Goal: Information Seeking & Learning: Find specific fact

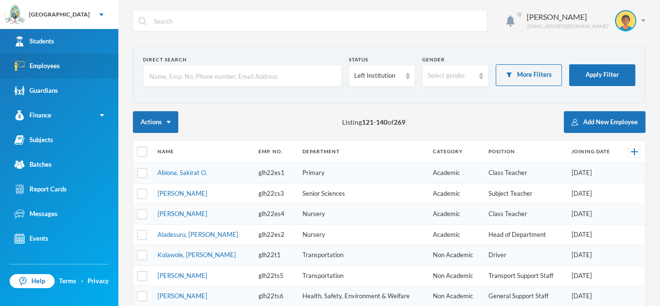
scroll to position [327, 0]
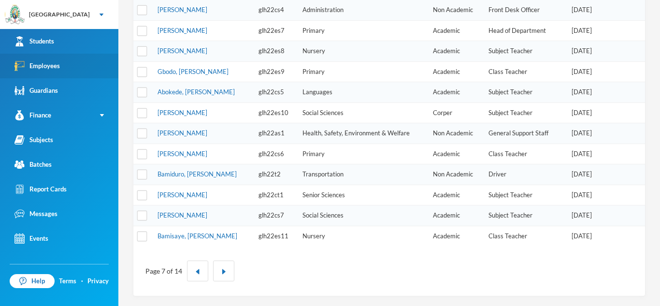
click at [94, 61] on link "Employees" at bounding box center [59, 66] width 118 height 25
click at [218, 273] on button "button" at bounding box center [223, 270] width 21 height 21
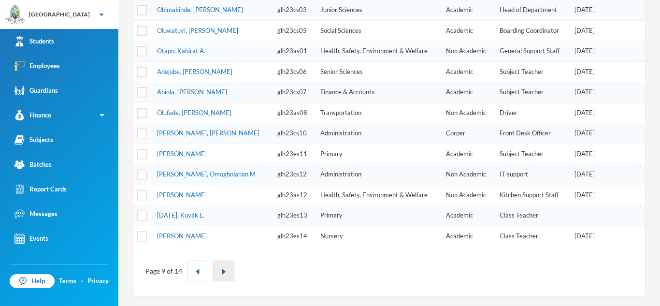
click at [223, 273] on img "button" at bounding box center [224, 272] width 6 height 6
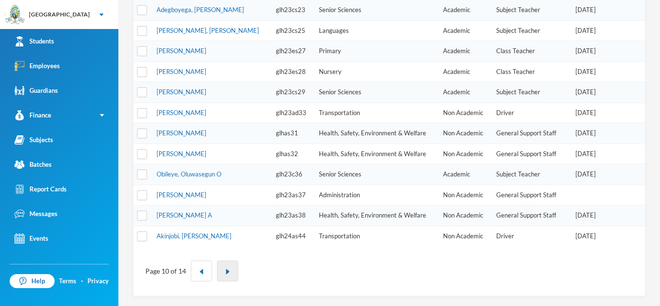
click at [225, 270] on img "button" at bounding box center [228, 272] width 6 height 6
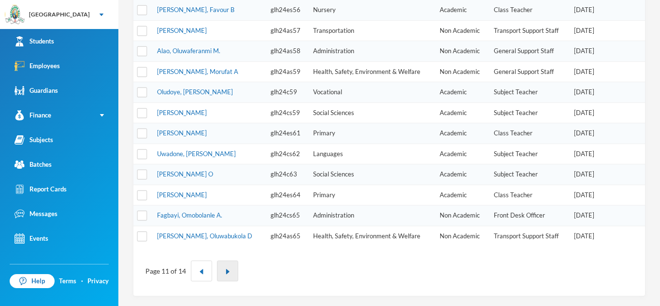
click at [226, 269] on img "button" at bounding box center [228, 272] width 6 height 6
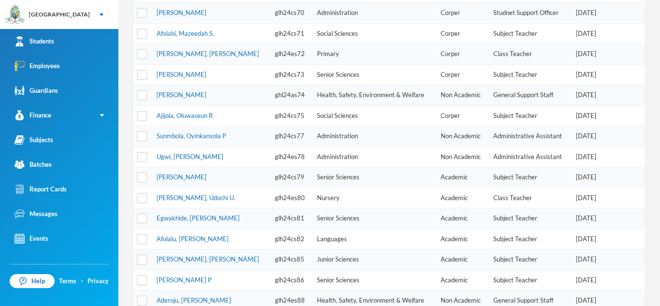
scroll to position [241, 0]
click at [187, 158] on link "Ugwi, [PERSON_NAME]" at bounding box center [189, 157] width 67 height 8
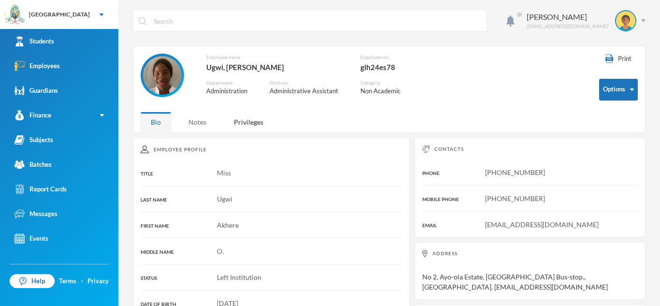
click at [197, 119] on div "Notes" at bounding box center [197, 122] width 38 height 21
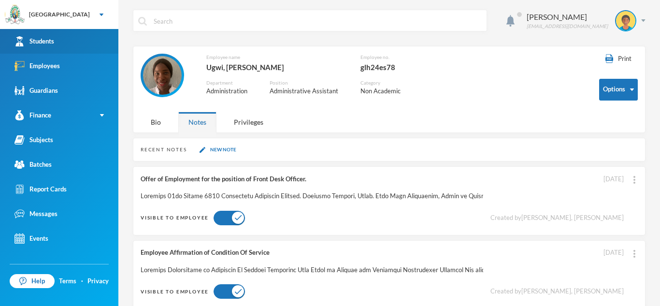
click at [109, 45] on link "Students" at bounding box center [59, 41] width 118 height 25
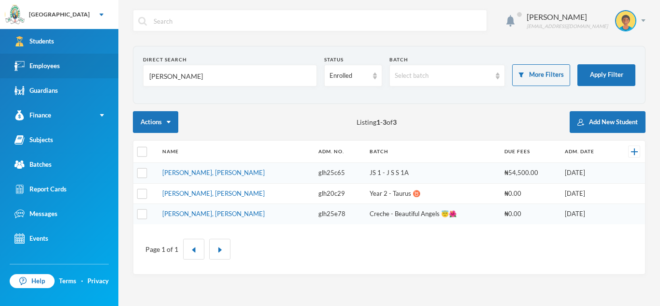
click at [92, 68] on link "Employees" at bounding box center [59, 66] width 118 height 25
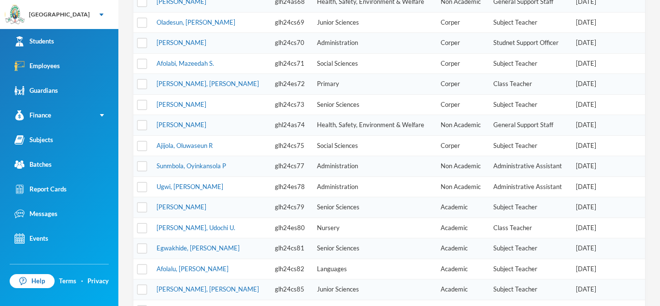
scroll to position [213, 0]
click at [182, 103] on link "Olabisi, Olamide J." at bounding box center [181, 104] width 50 height 8
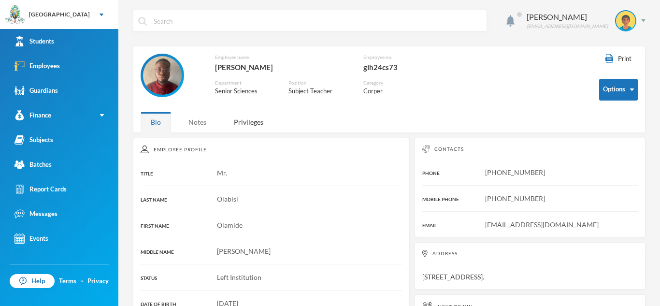
click at [195, 120] on div "Notes" at bounding box center [197, 122] width 38 height 21
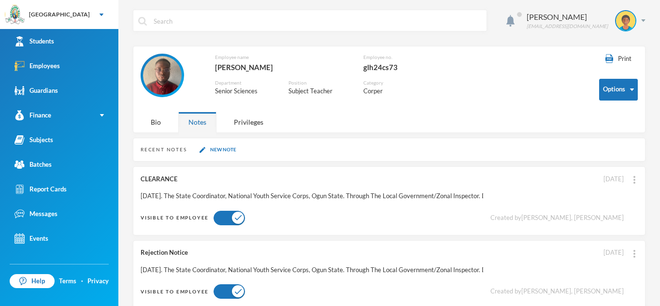
scroll to position [17, 0]
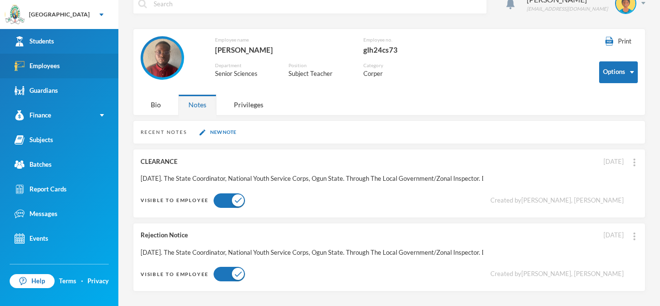
click at [80, 69] on link "Employees" at bounding box center [59, 66] width 118 height 25
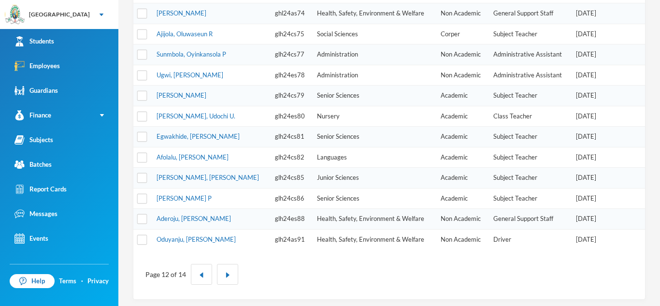
scroll to position [327, 0]
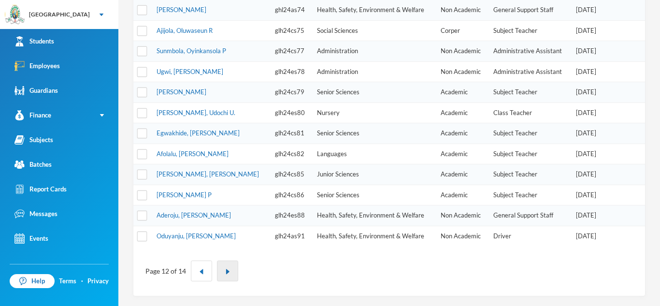
click at [229, 270] on button "button" at bounding box center [227, 270] width 21 height 21
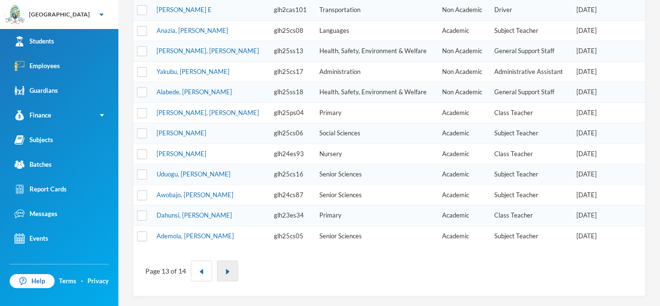
click at [227, 273] on img "button" at bounding box center [228, 272] width 6 height 6
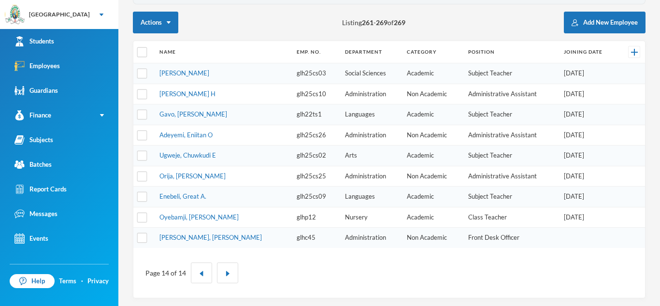
scroll to position [101, 0]
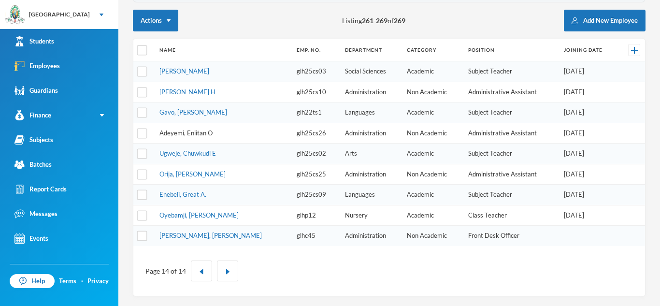
click at [198, 135] on link "Adeyemi, Eniitan O" at bounding box center [185, 133] width 53 height 8
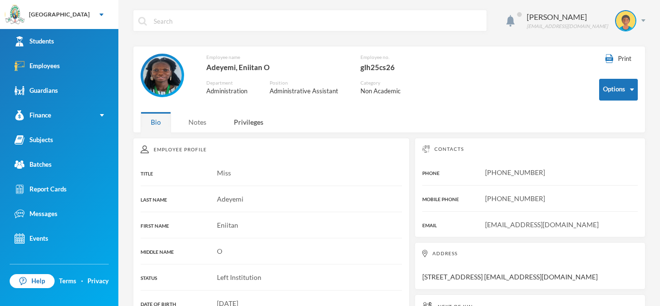
click at [196, 119] on div "Notes" at bounding box center [197, 122] width 38 height 21
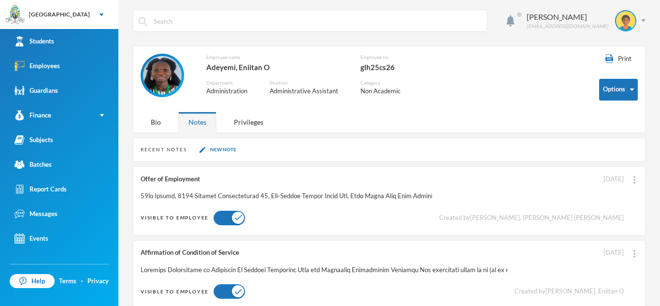
scroll to position [17, 0]
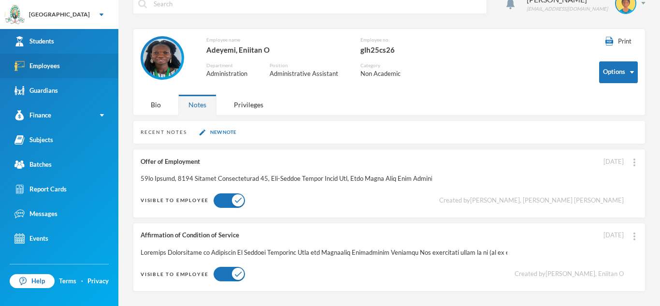
click at [74, 68] on link "Employees" at bounding box center [59, 66] width 118 height 25
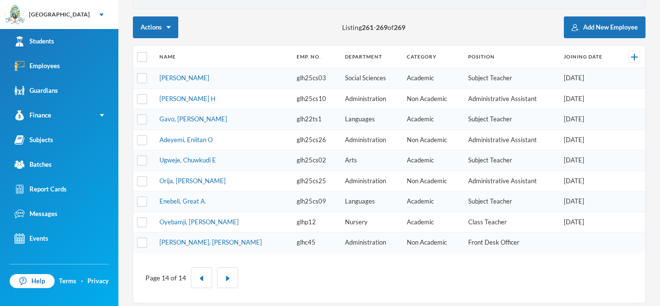
scroll to position [101, 0]
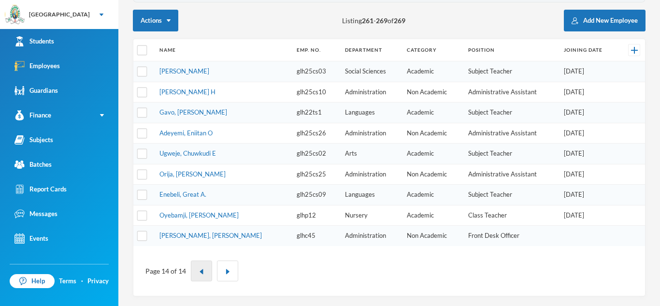
click at [200, 275] on button "button" at bounding box center [201, 270] width 21 height 21
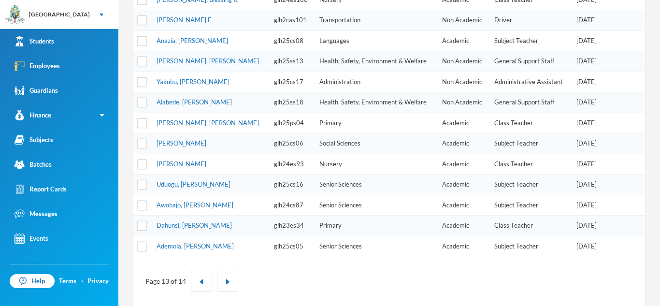
scroll to position [327, 0]
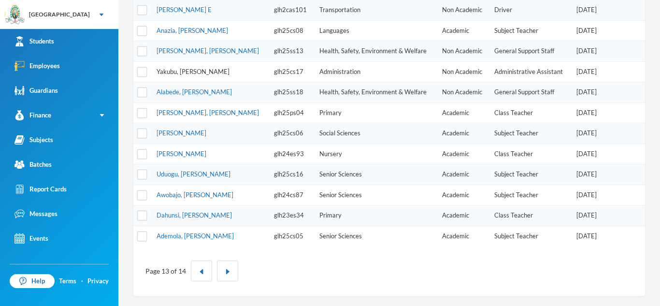
click at [196, 72] on link "Yakubu, Mercy R." at bounding box center [192, 72] width 73 height 8
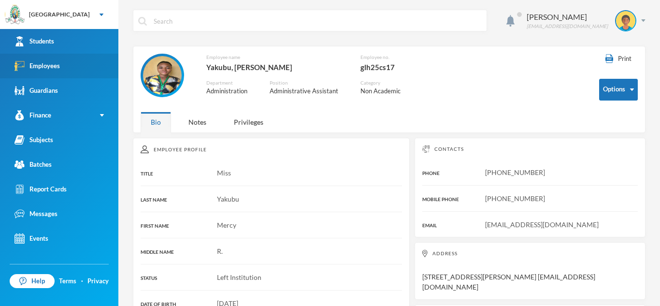
click at [89, 61] on link "Employees" at bounding box center [59, 66] width 118 height 25
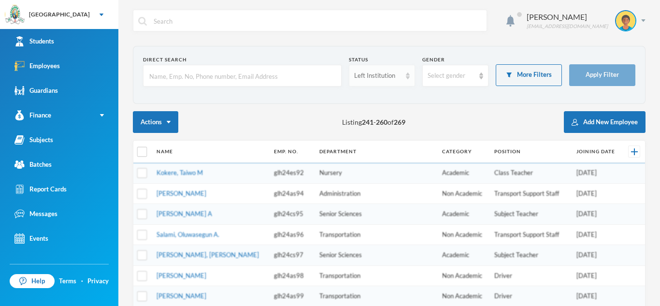
click at [407, 75] on img at bounding box center [408, 75] width 4 height 7
click at [389, 96] on li "Active" at bounding box center [382, 97] width 66 height 15
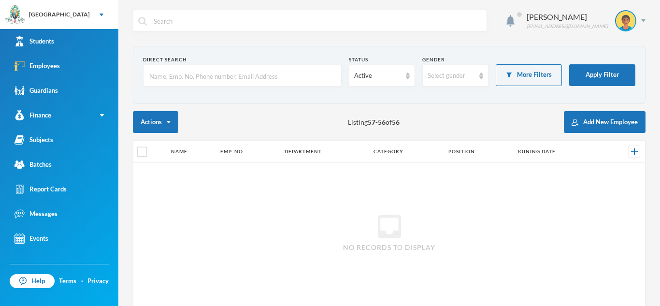
click at [157, 76] on input "text" at bounding box center [242, 76] width 188 height 22
type input "k"
click at [610, 83] on button "Apply Filter" at bounding box center [602, 75] width 66 height 22
click at [610, 68] on button "Apply Filter" at bounding box center [602, 75] width 66 height 22
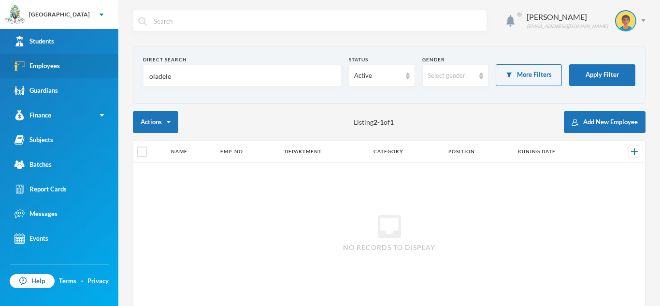
click at [44, 64] on div "Employees" at bounding box center [36, 66] width 45 height 10
click at [184, 75] on input "oladele" at bounding box center [242, 76] width 188 height 22
type input "o"
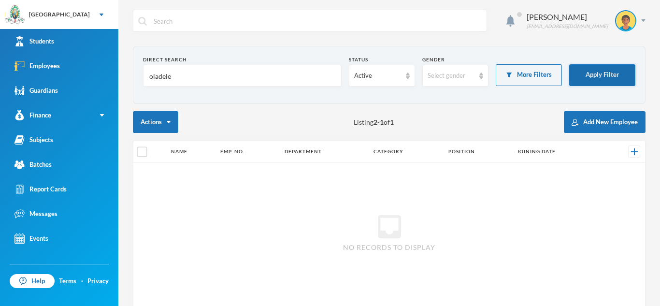
click at [613, 78] on button "Apply Filter" at bounding box center [602, 75] width 66 height 22
click at [174, 74] on input "oladele" at bounding box center [242, 76] width 188 height 22
type input "o"
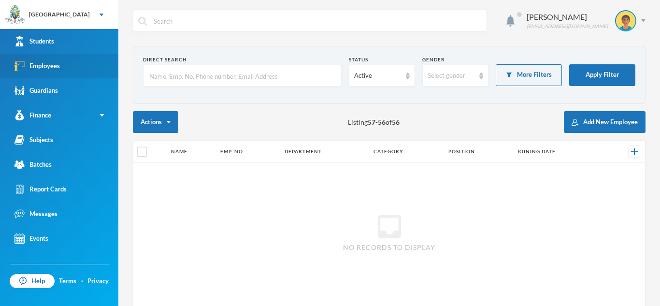
click at [80, 70] on link "Employees" at bounding box center [59, 66] width 118 height 25
click at [138, 68] on section "Direct Search Status Active Gender Select gender More Filters Apply Filter" at bounding box center [389, 75] width 512 height 58
click at [147, 77] on div at bounding box center [242, 76] width 199 height 22
click at [154, 75] on input "text" at bounding box center [242, 76] width 188 height 22
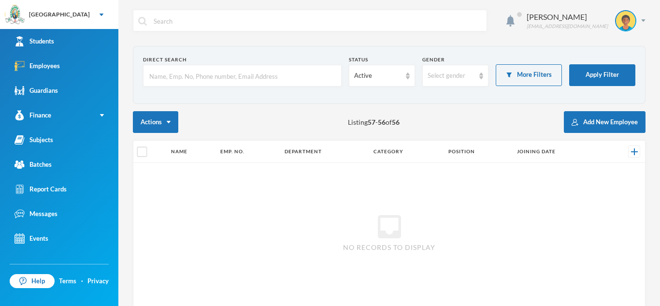
type input "a"
type input "omisakin"
click at [586, 77] on button "Apply Filter" at bounding box center [602, 75] width 66 height 22
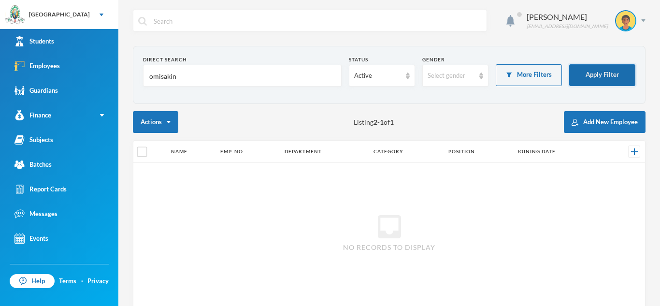
click at [586, 77] on button "Apply Filter" at bounding box center [602, 75] width 66 height 22
click at [589, 69] on button "Apply Filter" at bounding box center [602, 75] width 66 height 22
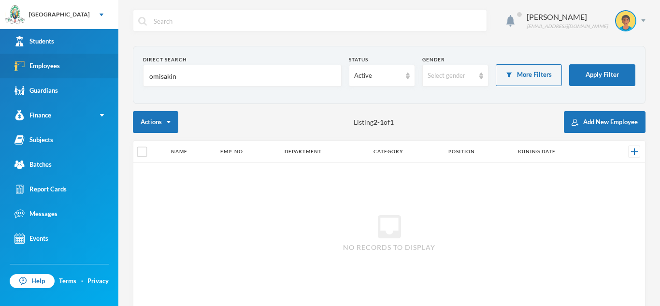
click at [89, 72] on link "Employees" at bounding box center [59, 66] width 118 height 25
click at [182, 76] on input "omisakin" at bounding box center [242, 76] width 188 height 22
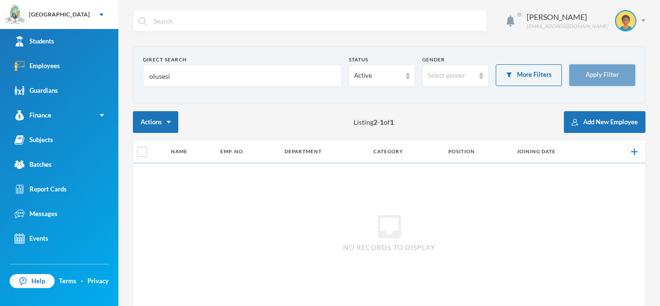
type input "olusesi"
click at [613, 71] on button "Apply Filter" at bounding box center [602, 75] width 66 height 22
click at [613, 73] on button "Apply Filter" at bounding box center [602, 75] width 66 height 22
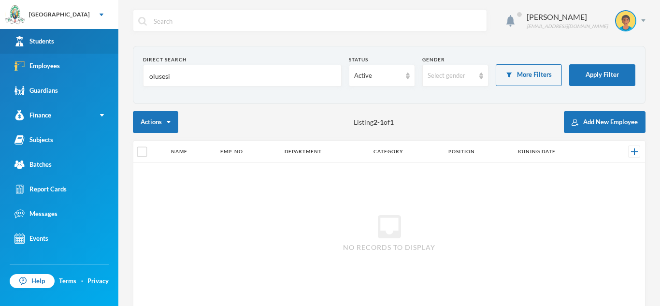
click at [52, 36] on div "Students" at bounding box center [34, 41] width 40 height 10
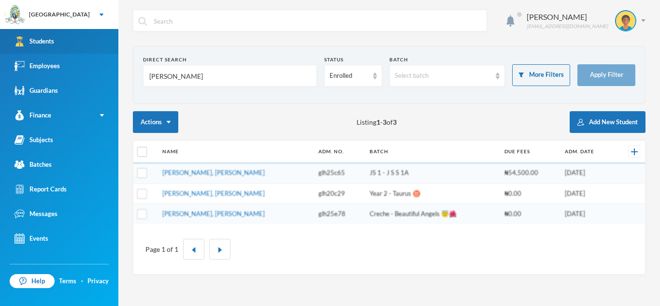
click at [55, 40] on link "Students" at bounding box center [59, 41] width 118 height 25
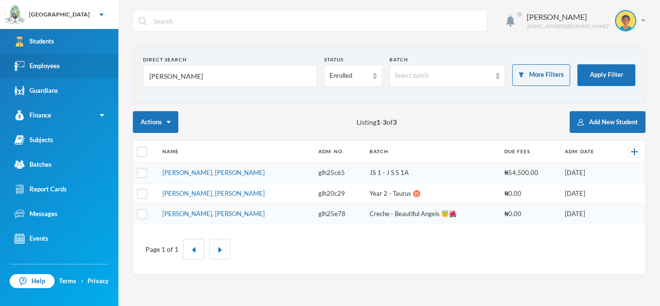
click at [54, 66] on div "Employees" at bounding box center [36, 66] width 45 height 10
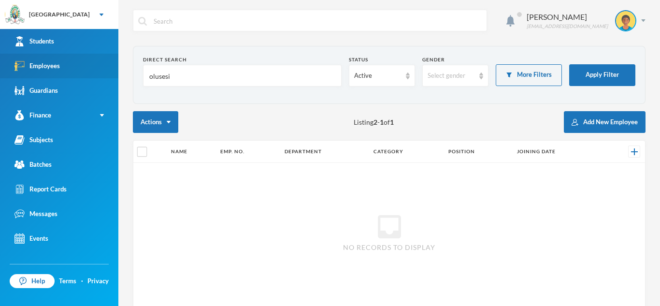
click at [86, 64] on link "Employees" at bounding box center [59, 66] width 118 height 25
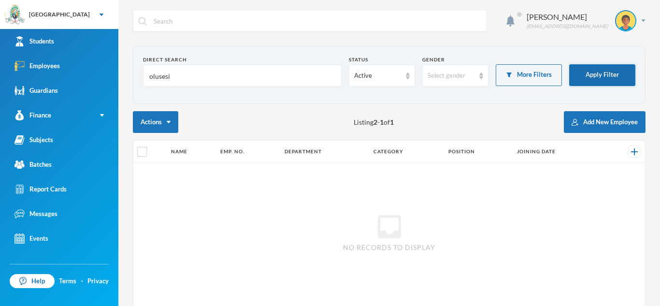
click at [609, 77] on button "Apply Filter" at bounding box center [602, 75] width 66 height 22
click at [186, 80] on input "olusesi" at bounding box center [242, 76] width 188 height 22
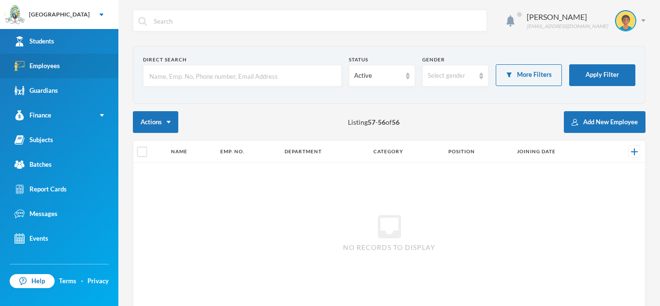
click at [92, 72] on link "Employees" at bounding box center [59, 66] width 118 height 25
click at [185, 75] on input "text" at bounding box center [242, 76] width 188 height 22
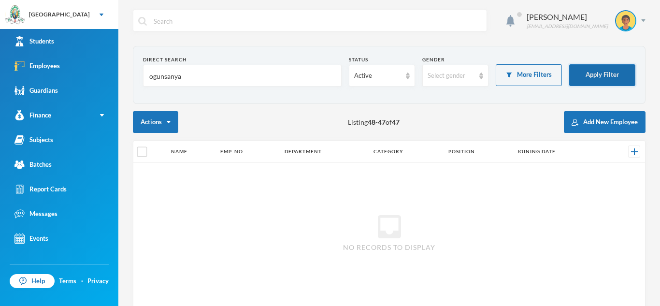
type input "ogunsanya"
click at [594, 72] on button "Apply Filter" at bounding box center [602, 75] width 66 height 22
click at [181, 74] on input "ogunsanya" at bounding box center [242, 76] width 188 height 22
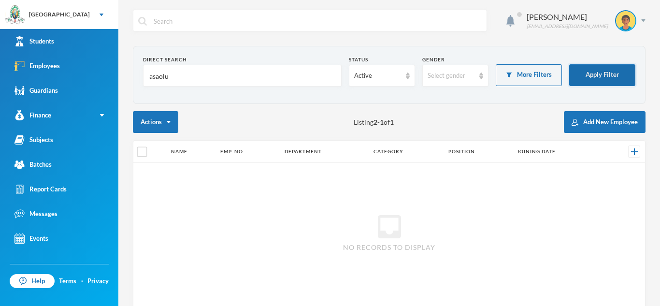
type input "asaolu"
click at [590, 80] on button "Apply Filter" at bounding box center [602, 75] width 66 height 22
click at [589, 78] on button "Apply Filter" at bounding box center [602, 75] width 66 height 22
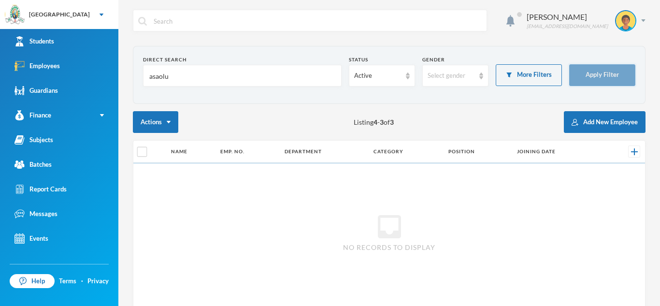
click at [589, 78] on button "Apply Filter" at bounding box center [602, 75] width 66 height 22
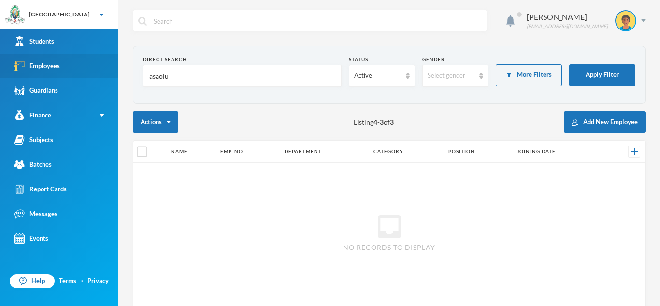
click at [91, 69] on link "Employees" at bounding box center [59, 66] width 118 height 25
click at [170, 78] on input "asaolu" at bounding box center [242, 76] width 188 height 22
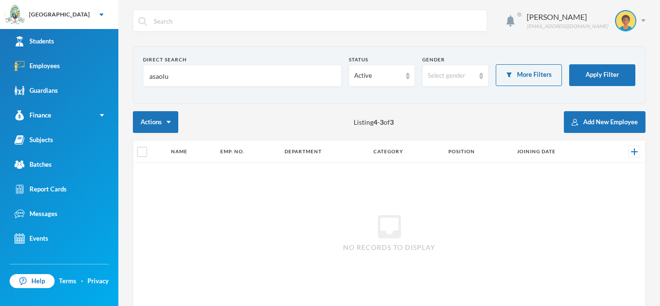
click at [170, 78] on input "asaolu" at bounding box center [242, 76] width 188 height 22
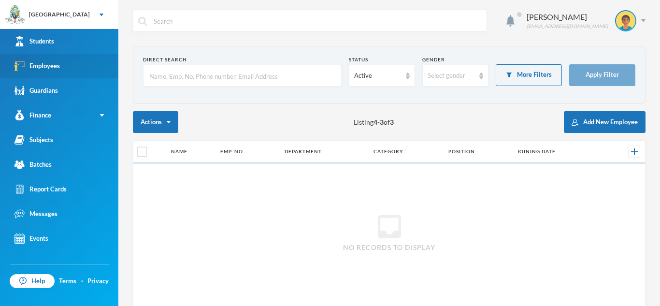
click at [97, 64] on link "Employees" at bounding box center [59, 66] width 118 height 25
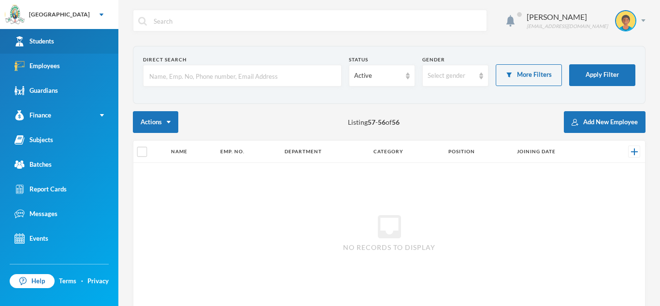
click at [89, 39] on link "Students" at bounding box center [59, 41] width 118 height 25
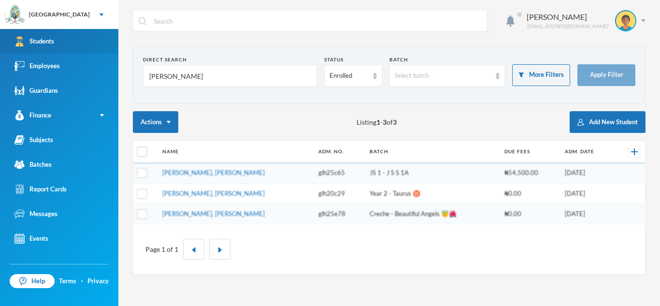
click at [89, 39] on link "Students" at bounding box center [59, 41] width 118 height 25
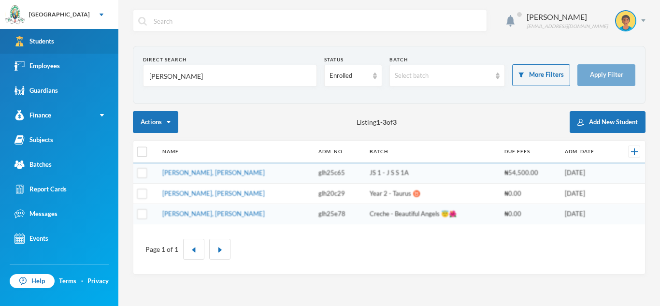
click at [89, 39] on link "Students" at bounding box center [59, 41] width 118 height 25
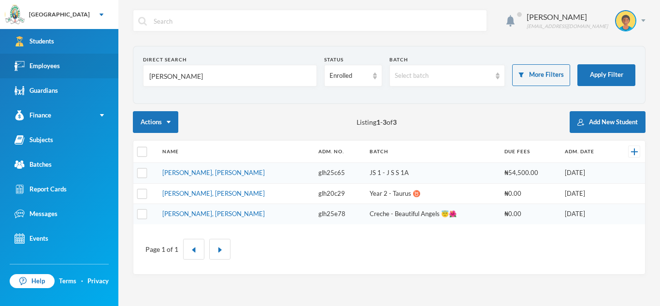
click at [87, 65] on link "Employees" at bounding box center [59, 66] width 118 height 25
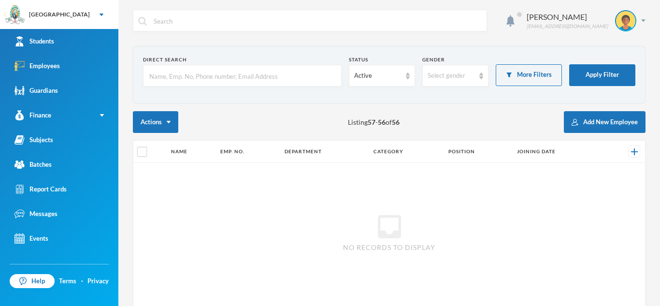
click at [175, 77] on input "text" at bounding box center [242, 76] width 188 height 22
type input "asaolu"
click at [595, 75] on button "Apply Filter" at bounding box center [602, 75] width 66 height 22
click at [181, 74] on input "asaolu" at bounding box center [242, 76] width 188 height 22
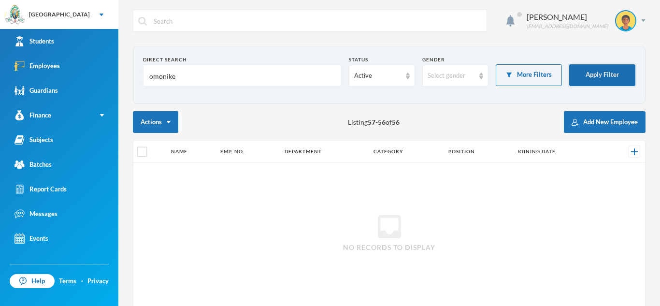
type input "omonike"
click at [577, 74] on button "Apply Filter" at bounding box center [602, 75] width 66 height 22
click at [607, 73] on button "Apply Filter" at bounding box center [602, 75] width 66 height 22
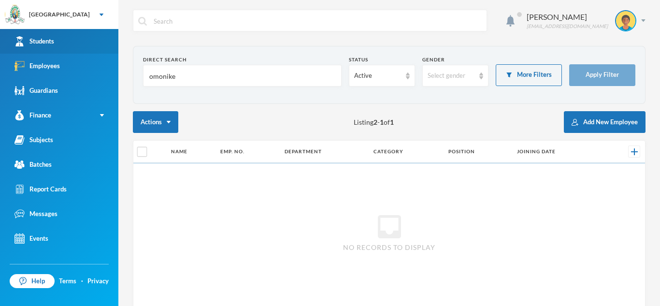
click at [35, 37] on div "Students" at bounding box center [34, 41] width 40 height 10
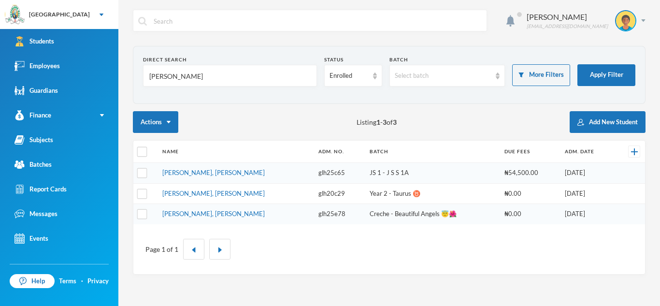
click at [181, 74] on input "Ibrahim" at bounding box center [229, 76] width 163 height 22
click at [53, 64] on div "Employees" at bounding box center [36, 66] width 45 height 10
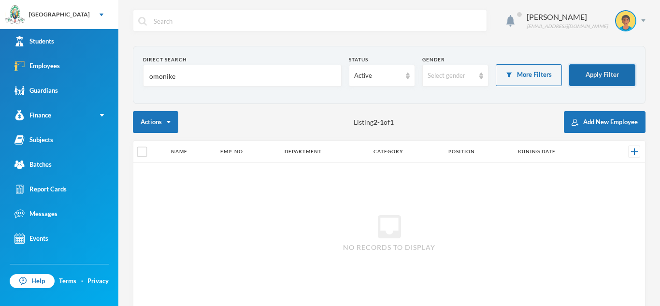
click at [623, 71] on button "Apply Filter" at bounding box center [602, 75] width 66 height 22
click at [181, 72] on input "omonike" at bounding box center [242, 76] width 188 height 22
type input "o"
click at [157, 78] on input "text" at bounding box center [242, 76] width 188 height 22
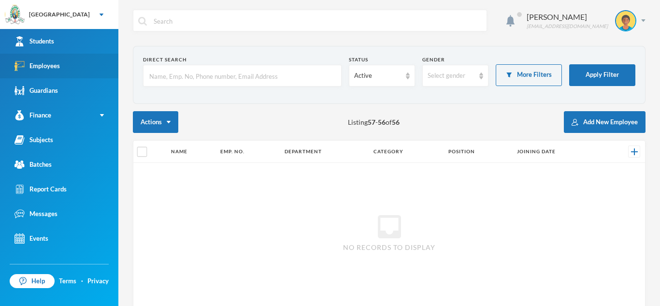
click at [45, 64] on div "Employees" at bounding box center [36, 66] width 45 height 10
click at [164, 78] on input "text" at bounding box center [242, 76] width 188 height 22
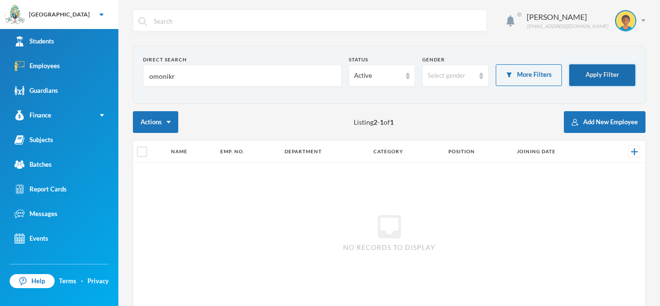
type input "omonikr"
click at [592, 77] on button "Apply Filter" at bounding box center [602, 75] width 66 height 22
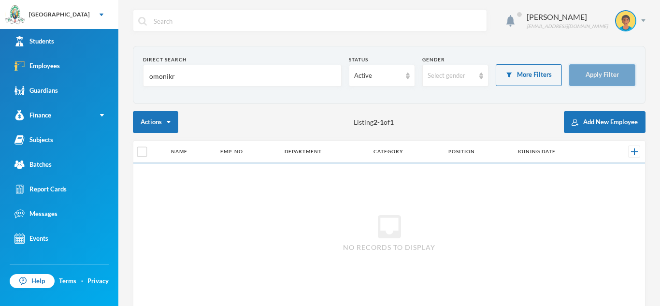
click at [569, 64] on button "Apply Filter" at bounding box center [602, 75] width 66 height 22
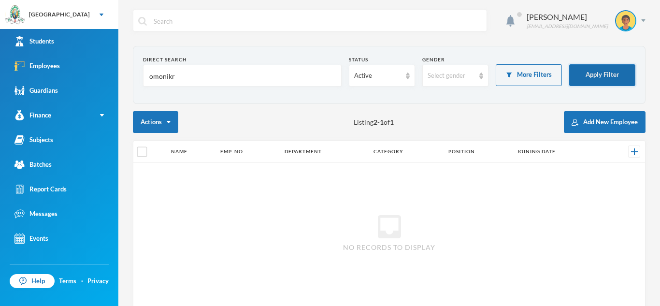
click at [569, 64] on button "Apply Filter" at bounding box center [602, 75] width 66 height 22
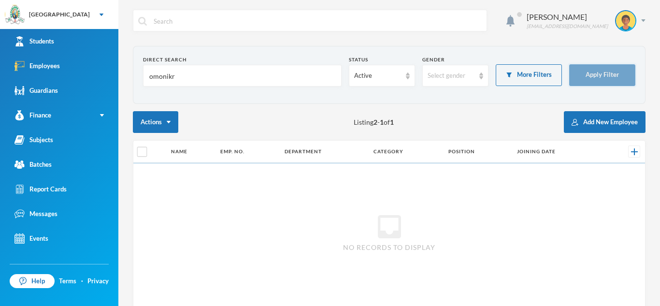
click at [569, 64] on button "Apply Filter" at bounding box center [602, 75] width 66 height 22
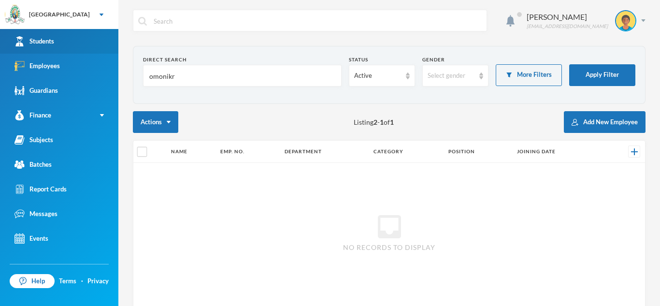
click at [69, 42] on link "Students" at bounding box center [59, 41] width 118 height 25
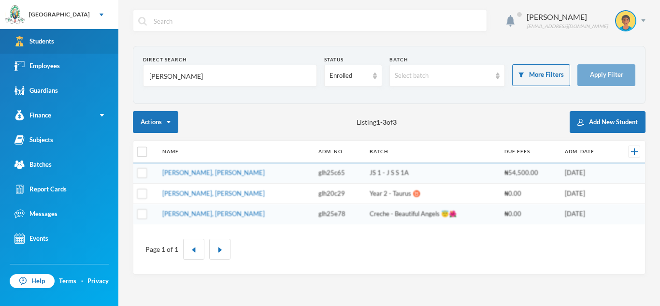
click at [69, 42] on link "Students" at bounding box center [59, 41] width 118 height 25
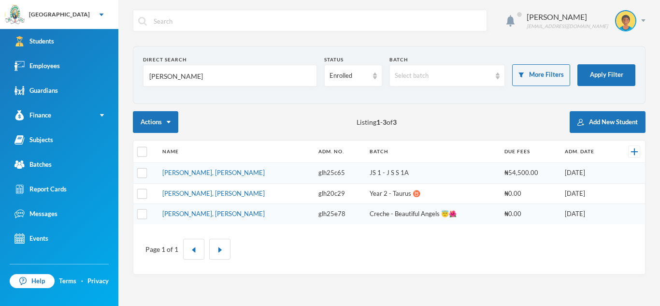
click at [176, 77] on input "Ibrahim" at bounding box center [229, 76] width 163 height 22
type input "I"
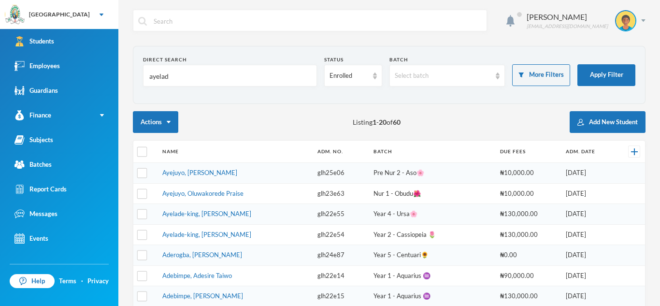
type input "ayelade"
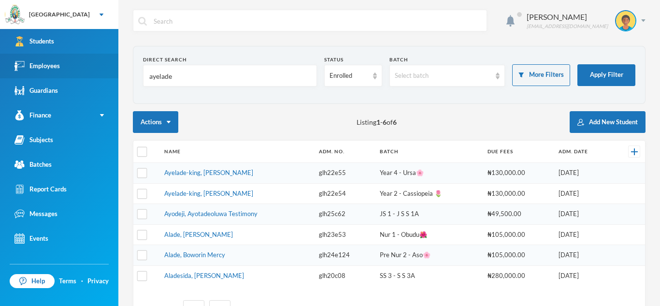
click at [71, 72] on link "Employees" at bounding box center [59, 66] width 118 height 25
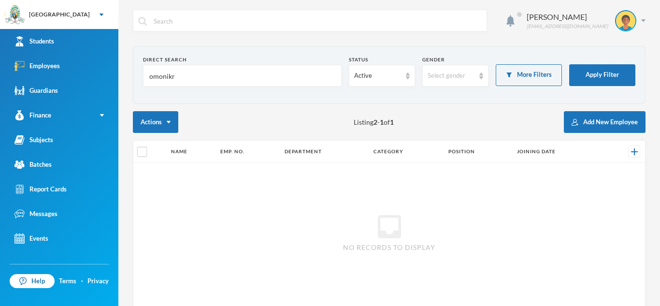
click at [179, 82] on input "omonikr" at bounding box center [242, 76] width 188 height 22
type input "o"
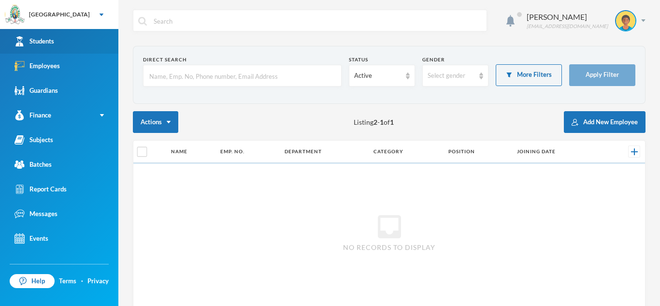
click at [63, 44] on link "Students" at bounding box center [59, 41] width 118 height 25
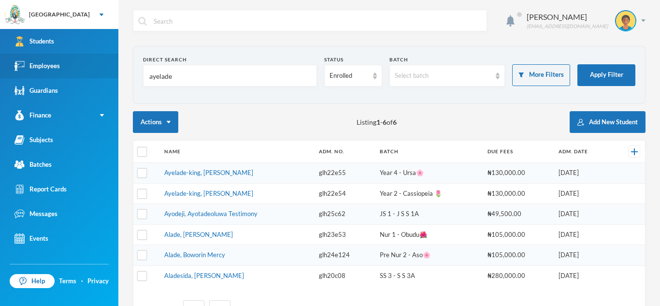
click at [58, 61] on div "Employees" at bounding box center [36, 66] width 45 height 10
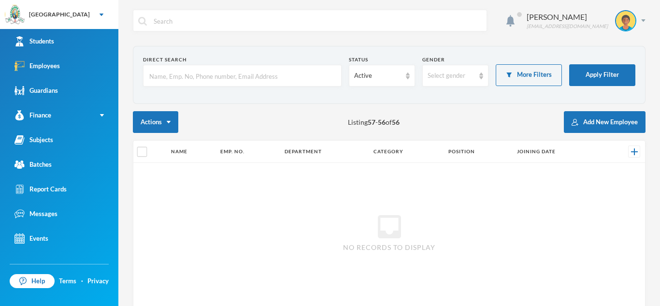
click at [203, 122] on div "Actions Listing 57 - 56 of 56 Add New Employee" at bounding box center [389, 122] width 512 height 22
click at [142, 150] on input "checkbox" at bounding box center [142, 152] width 10 height 10
checkbox input "false"
click at [80, 65] on link "Employees" at bounding box center [59, 66] width 118 height 25
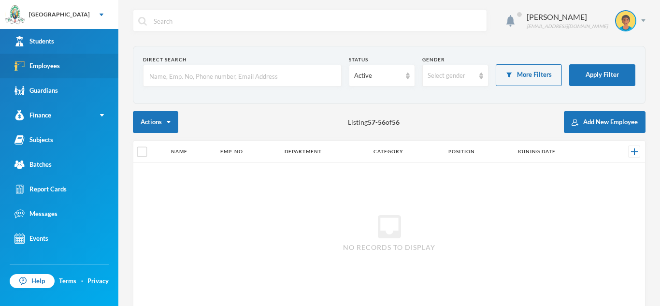
click at [80, 65] on link "Employees" at bounding box center [59, 66] width 118 height 25
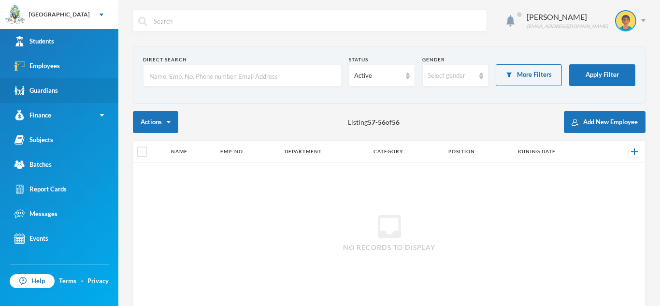
click at [68, 96] on link "Guardians" at bounding box center [59, 90] width 118 height 25
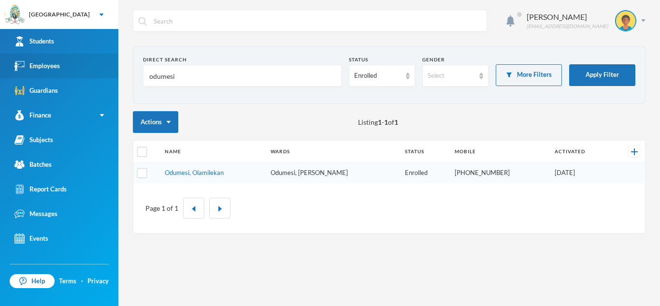
click at [64, 66] on link "Employees" at bounding box center [59, 66] width 118 height 25
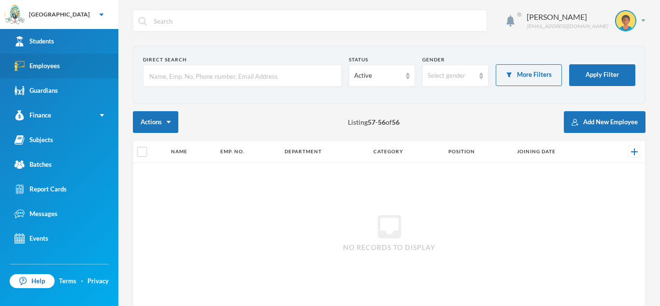
click at [65, 69] on link "Employees" at bounding box center [59, 66] width 118 height 25
click at [65, 72] on link "Employees" at bounding box center [59, 66] width 118 height 25
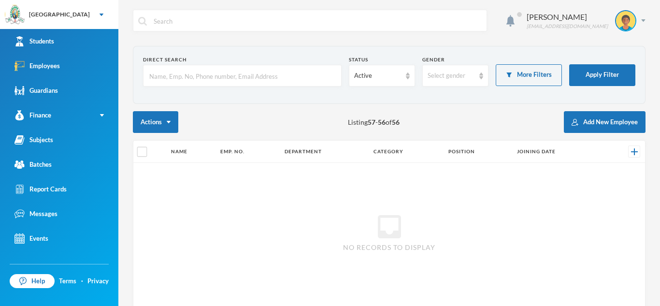
click at [152, 79] on input "text" at bounding box center [242, 76] width 188 height 22
type input "nike"
click at [591, 72] on button "Apply Filter" at bounding box center [602, 75] width 66 height 22
click at [172, 80] on input "nike" at bounding box center [242, 76] width 188 height 22
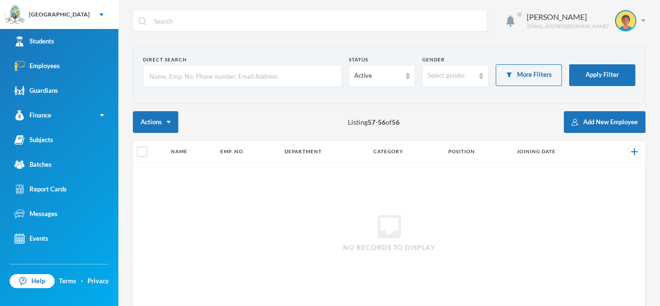
click at [168, 77] on input "text" at bounding box center [242, 76] width 188 height 22
type input "asaolu"
click at [613, 73] on button "Apply Filter" at bounding box center [602, 75] width 66 height 22
click at [620, 117] on button "Add New Employee" at bounding box center [605, 122] width 82 height 22
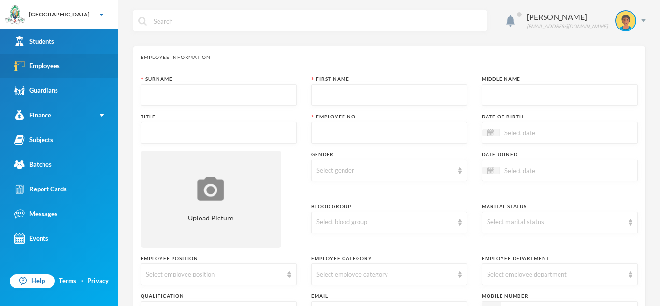
click at [31, 77] on link "Employees" at bounding box center [59, 66] width 118 height 25
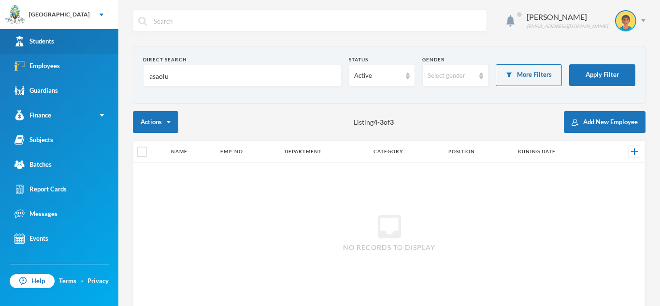
click at [44, 39] on div "Students" at bounding box center [34, 41] width 40 height 10
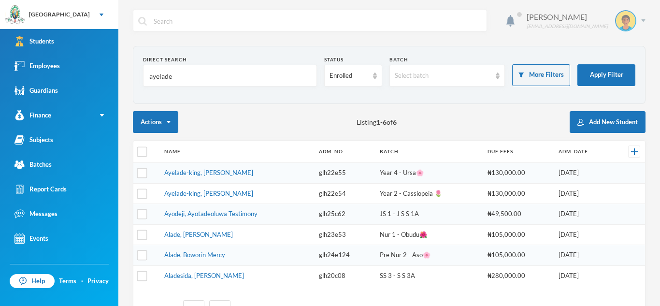
click at [644, 21] on img at bounding box center [643, 20] width 4 height 2
click at [580, 20] on div "[PERSON_NAME]" at bounding box center [566, 17] width 81 height 12
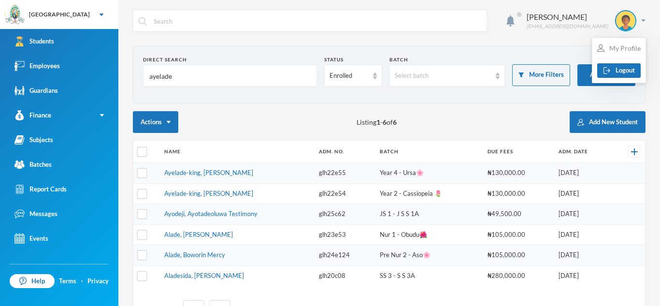
click at [626, 47] on div "My Profile" at bounding box center [618, 48] width 43 height 10
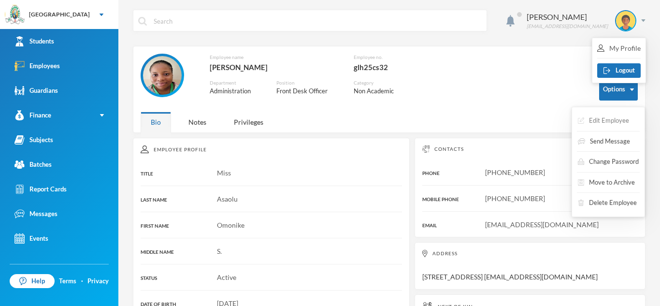
click at [621, 121] on button "Edit Employee" at bounding box center [603, 120] width 53 height 17
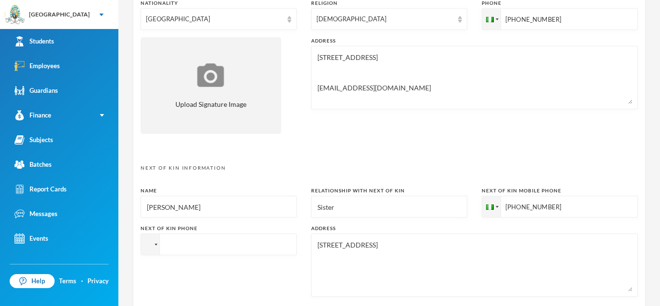
scroll to position [503, 0]
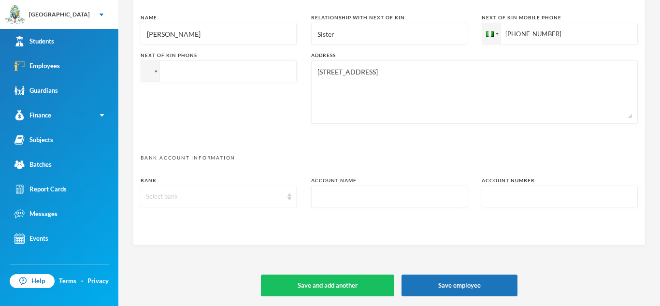
click at [174, 195] on div "Select bank" at bounding box center [214, 197] width 137 height 10
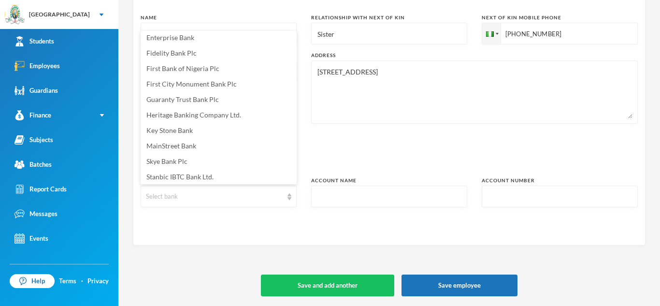
scroll to position [62, 0]
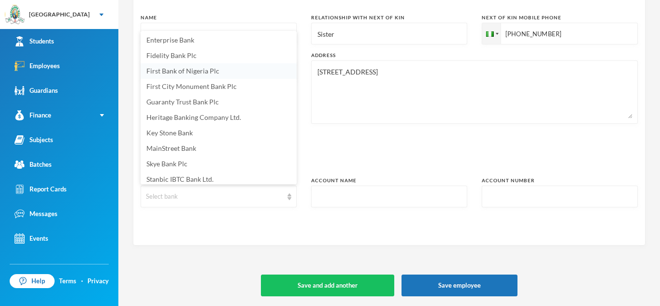
click at [177, 70] on span "First Bank of Nigeria Plc" at bounding box center [182, 71] width 73 height 8
type textarea "31, ayonio street, aboro, agbado, ogun state omonikesusan@gmail.com"
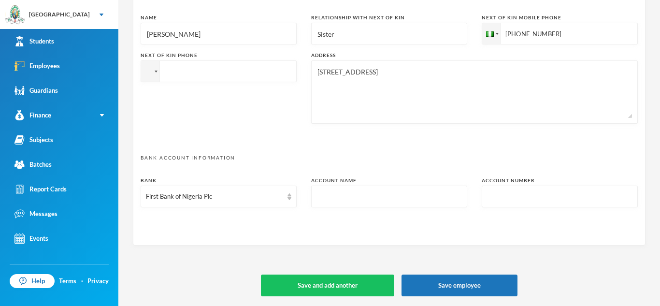
click at [341, 189] on input "text" at bounding box center [388, 197] width 145 height 22
type input "Asa"
type textarea "31, ayonio street, aboro, agbado, ogun state omonikesusan@gmail.com"
type input "Asao"
type textarea "31, ayonio street, aboro, agbado, ogun state omonikesusan@gmail.com"
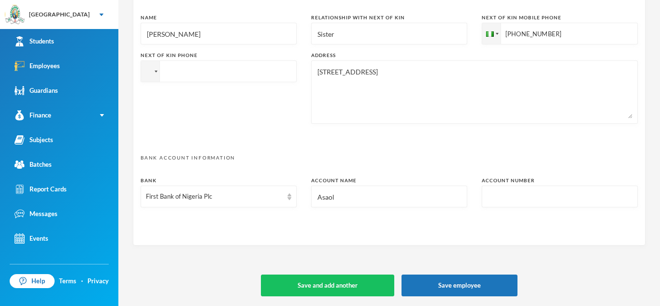
type input "Asaolu"
type textarea "31, ayonio street, aboro, agbado, ogun state omonikesusan@gmail.com"
type input "Asaolu"
type textarea "31, ayonio street, aboro, agbado, ogun state omonikesusan@gmail.com"
type input "Asaolu o"
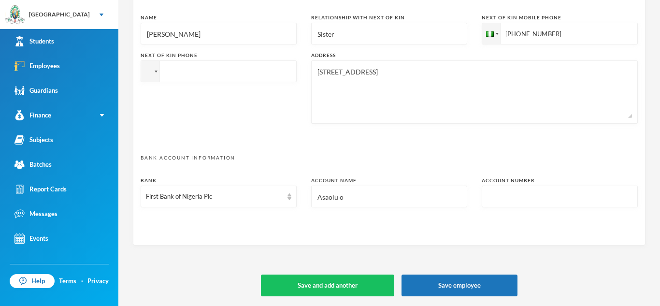
type textarea "31, ayonio street, aboro, agbado, ogun state omonikesusan@gmail.com"
type input "Asaolu om"
type textarea "31, ayonio street, aboro, agbado, ogun state omonikesusan@gmail.com"
type input "Asaolu"
type textarea "31, ayonio street, aboro, agbado, ogun state omonikesusan@gmail.com"
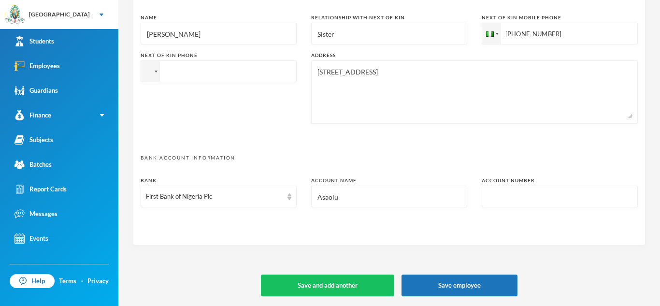
type input "Asaolu O"
type textarea "31, ayonio street, aboro, agbado, ogun state omonikesusan@gmail.com"
type input "Asaolu Om"
type textarea "31, ayonio street, aboro, agbado, ogun state omonikesusan@gmail.com"
type input "Asaolu Omo"
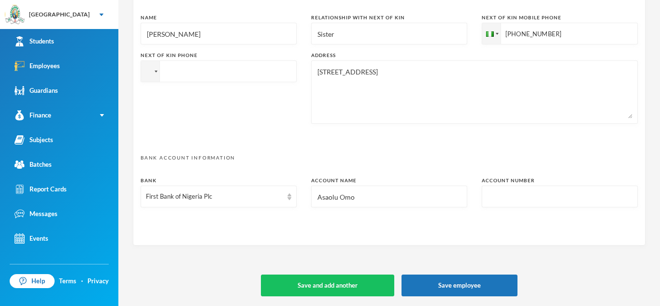
type textarea "31, ayonio street, aboro, agbado, ogun state omonikesusan@gmail.com"
type input "Asaolu Omon"
type textarea "31, ayonio street, aboro, agbado, ogun state omonikesusan@gmail.com"
type input "Asaolu Omoni"
type textarea "31, ayonio street, aboro, agbado, ogun state omonikesusan@gmail.com"
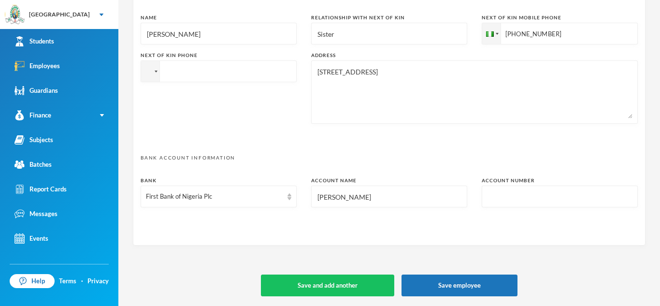
type input "Asaolu Omonik"
type textarea "31, ayonio street, aboro, agbado, ogun state omonikesusan@gmail.com"
type input "[PERSON_NAME]"
type textarea "31, ayonio street, aboro, agbado, ogun state omonikesusan@gmail.com"
type input "[PERSON_NAME]"
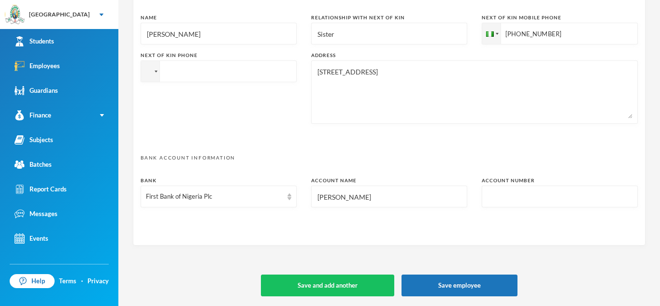
click at [503, 196] on input "text" at bounding box center [559, 197] width 145 height 22
type input "3"
type textarea "31, ayonio street, aboro, agbado, ogun state omonikesusan@gmail.com"
type input "322"
type textarea "31, ayonio street, aboro, agbado, ogun state omonikesusan@gmail.com"
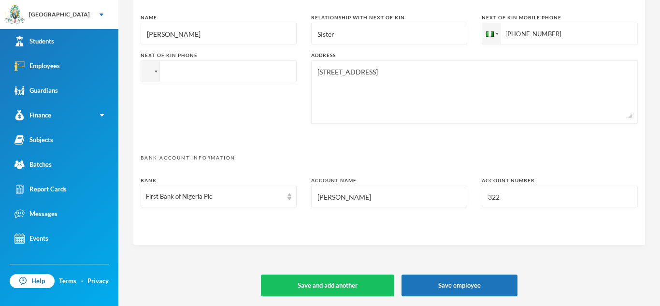
type input "3226"
type textarea "31, ayonio street, aboro, agbado, ogun state omonikesusan@gmail.com"
type input "32269"
type textarea "31, ayonio street, aboro, agbado, ogun state omonikesusan@gmail.com"
type input "322690"
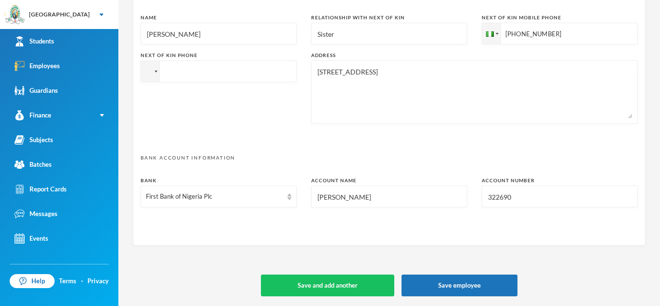
type textarea "31, ayonio street, aboro, agbado, ogun state omonikesusan@gmail.com"
type input "3226905"
type textarea "31, ayonio street, aboro, agbado, ogun state omonikesusan@gmail.com"
type input "32269058"
type textarea "31, ayonio street, aboro, agbado, ogun state omonikesusan@gmail.com"
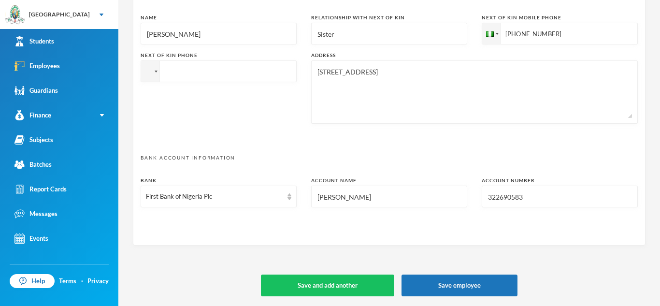
type input "3226905830"
type textarea "31, ayonio street, aboro, agbado, ogun state omonikesusan@gmail.com"
type input "3226905830"
click at [460, 288] on button "Save employee" at bounding box center [459, 285] width 116 height 22
type textarea "31, ayonio street, aboro, agbado, ogun state omonikesusan@gmail.com"
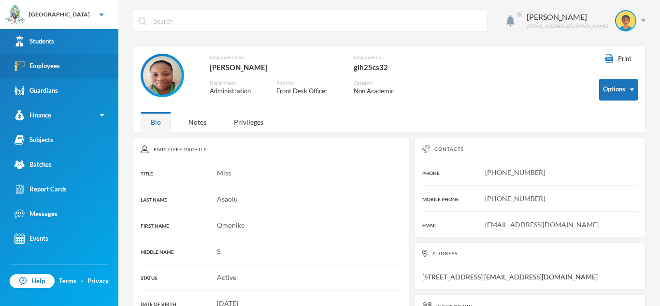
click at [45, 63] on div "Employees" at bounding box center [36, 66] width 45 height 10
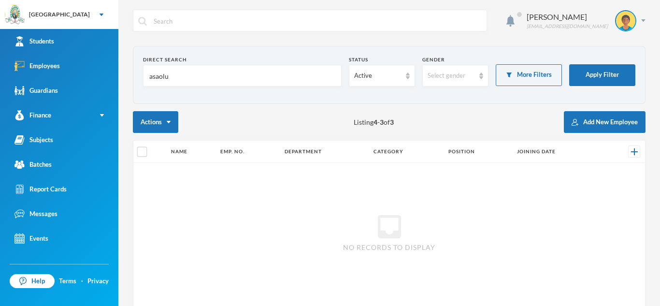
click at [188, 70] on input "asaolu" at bounding box center [242, 76] width 188 height 22
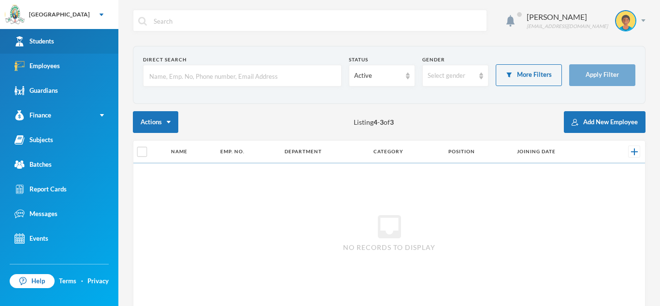
click at [51, 38] on div "Students" at bounding box center [34, 41] width 40 height 10
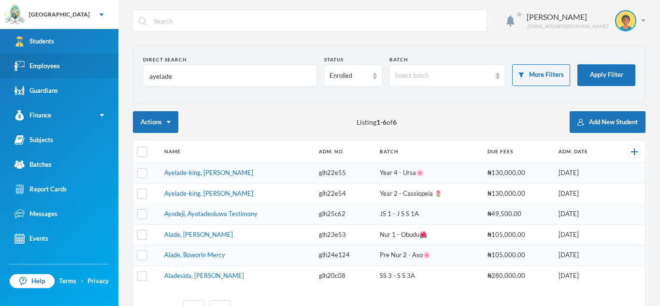
click at [24, 67] on img at bounding box center [19, 66] width 10 height 10
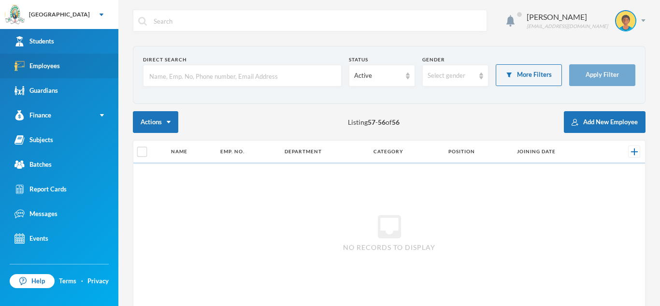
click at [157, 73] on input "text" at bounding box center [242, 76] width 188 height 22
type input "ubanede"
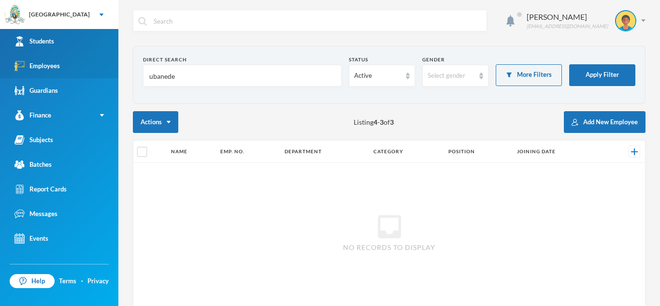
click at [89, 40] on link "Students" at bounding box center [59, 41] width 118 height 25
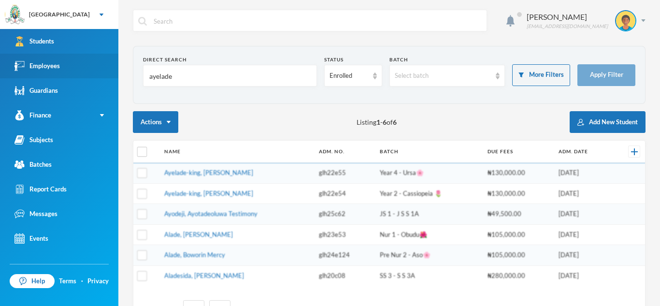
click at [195, 80] on input "ayelade" at bounding box center [229, 76] width 163 height 22
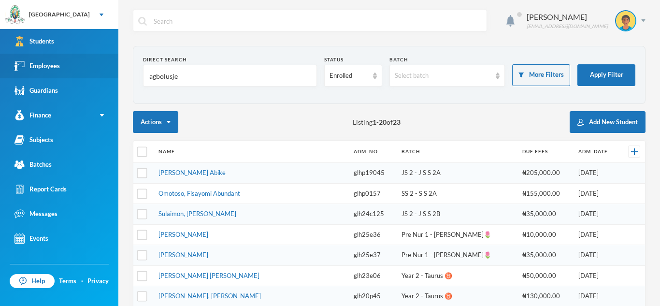
click at [199, 72] on input "agbolusje" at bounding box center [229, 76] width 163 height 22
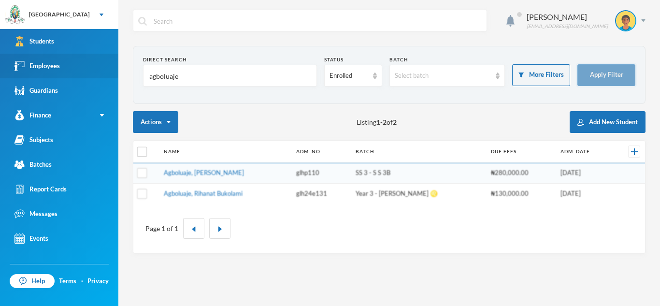
type input "agboluaje"
click at [588, 70] on button "Apply Filter" at bounding box center [606, 75] width 58 height 22
click at [199, 194] on link "Agboluaje, Rihanat Bukolami" at bounding box center [203, 193] width 79 height 8
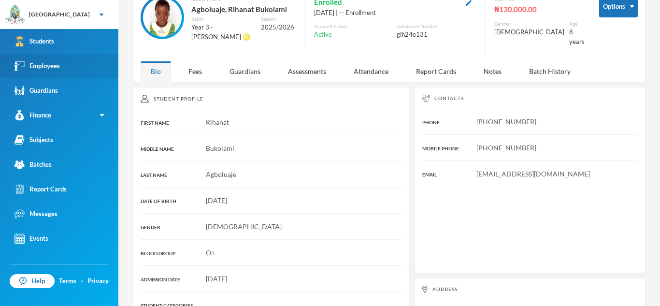
scroll to position [58, 0]
click at [240, 63] on div "Guardians" at bounding box center [244, 70] width 51 height 21
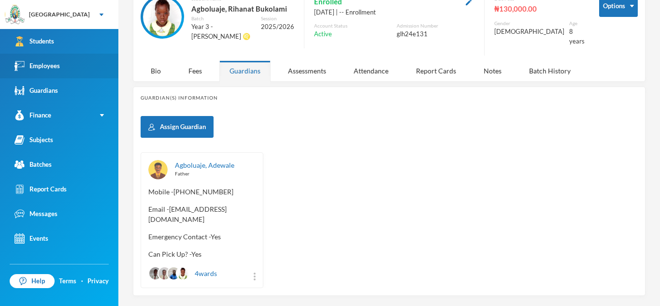
click at [170, 204] on span "Email - adewalera@gmail.com" at bounding box center [201, 214] width 107 height 20
drag, startPoint x: 170, startPoint y: 201, endPoint x: 195, endPoint y: 203, distance: 25.2
click at [195, 204] on span "Email - adewalera@gmail.com" at bounding box center [201, 214] width 107 height 20
click at [170, 204] on span "Email - adewalera@gmail.com" at bounding box center [201, 214] width 107 height 20
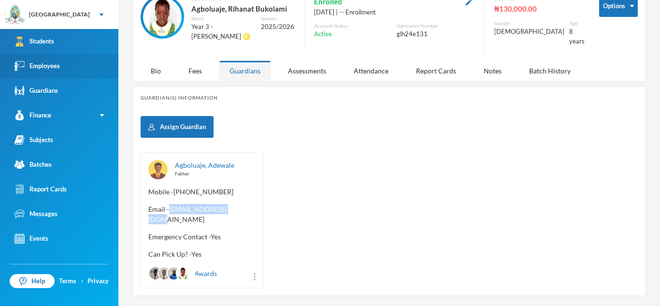
drag, startPoint x: 170, startPoint y: 202, endPoint x: 235, endPoint y: 206, distance: 64.8
click at [235, 206] on span "Email - adewalera@gmail.com" at bounding box center [201, 214] width 107 height 20
copy span "adewalera@gmail.com"
click at [158, 65] on div "Bio" at bounding box center [156, 70] width 30 height 21
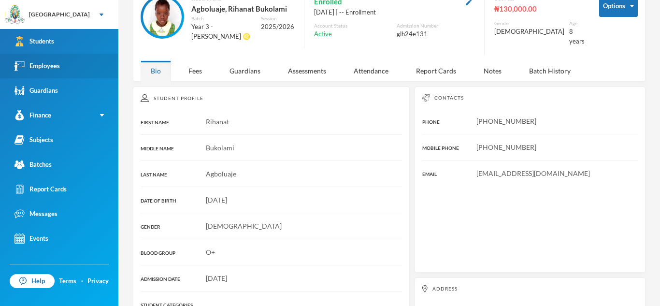
click at [477, 169] on span "Glh24e131@greenlandhall.org" at bounding box center [533, 173] width 114 height 8
drag, startPoint x: 477, startPoint y: 165, endPoint x: 583, endPoint y: 156, distance: 106.2
click at [583, 156] on div "Contacts PHONE +234 802 079 0185 MOBILE PHONE +234 802 079 0185 EMAIL Glh24e131…" at bounding box center [529, 179] width 231 height 186
copy span "Glh24e131@greenlandhall.org"
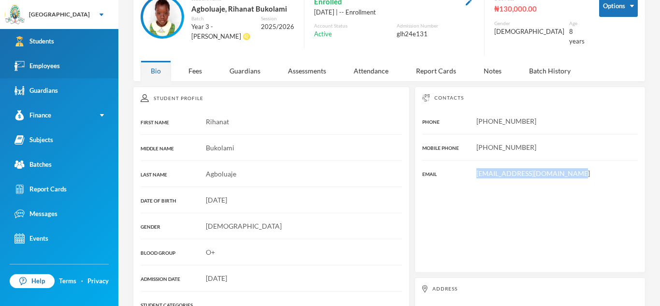
click at [76, 44] on link "Students" at bounding box center [59, 41] width 118 height 25
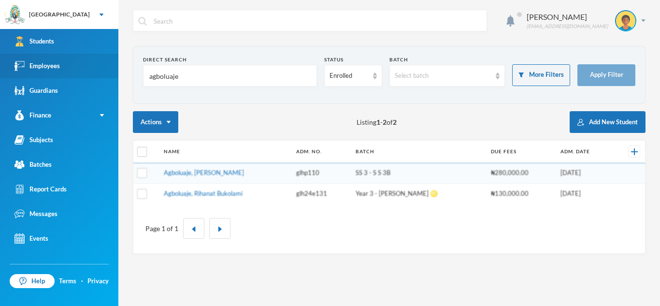
click at [182, 77] on input "agboluaje" at bounding box center [229, 76] width 163 height 22
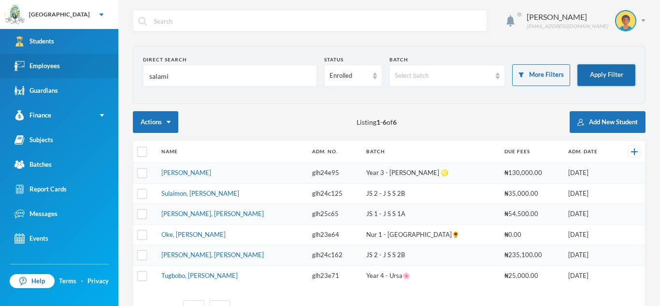
type input "salami"
click at [611, 67] on button "Apply Filter" at bounding box center [606, 75] width 58 height 22
click at [208, 173] on link "Salami, Tokunbo Aminat" at bounding box center [186, 173] width 50 height 8
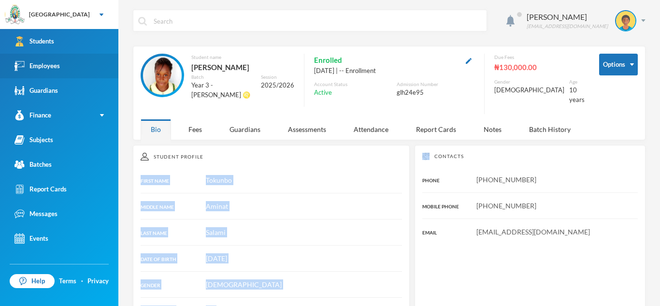
click at [352, 245] on div at bounding box center [271, 245] width 261 height 0
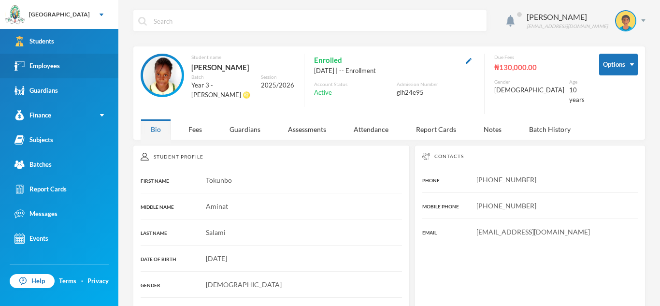
scroll to position [51, 0]
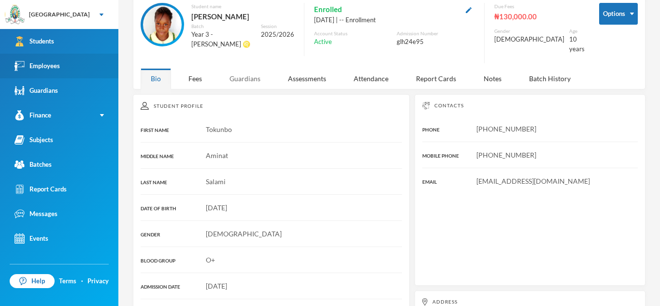
click at [246, 71] on div "Guardians" at bounding box center [244, 78] width 51 height 21
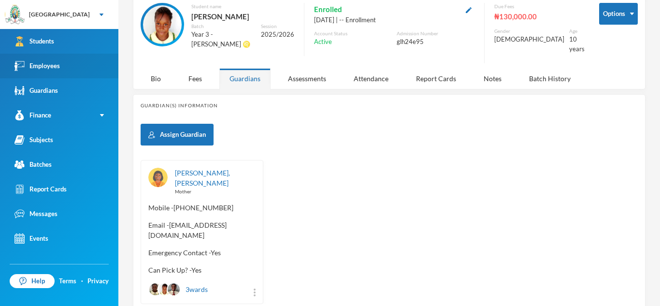
scroll to position [74, 0]
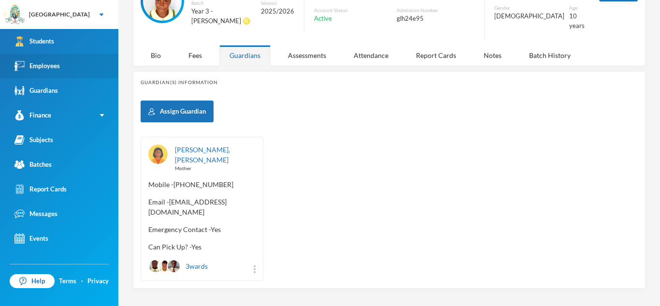
click at [150, 197] on span "Email - olawoyinolawunmi42@gmail.com" at bounding box center [201, 207] width 107 height 20
drag, startPoint x: 150, startPoint y: 196, endPoint x: 249, endPoint y: 199, distance: 99.6
click at [249, 199] on span "Email - olawoyinolawunmi42@gmail.com" at bounding box center [201, 207] width 107 height 20
copy span "olawoyinolawunmi42@gmail.com"
click at [148, 45] on div "Bio" at bounding box center [156, 55] width 30 height 21
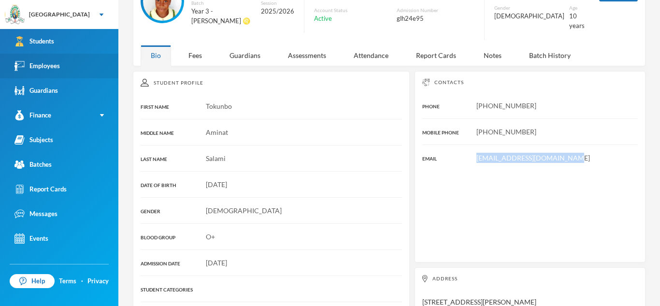
drag, startPoint x: 478, startPoint y: 150, endPoint x: 566, endPoint y: 142, distance: 87.8
click at [566, 142] on div "Contacts PHONE +234 812 340 0018 MOBILE PHONE +234 802 340 0018 EMAIL Glh24e95@…" at bounding box center [529, 166] width 231 height 191
copy span "Glh24e95@greenlandhall.org"
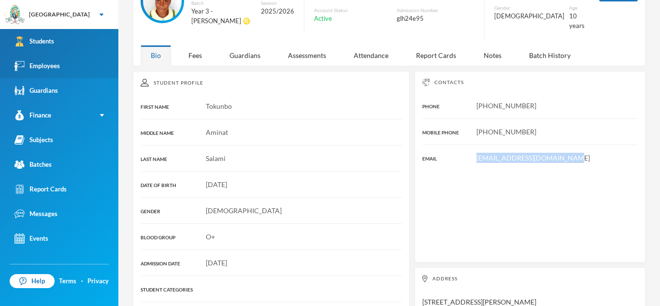
click at [62, 48] on link "Students" at bounding box center [59, 41] width 118 height 25
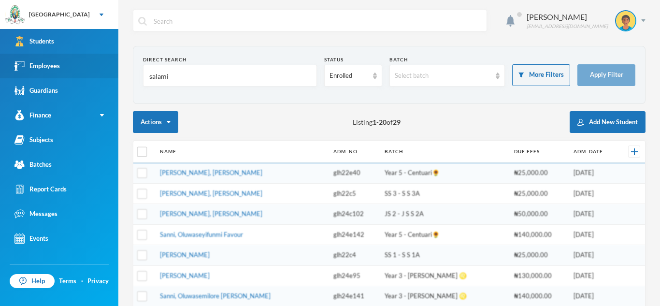
click at [173, 75] on input "salami" at bounding box center [229, 76] width 163 height 22
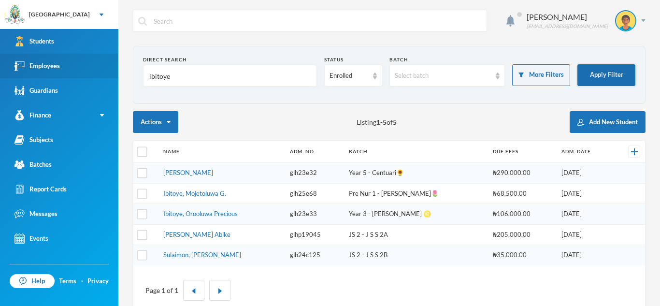
type input "ibitoye"
click at [609, 76] on button "Apply Filter" at bounding box center [606, 75] width 58 height 22
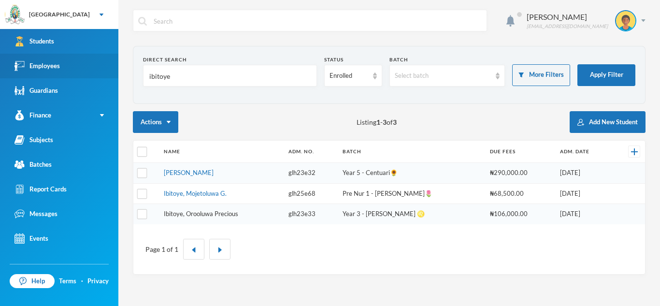
click at [170, 214] on link "Ibitoye, Orooluwa Precious" at bounding box center [201, 214] width 74 height 8
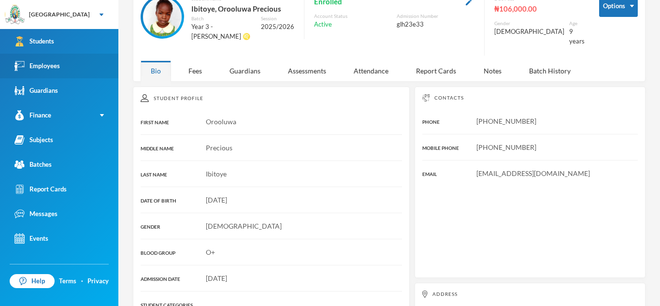
scroll to position [78, 0]
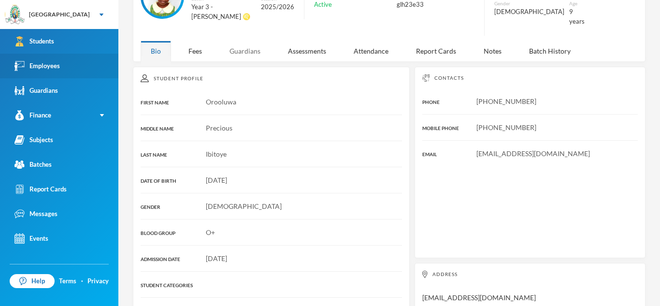
click at [240, 43] on div "Guardians" at bounding box center [244, 51] width 51 height 21
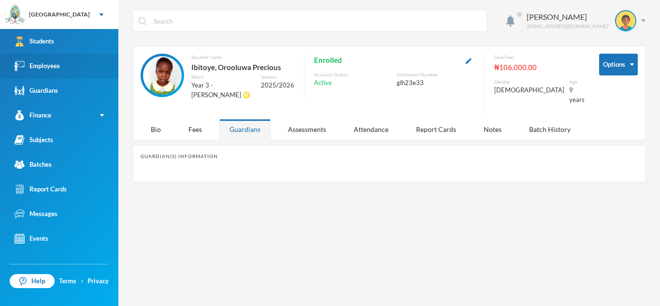
click at [199, 162] on div "Guardian(s) Information" at bounding box center [389, 163] width 512 height 37
click at [152, 125] on div "Bio" at bounding box center [156, 129] width 30 height 21
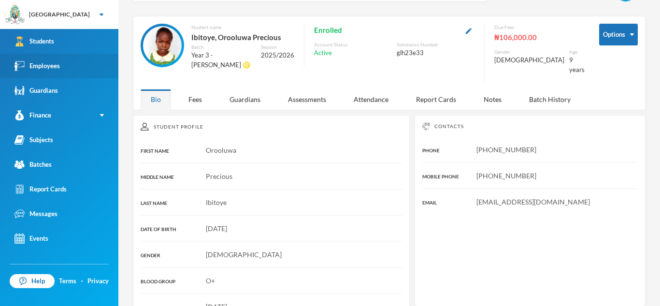
scroll to position [30, 0]
click at [476, 197] on span "Glh23e33@greenlandhall.org" at bounding box center [533, 201] width 114 height 8
drag, startPoint x: 476, startPoint y: 194, endPoint x: 578, endPoint y: 182, distance: 102.6
click at [578, 182] on div "Contacts PHONE +234 809 776 4007 MOBILE PHONE +234 809 776 4007 EMAIL Glh23e33@…" at bounding box center [529, 209] width 231 height 191
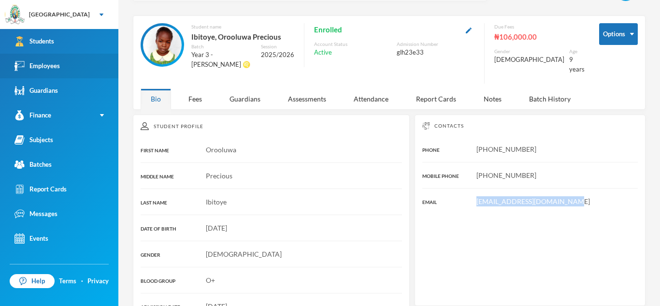
copy span "Glh23e33@greenlandhall.org"
click at [245, 93] on div "Guardians" at bounding box center [244, 98] width 51 height 21
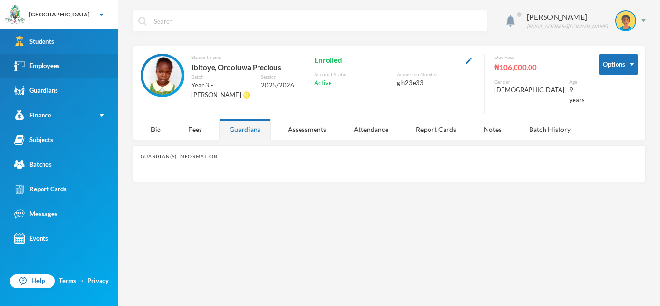
scroll to position [0, 0]
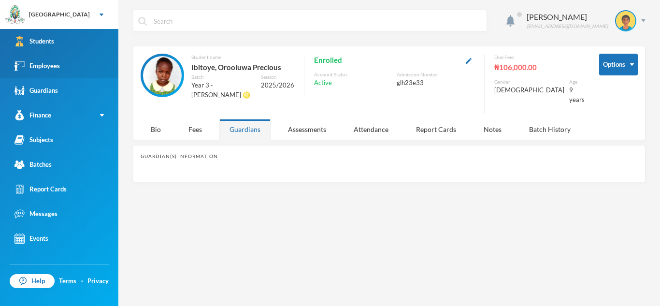
click at [105, 42] on link "Students" at bounding box center [59, 41] width 118 height 25
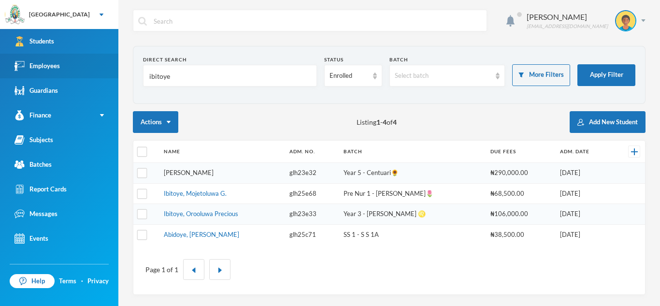
click at [213, 170] on link "[PERSON_NAME]" at bounding box center [189, 173] width 50 height 8
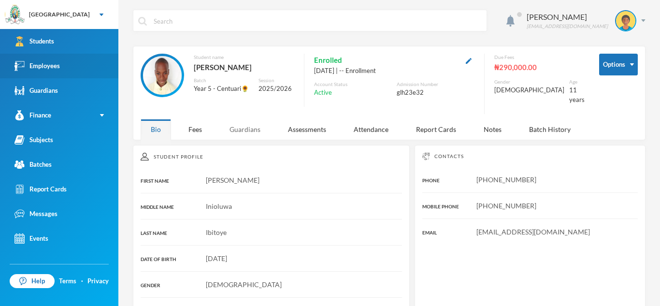
click at [242, 123] on div "Guardians" at bounding box center [244, 129] width 51 height 21
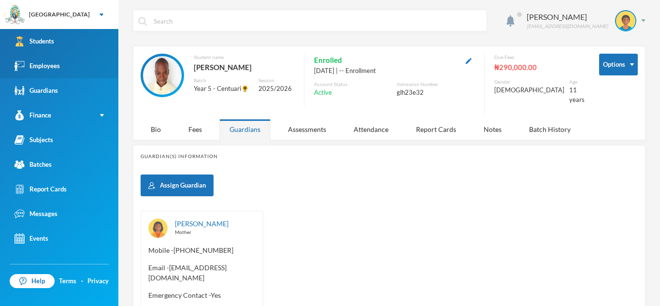
click at [82, 43] on link "Students" at bounding box center [59, 41] width 118 height 25
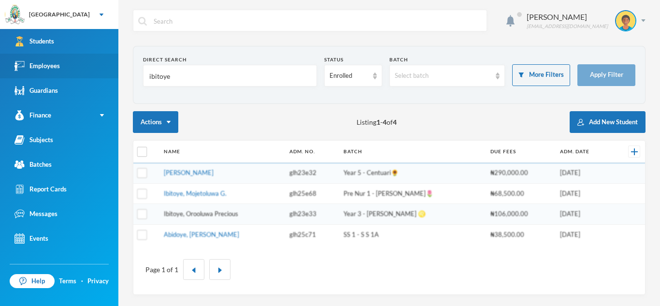
click at [213, 213] on link "Ibitoye, Orooluwa Precious" at bounding box center [201, 214] width 74 height 8
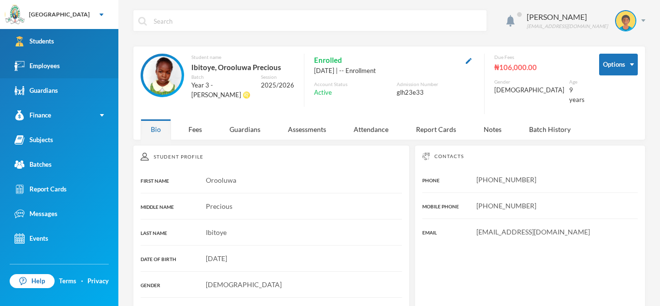
click at [93, 47] on link "Students" at bounding box center [59, 41] width 118 height 25
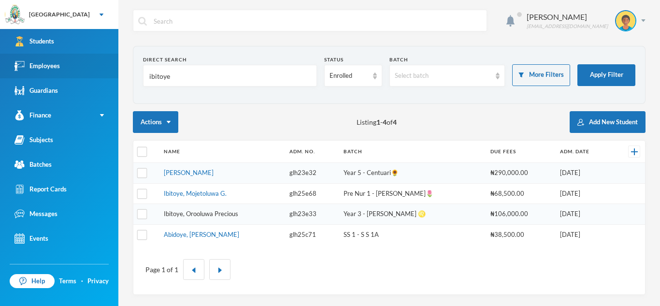
click at [215, 215] on link "Ibitoye, Orooluwa Precious" at bounding box center [201, 214] width 74 height 8
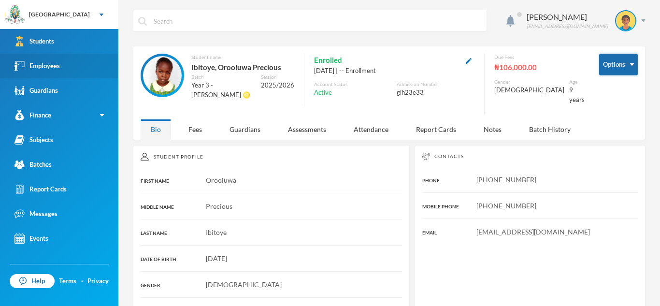
click at [636, 63] on button "Options" at bounding box center [618, 65] width 39 height 22
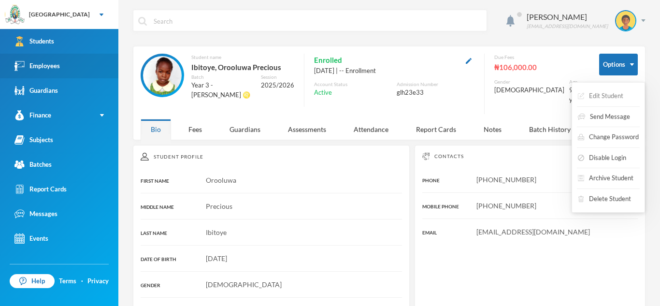
click at [612, 98] on button "Edit Student" at bounding box center [600, 95] width 47 height 17
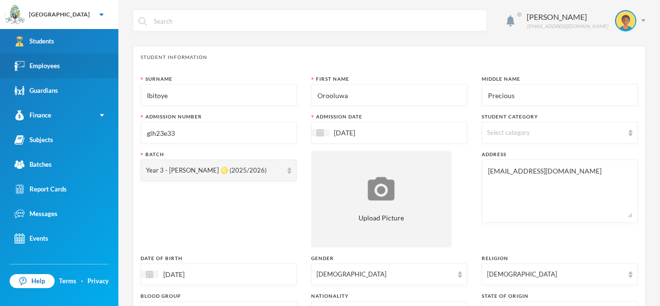
scroll to position [415, 0]
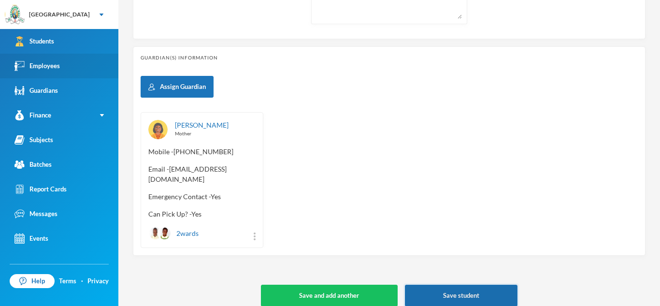
click at [481, 290] on button "Save student" at bounding box center [461, 295] width 113 height 22
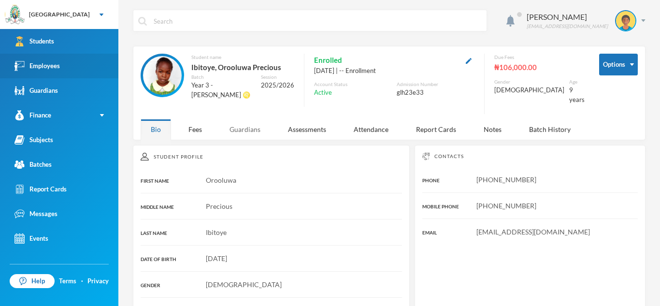
click at [252, 119] on div "Guardians" at bounding box center [244, 129] width 51 height 21
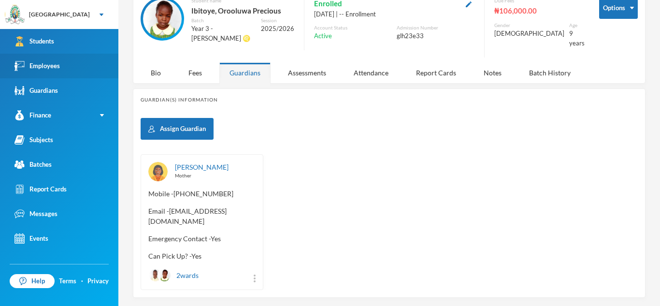
scroll to position [64, 0]
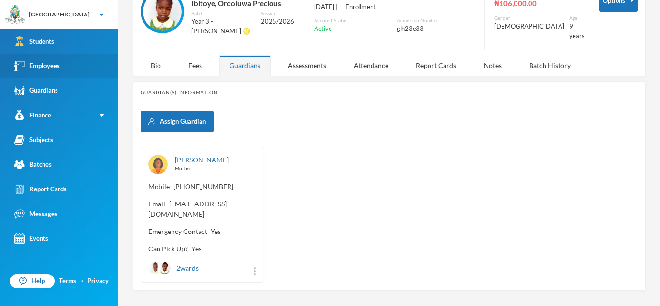
click at [170, 199] on span "Email - Agbekealarina@gmail.com" at bounding box center [201, 209] width 107 height 20
drag, startPoint x: 170, startPoint y: 198, endPoint x: 249, endPoint y: 200, distance: 79.7
click at [249, 200] on span "Email - Agbekealarina@gmail.com" at bounding box center [201, 209] width 107 height 20
copy span "Agbekealarina@gmail.com"
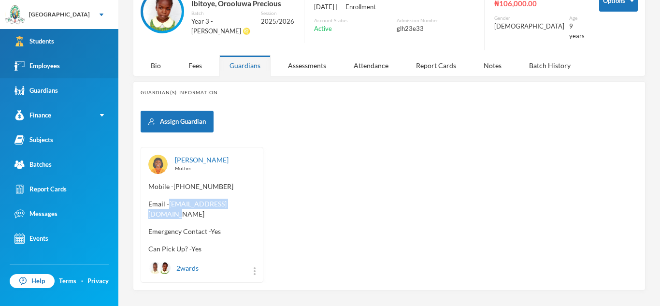
click at [74, 42] on link "Students" at bounding box center [59, 41] width 118 height 25
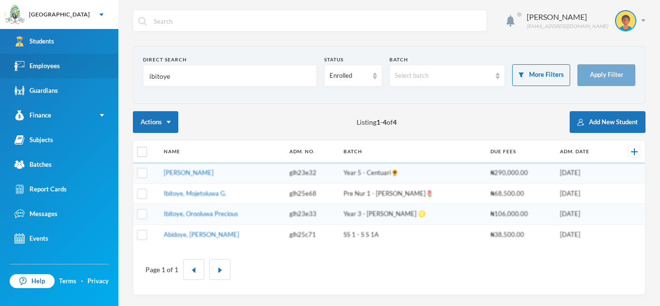
click at [174, 77] on input "ibitoye" at bounding box center [229, 76] width 163 height 22
type input "eig"
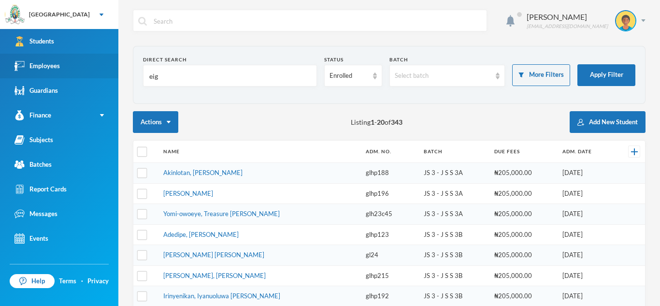
click at [207, 173] on link "Akinlotan, [PERSON_NAME]" at bounding box center [202, 173] width 79 height 8
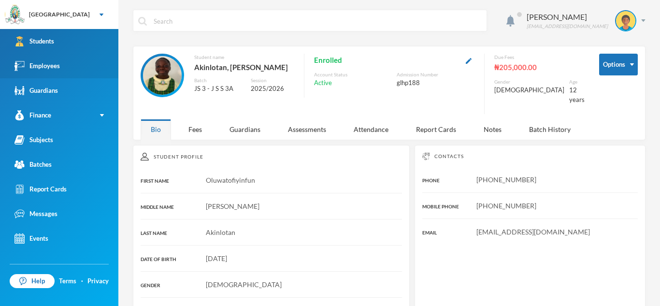
click at [85, 37] on link "Students" at bounding box center [59, 41] width 118 height 25
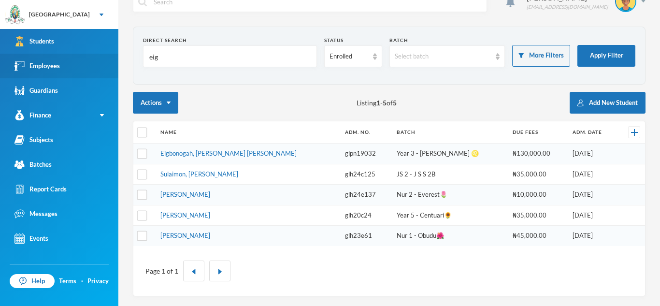
click at [0, 29] on link "Students" at bounding box center [59, 41] width 118 height 25
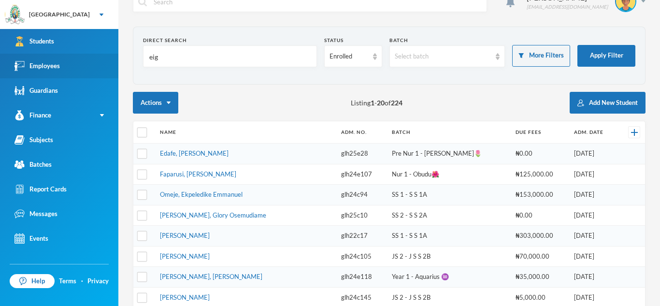
scroll to position [45, 0]
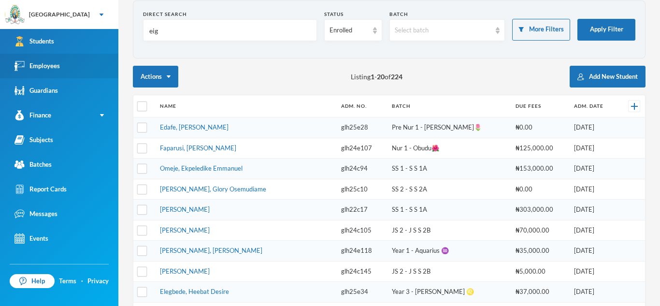
click at [0, 29] on link "Students" at bounding box center [59, 41] width 118 height 25
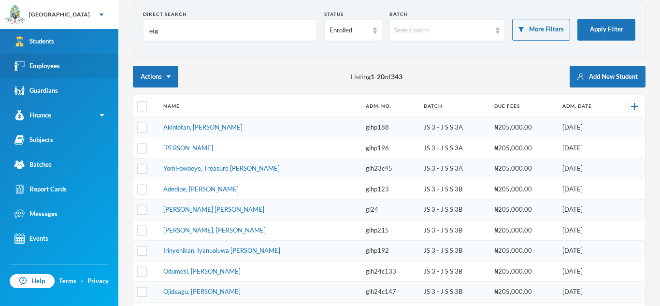
click at [0, 29] on link "Students" at bounding box center [59, 41] width 118 height 25
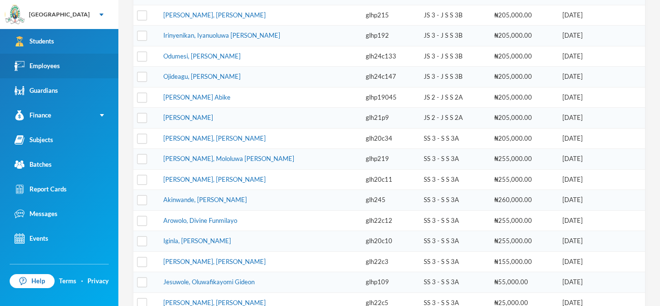
scroll to position [0, 0]
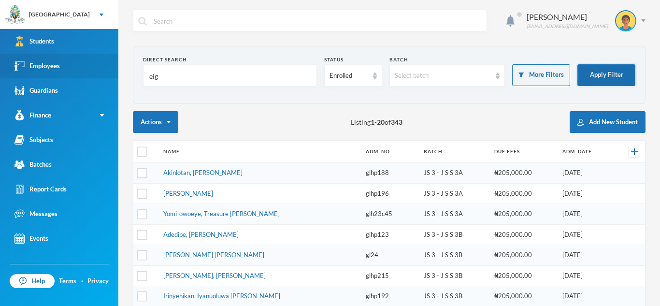
click at [619, 70] on button "Apply Filter" at bounding box center [606, 75] width 58 height 22
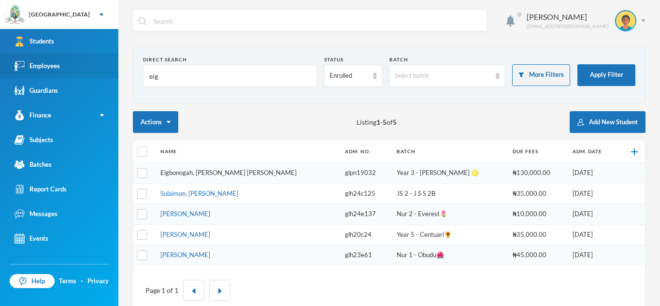
click at [228, 173] on link "Eigbonogah, [PERSON_NAME] [PERSON_NAME]" at bounding box center [228, 173] width 136 height 8
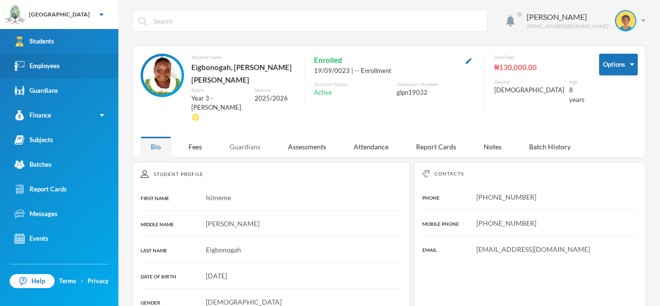
click at [247, 136] on div "Guardians" at bounding box center [244, 146] width 51 height 21
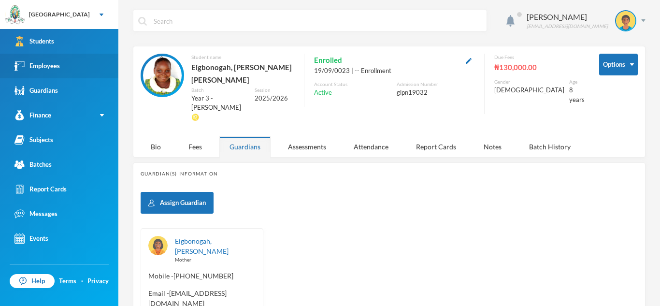
scroll to position [82, 0]
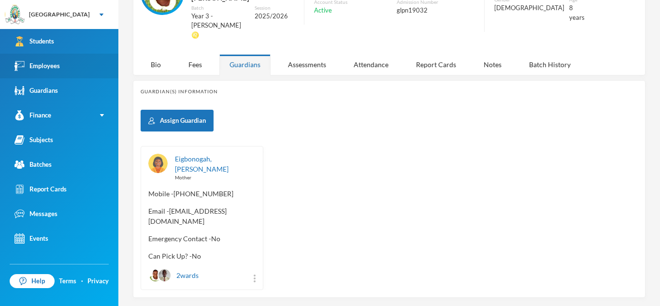
click at [149, 206] on span "Email - monicainegbedion732@gmail.com" at bounding box center [201, 216] width 107 height 20
drag, startPoint x: 149, startPoint y: 196, endPoint x: 251, endPoint y: 197, distance: 101.9
click at [251, 206] on span "Email - monicainegbedion732@gmail.com" at bounding box center [201, 216] width 107 height 20
copy span "monicainegbedion732@gmail.com"
click at [159, 54] on div "Bio" at bounding box center [156, 64] width 30 height 21
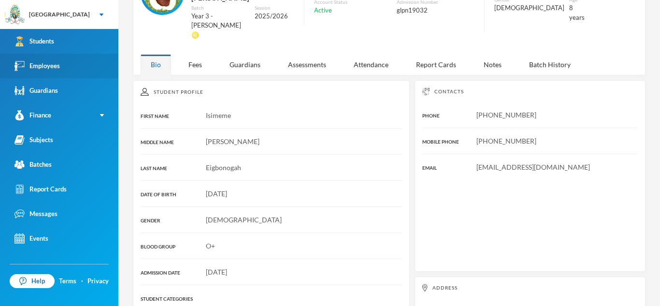
click at [477, 163] on span "Glpn19032@greenlandhall.org" at bounding box center [533, 167] width 114 height 8
drag, startPoint x: 477, startPoint y: 143, endPoint x: 575, endPoint y: 132, distance: 99.2
click at [575, 132] on div "Contacts PHONE +234 803 482 4949 MOBILE PHONE +234 803 332 4436 EMAIL Glpn19032…" at bounding box center [529, 175] width 231 height 191
copy span "Glpn19032@greenlandhall.org"
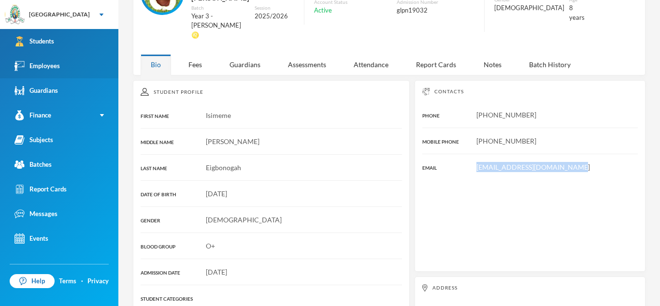
click at [58, 44] on link "Students" at bounding box center [59, 41] width 118 height 25
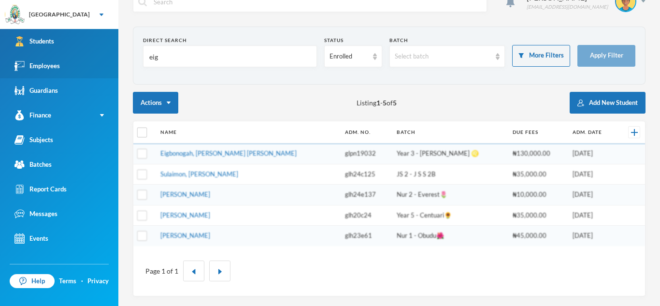
scroll to position [19, 0]
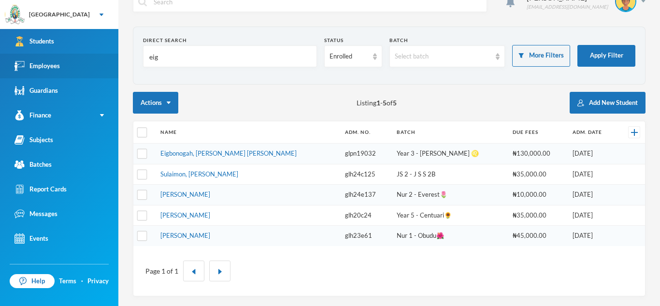
click at [174, 57] on input "eig" at bounding box center [229, 57] width 163 height 22
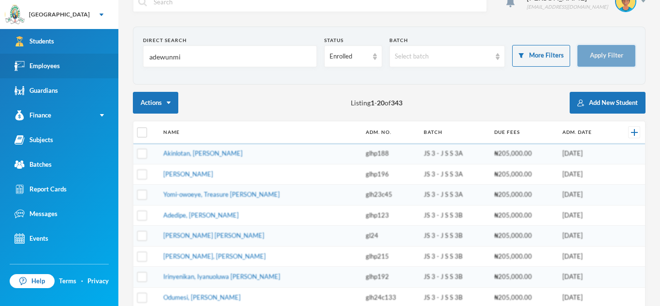
type input "adewunmi"
click at [594, 48] on button "Apply Filter" at bounding box center [606, 56] width 58 height 22
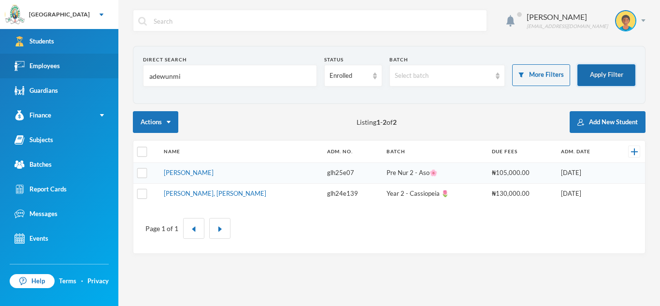
scroll to position [0, 0]
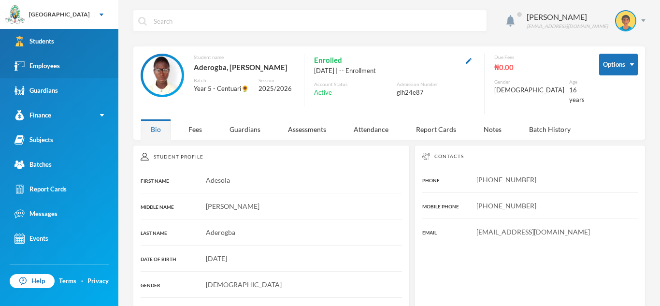
click at [73, 37] on link "Students" at bounding box center [59, 41] width 118 height 25
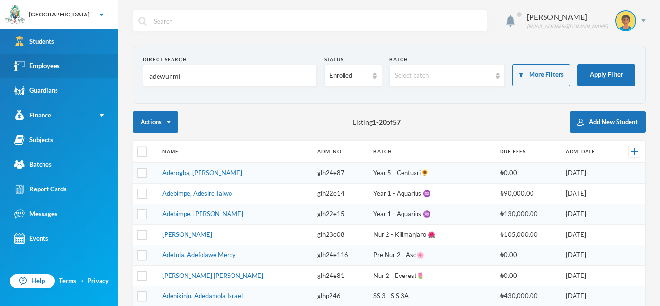
click at [242, 172] on td "Aderogba, [PERSON_NAME]" at bounding box center [234, 173] width 155 height 21
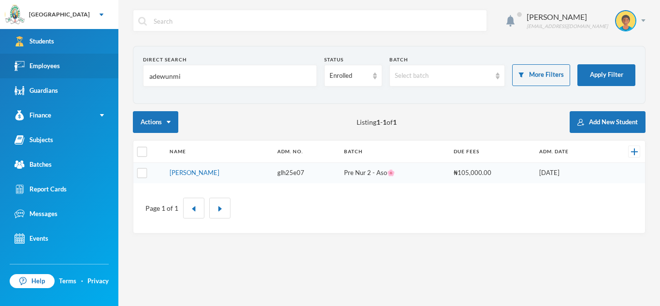
click at [219, 172] on link "Adewunmi, Solomon Diekololaoluwa" at bounding box center [195, 173] width 50 height 8
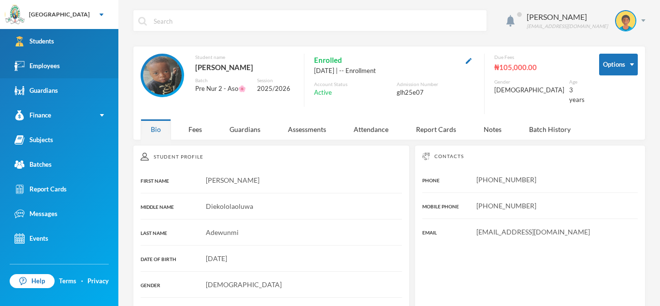
click at [64, 46] on link "Students" at bounding box center [59, 41] width 118 height 25
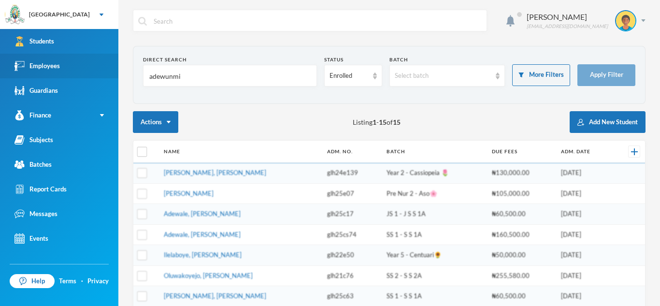
click at [183, 77] on input "adewunmi" at bounding box center [229, 76] width 163 height 22
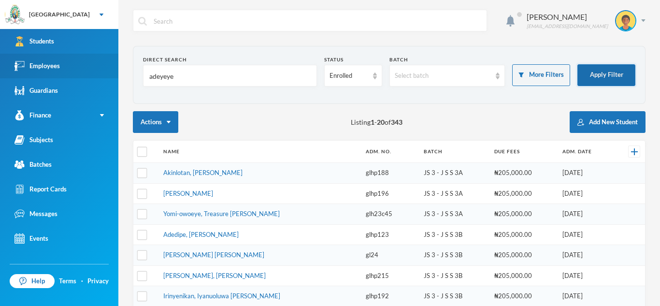
type input "adeyeye"
click at [595, 73] on button "Apply Filter" at bounding box center [606, 75] width 58 height 22
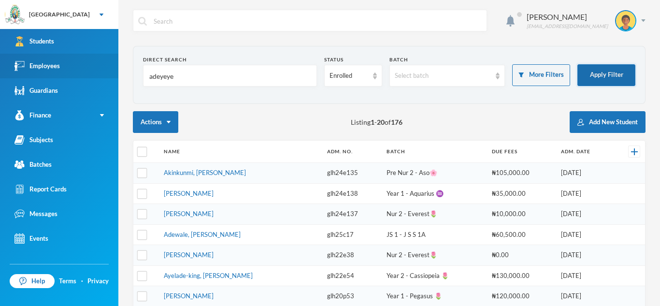
click at [589, 74] on button "Apply Filter" at bounding box center [606, 75] width 58 height 22
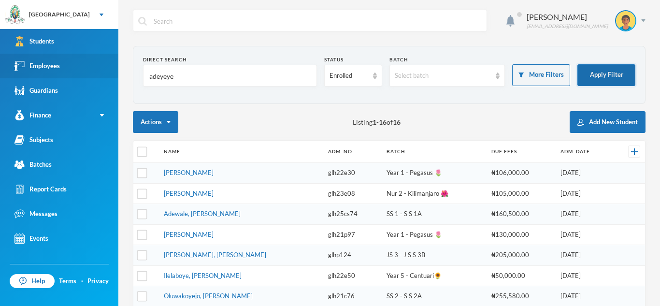
click at [589, 74] on button "Apply Filter" at bounding box center [606, 75] width 58 height 22
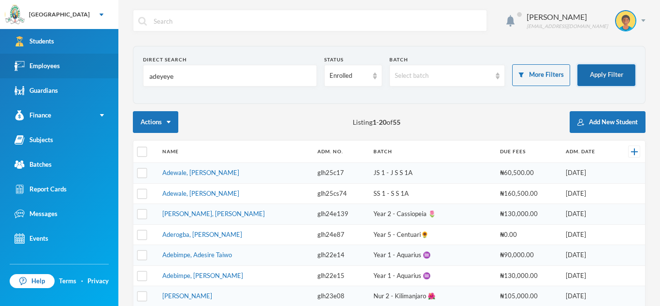
click at [589, 74] on button "Apply Filter" at bounding box center [606, 75] width 58 height 22
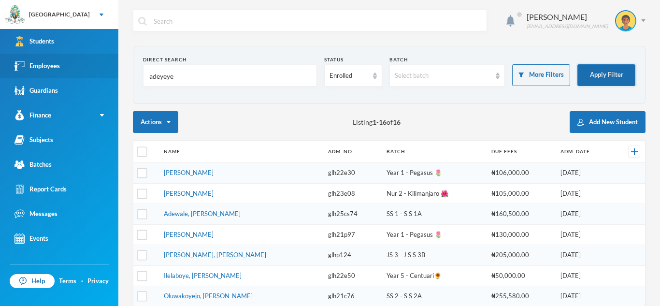
click at [589, 74] on button "Apply Filter" at bounding box center [606, 75] width 58 height 22
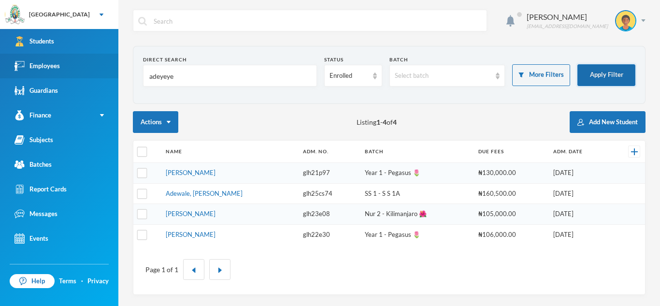
click at [589, 74] on button "Apply Filter" at bounding box center [606, 75] width 58 height 22
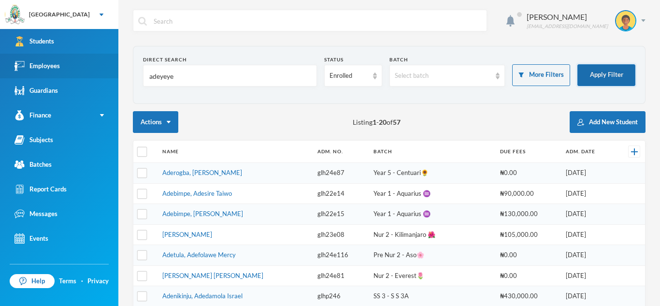
click at [589, 74] on button "Apply Filter" at bounding box center [606, 75] width 58 height 22
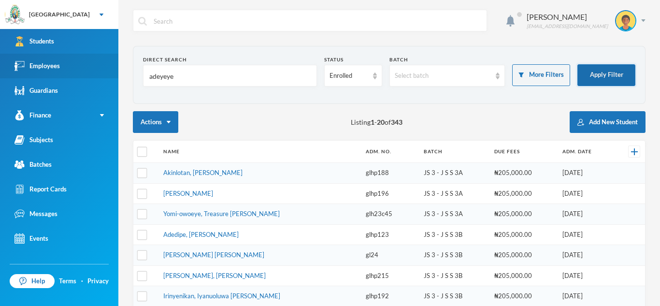
click at [589, 74] on button "Apply Filter" at bounding box center [606, 75] width 58 height 22
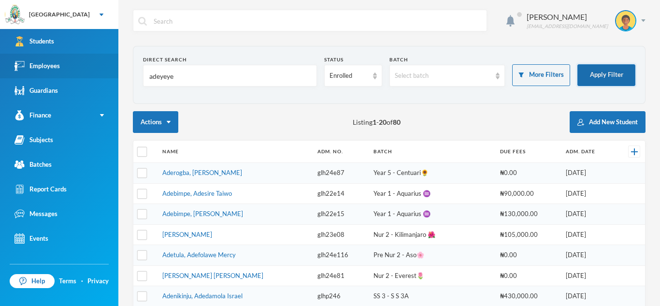
click at [590, 77] on button "Apply Filter" at bounding box center [606, 75] width 58 height 22
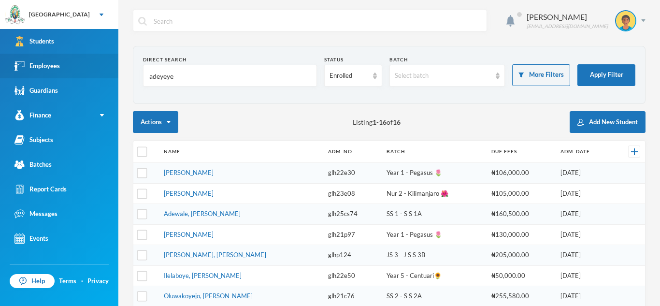
click at [577, 64] on button "Apply Filter" at bounding box center [606, 75] width 58 height 22
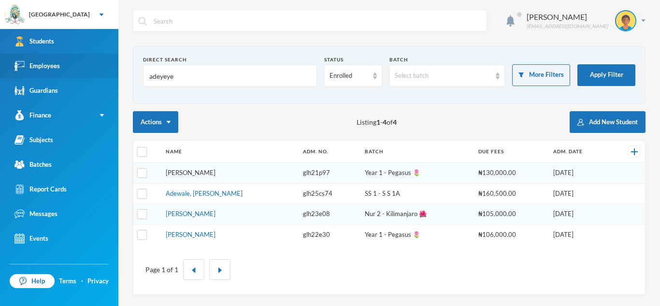
click at [213, 175] on link "[PERSON_NAME]" at bounding box center [191, 173] width 50 height 8
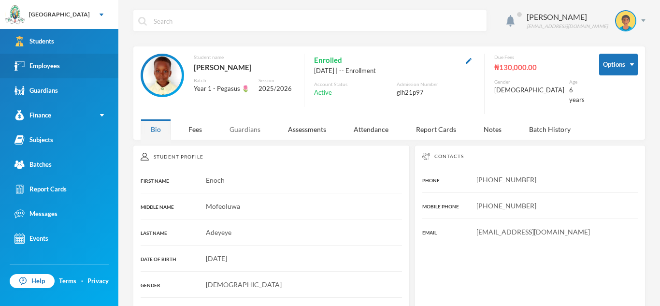
click at [242, 119] on div "Guardians" at bounding box center [244, 129] width 51 height 21
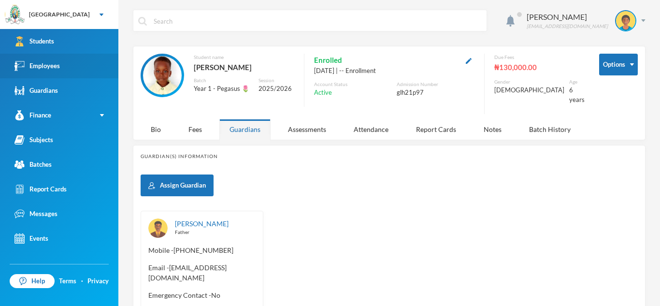
click at [169, 22] on input "text" at bounding box center [317, 21] width 329 height 22
type input "adediwura"
click at [188, 25] on input "adediwura" at bounding box center [317, 21] width 329 height 22
click at [86, 71] on link "Employees" at bounding box center [59, 66] width 118 height 25
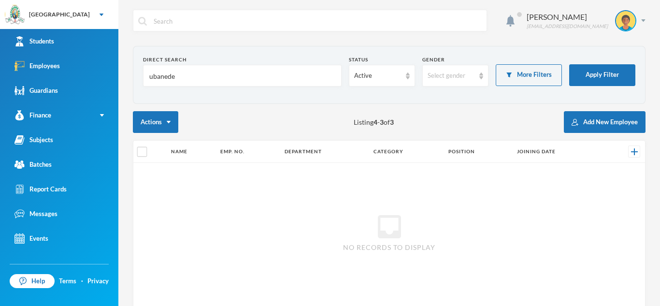
click at [180, 75] on input "ubanede" at bounding box center [242, 76] width 188 height 22
type input "Adediwura"
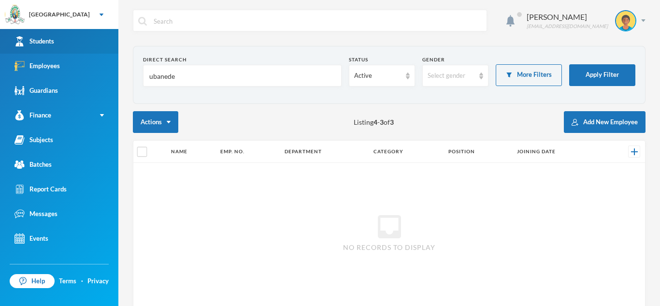
click at [67, 50] on link "Students" at bounding box center [59, 41] width 118 height 25
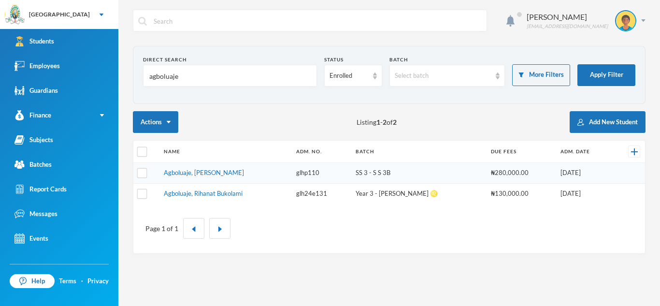
click at [181, 77] on input "agboluaje" at bounding box center [229, 76] width 163 height 22
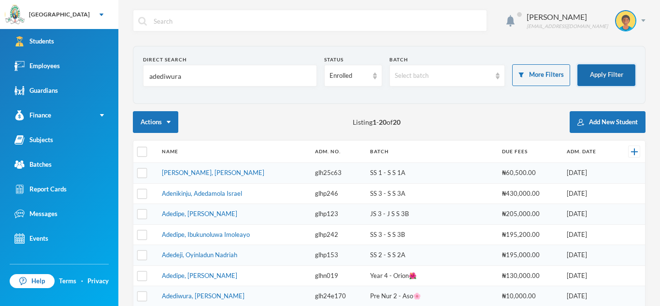
type input "adediwura"
click at [604, 75] on button "Apply Filter" at bounding box center [606, 75] width 58 height 22
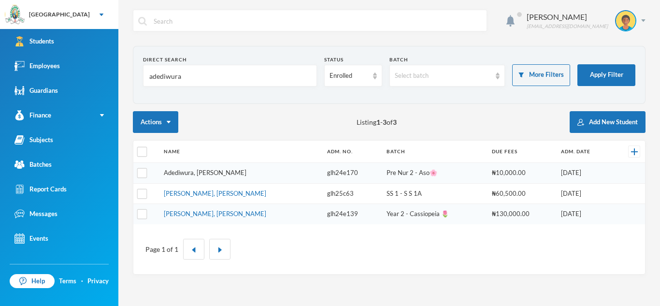
click at [188, 174] on link "Adediwura, [PERSON_NAME]" at bounding box center [205, 173] width 83 height 8
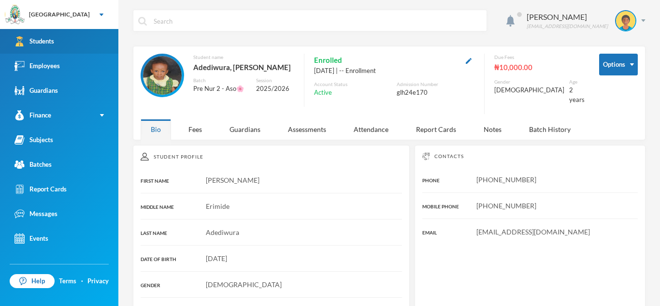
click at [97, 50] on link "Students" at bounding box center [59, 41] width 118 height 25
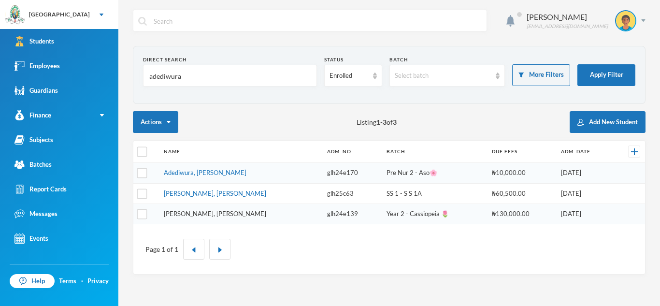
click at [229, 213] on link "[PERSON_NAME], [PERSON_NAME]" at bounding box center [215, 214] width 102 height 8
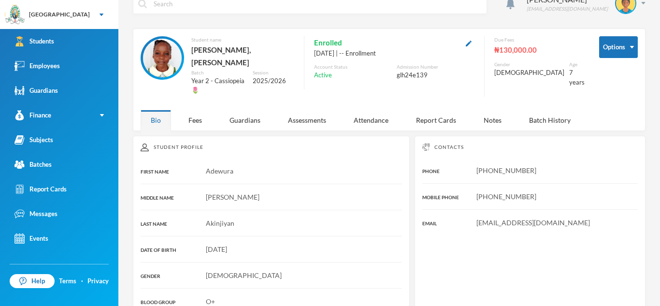
scroll to position [19, 0]
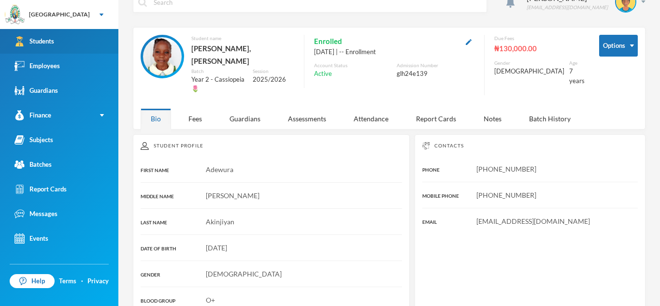
click at [110, 42] on link "Students" at bounding box center [59, 41] width 118 height 25
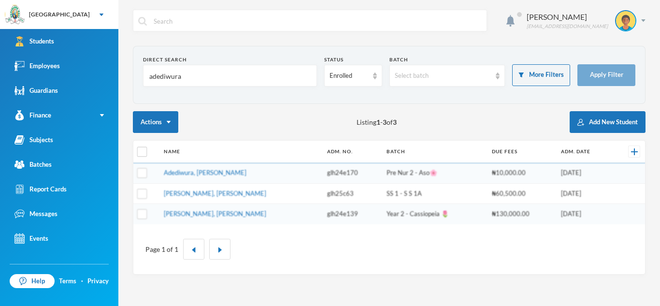
click at [193, 76] on input "adediwura" at bounding box center [229, 76] width 163 height 22
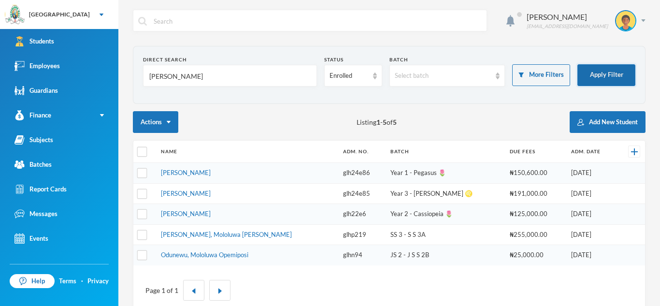
type input "momoh"
click at [599, 73] on button "Apply Filter" at bounding box center [606, 75] width 58 height 22
click at [211, 197] on link "Momoh, Nathan Onoshorimeh" at bounding box center [186, 193] width 50 height 8
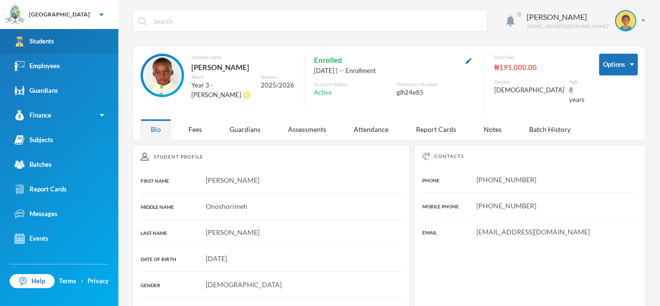
click at [55, 41] on link "Students" at bounding box center [59, 41] width 118 height 25
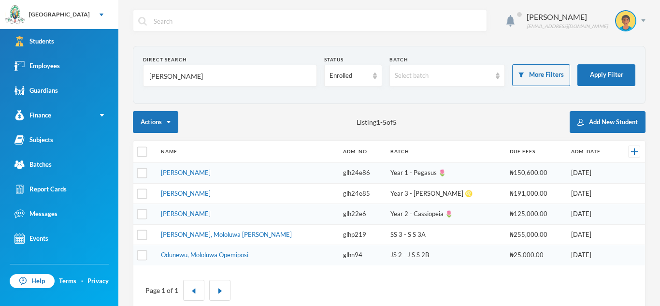
click at [179, 73] on input "momoh" at bounding box center [229, 76] width 163 height 22
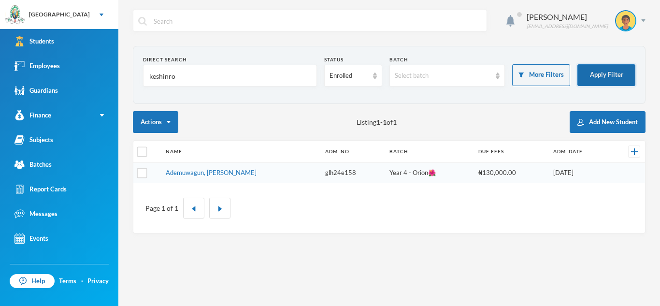
type input "keshinro"
click at [616, 78] on button "Apply Filter" at bounding box center [606, 75] width 58 height 22
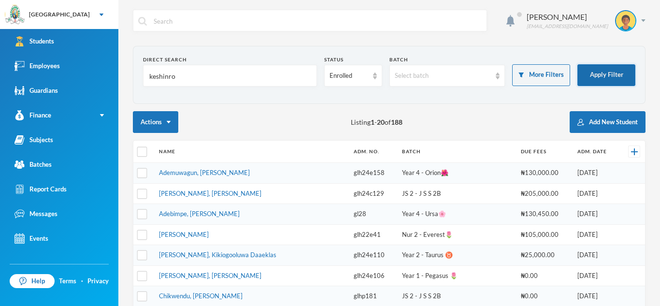
click at [591, 75] on button "Apply Filter" at bounding box center [606, 75] width 58 height 22
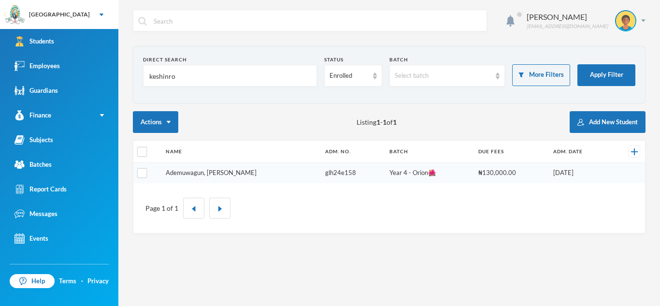
click at [232, 171] on link "Ademuwagun, Keshinro Samson" at bounding box center [211, 173] width 91 height 8
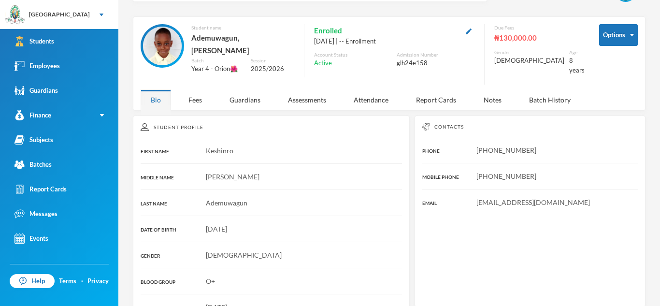
scroll to position [31, 0]
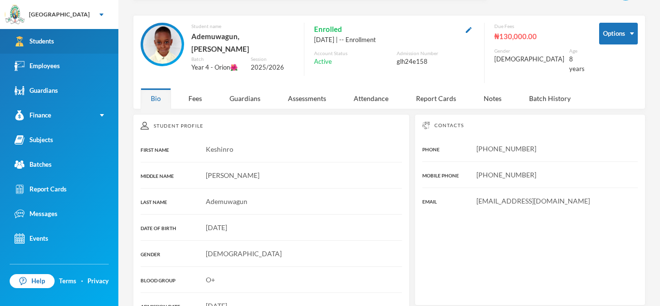
click at [78, 33] on link "Students" at bounding box center [59, 41] width 118 height 25
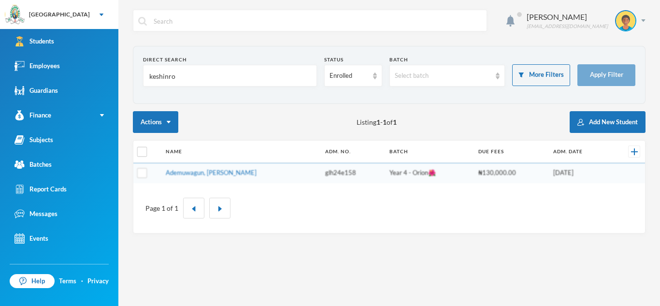
click at [187, 76] on input "keshinro" at bounding box center [229, 76] width 163 height 22
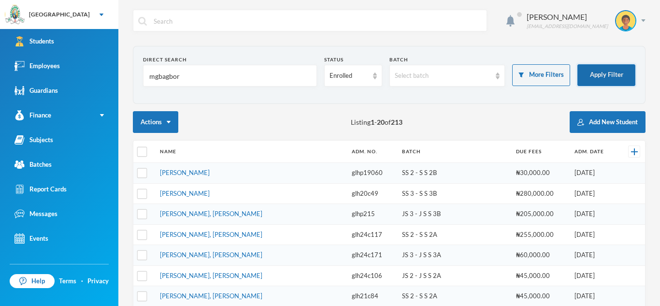
type input "mgbagbor"
click at [623, 72] on button "Apply Filter" at bounding box center [606, 75] width 58 height 22
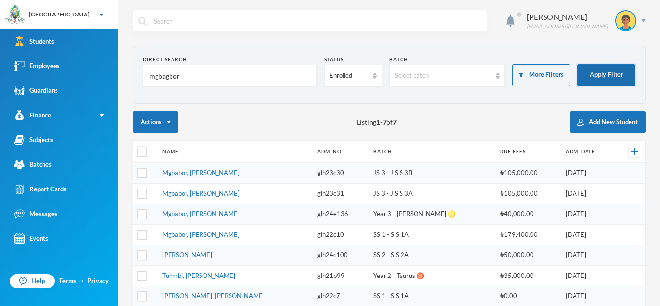
click at [619, 80] on button "Apply Filter" at bounding box center [606, 75] width 58 height 22
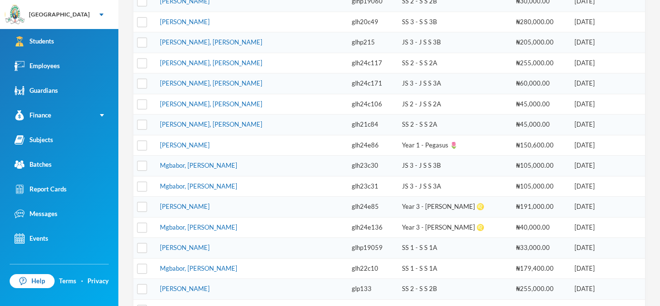
scroll to position [173, 0]
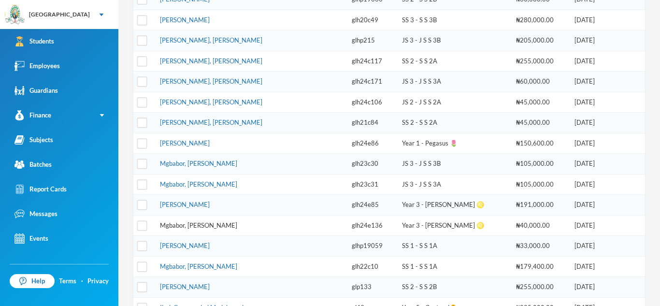
click at [206, 227] on link "Mgbabor, [PERSON_NAME]" at bounding box center [198, 225] width 77 height 8
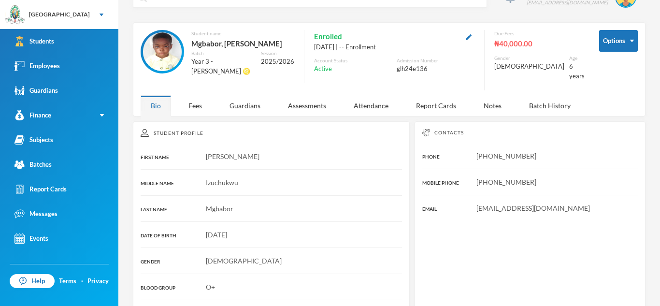
scroll to position [20, 0]
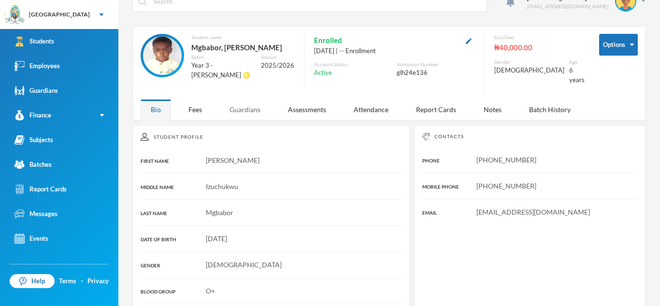
click at [236, 99] on div "Guardians" at bounding box center [244, 109] width 51 height 21
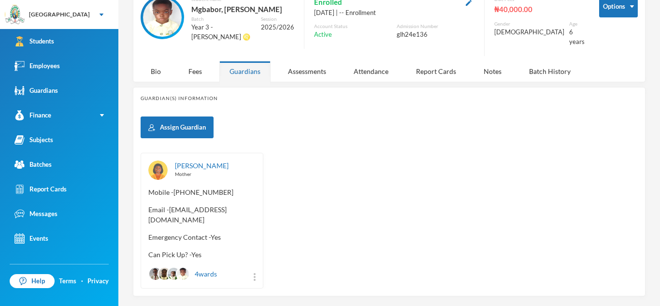
scroll to position [64, 0]
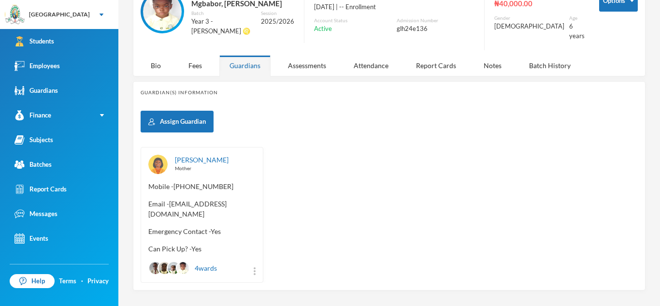
click at [170, 199] on span "Email - esthermgbabor@gmail.com" at bounding box center [201, 209] width 107 height 20
drag, startPoint x: 170, startPoint y: 196, endPoint x: 249, endPoint y: 197, distance: 79.7
click at [249, 199] on span "Email - esthermgbabor@gmail.com" at bounding box center [201, 209] width 107 height 20
copy span "esthermgbabor@gmail.com"
click at [147, 60] on div "Bio" at bounding box center [156, 65] width 30 height 21
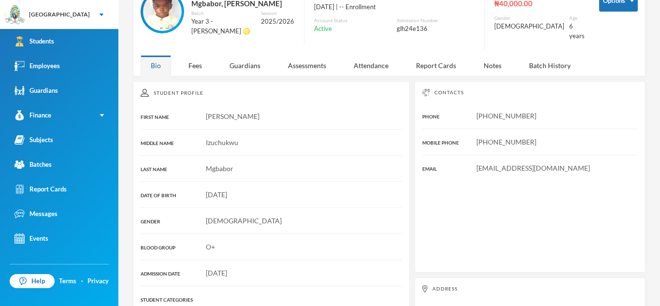
click at [477, 164] on span "Glh24e136@greenlandhall.org" at bounding box center [533, 168] width 114 height 8
drag, startPoint x: 477, startPoint y: 160, endPoint x: 576, endPoint y: 161, distance: 98.5
click at [576, 163] on div "Glh24e136@greenlandhall.org" at bounding box center [529, 168] width 215 height 10
copy span "Glh24e136@greenlandhall.org"
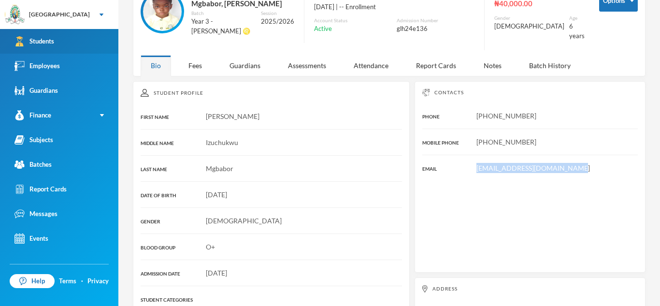
click at [58, 47] on link "Students" at bounding box center [59, 41] width 118 height 25
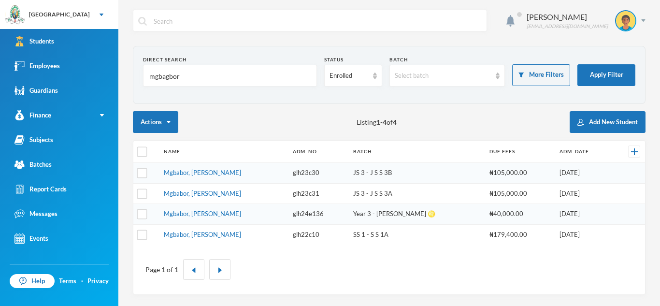
click at [191, 77] on input "mgbagbor" at bounding box center [229, 76] width 163 height 22
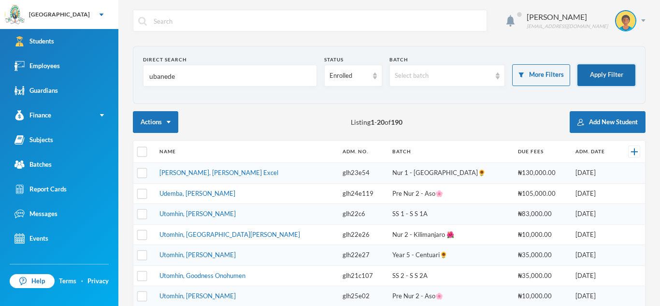
type input "ubanede"
click at [622, 72] on button "Apply Filter" at bounding box center [606, 75] width 58 height 22
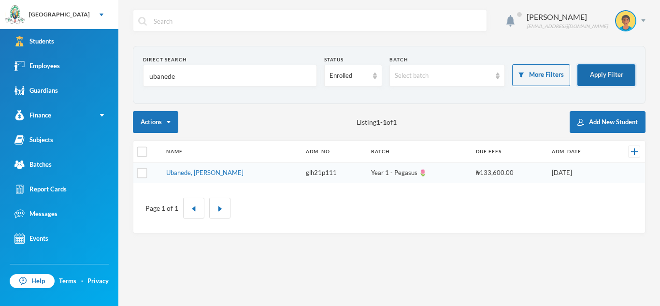
click at [621, 72] on button "Apply Filter" at bounding box center [606, 75] width 58 height 22
click at [208, 170] on link "Ubanede, [PERSON_NAME]" at bounding box center [204, 173] width 77 height 8
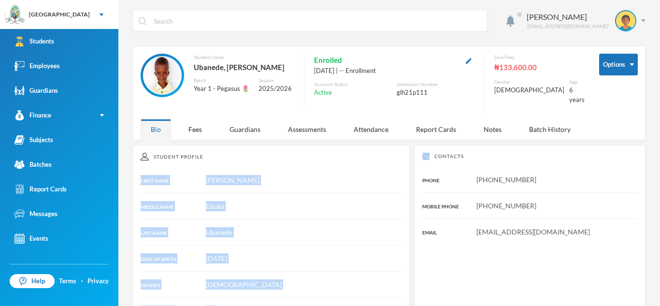
click at [283, 183] on div "Student Profile FIRST NAME Godwin MIDDLE NAME Ebuka LAST NAME Ubanede DATE OF B…" at bounding box center [271, 312] width 277 height 335
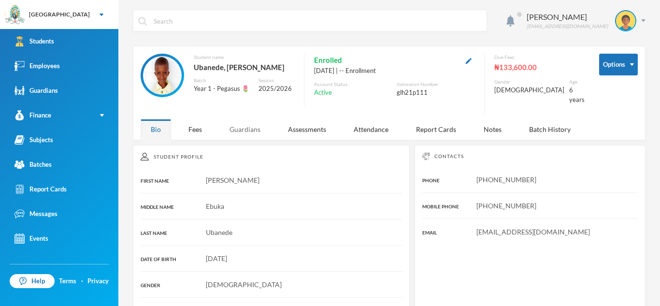
click at [251, 121] on div "Guardians" at bounding box center [244, 129] width 51 height 21
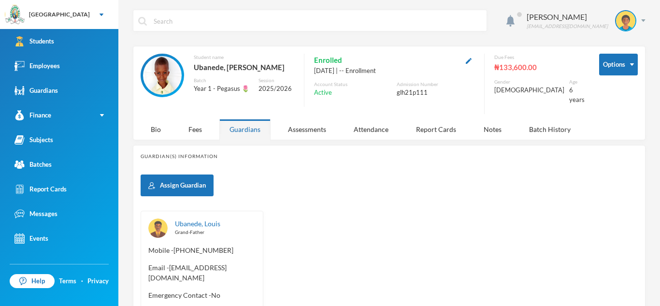
click at [265, 174] on div "Assign Guardian Ubanede, Louis Grand-Father Mobile - +234 803 226 9758 Email - …" at bounding box center [389, 260] width 497 height 172
click at [156, 121] on div "Bio" at bounding box center [156, 129] width 30 height 21
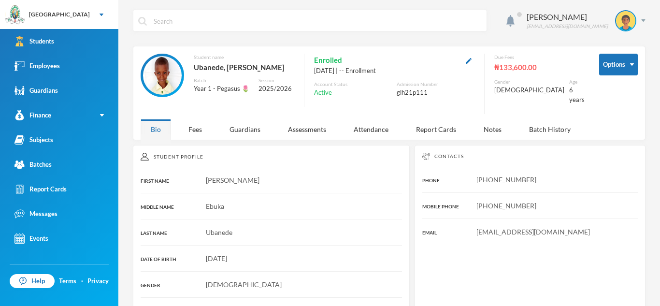
click at [166, 76] on img at bounding box center [162, 75] width 39 height 39
click at [160, 85] on img at bounding box center [162, 75] width 39 height 39
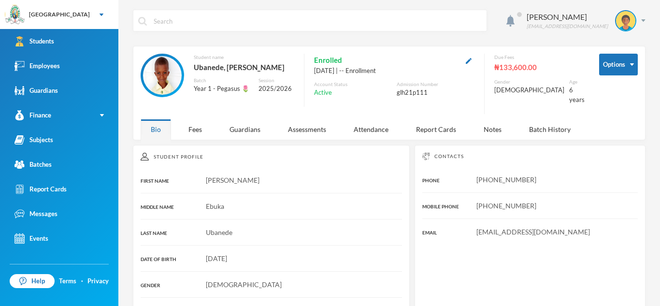
click at [160, 85] on img at bounding box center [162, 75] width 39 height 39
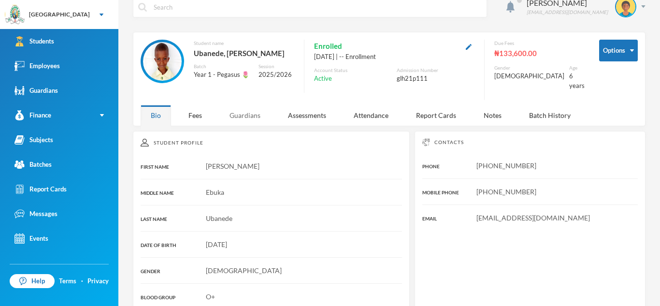
scroll to position [7, 0]
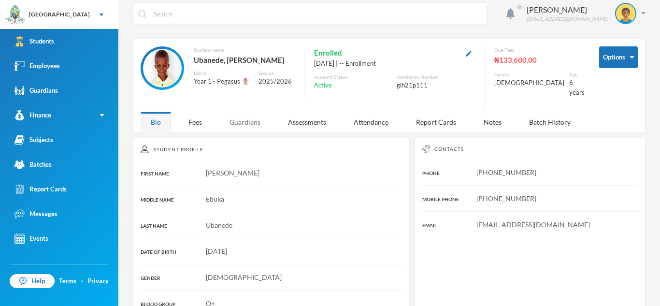
click at [242, 112] on div "Guardians" at bounding box center [244, 122] width 51 height 21
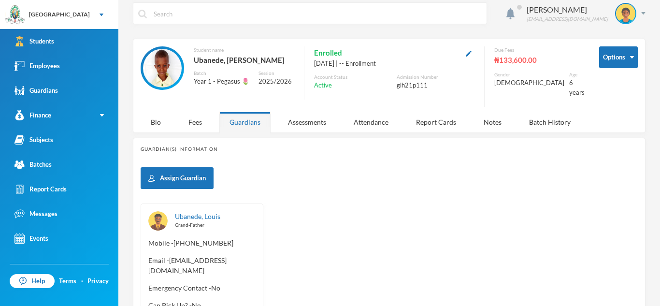
click at [170, 255] on span "Email - [EMAIL_ADDRESS][DOMAIN_NAME]" at bounding box center [201, 265] width 107 height 20
drag, startPoint x: 170, startPoint y: 253, endPoint x: 253, endPoint y: 253, distance: 83.1
click at [253, 255] on span "Email - [EMAIL_ADDRESS][DOMAIN_NAME]" at bounding box center [201, 265] width 107 height 20
copy span "[EMAIL_ADDRESS][DOMAIN_NAME]"
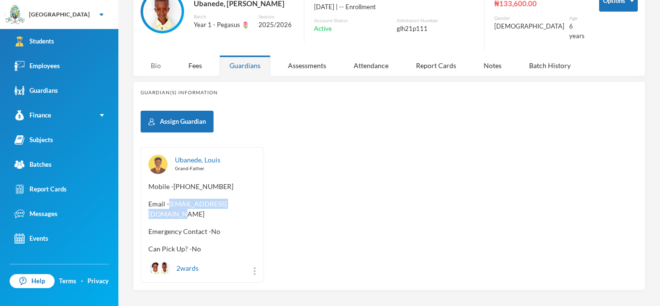
click at [159, 62] on div "Bio" at bounding box center [156, 65] width 30 height 21
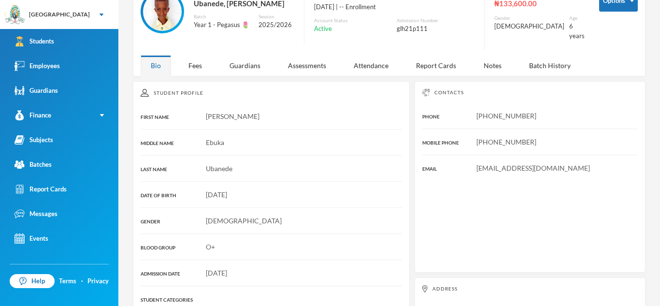
click at [476, 164] on span "Louisubanede17@gmail.com" at bounding box center [533, 168] width 114 height 8
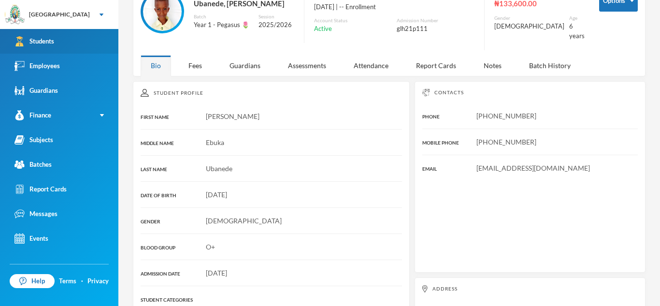
click at [105, 43] on link "Students" at bounding box center [59, 41] width 118 height 25
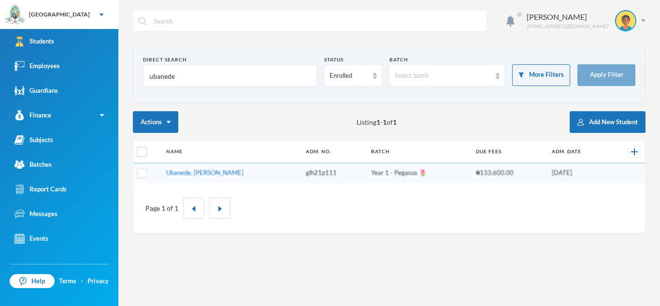
click at [185, 76] on input "ubanede" at bounding box center [229, 76] width 163 height 22
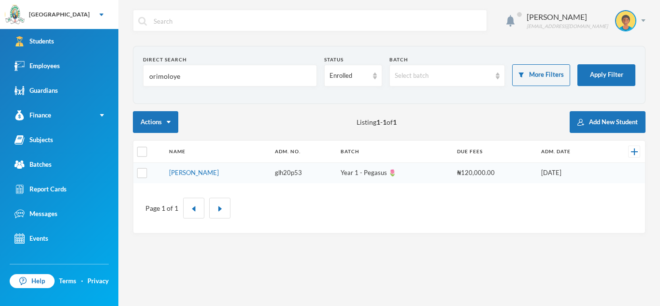
type input "orimoloye"
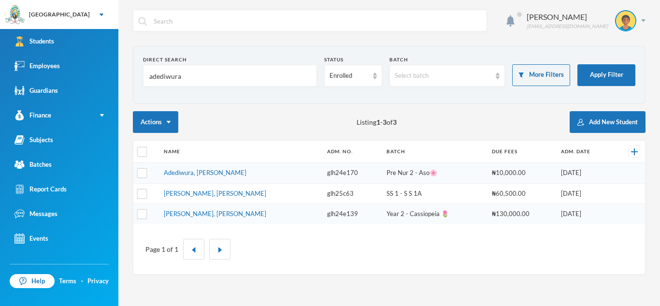
click at [188, 75] on input "adediwura" at bounding box center [229, 76] width 163 height 22
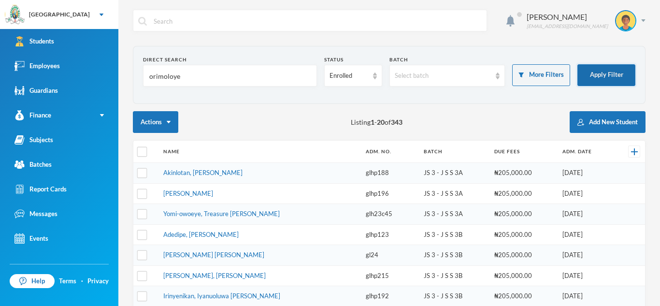
type input "orimoloye"
click at [605, 71] on button "Apply Filter" at bounding box center [606, 75] width 58 height 22
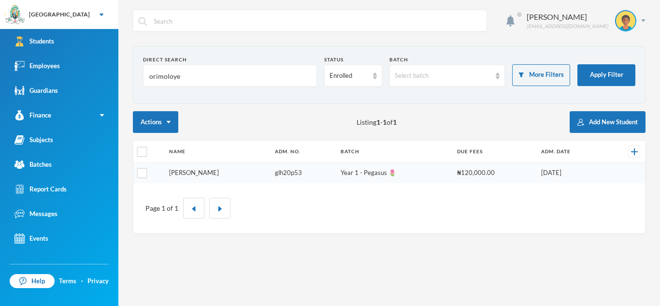
click at [174, 172] on link "[PERSON_NAME]" at bounding box center [194, 173] width 50 height 8
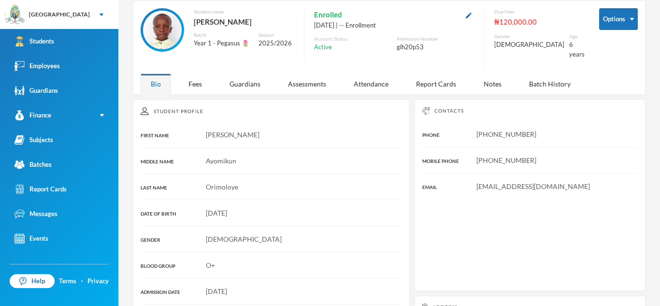
scroll to position [44, 0]
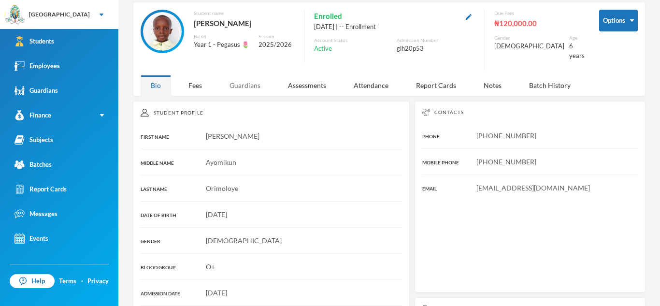
click at [250, 76] on div "Guardians" at bounding box center [244, 85] width 51 height 21
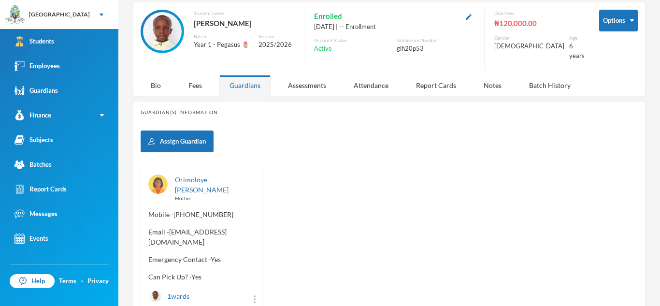
click at [171, 227] on span "Email - [EMAIL_ADDRESS][DOMAIN_NAME]" at bounding box center [201, 237] width 107 height 20
click at [170, 227] on span "Email - [EMAIL_ADDRESS][DOMAIN_NAME]" at bounding box center [201, 237] width 107 height 20
click at [171, 227] on span "Email - [EMAIL_ADDRESS][DOMAIN_NAME]" at bounding box center [201, 237] width 107 height 20
drag, startPoint x: 170, startPoint y: 227, endPoint x: 237, endPoint y: 227, distance: 67.6
click at [237, 227] on span "Email - [EMAIL_ADDRESS][DOMAIN_NAME]" at bounding box center [201, 237] width 107 height 20
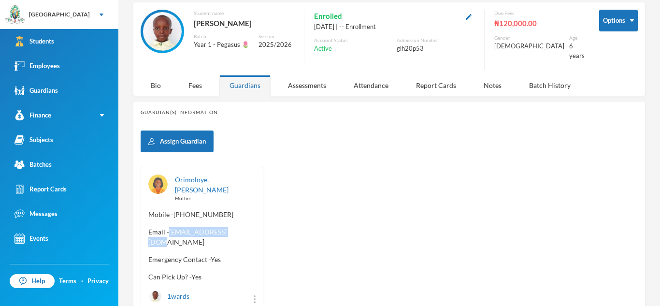
copy span "[EMAIL_ADDRESS][DOMAIN_NAME]"
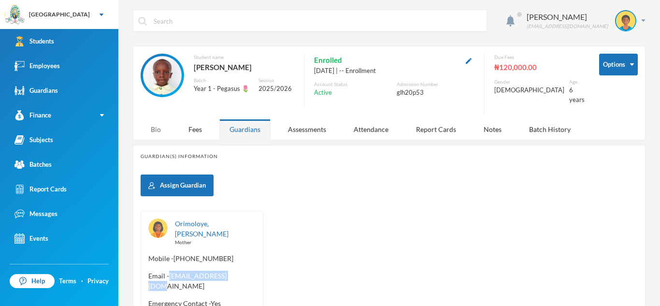
click at [159, 121] on div "Bio" at bounding box center [156, 129] width 30 height 21
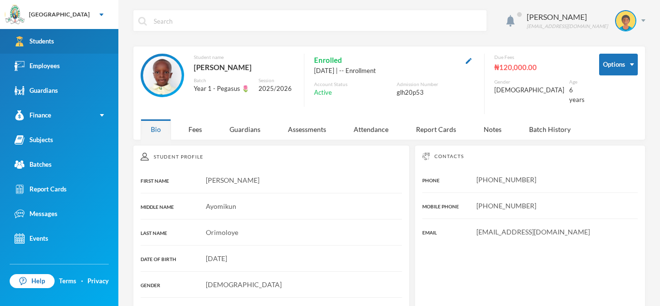
click at [80, 42] on link "Students" at bounding box center [59, 41] width 118 height 25
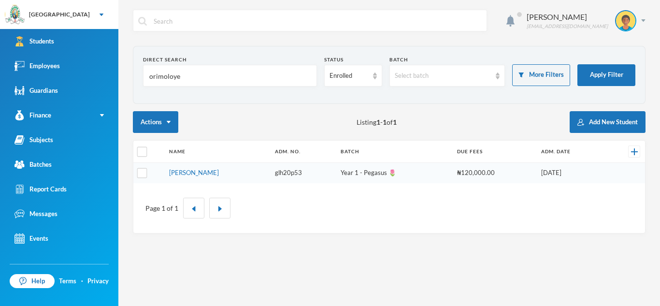
click at [185, 74] on input "orimoloye" at bounding box center [229, 76] width 163 height 22
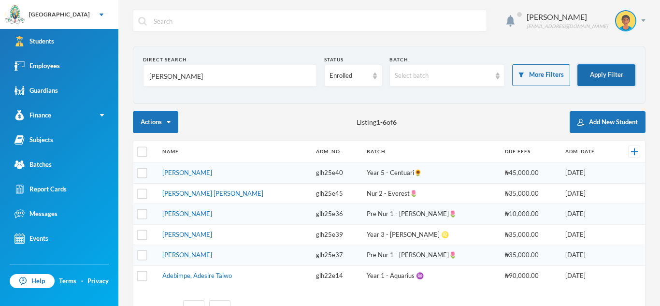
type input "[PERSON_NAME]"
click at [618, 72] on button "Apply Filter" at bounding box center [606, 75] width 58 height 22
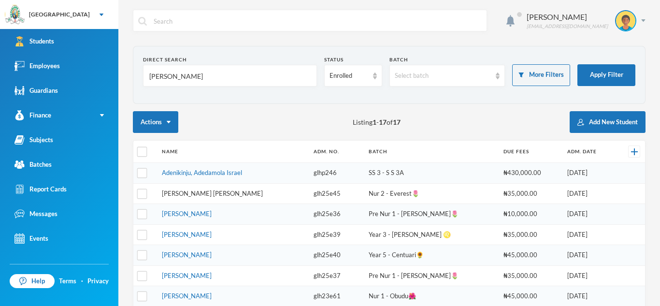
click at [199, 197] on link "[PERSON_NAME] [PERSON_NAME]" at bounding box center [212, 193] width 101 height 8
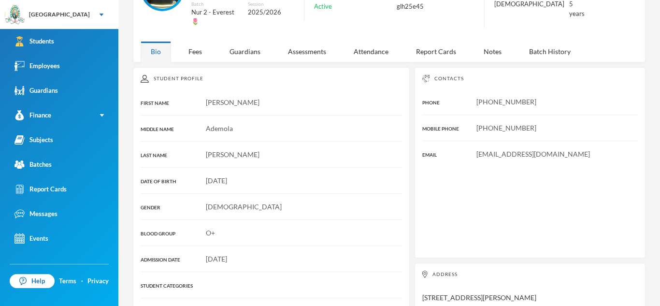
scroll to position [86, 0]
click at [477, 149] on span "[EMAIL_ADDRESS][DOMAIN_NAME]" at bounding box center [533, 153] width 114 height 8
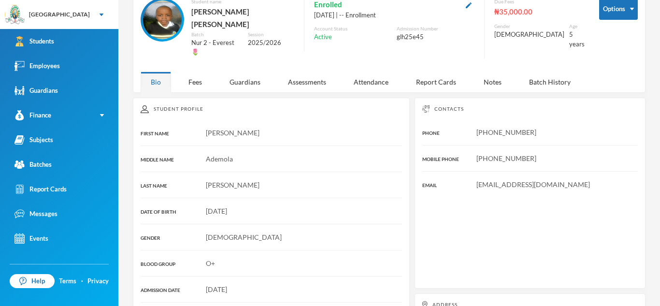
scroll to position [57, 0]
click at [477, 179] on span "[EMAIL_ADDRESS][DOMAIN_NAME]" at bounding box center [533, 183] width 114 height 8
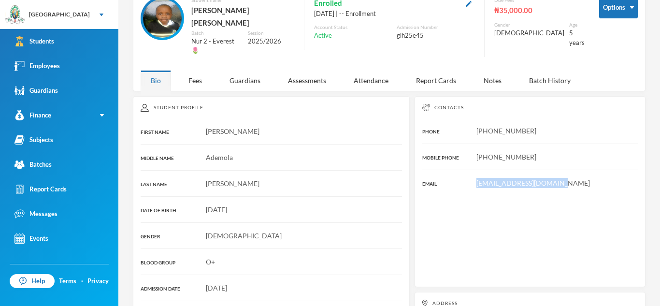
drag, startPoint x: 477, startPoint y: 169, endPoint x: 558, endPoint y: 167, distance: 81.6
click at [558, 178] on div "[EMAIL_ADDRESS][DOMAIN_NAME]" at bounding box center [529, 183] width 215 height 10
copy span "[EMAIL_ADDRESS][DOMAIN_NAME]"
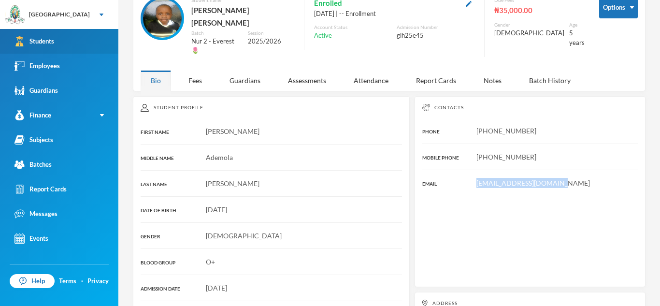
click at [76, 48] on link "Students" at bounding box center [59, 41] width 118 height 25
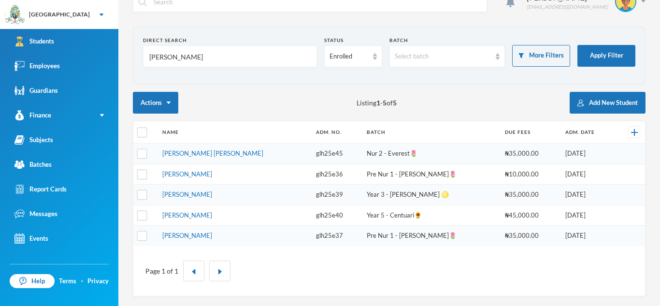
scroll to position [19, 0]
click at [182, 60] on input "[PERSON_NAME]" at bounding box center [229, 57] width 163 height 22
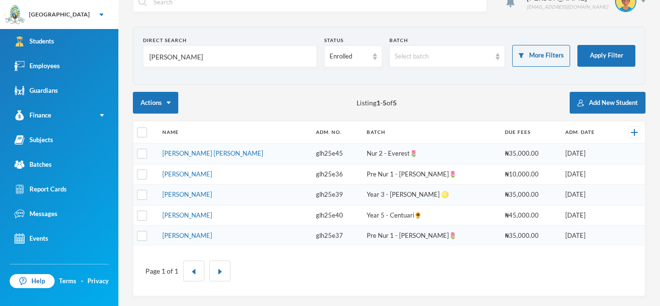
click at [182, 60] on input "[PERSON_NAME]" at bounding box center [229, 57] width 163 height 22
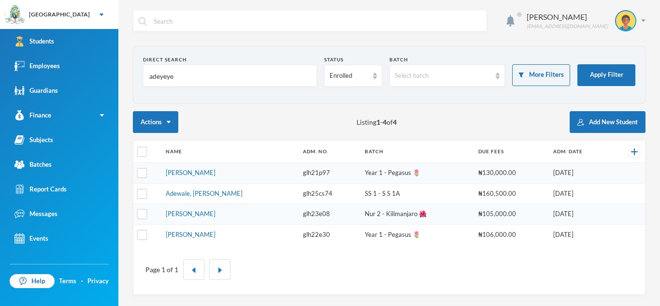
scroll to position [0, 0]
type input "adeyeye"
click at [608, 70] on button "Apply Filter" at bounding box center [606, 75] width 58 height 22
click at [183, 175] on link "[PERSON_NAME]" at bounding box center [191, 173] width 50 height 8
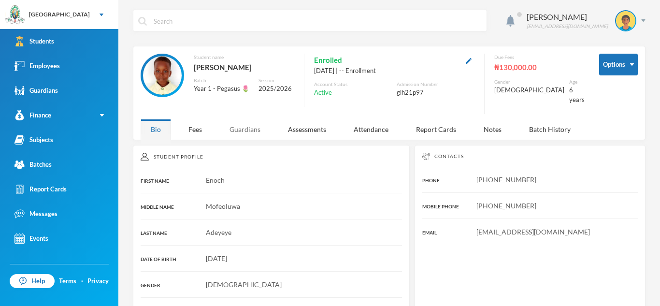
click at [253, 128] on div "Guardians" at bounding box center [244, 129] width 51 height 21
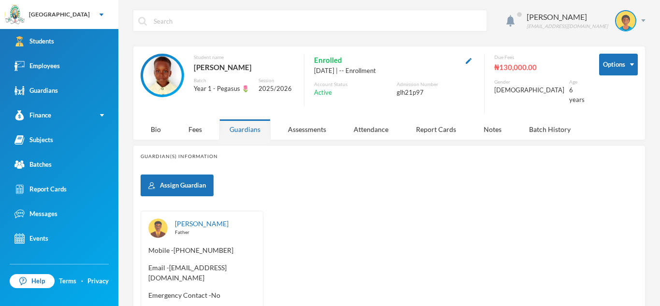
scroll to position [64, 0]
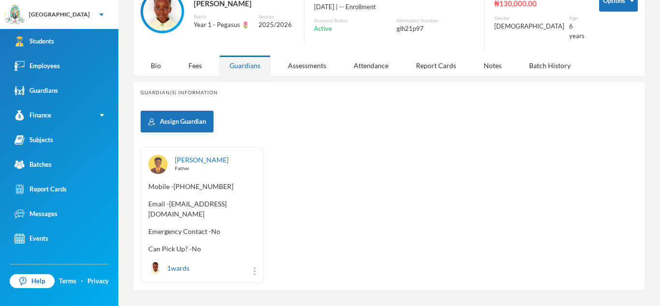
click at [170, 199] on span "Email - [EMAIL_ADDRESS][DOMAIN_NAME]" at bounding box center [201, 209] width 107 height 20
drag, startPoint x: 170, startPoint y: 197, endPoint x: 255, endPoint y: 204, distance: 85.4
click at [255, 204] on div "[PERSON_NAME] Father Mobile - [PHONE_NUMBER] Email - [EMAIL_ADDRESS][DOMAIN_NAM…" at bounding box center [202, 215] width 123 height 136
copy span "[EMAIL_ADDRESS][DOMAIN_NAME]"
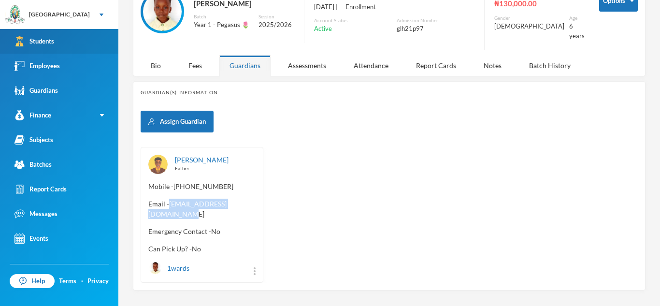
click at [112, 49] on link "Students" at bounding box center [59, 41] width 118 height 25
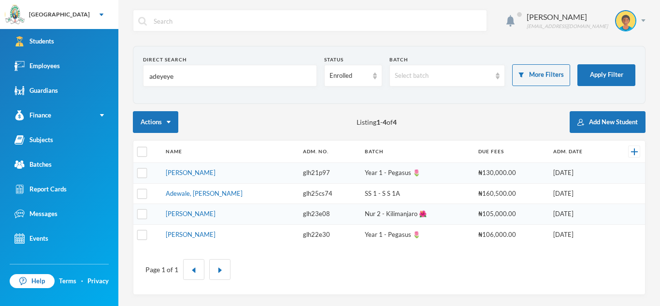
click at [174, 79] on input "adeyeye" at bounding box center [229, 76] width 163 height 22
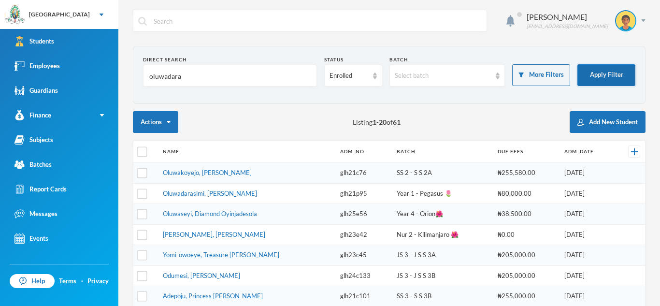
type input "oluwadara"
click at [607, 74] on button "Apply Filter" at bounding box center [606, 75] width 58 height 22
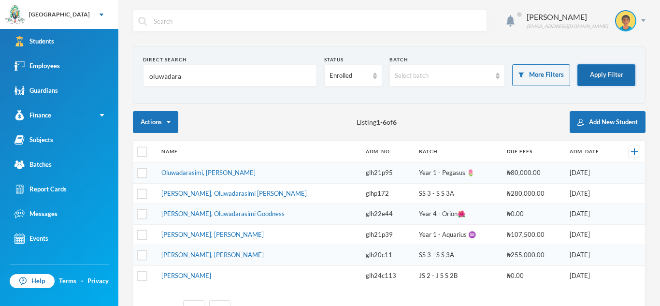
click at [607, 74] on button "Apply Filter" at bounding box center [606, 75] width 58 height 22
click at [225, 176] on td "Oluwadarasimi, [PERSON_NAME]" at bounding box center [258, 173] width 205 height 21
click at [224, 174] on link "Oluwadarasimi, [PERSON_NAME]" at bounding box center [208, 173] width 94 height 8
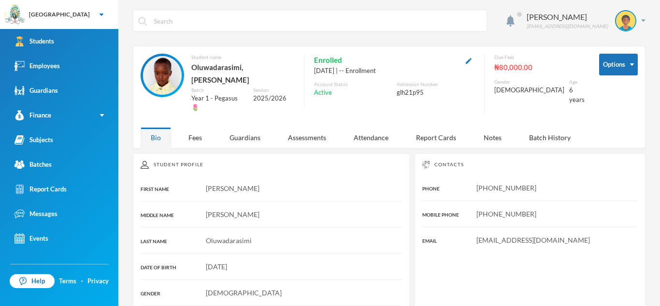
click at [477, 236] on span "[EMAIL_ADDRESS][DOMAIN_NAME]" at bounding box center [533, 240] width 114 height 8
click at [233, 127] on div "Guardians" at bounding box center [244, 137] width 51 height 21
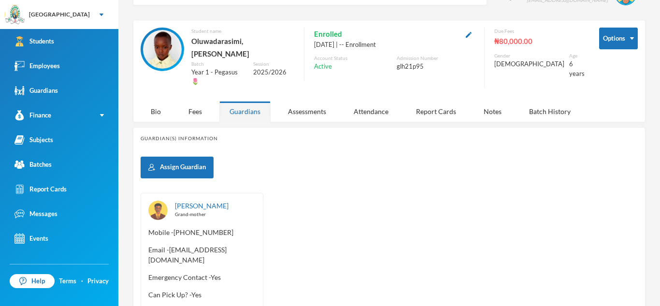
scroll to position [29, 0]
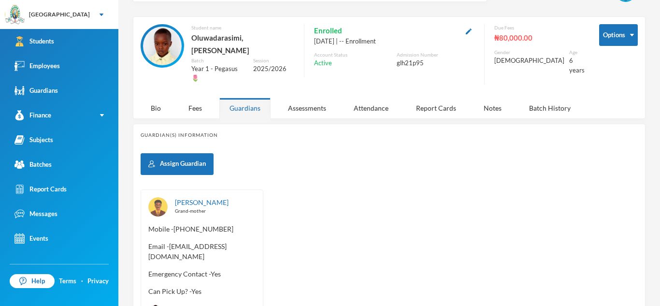
click at [148, 241] on span "Email - [EMAIL_ADDRESS][DOMAIN_NAME]" at bounding box center [201, 251] width 107 height 20
drag, startPoint x: 148, startPoint y: 239, endPoint x: 239, endPoint y: 240, distance: 90.8
click at [239, 241] on span "Email - [EMAIL_ADDRESS][DOMAIN_NAME]" at bounding box center [201, 251] width 107 height 20
copy span "[EMAIL_ADDRESS][DOMAIN_NAME]"
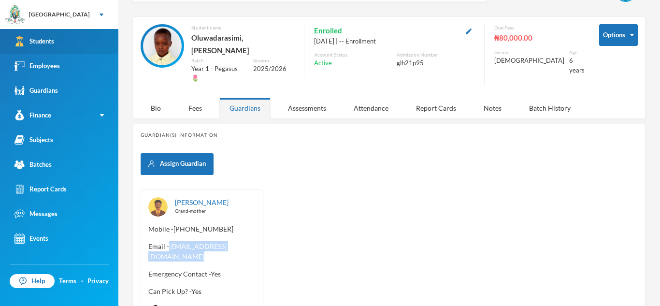
click at [88, 40] on link "Students" at bounding box center [59, 41] width 118 height 25
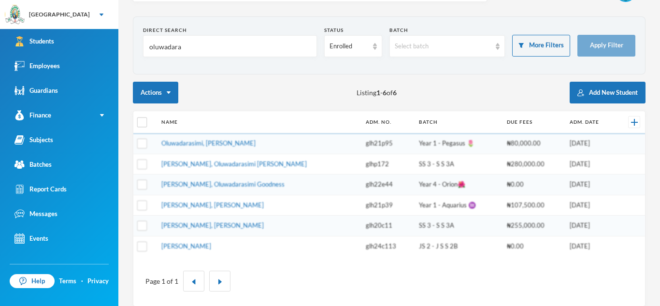
click at [186, 45] on input "oluwadara" at bounding box center [229, 47] width 163 height 22
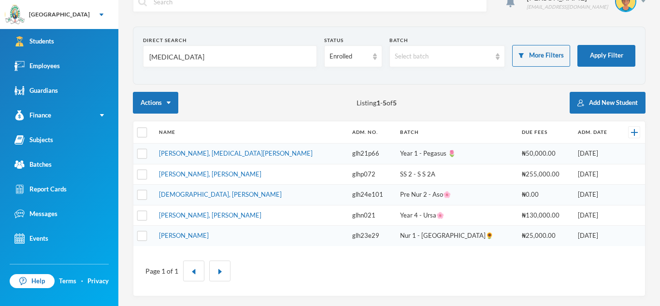
scroll to position [19, 0]
type input "[MEDICAL_DATA]"
click at [594, 41] on form "Direct Search [MEDICAL_DATA] Status Enrolled Batch Select batch More Filters Ap…" at bounding box center [389, 56] width 492 height 38
click at [597, 53] on button "Apply Filter" at bounding box center [606, 56] width 58 height 22
click at [216, 154] on td "[PERSON_NAME], [MEDICAL_DATA][PERSON_NAME]" at bounding box center [250, 153] width 193 height 21
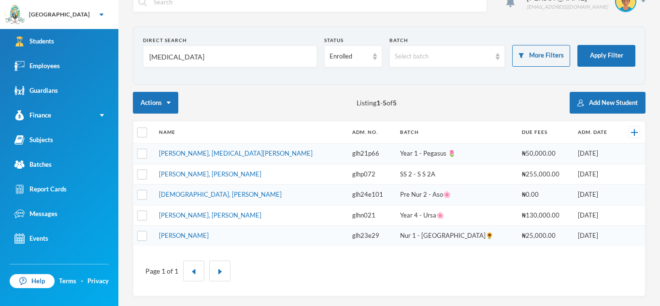
click at [216, 154] on td "[PERSON_NAME], [MEDICAL_DATA][PERSON_NAME]" at bounding box center [250, 153] width 193 height 21
click at [199, 153] on link "[PERSON_NAME], [MEDICAL_DATA][PERSON_NAME]" at bounding box center [236, 153] width 154 height 8
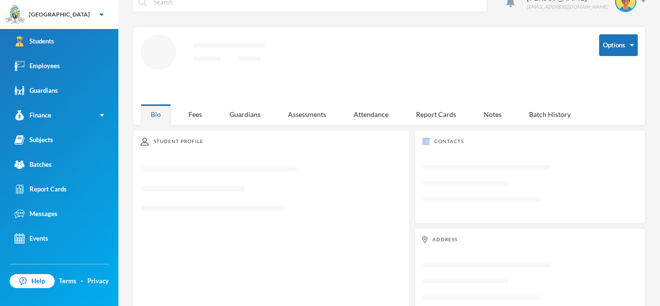
scroll to position [45, 0]
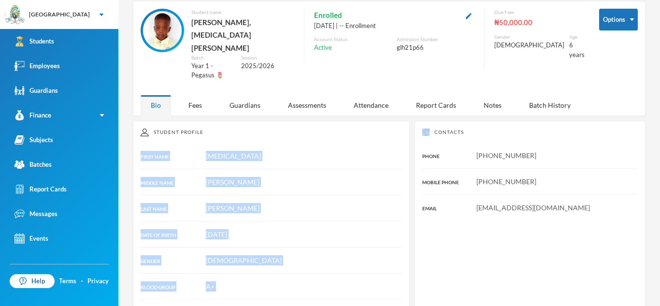
click at [286, 229] on div "[DATE]" at bounding box center [271, 234] width 261 height 10
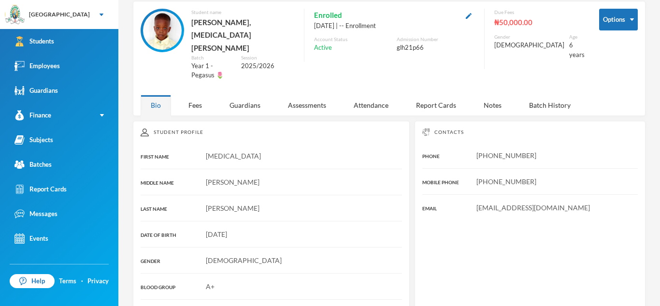
click at [241, 65] on div "Options Student name [PERSON_NAME], [MEDICAL_DATA][PERSON_NAME] Year 1 - Pegasu…" at bounding box center [389, 52] width 497 height 86
click at [244, 95] on div "Guardians" at bounding box center [244, 105] width 51 height 21
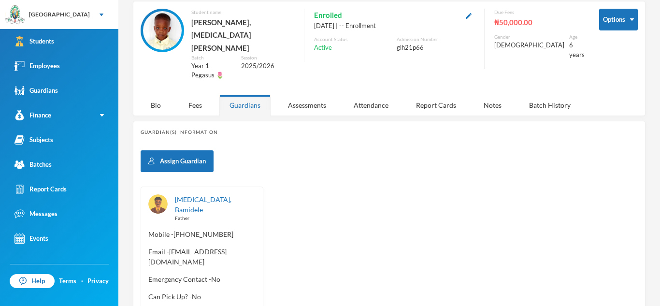
click at [170, 246] on span "Email - [EMAIL_ADDRESS][DOMAIN_NAME]" at bounding box center [201, 256] width 107 height 20
drag, startPoint x: 170, startPoint y: 215, endPoint x: 250, endPoint y: 221, distance: 79.9
click at [250, 221] on div "[MEDICAL_DATA], Bamidele Father Mobile - [PHONE_NUMBER] Email - [EMAIL_ADDRESS]…" at bounding box center [202, 258] width 123 height 144
copy span "[EMAIL_ADDRESS][DOMAIN_NAME]"
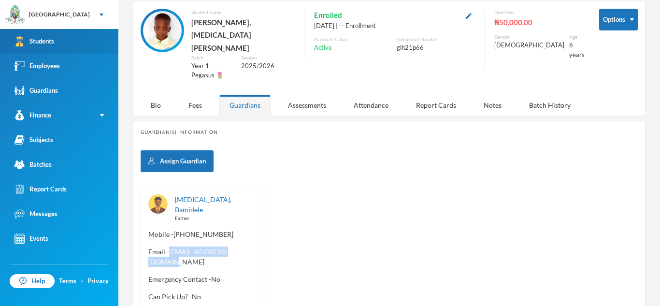
click at [101, 41] on link "Students" at bounding box center [59, 41] width 118 height 25
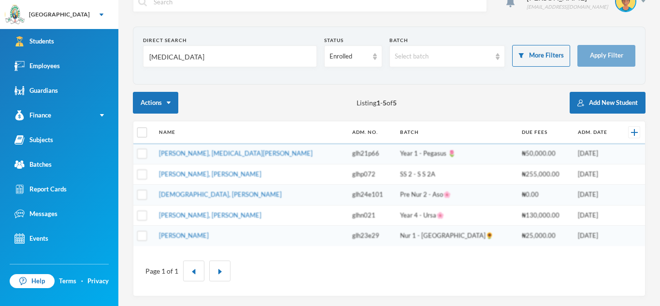
scroll to position [19, 0]
click at [160, 56] on input "[MEDICAL_DATA]" at bounding box center [229, 57] width 163 height 22
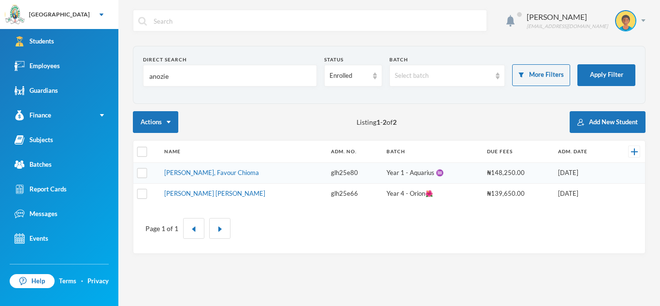
scroll to position [0, 0]
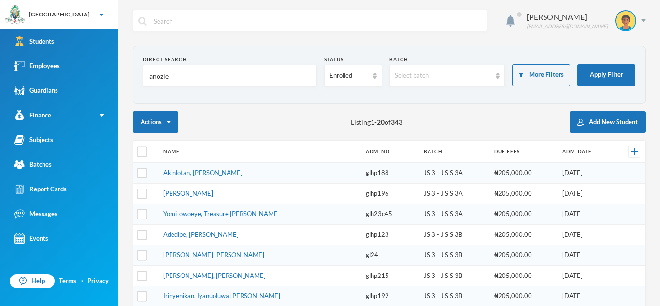
type input "anozie"
click at [213, 177] on td "Akinlotan, [PERSON_NAME]" at bounding box center [259, 173] width 202 height 21
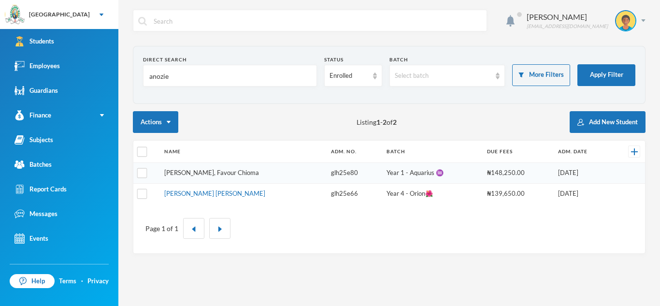
click at [202, 176] on link "[PERSON_NAME], Favour Chioma" at bounding box center [211, 173] width 95 height 8
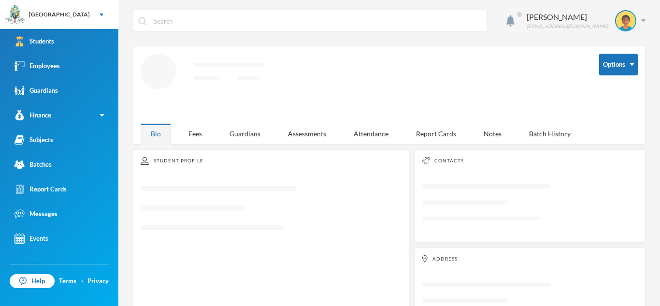
scroll to position [45, 0]
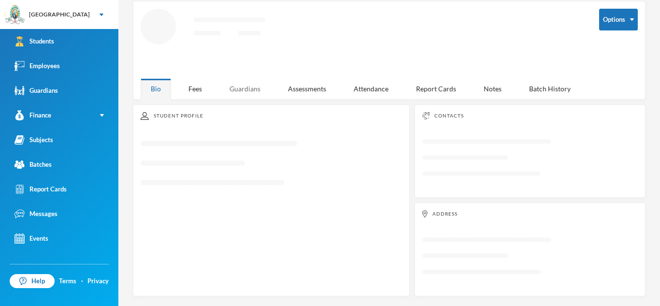
click at [247, 88] on div "[PERSON_NAME] [EMAIL_ADDRESS][DOMAIN_NAME] Options Loading interface... Bio Fee…" at bounding box center [388, 153] width 541 height 306
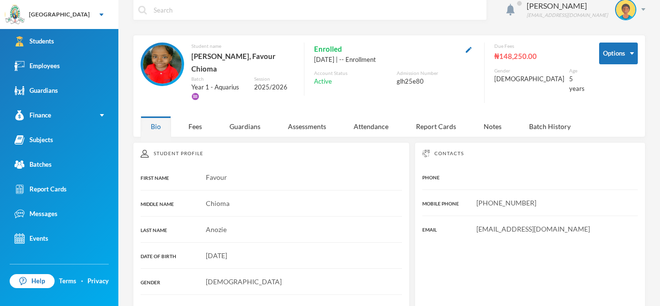
scroll to position [10, 0]
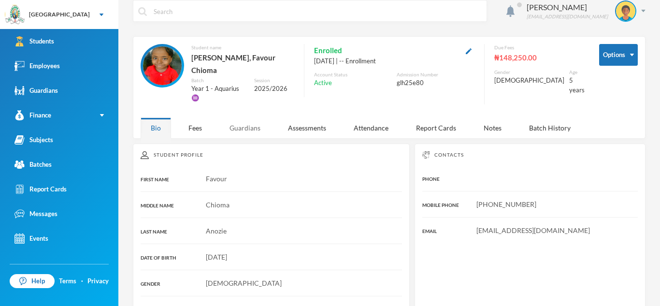
click at [247, 117] on div "Guardians" at bounding box center [244, 127] width 51 height 21
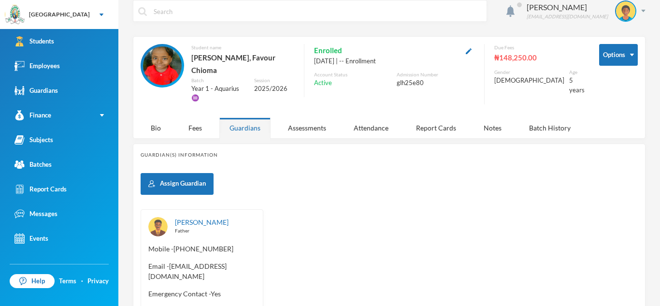
click at [149, 261] on span "Email - [EMAIL_ADDRESS][DOMAIN_NAME]" at bounding box center [201, 271] width 107 height 20
drag, startPoint x: 150, startPoint y: 264, endPoint x: 139, endPoint y: 263, distance: 11.2
click at [139, 263] on div "Guardian(s) Information Assign Guardian [PERSON_NAME] Father Mobile - [PHONE_NU…" at bounding box center [389, 247] width 512 height 209
click at [146, 255] on div "[PERSON_NAME] Father Mobile - [PHONE_NUMBER] Email - [EMAIL_ADDRESS][DOMAIN_NAM…" at bounding box center [202, 277] width 123 height 136
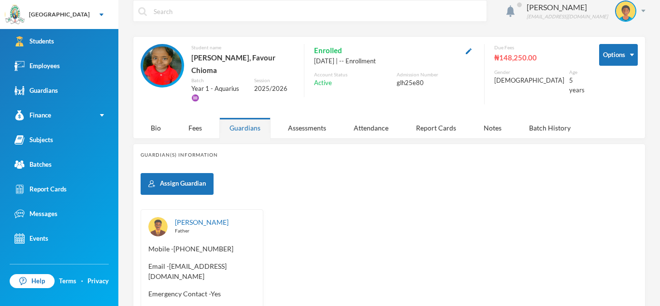
click at [146, 258] on div "[PERSON_NAME] Father Mobile - [PHONE_NUMBER] Email - [EMAIL_ADDRESS][DOMAIN_NAM…" at bounding box center [202, 277] width 123 height 136
click at [146, 258] on div "Anozie, Samuel Father Mobile - +234 806 011 3989 Email - amukwaodooguguimiusu@g…" at bounding box center [202, 277] width 123 height 136
click at [143, 255] on div "Anozie, Samuel Father Mobile - +234 806 011 3989 Email - amukwaodooguguimiusu@g…" at bounding box center [202, 277] width 123 height 136
drag, startPoint x: 143, startPoint y: 255, endPoint x: 135, endPoint y: 265, distance: 12.3
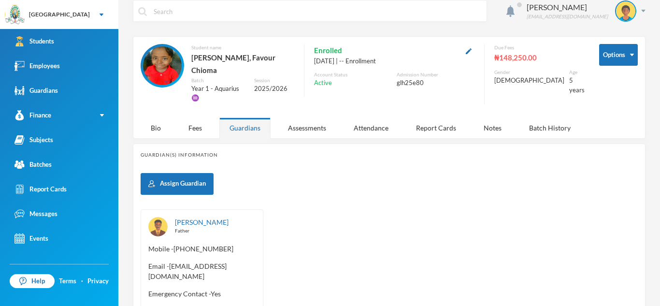
click at [135, 265] on div "Guardian(s) Information Assign Guardian Anozie, Samuel Father Mobile - +234 806…" at bounding box center [389, 247] width 512 height 209
click at [148, 261] on span "Email - amukwaodooguguimiusu@gmail.com" at bounding box center [201, 271] width 107 height 20
drag, startPoint x: 148, startPoint y: 260, endPoint x: 262, endPoint y: 259, distance: 114.0
click at [262, 259] on div "Anozie, Samuel Father Mobile - +234 806 011 3989 Email - amukwaodooguguimiusu@g…" at bounding box center [202, 277] width 123 height 136
copy span "amukwaodooguguimiusu@gmail.com"
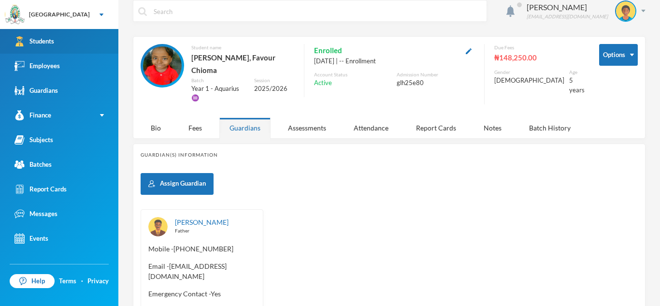
click at [97, 41] on link "Students" at bounding box center [59, 41] width 118 height 25
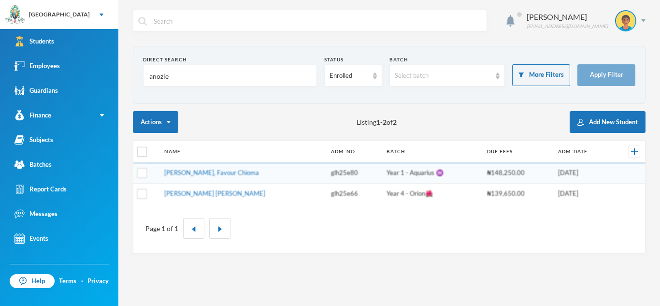
click at [172, 73] on input "anozie" at bounding box center [229, 76] width 163 height 22
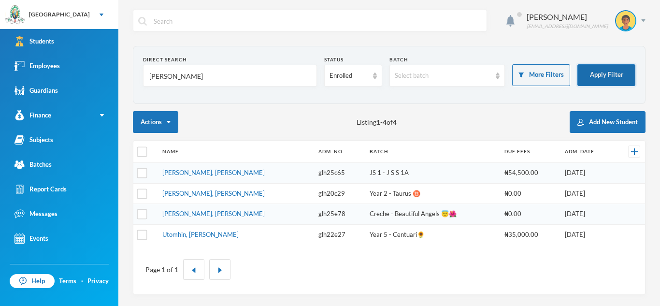
type input "ibrahim"
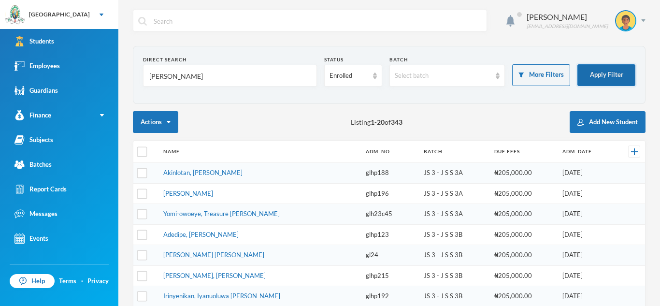
click at [593, 73] on button "Apply Filter" at bounding box center [606, 75] width 58 height 22
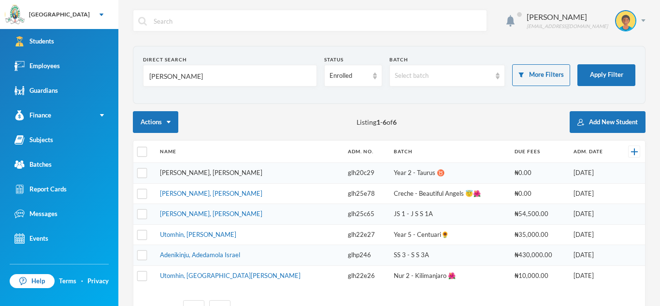
click at [189, 175] on link "[PERSON_NAME], [PERSON_NAME]" at bounding box center [211, 173] width 102 height 8
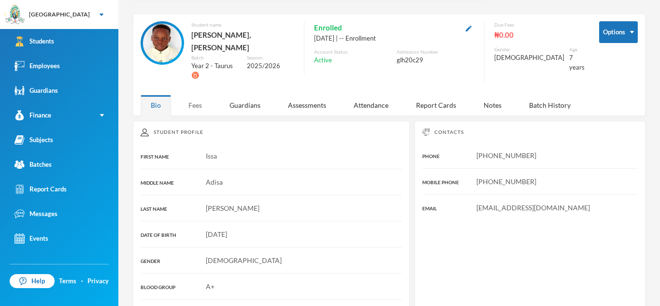
scroll to position [31, 0]
click at [236, 96] on div "Guardians" at bounding box center [244, 106] width 51 height 21
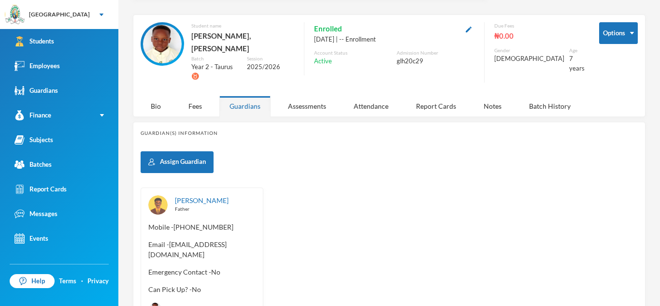
click at [170, 239] on span "Email - nanalawal92@yahoo.com" at bounding box center [201, 249] width 107 height 20
drag, startPoint x: 170, startPoint y: 229, endPoint x: 253, endPoint y: 223, distance: 82.3
click at [253, 239] on span "Email - nanalawal92@yahoo.com" at bounding box center [201, 249] width 107 height 20
copy span "nanalawal92@yahoo.com"
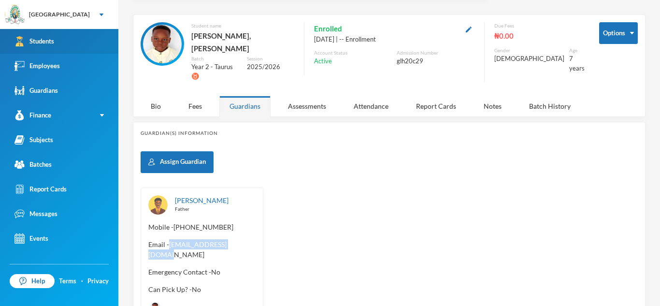
click at [60, 38] on link "Students" at bounding box center [59, 41] width 118 height 25
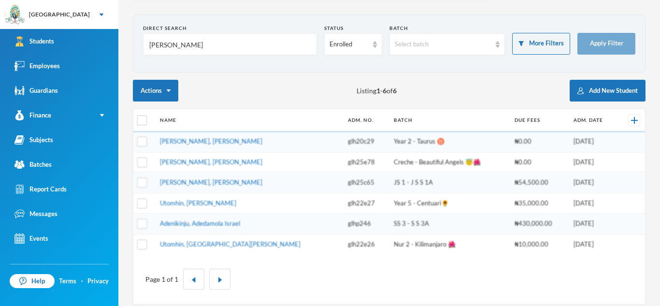
click at [183, 42] on input "ibrahim" at bounding box center [229, 45] width 163 height 22
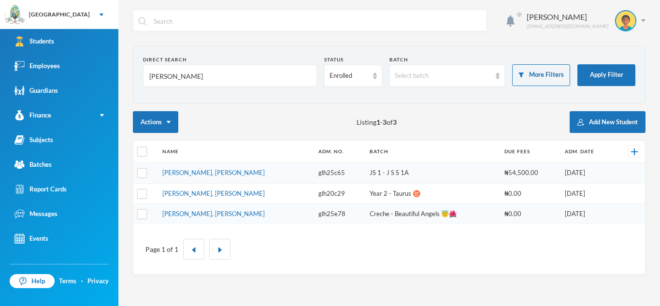
click at [172, 71] on input "ibrahim" at bounding box center [229, 76] width 163 height 22
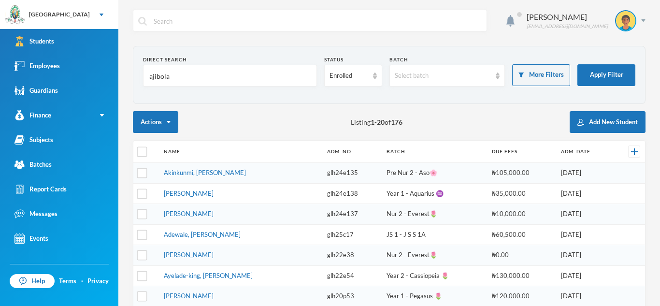
type input "ajibola"
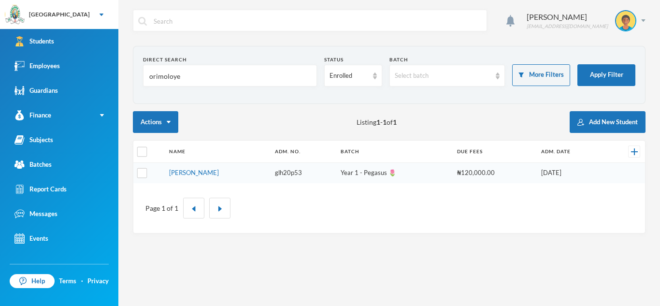
click at [187, 75] on input "orimoloye" at bounding box center [229, 76] width 163 height 22
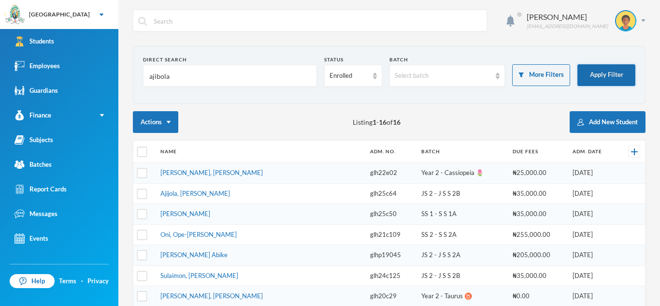
type input "ajibola"
click at [611, 75] on button "Apply Filter" at bounding box center [606, 75] width 58 height 22
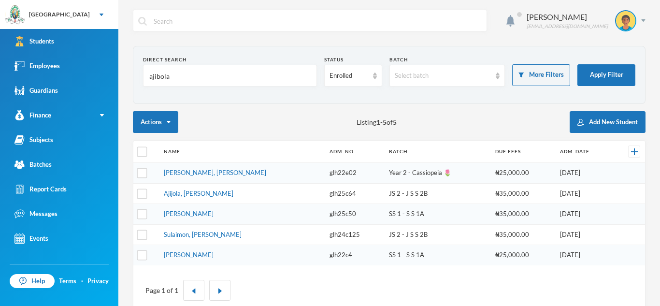
click at [203, 164] on td "[PERSON_NAME], [PERSON_NAME]" at bounding box center [242, 173] width 166 height 21
click at [203, 170] on link "[PERSON_NAME], [PERSON_NAME]" at bounding box center [215, 173] width 102 height 8
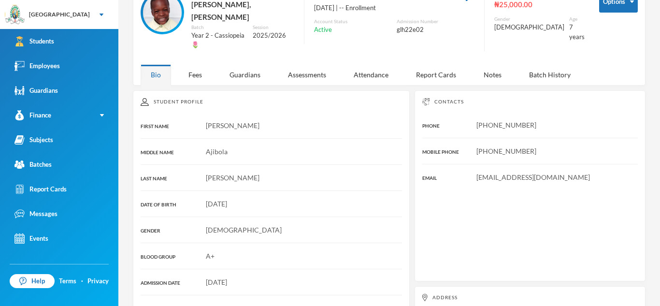
scroll to position [64, 0]
click at [239, 63] on div "Guardians" at bounding box center [244, 73] width 51 height 21
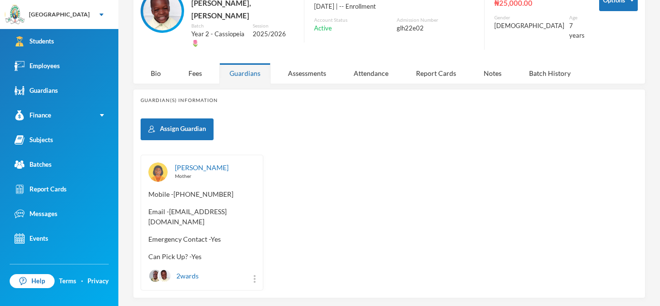
scroll to position [64, 0]
click at [169, 207] on span "Email - [EMAIL_ADDRESS][DOMAIN_NAME]" at bounding box center [201, 217] width 107 height 20
drag, startPoint x: 169, startPoint y: 194, endPoint x: 245, endPoint y: 197, distance: 76.8
click at [245, 207] on span "Email - [EMAIL_ADDRESS][DOMAIN_NAME]" at bounding box center [201, 217] width 107 height 20
copy span "[EMAIL_ADDRESS][DOMAIN_NAME]"
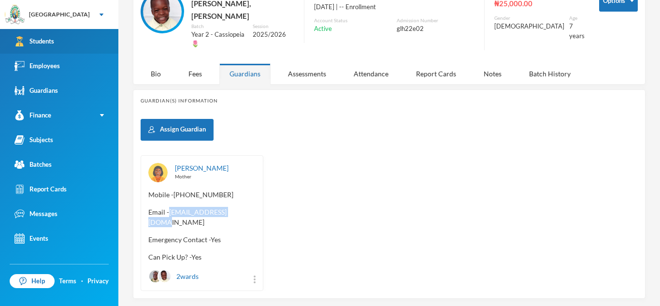
click at [72, 35] on link "Students" at bounding box center [59, 41] width 118 height 25
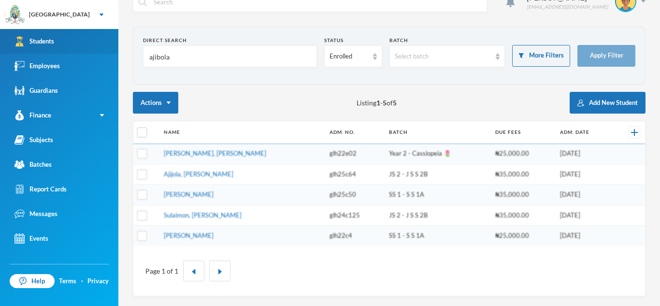
scroll to position [19, 0]
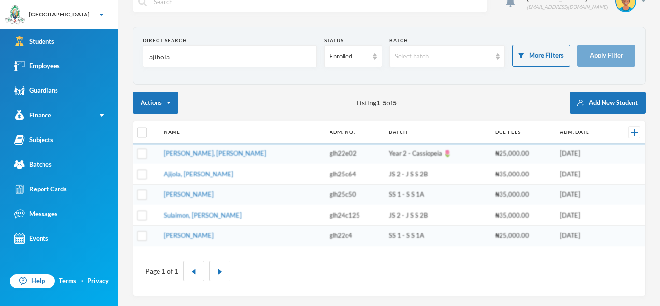
click at [171, 57] on input "ajibola" at bounding box center [229, 57] width 163 height 22
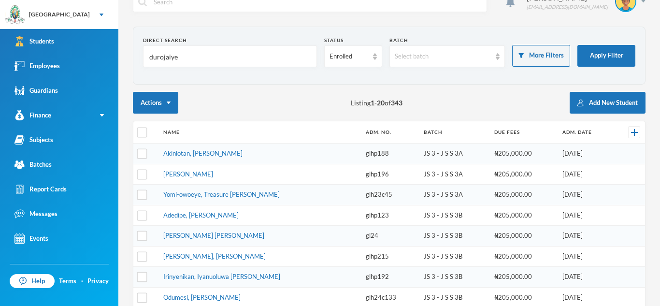
scroll to position [0, 0]
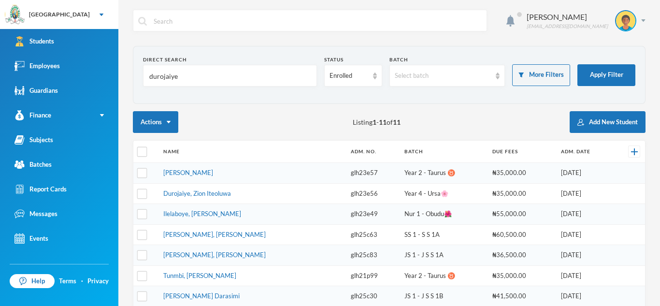
type input "durojaiye"
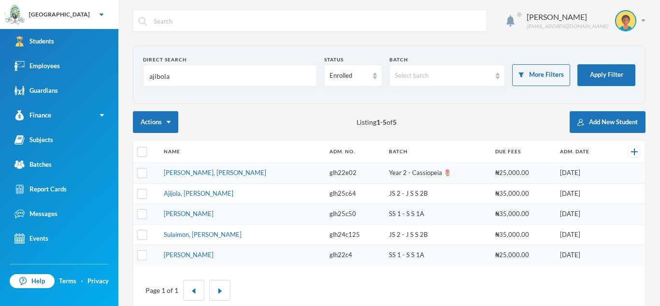
click at [177, 77] on input "ajibola" at bounding box center [229, 76] width 163 height 22
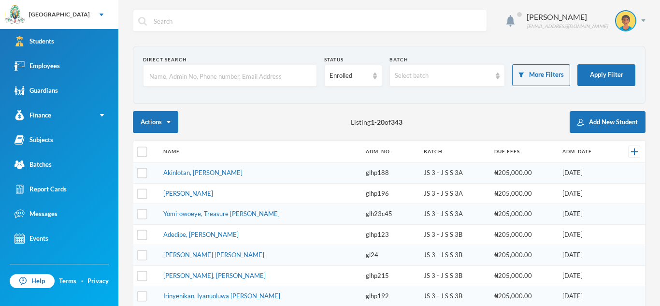
click at [178, 79] on input "text" at bounding box center [229, 76] width 163 height 22
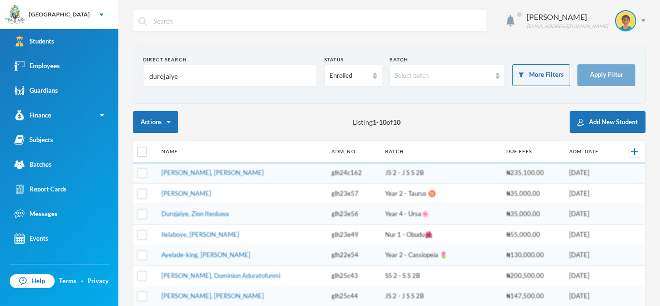
type input "durojaiye"
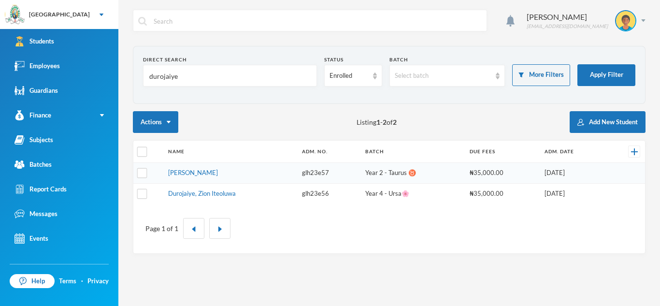
click at [193, 185] on td "Durojaiye, Zion Iteoluwa" at bounding box center [229, 193] width 133 height 20
click at [196, 174] on link "[PERSON_NAME]" at bounding box center [193, 173] width 50 height 8
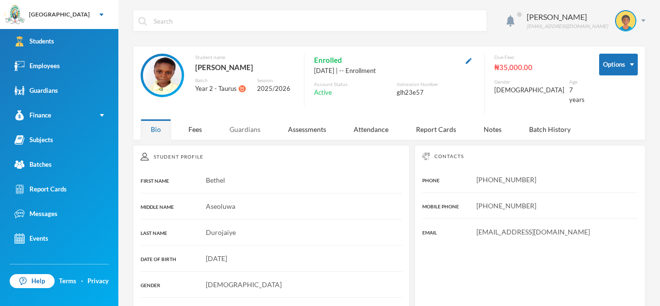
click at [246, 120] on div "Guardians" at bounding box center [244, 129] width 51 height 21
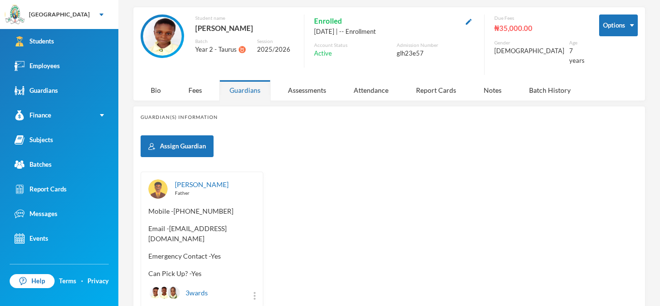
scroll to position [38, 0]
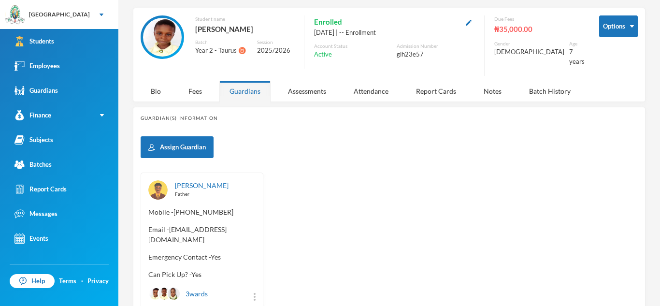
click at [153, 233] on span "Email - [EMAIL_ADDRESS][DOMAIN_NAME]" at bounding box center [201, 234] width 107 height 20
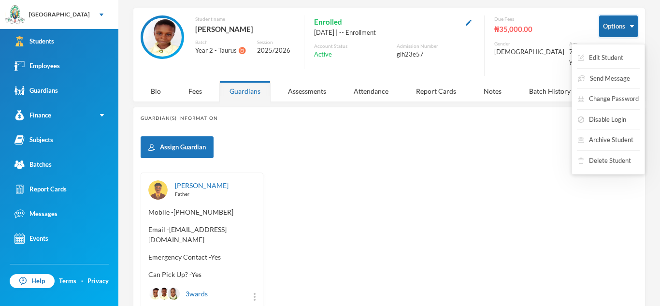
click at [623, 24] on button "Options" at bounding box center [618, 26] width 39 height 22
click at [618, 57] on button "Edit Student" at bounding box center [600, 57] width 47 height 17
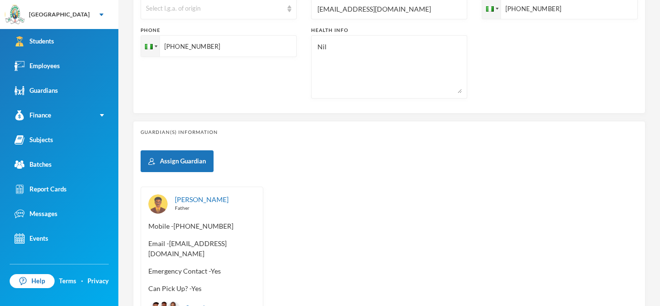
scroll to position [426, 0]
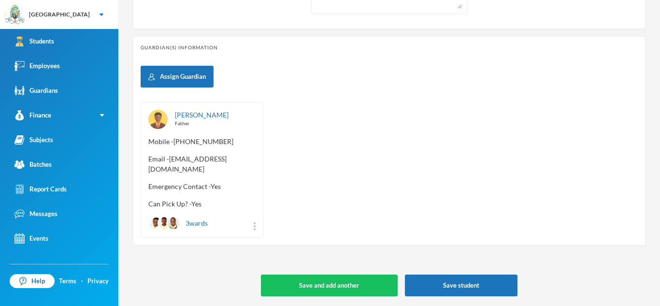
click at [174, 155] on span "Email - [EMAIL_ADDRESS][DOMAIN_NAME]" at bounding box center [201, 164] width 107 height 20
click at [227, 127] on div "[PERSON_NAME] Father" at bounding box center [215, 119] width 81 height 19
click at [255, 228] on img at bounding box center [255, 226] width 2 height 8
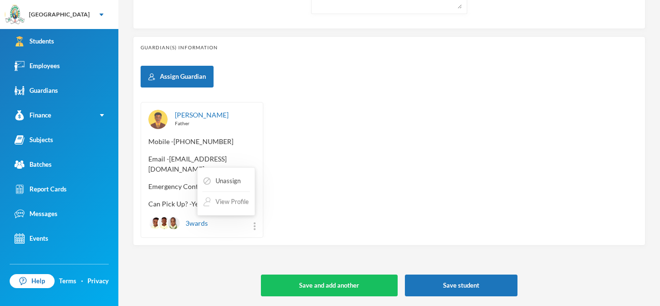
click at [236, 206] on button "View Profile" at bounding box center [225, 201] width 47 height 17
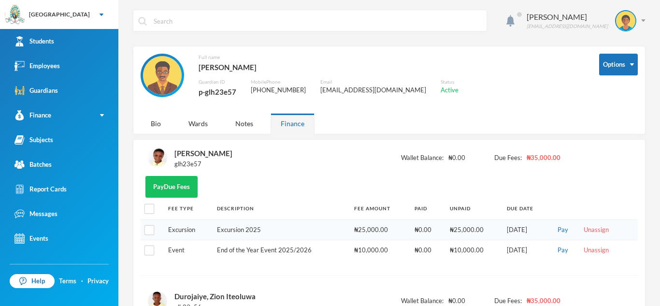
click at [322, 90] on div "[EMAIL_ADDRESS][DOMAIN_NAME]" at bounding box center [373, 90] width 106 height 10
drag, startPoint x: 315, startPoint y: 87, endPoint x: 371, endPoint y: 84, distance: 55.6
click at [371, 84] on div "Email [EMAIL_ADDRESS][DOMAIN_NAME]" at bounding box center [373, 88] width 106 height 20
click at [320, 88] on div "[EMAIL_ADDRESS][DOMAIN_NAME]" at bounding box center [373, 90] width 106 height 10
drag, startPoint x: 316, startPoint y: 88, endPoint x: 373, endPoint y: 85, distance: 57.6
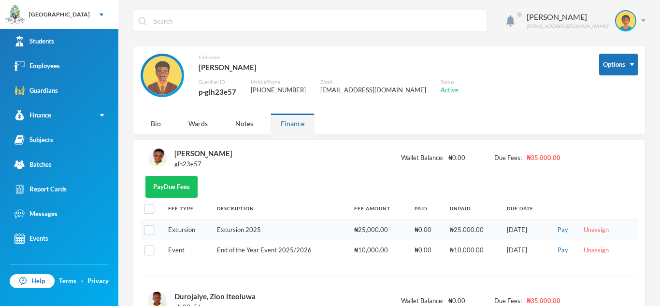
click at [373, 85] on div "Email [EMAIL_ADDRESS][DOMAIN_NAME]" at bounding box center [373, 88] width 106 height 20
click at [314, 87] on div "Full name [PERSON_NAME] Guardian ID p-glh23e57 Mobile Phone [PHONE_NUMBER] Emai…" at bounding box center [363, 81] width 444 height 55
click at [315, 82] on div "Full name [PERSON_NAME] Guardian ID p-glh23e57 Mobile Phone [PHONE_NUMBER] Emai…" at bounding box center [363, 81] width 444 height 55
drag, startPoint x: 316, startPoint y: 88, endPoint x: 384, endPoint y: 84, distance: 68.2
click at [384, 84] on div "Email [EMAIL_ADDRESS][DOMAIN_NAME]" at bounding box center [373, 88] width 106 height 20
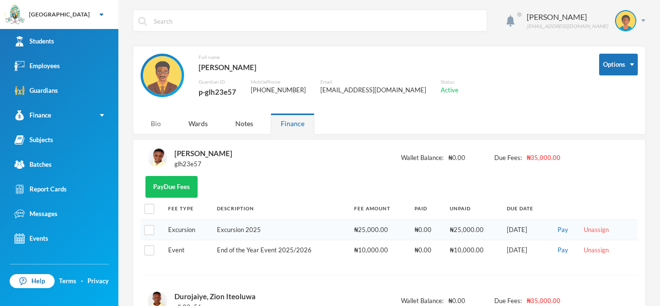
click at [154, 122] on div "Bio" at bounding box center [156, 123] width 30 height 21
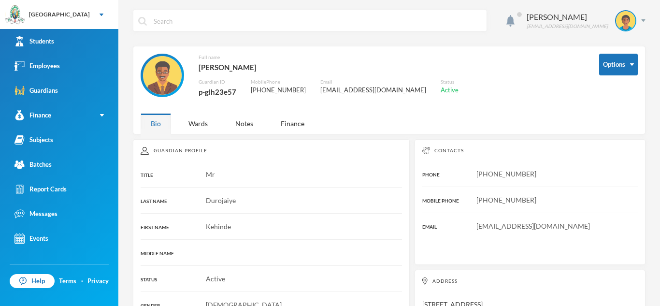
scroll to position [47, 0]
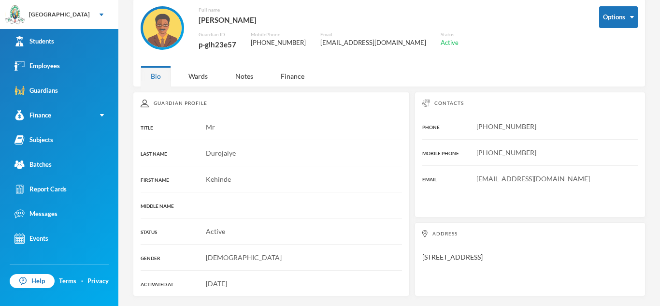
click at [320, 44] on div "[EMAIL_ADDRESS][DOMAIN_NAME]" at bounding box center [373, 43] width 106 height 10
drag, startPoint x: 317, startPoint y: 44, endPoint x: 404, endPoint y: 42, distance: 87.0
click at [404, 42] on div "Full name [PERSON_NAME] Guardian ID p-glh23e57 Mobile Phone [PHONE_NUMBER] Emai…" at bounding box center [363, 33] width 444 height 55
copy div "[EMAIL_ADDRESS][DOMAIN_NAME]"
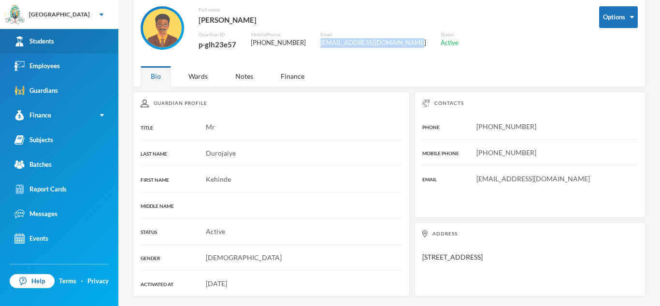
click at [70, 38] on link "Students" at bounding box center [59, 41] width 118 height 25
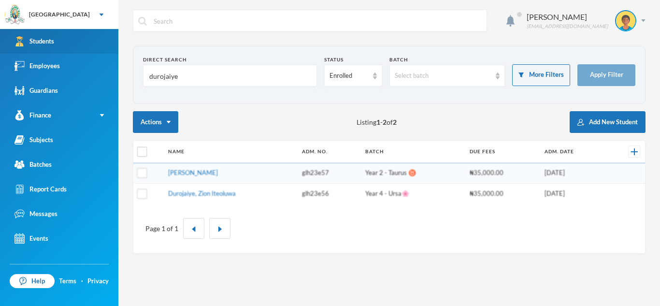
click at [70, 38] on link "Students" at bounding box center [59, 41] width 118 height 25
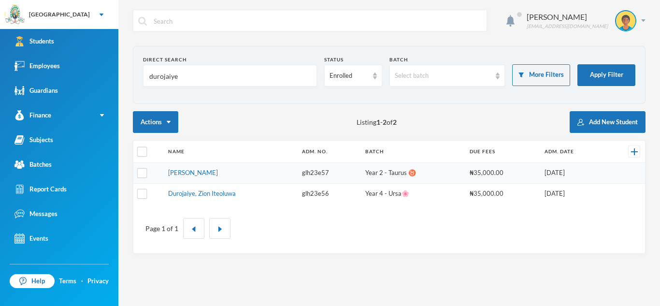
click at [177, 77] on input "durojaiye" at bounding box center [229, 76] width 163 height 22
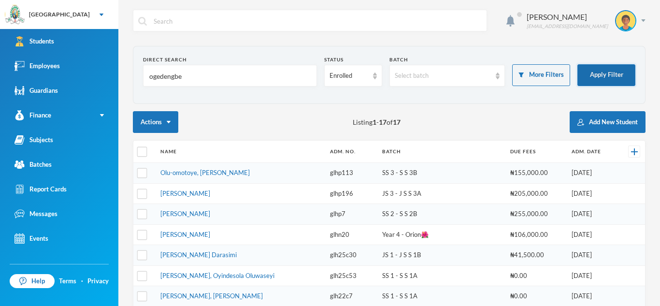
type input "ogedengbe"
click at [609, 74] on button "Apply Filter" at bounding box center [606, 75] width 58 height 22
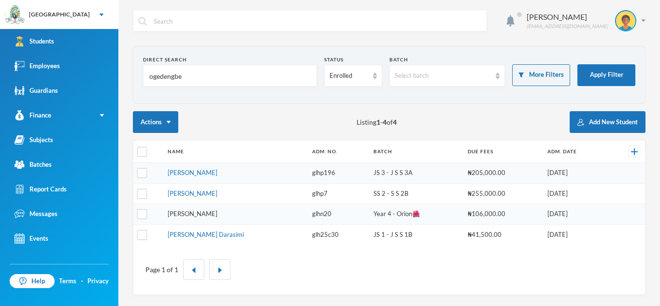
click at [217, 213] on link "[PERSON_NAME]" at bounding box center [193, 214] width 50 height 8
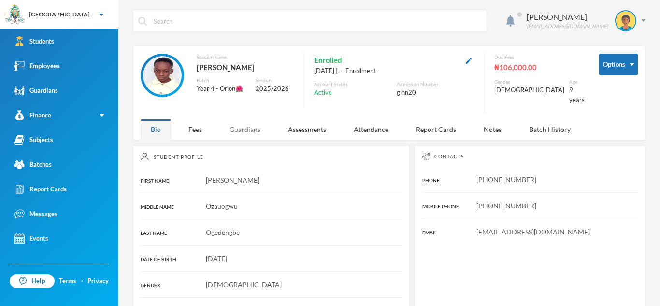
click at [240, 125] on div "Guardians" at bounding box center [244, 129] width 51 height 21
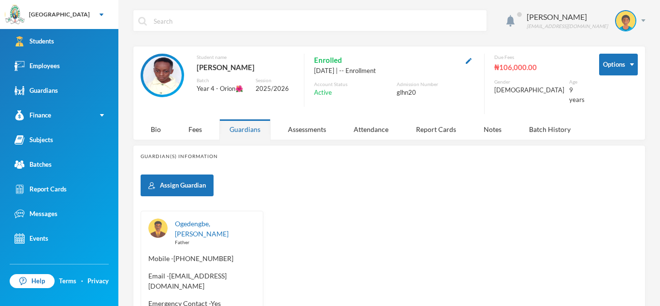
scroll to position [64, 0]
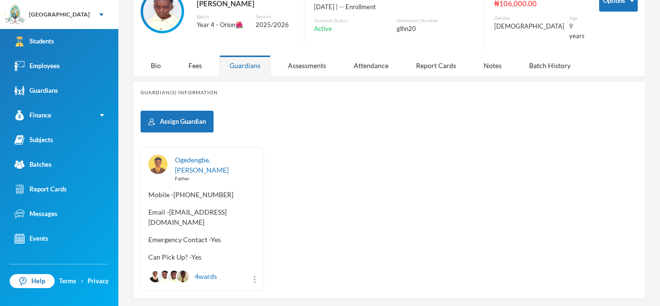
click at [171, 207] on span "Email - [EMAIL_ADDRESS][DOMAIN_NAME]" at bounding box center [201, 217] width 107 height 20
click at [169, 207] on span "Email - [EMAIL_ADDRESS][DOMAIN_NAME]" at bounding box center [201, 217] width 107 height 20
drag, startPoint x: 169, startPoint y: 196, endPoint x: 242, endPoint y: 204, distance: 74.3
click at [242, 204] on div "Ogedengbe, [PERSON_NAME] Father Mobile - [PHONE_NUMBER] Email - [EMAIL_ADDRESS]…" at bounding box center [202, 219] width 123 height 144
copy span "[EMAIL_ADDRESS][DOMAIN_NAME]"
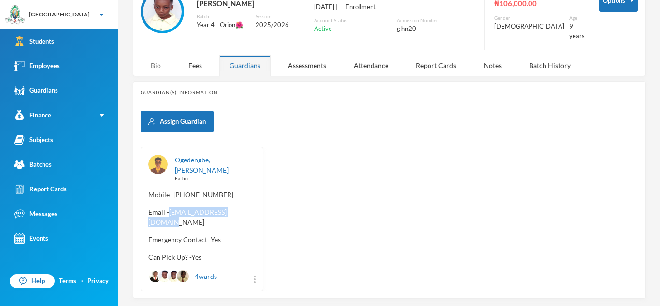
click at [161, 65] on div "Bio" at bounding box center [156, 65] width 30 height 21
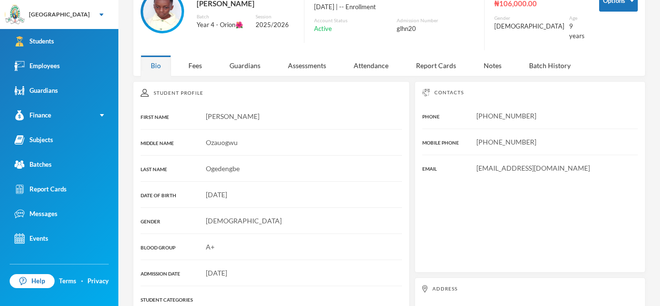
click at [477, 164] on span "[EMAIL_ADDRESS][DOMAIN_NAME]" at bounding box center [533, 168] width 114 height 8
drag, startPoint x: 476, startPoint y: 161, endPoint x: 564, endPoint y: 162, distance: 87.9
click at [564, 163] on div "[EMAIL_ADDRESS][DOMAIN_NAME]" at bounding box center [529, 168] width 215 height 10
copy span "[EMAIL_ADDRESS][DOMAIN_NAME]"
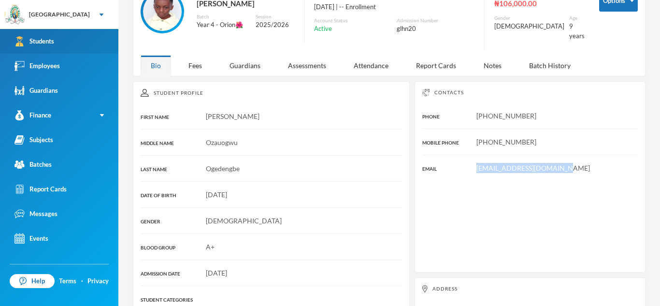
click at [80, 39] on link "Students" at bounding box center [59, 41] width 118 height 25
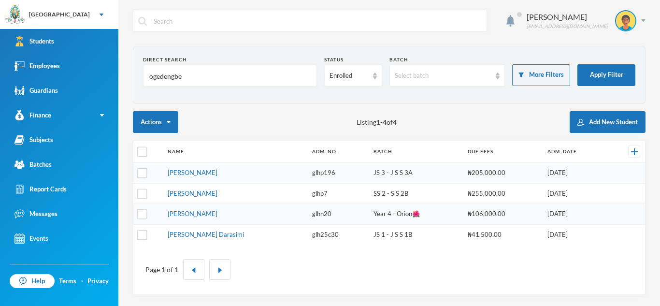
click at [184, 74] on input "ogedengbe" at bounding box center [229, 76] width 163 height 22
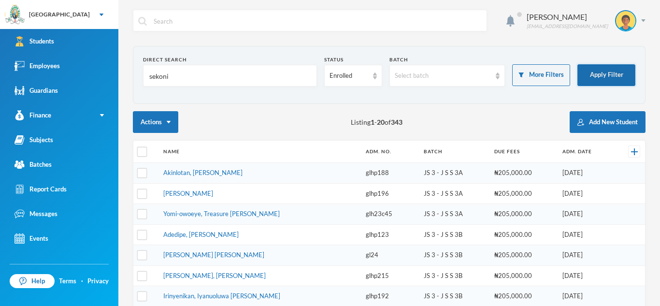
type input "sekoni"
click at [596, 78] on button "Apply Filter" at bounding box center [606, 75] width 58 height 22
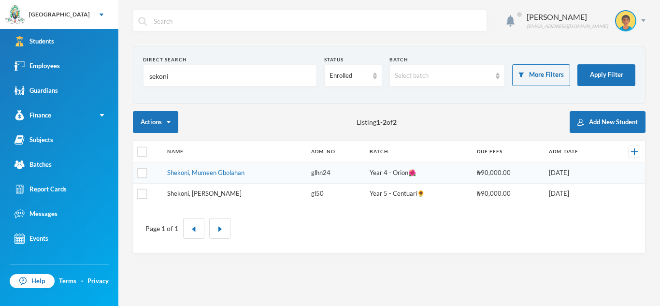
click at [189, 192] on link "Shekoni, [PERSON_NAME]" at bounding box center [204, 193] width 74 height 8
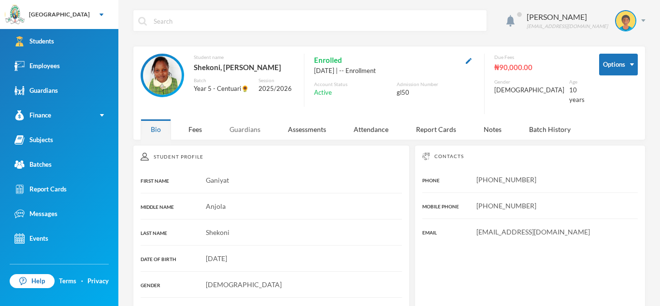
click at [246, 119] on div "Guardians" at bounding box center [244, 129] width 51 height 21
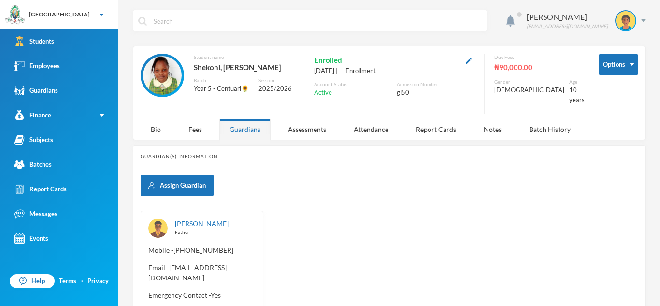
click at [171, 262] on span "Email - [EMAIL_ADDRESS][DOMAIN_NAME]" at bounding box center [201, 272] width 107 height 20
drag, startPoint x: 171, startPoint y: 259, endPoint x: 250, endPoint y: 265, distance: 78.9
click at [250, 265] on span "Email - [EMAIL_ADDRESS][DOMAIN_NAME]" at bounding box center [201, 272] width 107 height 20
copy span "[EMAIL_ADDRESS][DOMAIN_NAME]"
click at [155, 121] on div "Bio" at bounding box center [156, 129] width 30 height 21
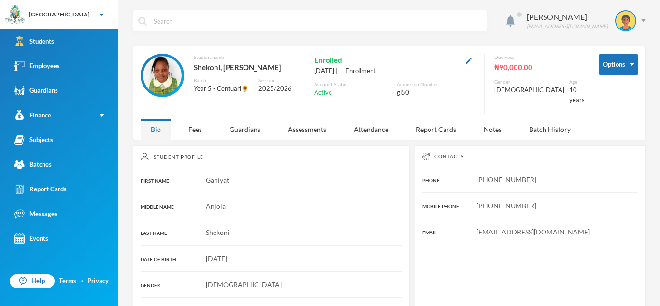
click at [478, 227] on span "[EMAIL_ADDRESS][DOMAIN_NAME]" at bounding box center [533, 231] width 114 height 8
drag, startPoint x: 478, startPoint y: 224, endPoint x: 563, endPoint y: 225, distance: 85.0
click at [563, 227] on div "[EMAIL_ADDRESS][DOMAIN_NAME]" at bounding box center [529, 232] width 215 height 10
copy span "[EMAIL_ADDRESS][DOMAIN_NAME]"
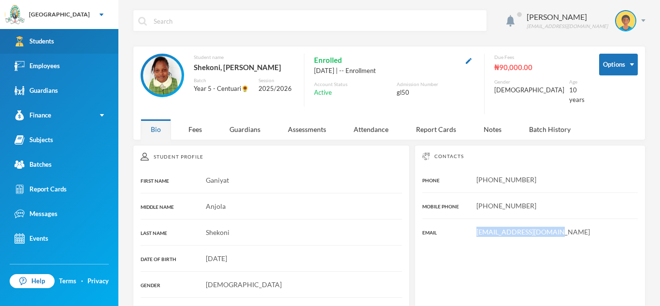
click at [84, 42] on link "Students" at bounding box center [59, 41] width 118 height 25
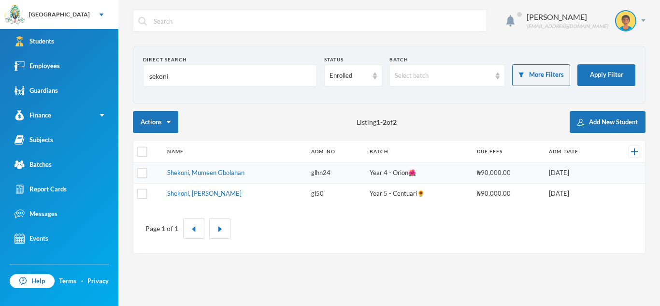
click at [172, 72] on input "sekoni" at bounding box center [229, 76] width 163 height 22
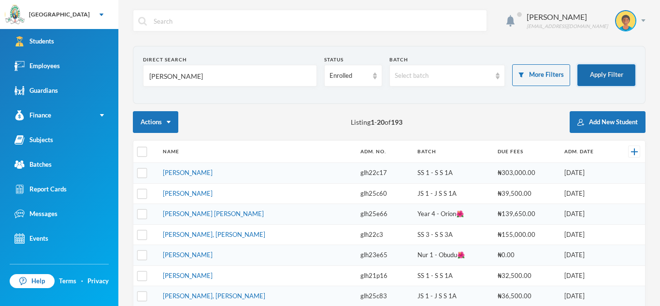
type input "[PERSON_NAME]"
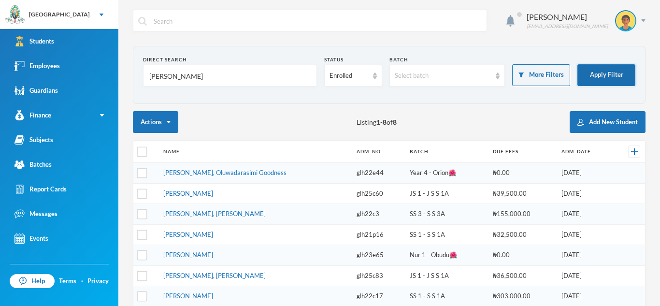
click at [614, 78] on button "Apply Filter" at bounding box center [606, 75] width 58 height 22
click at [242, 172] on link "[PERSON_NAME], Oluwadarasimi Goodness" at bounding box center [224, 173] width 123 height 8
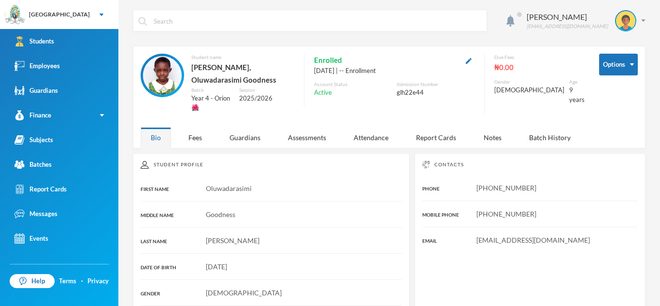
click at [472, 235] on div "[EMAIL_ADDRESS][DOMAIN_NAME]" at bounding box center [529, 240] width 215 height 10
drag, startPoint x: 475, startPoint y: 229, endPoint x: 567, endPoint y: 227, distance: 91.8
click at [567, 235] on div "[EMAIL_ADDRESS][DOMAIN_NAME]" at bounding box center [529, 240] width 215 height 10
copy span "[EMAIL_ADDRESS][DOMAIN_NAME]"
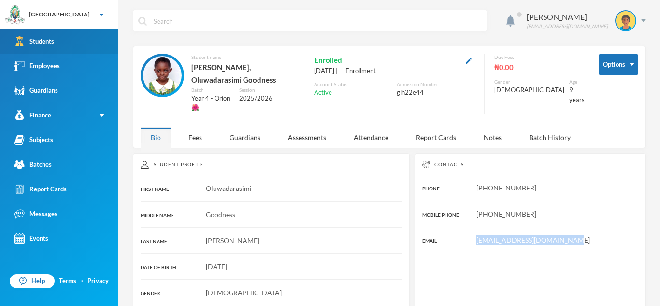
click at [97, 47] on link "Students" at bounding box center [59, 41] width 118 height 25
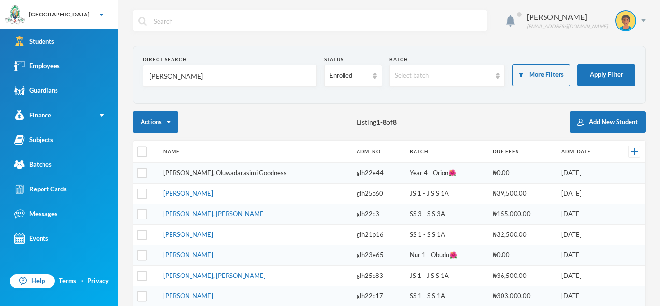
click at [258, 172] on link "[PERSON_NAME], Oluwadarasimi Goodness" at bounding box center [224, 173] width 123 height 8
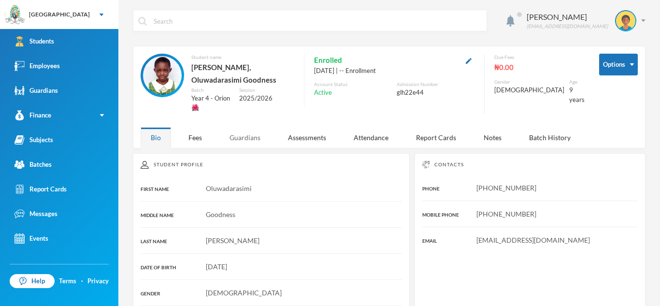
click at [239, 127] on div "Guardians" at bounding box center [244, 137] width 51 height 21
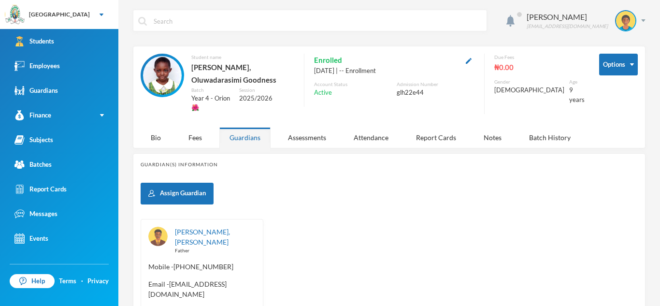
click at [171, 279] on span "Email - [EMAIL_ADDRESS][DOMAIN_NAME]" at bounding box center [201, 289] width 107 height 20
drag, startPoint x: 171, startPoint y: 267, endPoint x: 244, endPoint y: 270, distance: 73.0
click at [244, 279] on span "Email - [EMAIL_ADDRESS][DOMAIN_NAME]" at bounding box center [201, 289] width 107 height 20
copy span "[EMAIL_ADDRESS][DOMAIN_NAME]"
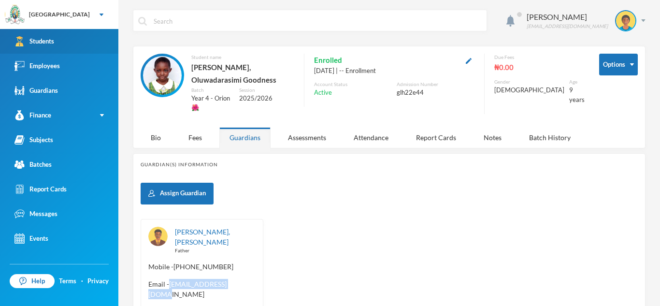
click at [47, 38] on div "Students" at bounding box center [34, 41] width 40 height 10
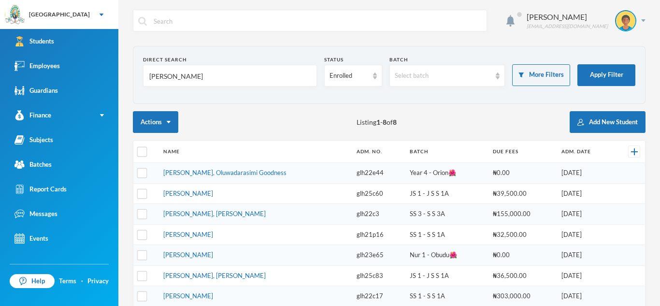
click at [166, 74] on input "[PERSON_NAME]" at bounding box center [229, 76] width 163 height 22
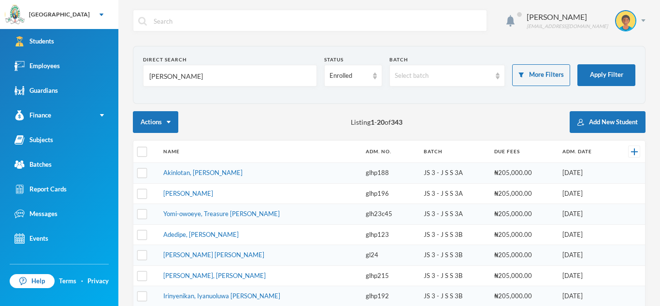
type input "[PERSON_NAME]"
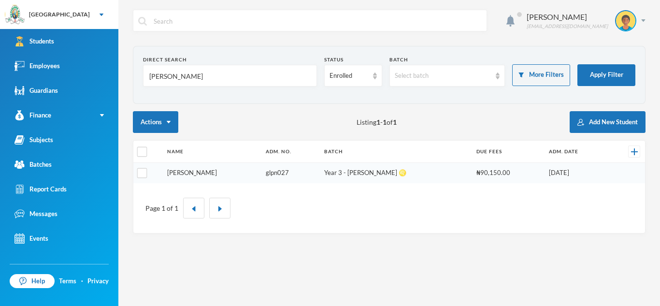
click at [199, 170] on link "[PERSON_NAME]" at bounding box center [192, 173] width 50 height 8
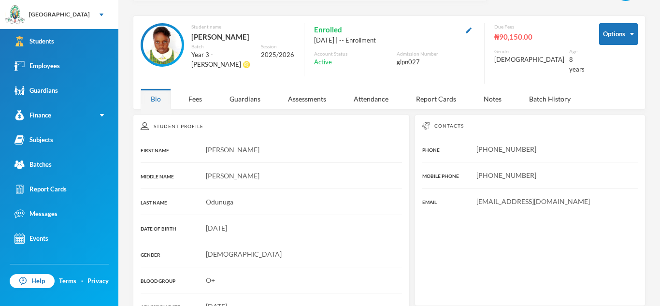
scroll to position [45, 0]
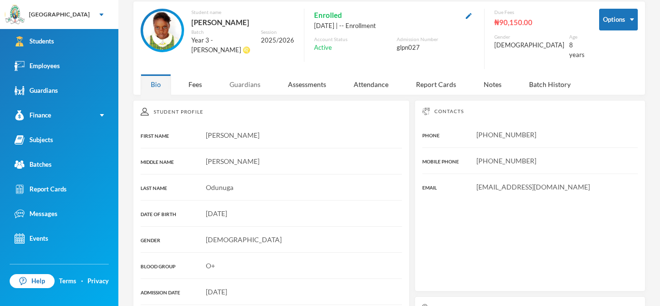
click at [238, 74] on div "Guardians" at bounding box center [244, 84] width 51 height 21
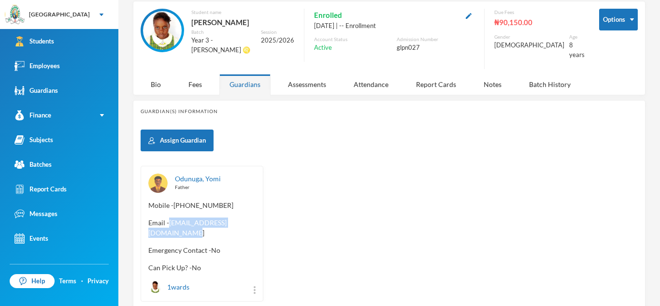
drag, startPoint x: 148, startPoint y: 223, endPoint x: 243, endPoint y: 224, distance: 94.7
click at [243, 224] on span "Email - [EMAIL_ADDRESS][DOMAIN_NAME]" at bounding box center [201, 227] width 107 height 20
copy span "[EMAIL_ADDRESS][DOMAIN_NAME]"
click at [152, 80] on div "Bio" at bounding box center [156, 84] width 30 height 21
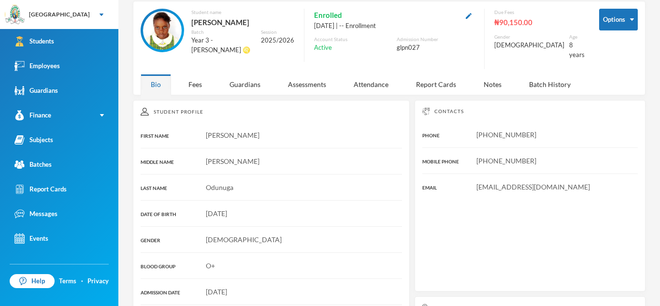
click at [478, 183] on span "[EMAIL_ADDRESS][DOMAIN_NAME]" at bounding box center [533, 187] width 114 height 8
drag, startPoint x: 478, startPoint y: 180, endPoint x: 570, endPoint y: 178, distance: 92.8
click at [570, 182] on div "[EMAIL_ADDRESS][DOMAIN_NAME]" at bounding box center [529, 187] width 215 height 10
copy span "[EMAIL_ADDRESS][DOMAIN_NAME]"
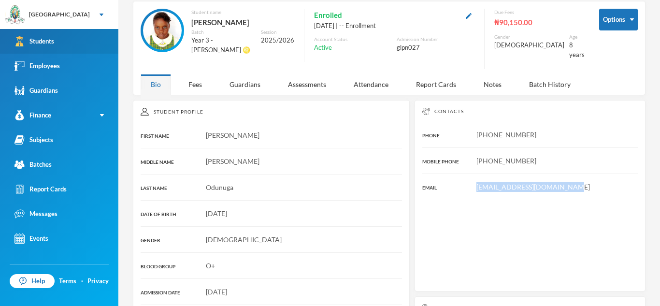
click at [105, 47] on link "Students" at bounding box center [59, 41] width 118 height 25
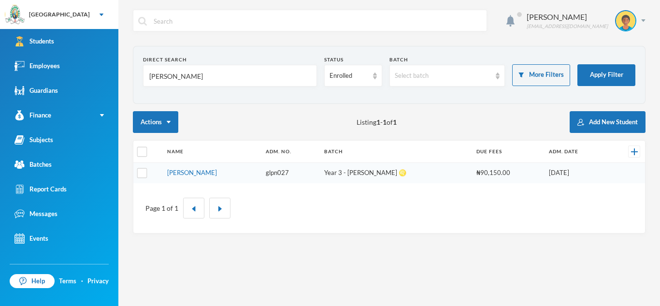
click at [187, 77] on input "[PERSON_NAME]" at bounding box center [229, 76] width 163 height 22
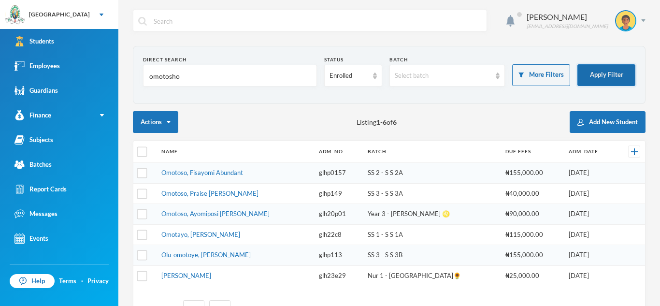
type input "omotosho"
click at [593, 70] on button "Apply Filter" at bounding box center [606, 75] width 58 height 22
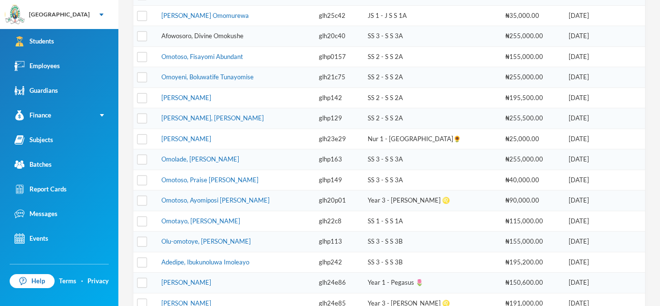
scroll to position [181, 0]
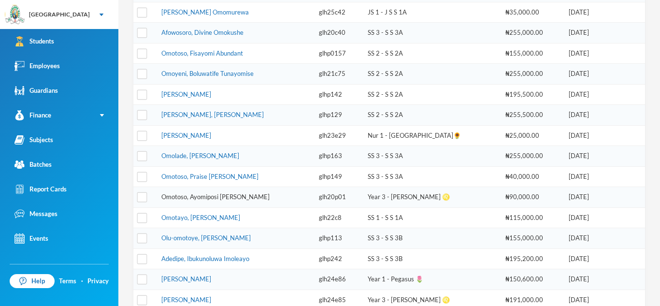
click at [207, 198] on link "Omotoso, Ayomiposi [PERSON_NAME]" at bounding box center [215, 197] width 108 height 8
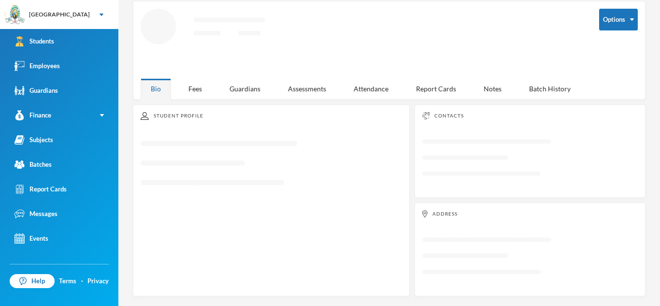
scroll to position [45, 0]
click at [244, 86] on div "Guardians" at bounding box center [244, 88] width 51 height 21
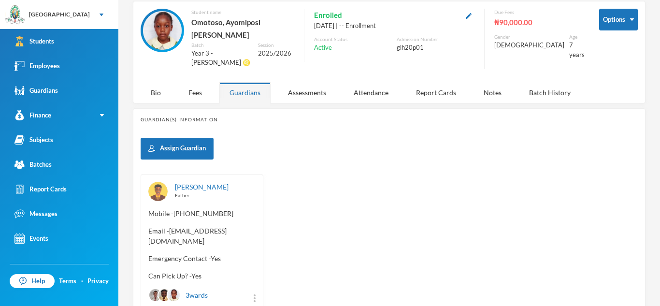
click at [148, 226] on span "Email - [EMAIL_ADDRESS][DOMAIN_NAME]" at bounding box center [201, 236] width 107 height 20
click at [142, 227] on div "[PERSON_NAME] Father Mobile - [PHONE_NUMBER] Email - [EMAIL_ADDRESS][DOMAIN_NAM…" at bounding box center [202, 242] width 123 height 136
click at [147, 226] on div "[PERSON_NAME] Father Mobile - [PHONE_NUMBER] Email - [EMAIL_ADDRESS][DOMAIN_NAM…" at bounding box center [202, 242] width 123 height 136
click at [149, 227] on span "Email - [EMAIL_ADDRESS][DOMAIN_NAME]" at bounding box center [201, 236] width 107 height 20
drag, startPoint x: 149, startPoint y: 227, endPoint x: 229, endPoint y: 228, distance: 80.2
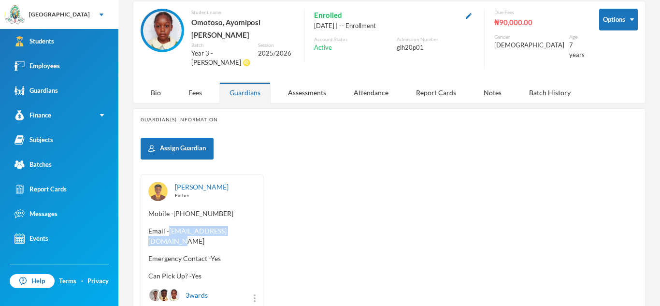
click at [229, 228] on span "Email - [EMAIL_ADDRESS][DOMAIN_NAME]" at bounding box center [201, 236] width 107 height 20
copy span "[EMAIL_ADDRESS][DOMAIN_NAME]"
click at [146, 82] on div "Bio" at bounding box center [156, 92] width 30 height 21
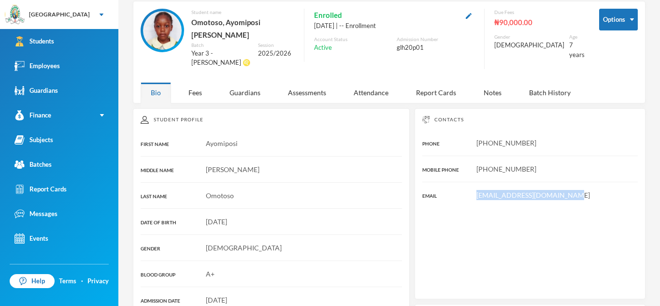
drag, startPoint x: 476, startPoint y: 179, endPoint x: 568, endPoint y: 176, distance: 92.3
click at [568, 190] on div "[EMAIL_ADDRESS][DOMAIN_NAME]" at bounding box center [529, 195] width 215 height 10
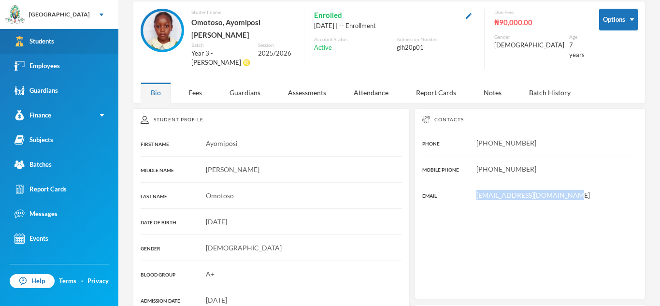
click at [85, 33] on link "Students" at bounding box center [59, 41] width 118 height 25
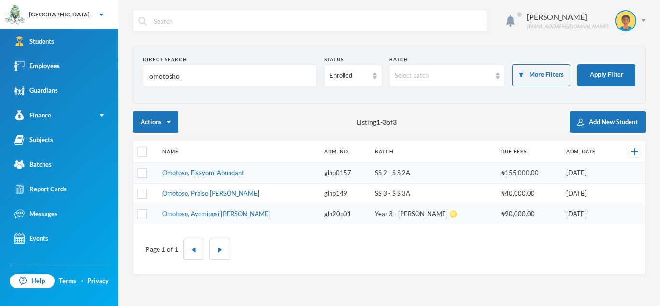
click at [180, 76] on input "omotosho" at bounding box center [229, 76] width 163 height 22
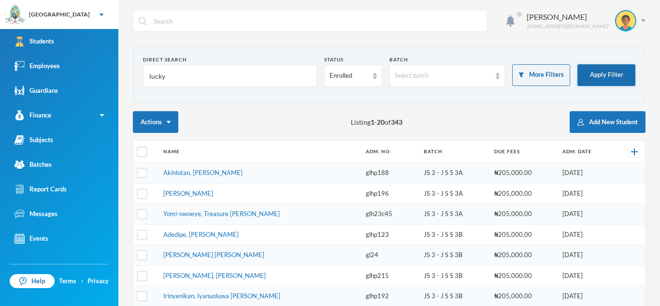
type input "lucky"
click at [600, 72] on button "Apply Filter" at bounding box center [606, 75] width 58 height 22
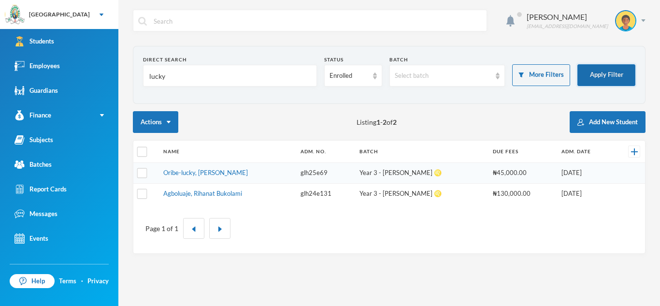
click at [607, 76] on button "Apply Filter" at bounding box center [606, 75] width 58 height 22
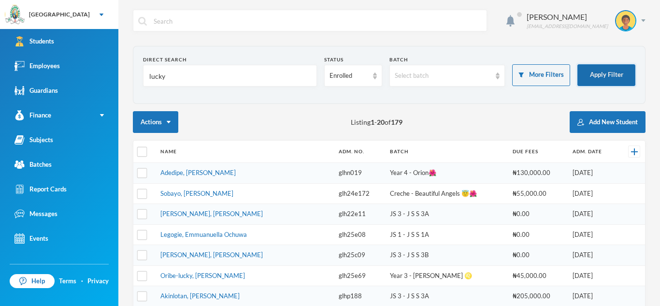
click at [607, 76] on button "Apply Filter" at bounding box center [606, 75] width 58 height 22
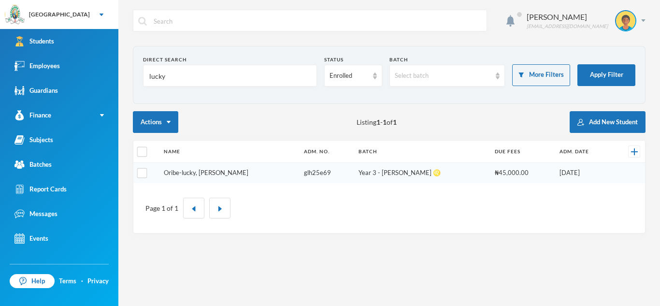
click at [223, 170] on link "Oribe-lucky, [PERSON_NAME]" at bounding box center [206, 173] width 85 height 8
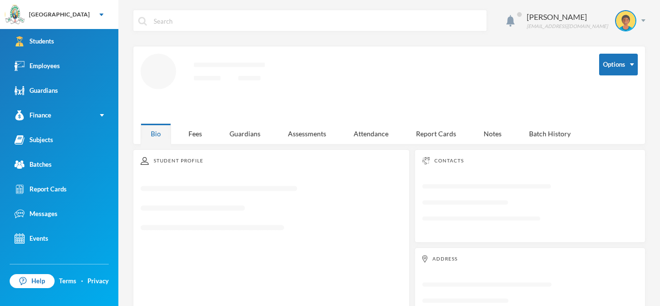
scroll to position [45, 0]
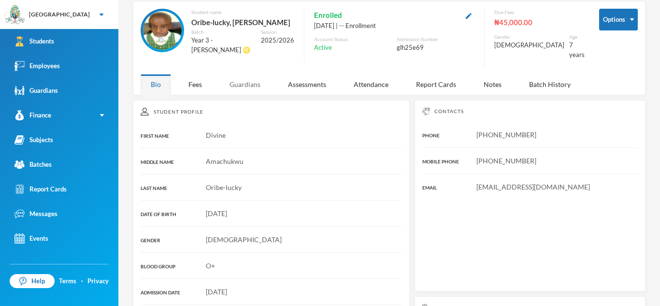
click at [253, 76] on div "Guardians" at bounding box center [244, 84] width 51 height 21
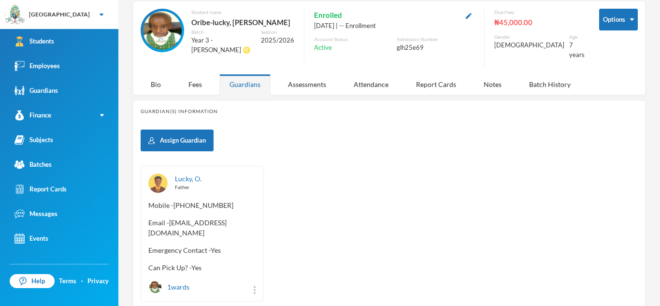
click at [148, 225] on span "Email - [EMAIL_ADDRESS][DOMAIN_NAME]" at bounding box center [201, 227] width 107 height 20
drag, startPoint x: 148, startPoint y: 225, endPoint x: 238, endPoint y: 228, distance: 90.4
click at [238, 228] on span "Email - [EMAIL_ADDRESS][DOMAIN_NAME]" at bounding box center [201, 227] width 107 height 20
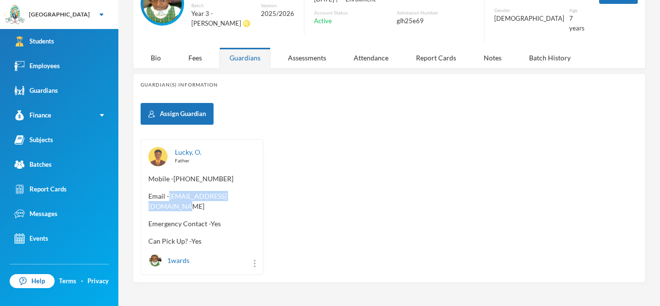
scroll to position [74, 0]
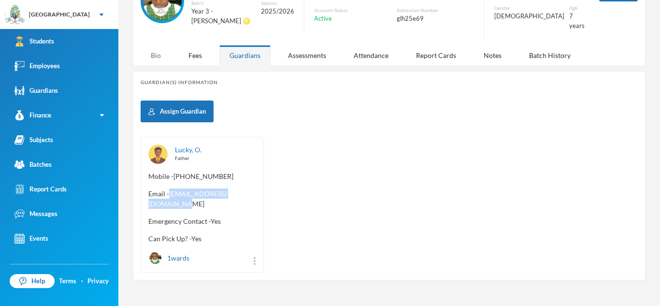
click at [151, 45] on div "Bio" at bounding box center [156, 55] width 30 height 21
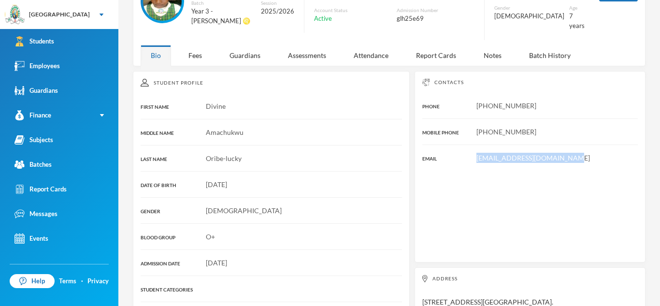
drag, startPoint x: 475, startPoint y: 149, endPoint x: 600, endPoint y: 150, distance: 125.6
click at [600, 153] on div "[EMAIL_ADDRESS][DOMAIN_NAME]" at bounding box center [529, 158] width 215 height 10
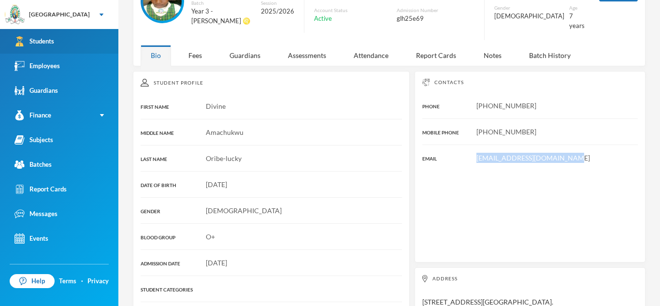
click at [103, 48] on link "Students" at bounding box center [59, 41] width 118 height 25
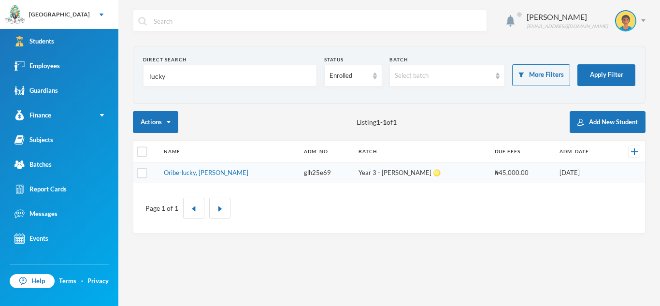
click at [166, 75] on input "lucky" at bounding box center [229, 76] width 163 height 22
type input "l"
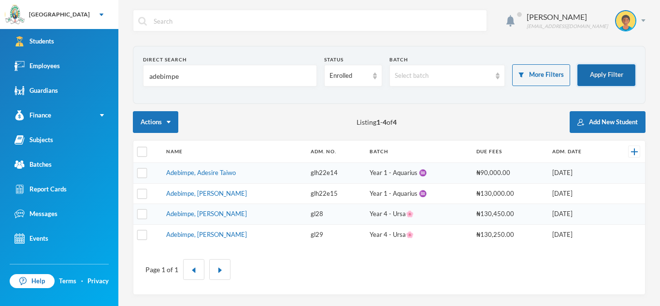
type input "adebimpe"
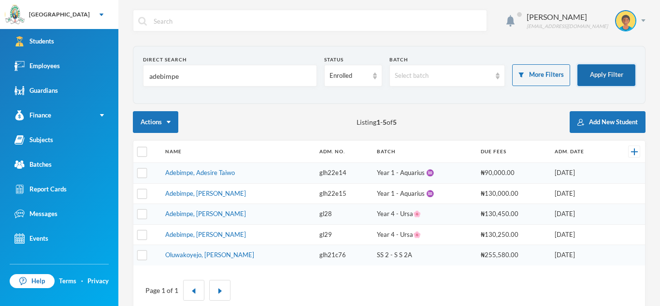
click at [614, 69] on button "Apply Filter" at bounding box center [606, 75] width 58 height 22
click at [232, 175] on link "Adebimpe, Adesire Taiwo" at bounding box center [200, 173] width 70 height 8
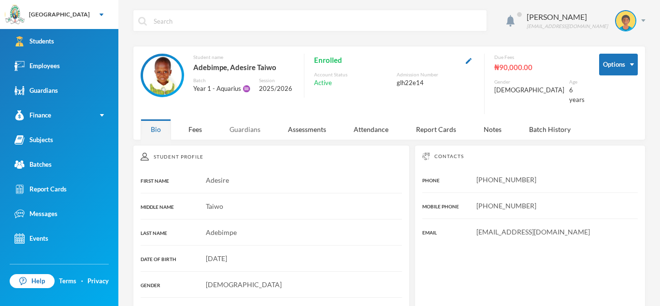
click at [250, 126] on div "Guardians" at bounding box center [244, 129] width 51 height 21
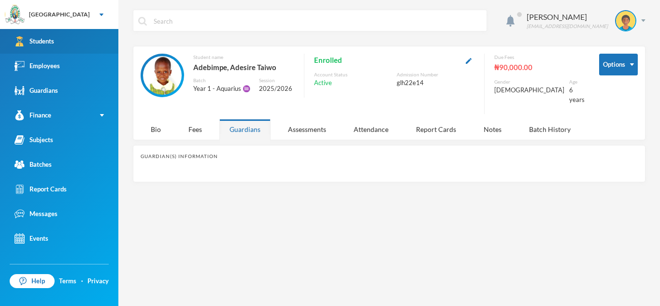
click at [71, 31] on link "Students" at bounding box center [59, 41] width 118 height 25
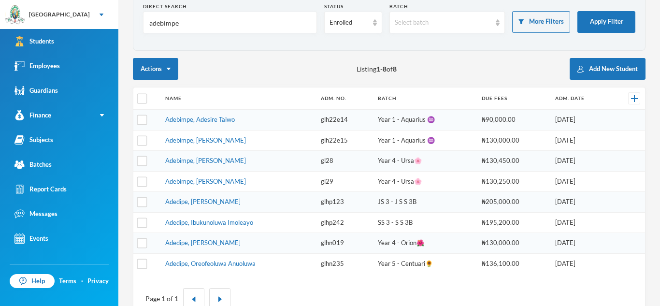
scroll to position [57, 0]
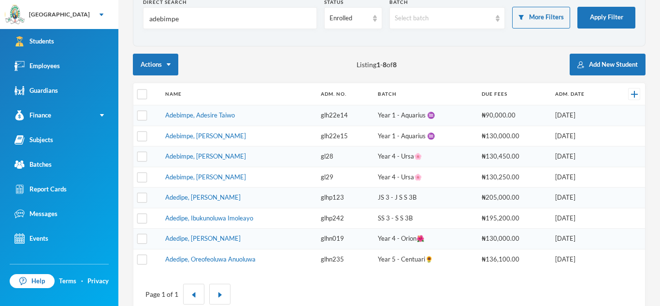
click at [327, 158] on td "gl28" at bounding box center [344, 156] width 57 height 21
click at [252, 157] on td "Adebimpe, [PERSON_NAME]" at bounding box center [238, 156] width 156 height 21
click at [239, 153] on link "Adebimpe, [PERSON_NAME]" at bounding box center [205, 156] width 81 height 8
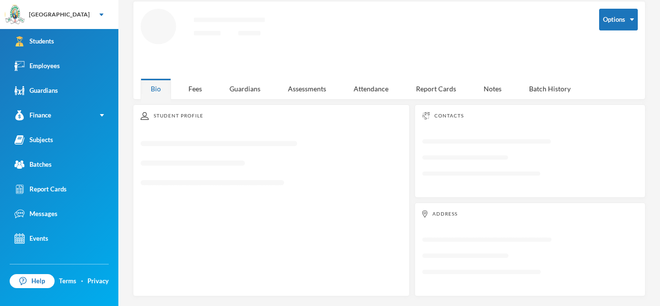
scroll to position [45, 0]
click at [343, 182] on icon "Loading interface..." at bounding box center [271, 166] width 261 height 65
click at [242, 112] on div "Student Profile" at bounding box center [271, 116] width 261 height 8
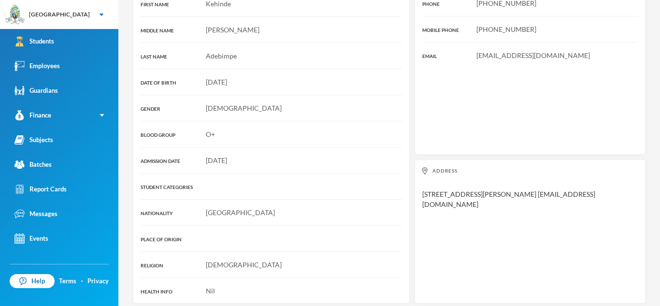
scroll to position [0, 0]
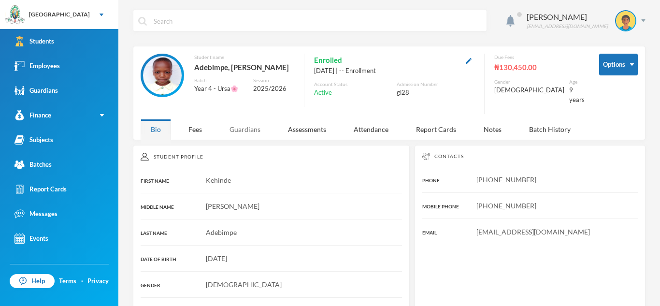
click at [244, 119] on div "Guardians" at bounding box center [244, 129] width 51 height 21
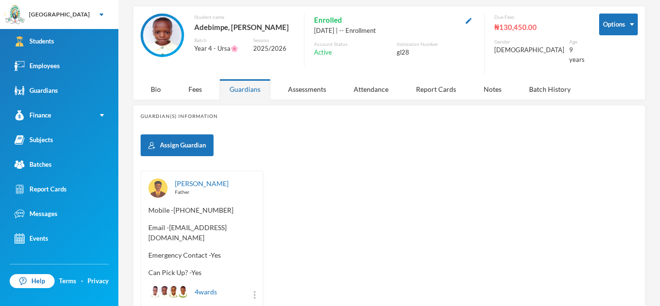
scroll to position [43, 0]
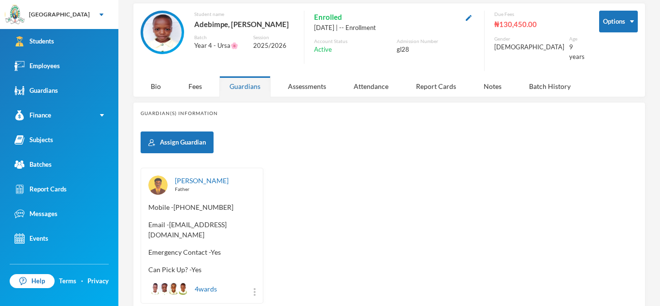
click at [150, 228] on span "Email - [EMAIL_ADDRESS][DOMAIN_NAME]" at bounding box center [201, 229] width 107 height 20
drag, startPoint x: 150, startPoint y: 228, endPoint x: 240, endPoint y: 228, distance: 90.3
click at [240, 228] on span "Email - [EMAIL_ADDRESS][DOMAIN_NAME]" at bounding box center [201, 229] width 107 height 20
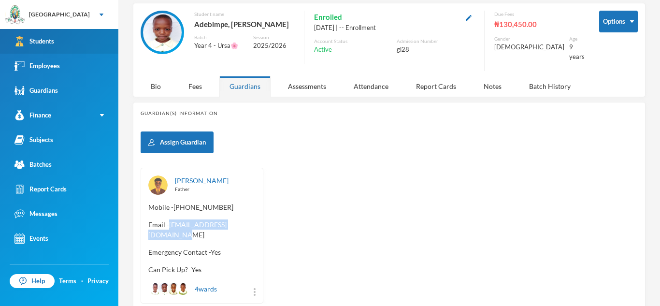
click at [79, 39] on link "Students" at bounding box center [59, 41] width 118 height 25
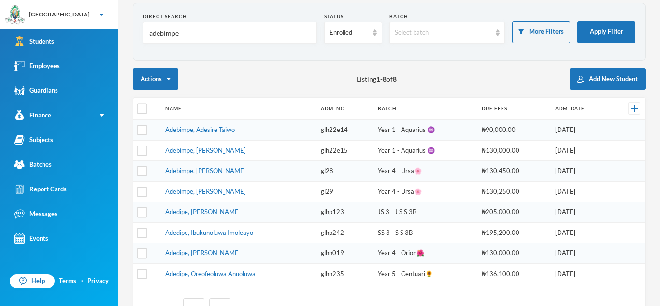
click at [197, 36] on input "adebimpe" at bounding box center [229, 33] width 163 height 22
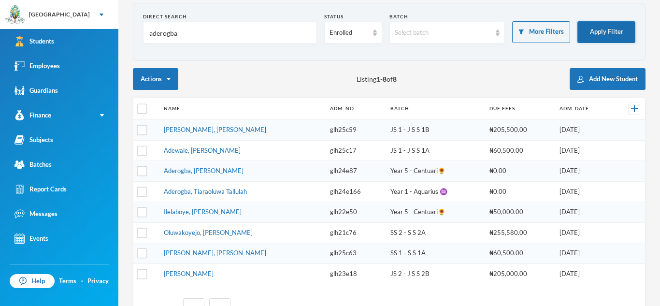
type input "aderogba"
click at [605, 28] on button "Apply Filter" at bounding box center [606, 32] width 58 height 22
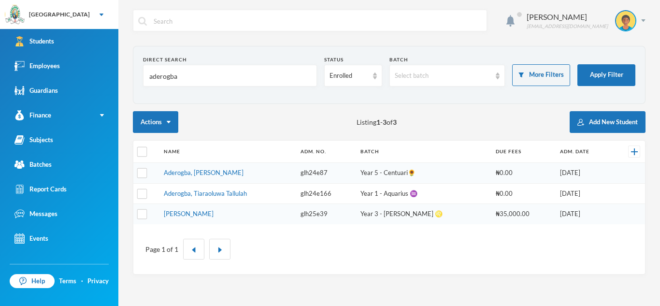
click at [577, 64] on button "Apply Filter" at bounding box center [606, 75] width 58 height 22
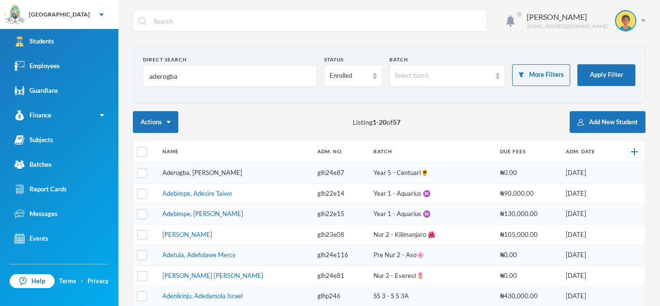
click at [215, 171] on link "Aderogba, [PERSON_NAME]" at bounding box center [202, 173] width 80 height 8
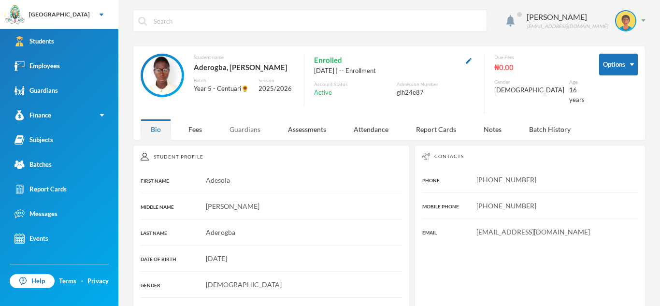
click at [246, 119] on div "Guardians" at bounding box center [244, 129] width 51 height 21
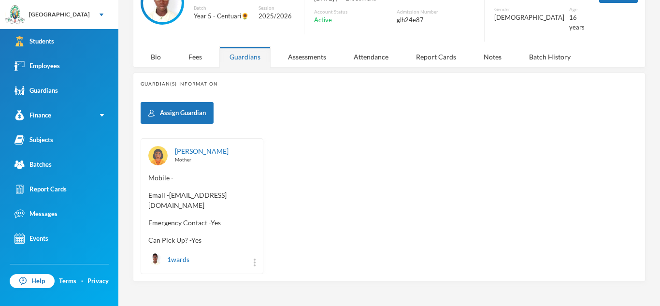
scroll to position [74, 0]
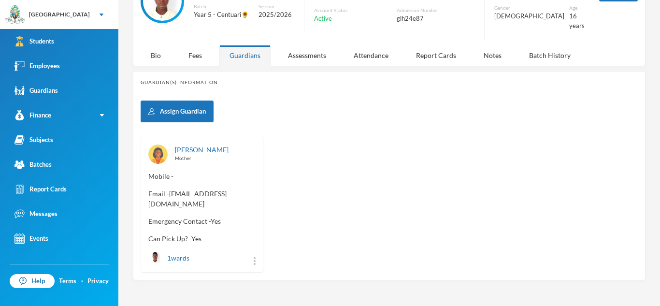
click at [147, 194] on div "[PERSON_NAME] Mother Mobile - Email - [EMAIL_ADDRESS][DOMAIN_NAME] Emergency Co…" at bounding box center [202, 205] width 123 height 136
click at [150, 198] on span "Email - [EMAIL_ADDRESS][DOMAIN_NAME]" at bounding box center [201, 198] width 107 height 20
drag, startPoint x: 150, startPoint y: 198, endPoint x: 246, endPoint y: 203, distance: 96.3
click at [246, 203] on div "[PERSON_NAME] Mother Mobile - Email - [EMAIL_ADDRESS][DOMAIN_NAME] Emergency Co…" at bounding box center [202, 205] width 123 height 136
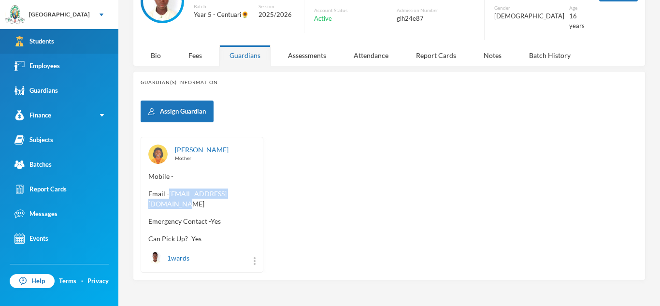
click at [78, 33] on link "Students" at bounding box center [59, 41] width 118 height 25
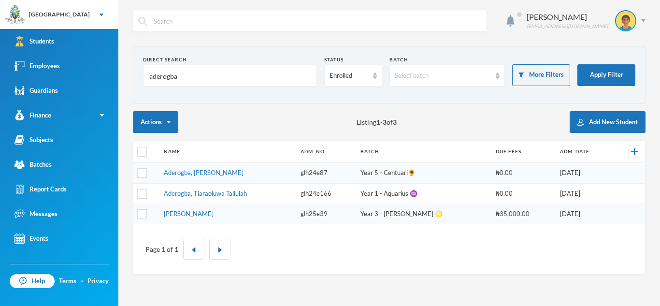
click at [188, 74] on input "aderogba" at bounding box center [229, 76] width 163 height 22
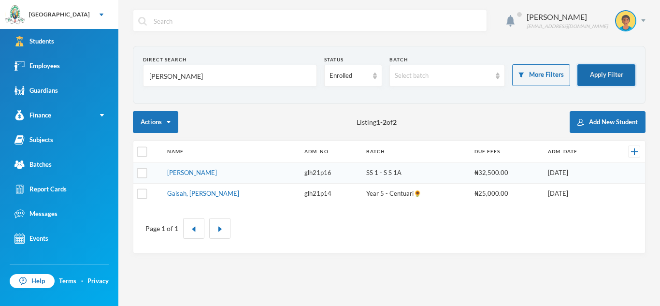
type input "[PERSON_NAME]"
click at [589, 71] on button "Apply Filter" at bounding box center [606, 75] width 58 height 22
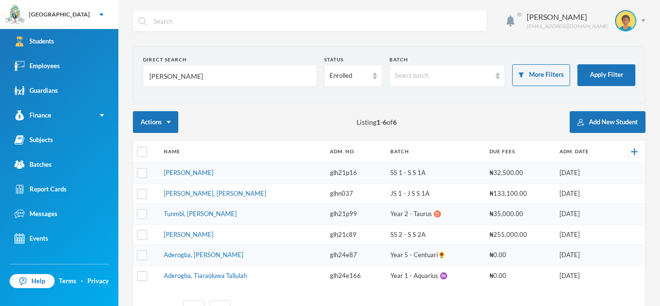
click at [213, 172] on link "[PERSON_NAME]" at bounding box center [189, 173] width 50 height 8
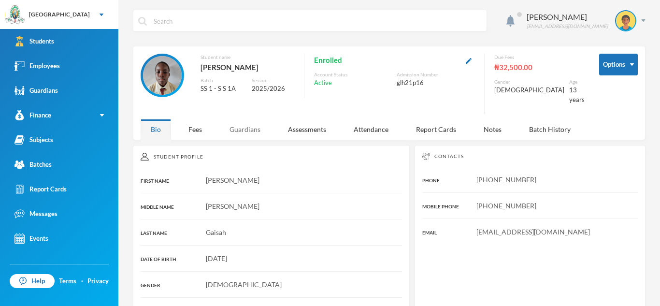
click at [253, 119] on div "Guardians" at bounding box center [244, 129] width 51 height 21
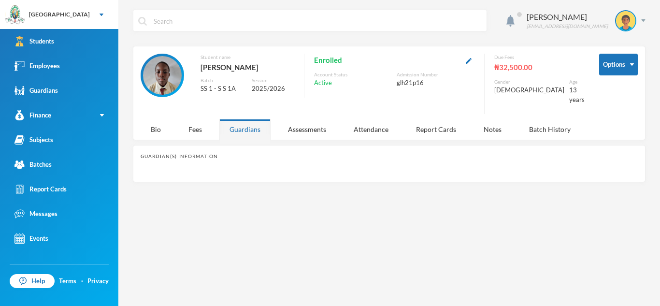
click at [246, 119] on div "Guardians" at bounding box center [244, 129] width 51 height 21
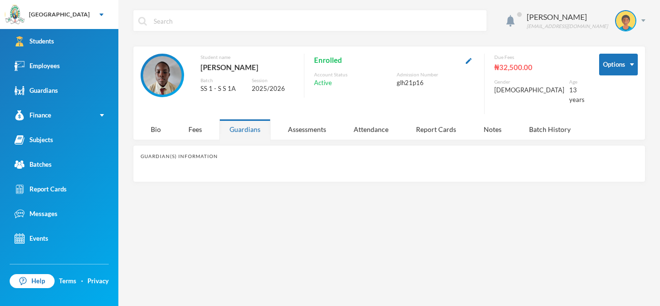
click at [246, 119] on div "Guardians" at bounding box center [244, 129] width 51 height 21
click at [194, 119] on div "Fees" at bounding box center [195, 129] width 34 height 21
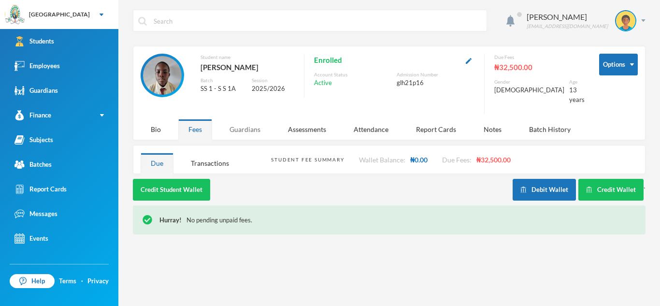
click at [250, 119] on div "Guardians" at bounding box center [244, 129] width 51 height 21
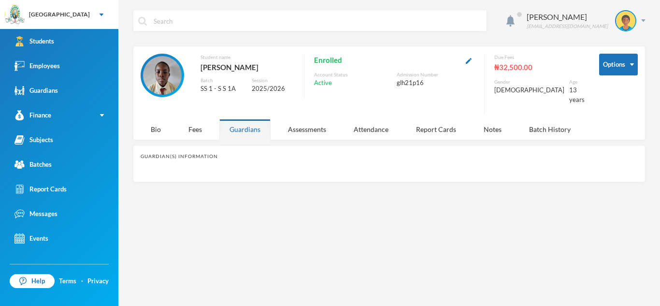
click at [250, 119] on div "Guardians" at bounding box center [244, 129] width 51 height 21
click at [158, 121] on div "Bio" at bounding box center [156, 129] width 30 height 21
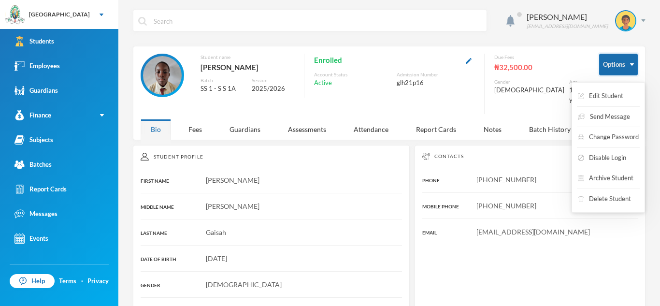
click at [632, 66] on button "Options" at bounding box center [618, 65] width 39 height 22
click at [619, 89] on button "Edit Student" at bounding box center [600, 95] width 47 height 17
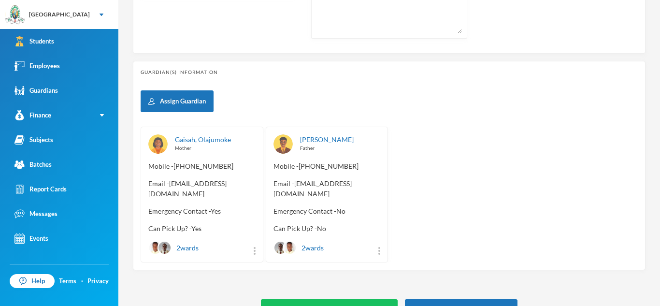
scroll to position [415, 0]
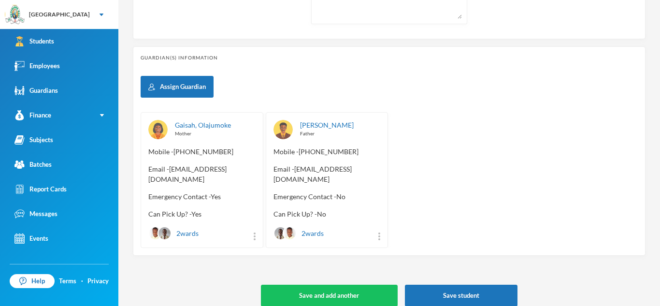
click at [295, 167] on span "Email - [EMAIL_ADDRESS][DOMAIN_NAME]" at bounding box center [326, 174] width 107 height 20
drag, startPoint x: 295, startPoint y: 167, endPoint x: 372, endPoint y: 168, distance: 77.3
click at [372, 168] on span "Email - [EMAIL_ADDRESS][DOMAIN_NAME]" at bounding box center [326, 174] width 107 height 20
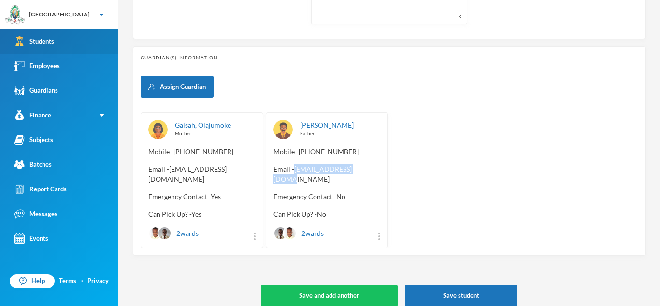
click at [91, 30] on link "Students" at bounding box center [59, 41] width 118 height 25
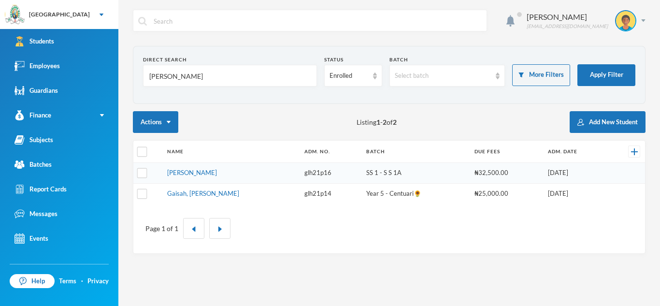
click at [178, 77] on input "[PERSON_NAME]" at bounding box center [229, 76] width 163 height 22
type input "o"
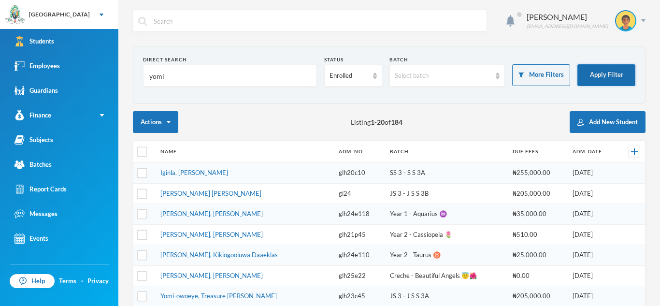
type input "yomi"
click at [591, 71] on button "Apply Filter" at bounding box center [606, 75] width 58 height 22
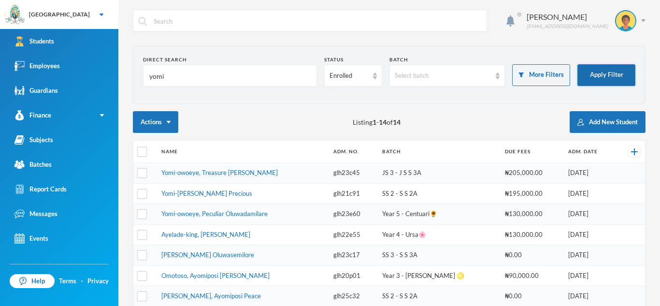
click at [602, 65] on button "Apply Filter" at bounding box center [606, 75] width 58 height 22
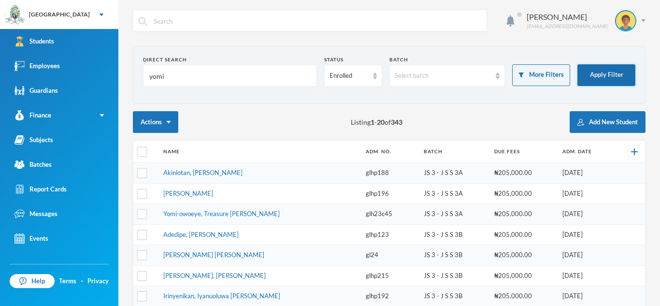
click at [594, 85] on button "Apply Filter" at bounding box center [606, 75] width 58 height 22
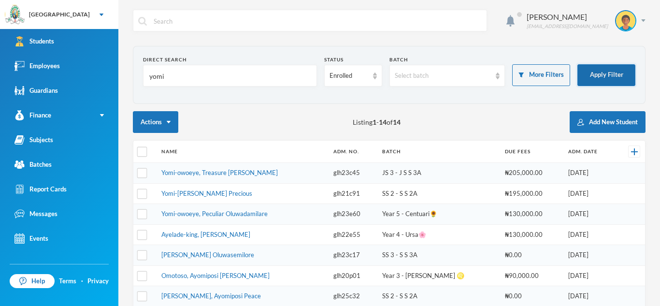
click at [597, 74] on button "Apply Filter" at bounding box center [606, 75] width 58 height 22
click at [223, 160] on th "Name" at bounding box center [242, 152] width 172 height 22
click at [218, 169] on link "Yomi-owoeye, Treasure [PERSON_NAME]" at bounding box center [219, 173] width 116 height 8
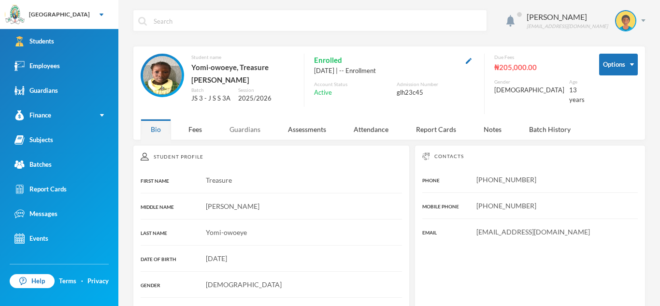
click at [243, 135] on div "Guardians" at bounding box center [244, 129] width 51 height 21
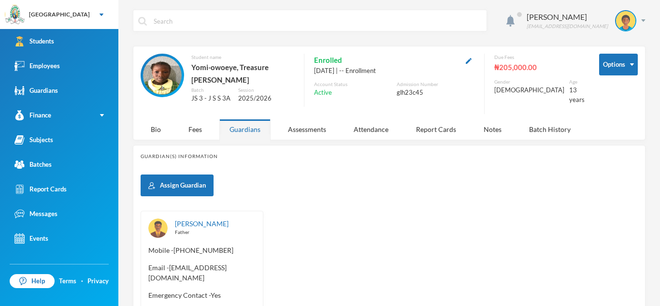
scroll to position [70, 0]
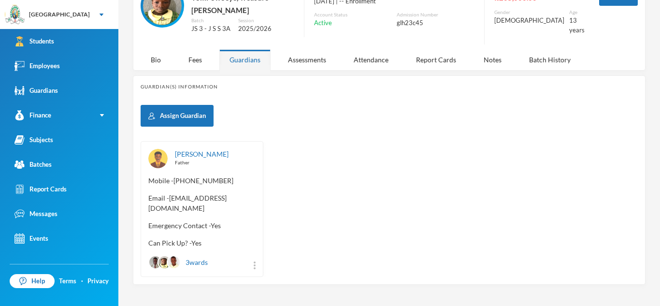
click at [170, 195] on span "Email - [EMAIL_ADDRESS][DOMAIN_NAME]" at bounding box center [201, 203] width 107 height 20
drag, startPoint x: 170, startPoint y: 195, endPoint x: 254, endPoint y: 194, distance: 83.6
click at [254, 194] on span "Email - [EMAIL_ADDRESS][DOMAIN_NAME]" at bounding box center [201, 203] width 107 height 20
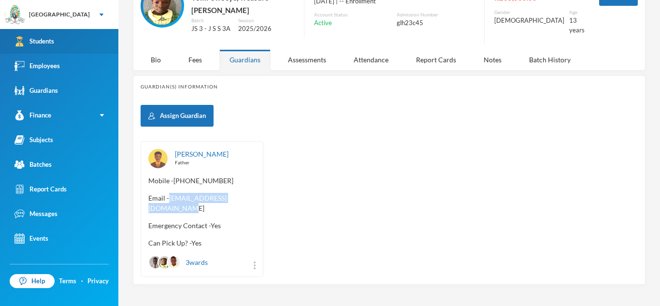
click at [78, 44] on link "Students" at bounding box center [59, 41] width 118 height 25
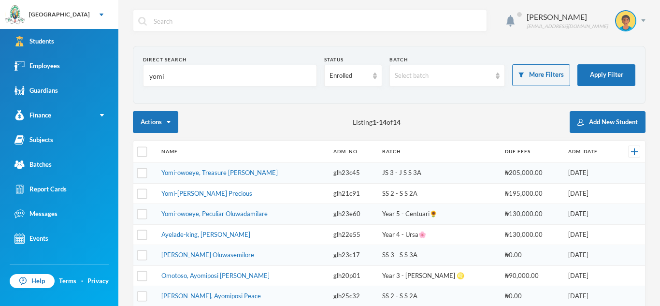
click at [186, 81] on input "yomi" at bounding box center [229, 76] width 163 height 22
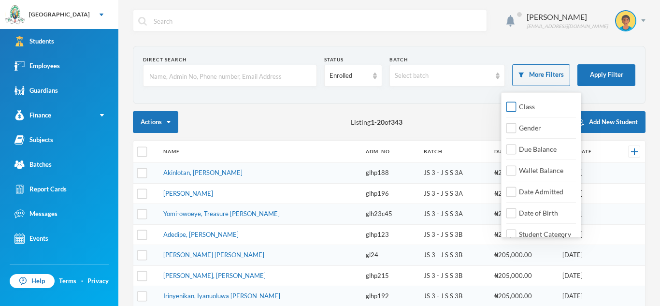
click at [530, 104] on span "Class" at bounding box center [527, 106] width 24 height 8
click at [516, 104] on input "Class" at bounding box center [511, 107] width 10 height 10
checkbox input "true"
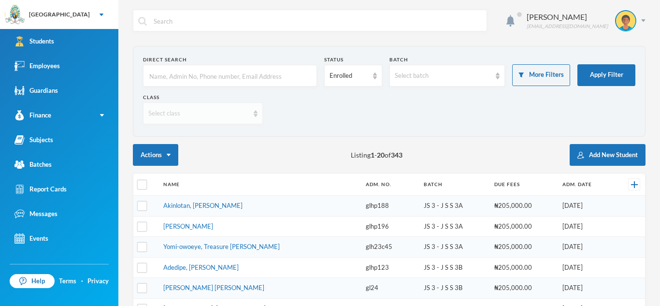
click at [255, 114] on img at bounding box center [256, 113] width 4 height 7
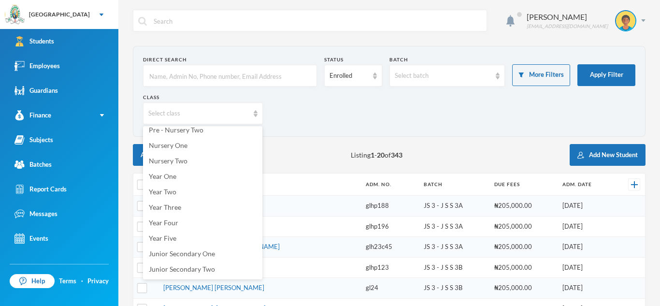
scroll to position [38, 0]
click at [174, 177] on span "Year One" at bounding box center [163, 175] width 28 height 8
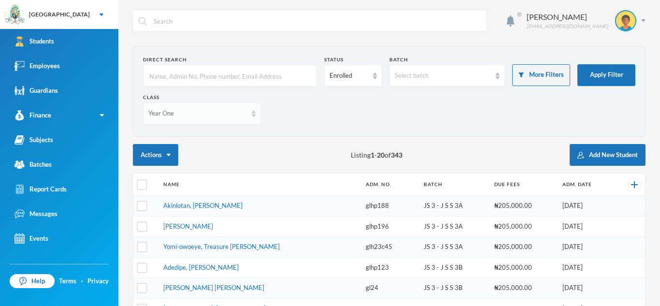
click at [255, 117] on div "Year One" at bounding box center [202, 113] width 118 height 22
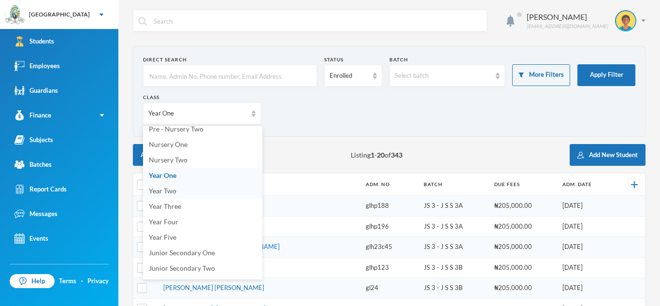
scroll to position [33, 0]
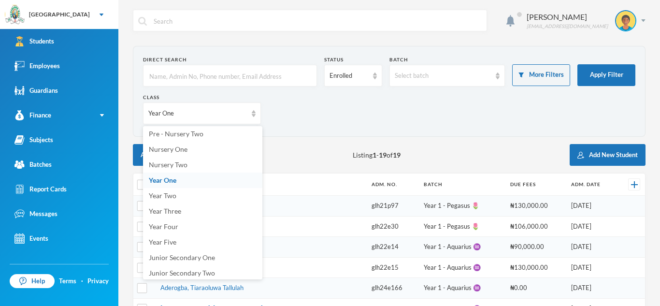
click at [282, 77] on input "text" at bounding box center [229, 76] width 163 height 22
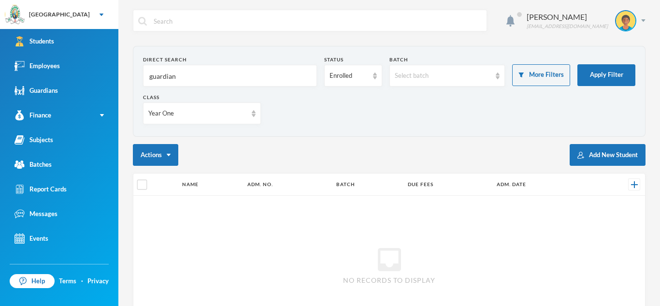
click at [214, 79] on input "guardian" at bounding box center [229, 76] width 163 height 22
type input "guardian email"
click at [592, 65] on button "Apply Filter" at bounding box center [606, 75] width 58 height 22
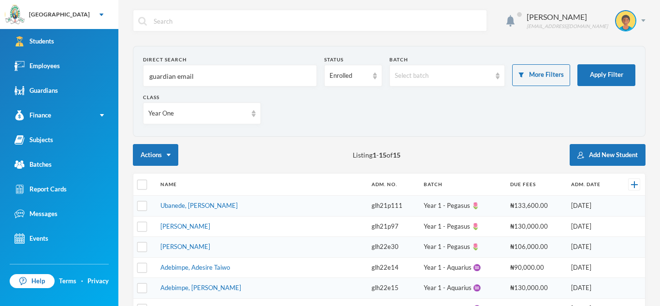
click at [577, 64] on button "Apply Filter" at bounding box center [606, 75] width 58 height 22
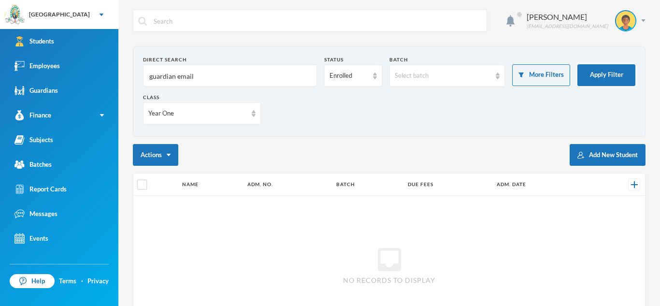
click at [208, 78] on input "guardian email" at bounding box center [229, 76] width 163 height 22
type input "guardian"
click at [187, 76] on input "guardian" at bounding box center [229, 76] width 163 height 22
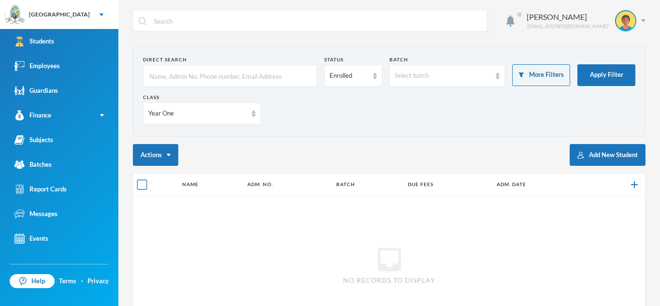
click at [139, 184] on input "checkbox" at bounding box center [142, 185] width 10 height 10
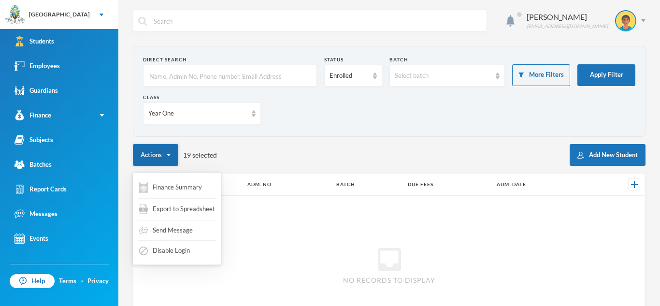
click at [166, 153] on button "Actions" at bounding box center [155, 155] width 45 height 22
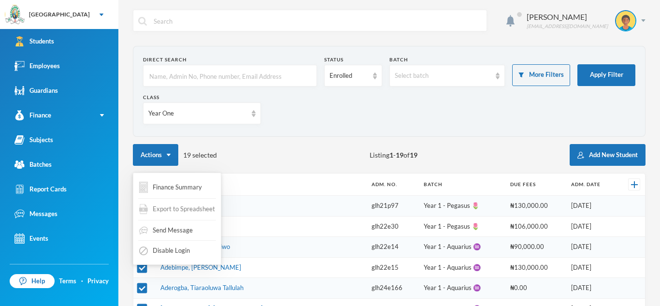
click at [170, 205] on span "Export to Spreadsheet" at bounding box center [184, 209] width 62 height 10
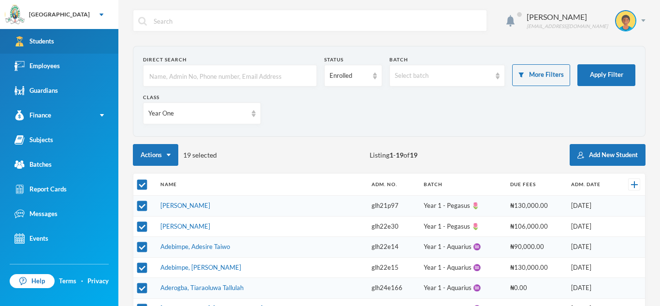
click at [101, 44] on link "Students" at bounding box center [59, 41] width 118 height 25
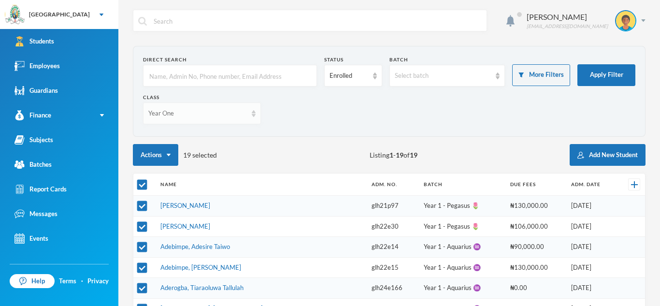
click at [255, 111] on div "Year One" at bounding box center [202, 113] width 118 height 22
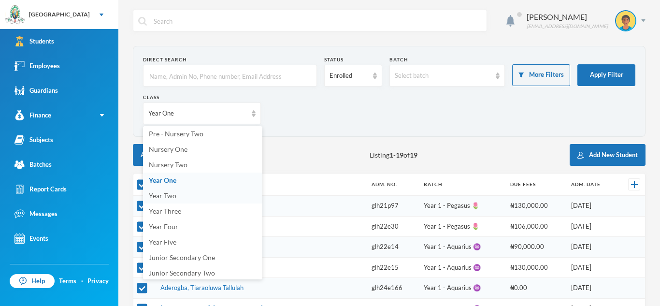
click at [169, 198] on span "Year Two" at bounding box center [163, 195] width 28 height 8
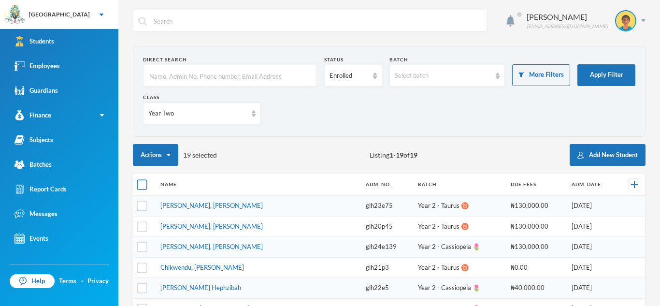
click at [142, 181] on input "checkbox" at bounding box center [142, 185] width 10 height 10
checkbox input "true"
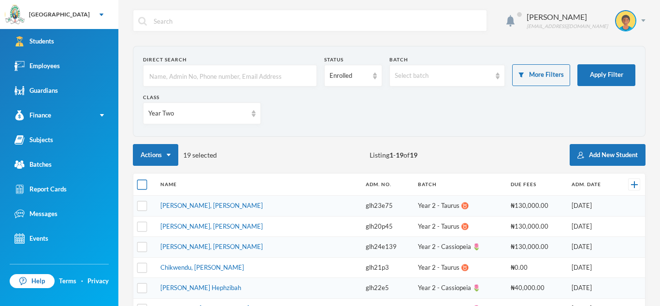
checkbox input "true"
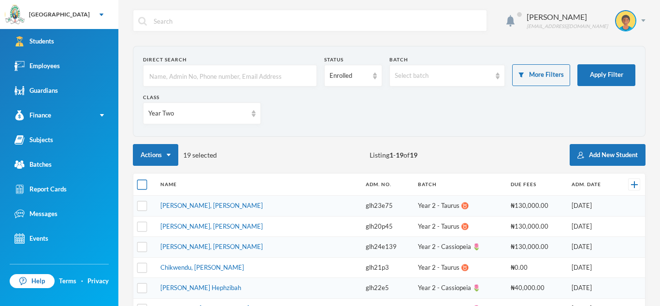
checkbox input "true"
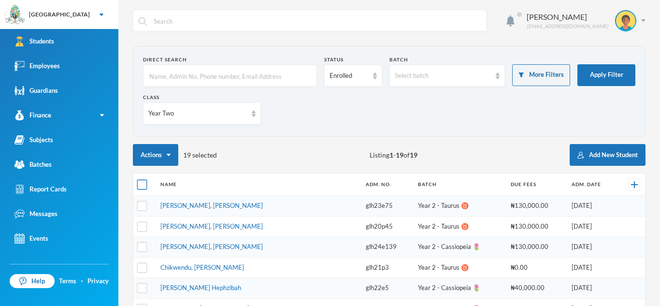
checkbox input "true"
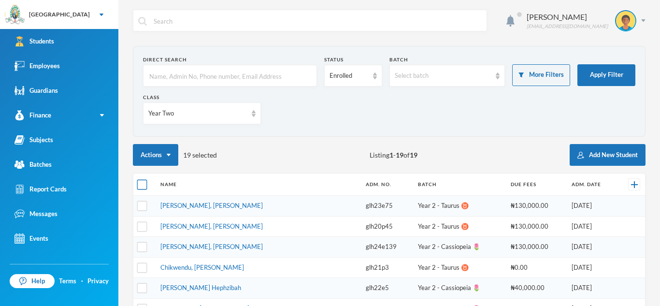
checkbox input "true"
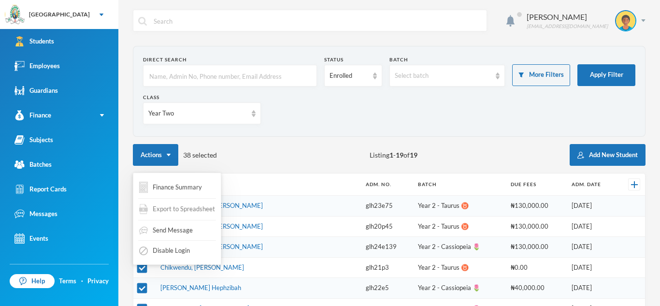
click at [183, 207] on span "Export to Spreadsheet" at bounding box center [184, 209] width 62 height 10
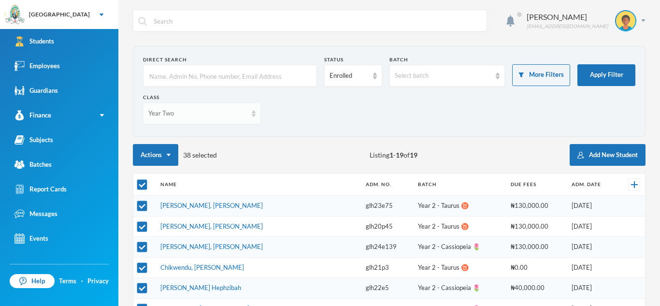
click at [255, 113] on div "Year Two" at bounding box center [202, 113] width 118 height 22
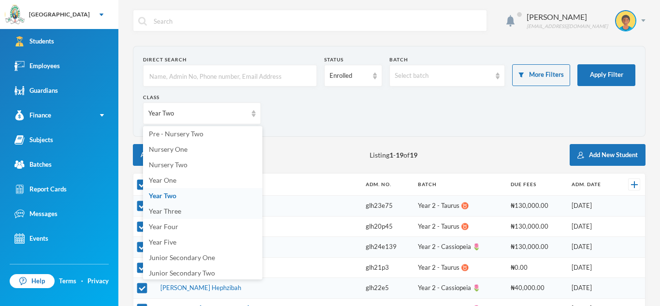
click at [171, 212] on span "Year Three" at bounding box center [165, 211] width 32 height 8
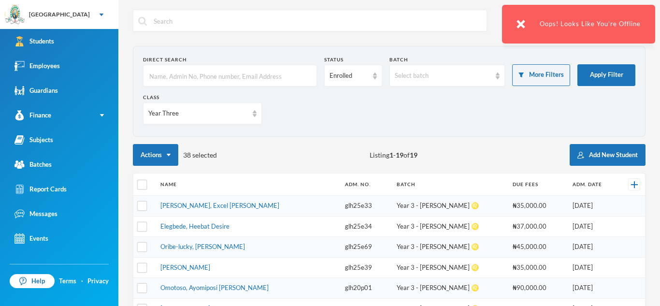
click at [514, 136] on section "Direct Search Status Enrolled Batch Select batch More Filters Apply Filter Clas…" at bounding box center [389, 91] width 512 height 91
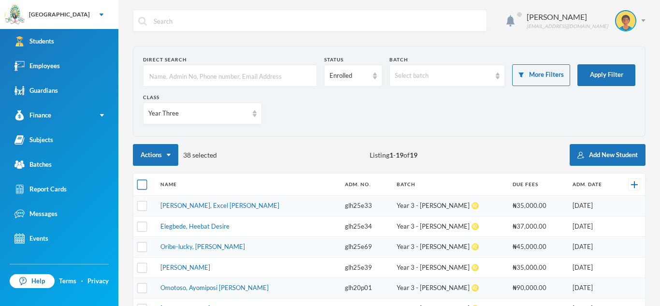
click at [138, 180] on input "checkbox" at bounding box center [142, 185] width 10 height 10
checkbox input "true"
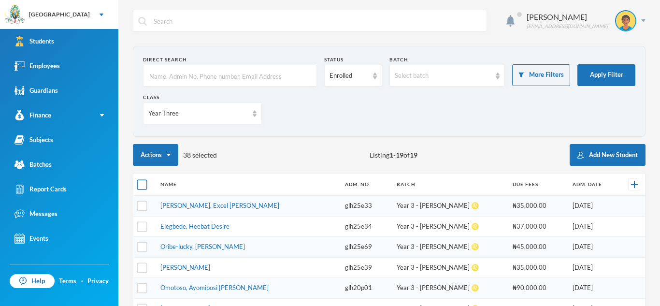
checkbox input "true"
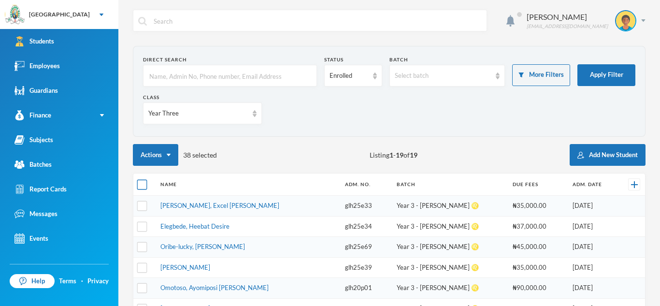
checkbox input "true"
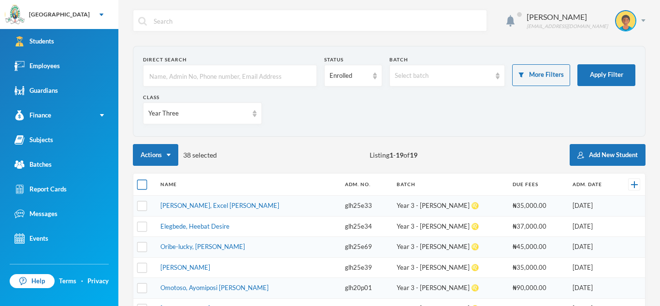
checkbox input "true"
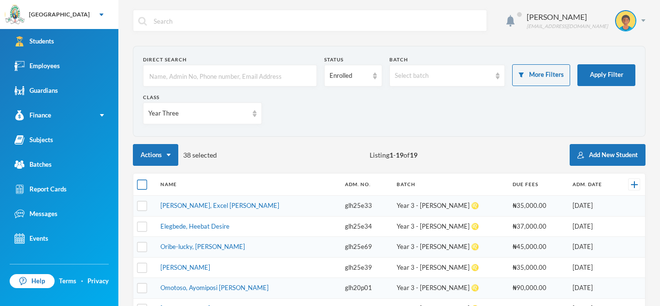
checkbox input "true"
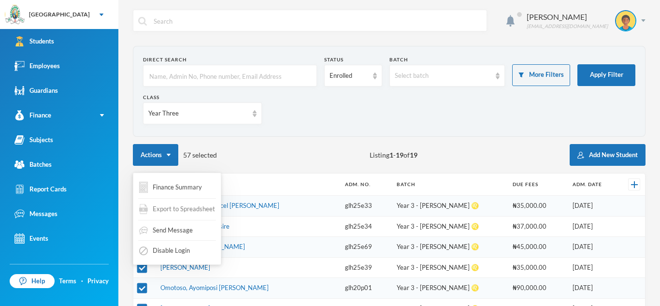
click at [170, 209] on span "Export to Spreadsheet" at bounding box center [184, 209] width 62 height 10
click at [170, 210] on span "Export to Spreadsheet" at bounding box center [184, 209] width 62 height 10
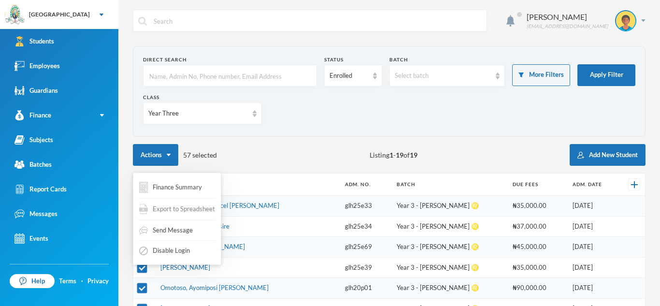
click at [168, 207] on span "Export to Spreadsheet" at bounding box center [184, 209] width 62 height 10
click at [168, 208] on span "Export to Spreadsheet" at bounding box center [184, 209] width 62 height 10
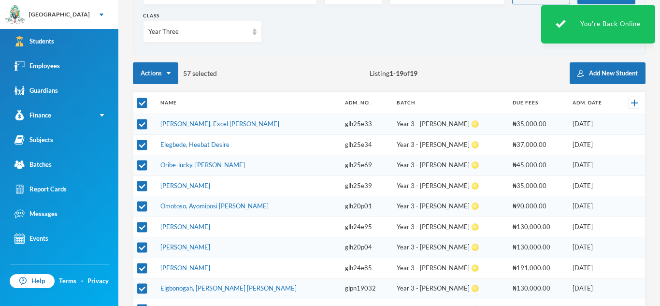
scroll to position [82, 0]
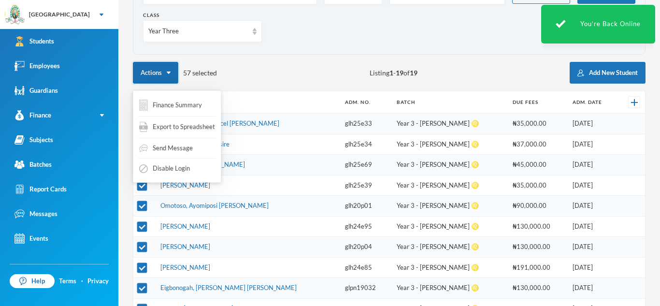
click at [160, 71] on button "Actions" at bounding box center [155, 73] width 45 height 22
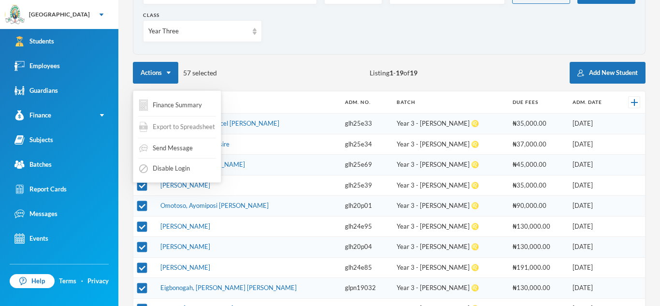
click at [173, 124] on span "Export to Spreadsheet" at bounding box center [184, 127] width 62 height 10
click at [195, 129] on span "Export to Spreadsheet" at bounding box center [184, 127] width 62 height 10
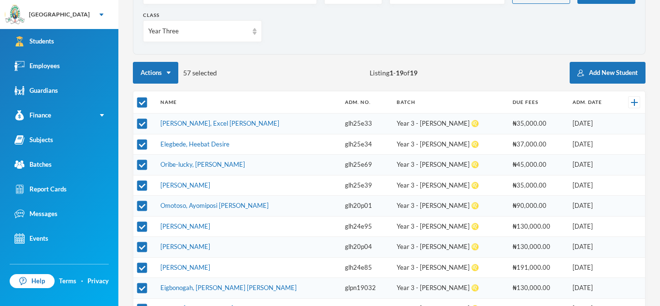
click at [261, 74] on div "Actions 57 selected Listing 1 - 19 of 19 Add New Student" at bounding box center [389, 73] width 512 height 22
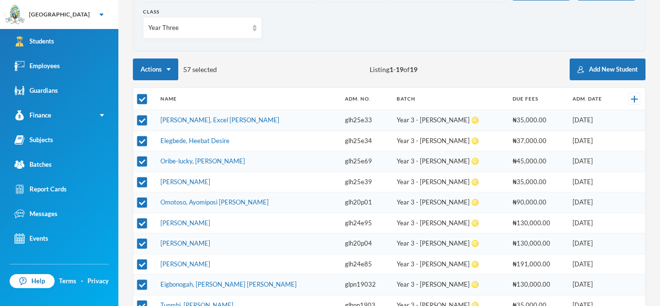
scroll to position [84, 0]
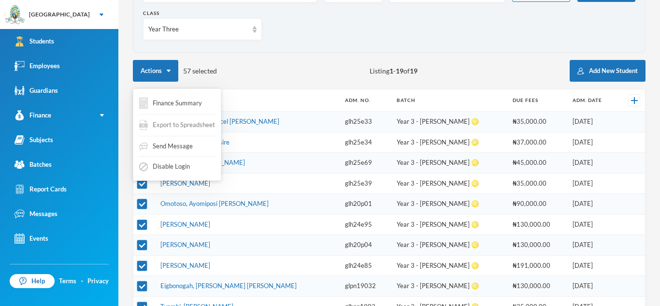
click at [170, 125] on span "Export to Spreadsheet" at bounding box center [184, 125] width 62 height 10
click at [169, 125] on span "Export to Spreadsheet" at bounding box center [184, 125] width 62 height 10
click at [163, 68] on button "Actions" at bounding box center [155, 71] width 45 height 22
click at [169, 125] on span "Export to Spreadsheet" at bounding box center [184, 125] width 62 height 10
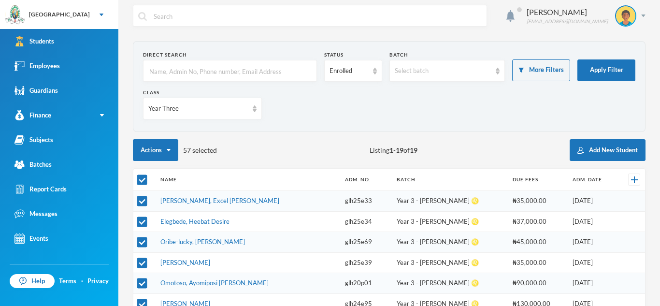
scroll to position [0, 0]
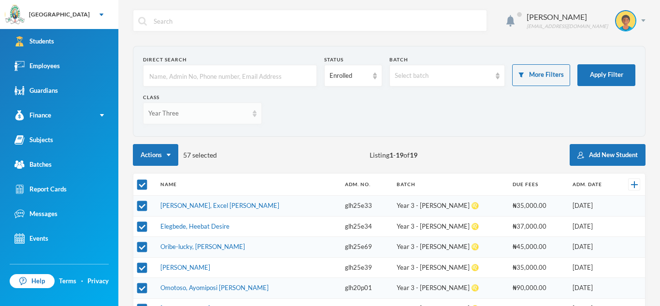
click at [255, 117] on div "Year Three" at bounding box center [202, 113] width 119 height 22
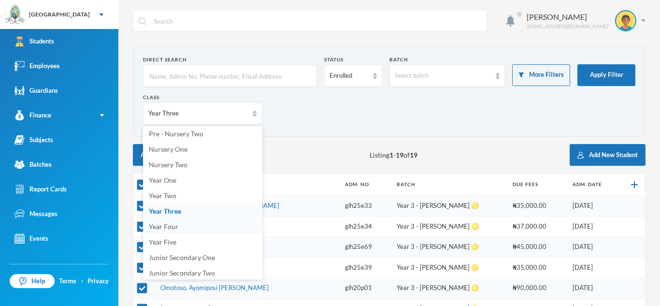
click at [170, 230] on span "Year Four" at bounding box center [163, 226] width 29 height 8
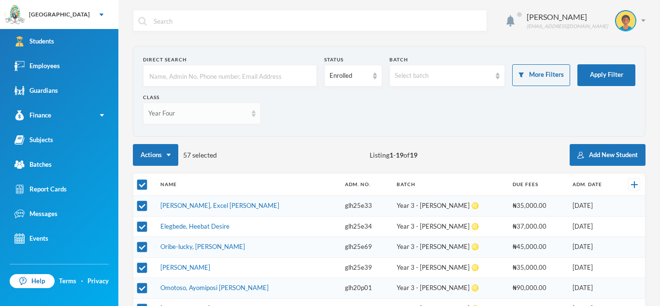
click at [240, 119] on div "Year Four" at bounding box center [202, 113] width 118 height 22
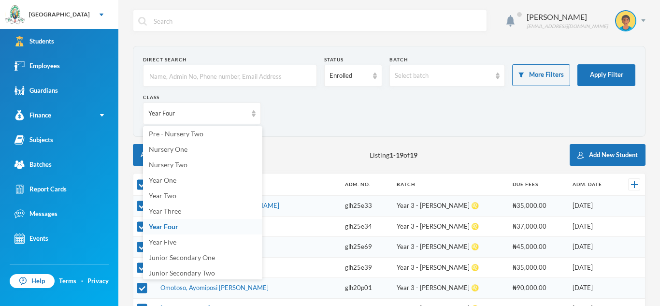
click at [331, 129] on div "Class Year Four" at bounding box center [389, 113] width 492 height 38
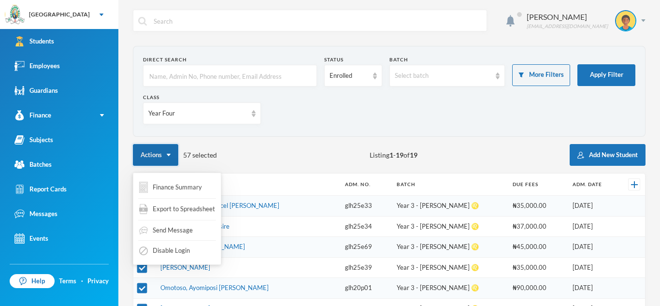
click at [167, 156] on button "Actions" at bounding box center [155, 155] width 45 height 22
click at [175, 205] on span "Export to Spreadsheet" at bounding box center [184, 209] width 62 height 10
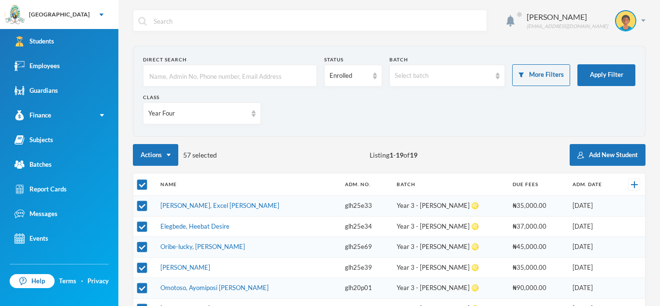
click at [298, 87] on form "Direct Search Status Enrolled Batch Select batch More Filters Apply Filter Clas…" at bounding box center [389, 91] width 492 height 71
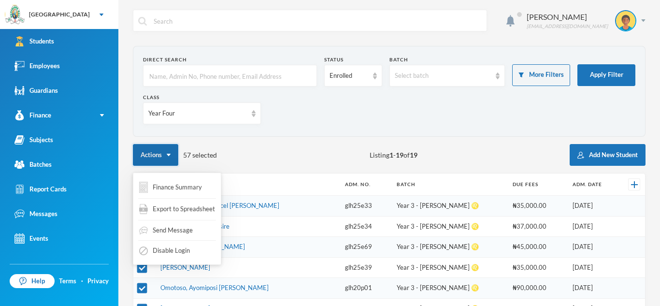
click at [163, 157] on button "Actions" at bounding box center [155, 155] width 45 height 22
click at [174, 201] on div "Export to Spreadsheet" at bounding box center [177, 209] width 78 height 18
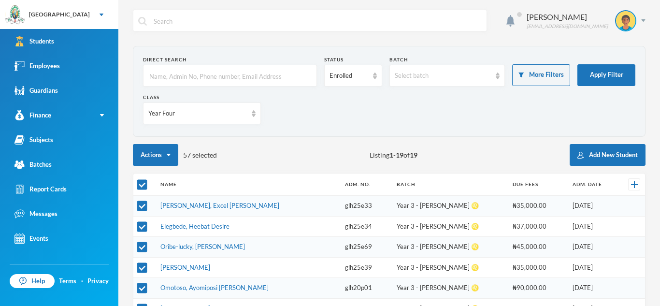
click at [304, 133] on section "Direct Search Status Enrolled Batch Select batch More Filters Apply Filter Clas…" at bounding box center [389, 91] width 512 height 91
click at [253, 113] on img at bounding box center [254, 113] width 4 height 7
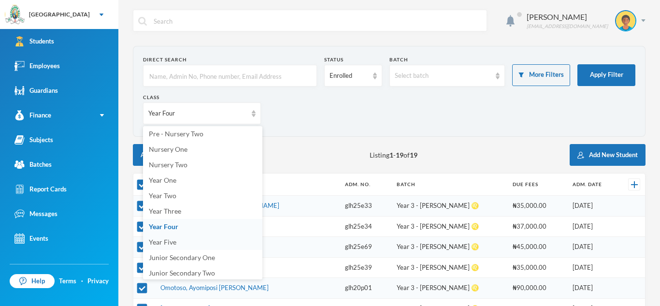
click at [167, 241] on span "Year Five" at bounding box center [163, 242] width 28 height 8
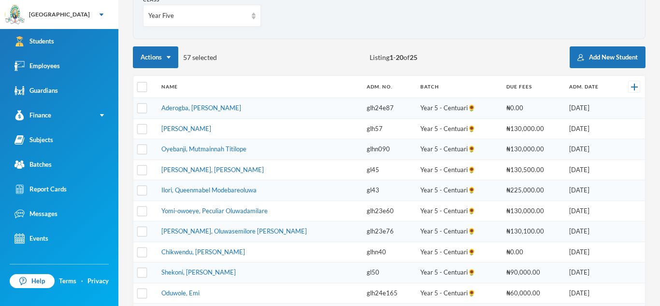
scroll to position [104, 0]
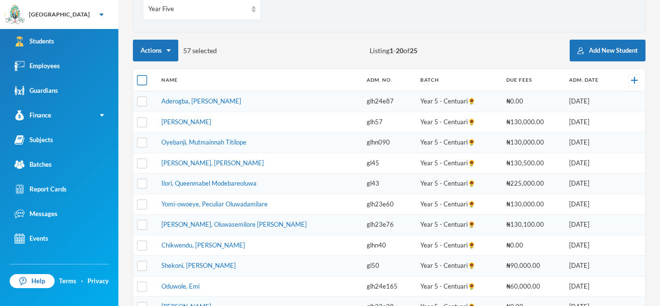
click at [140, 80] on input "checkbox" at bounding box center [142, 80] width 10 height 10
checkbox input "true"
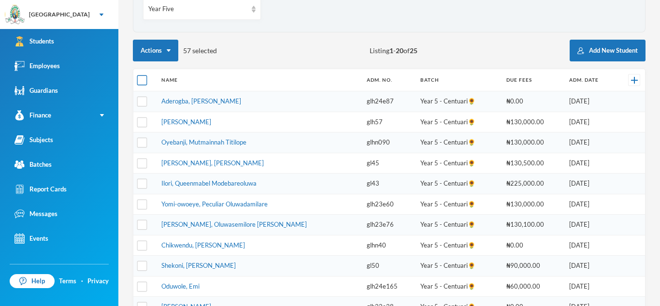
checkbox input "true"
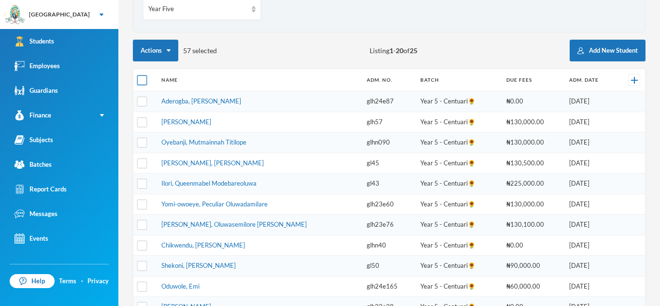
checkbox input "true"
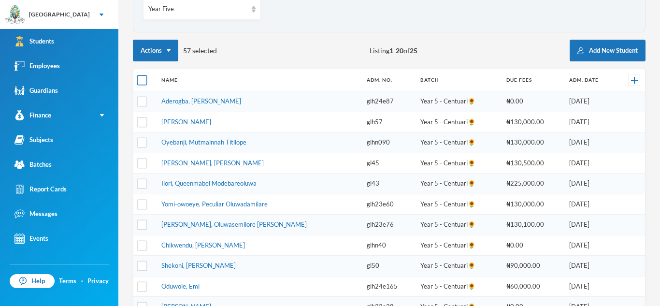
checkbox input "true"
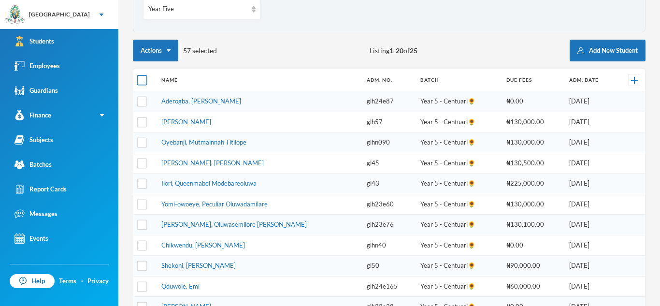
checkbox input "true"
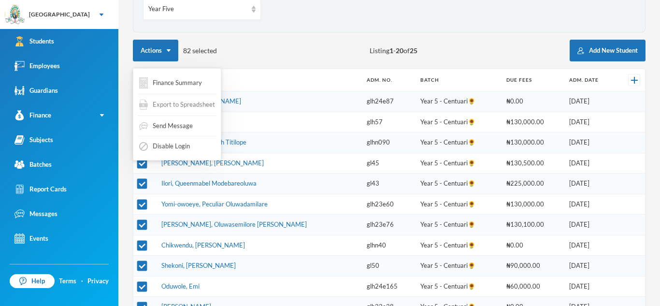
click at [175, 104] on span "Export to Spreadsheet" at bounding box center [184, 105] width 62 height 10
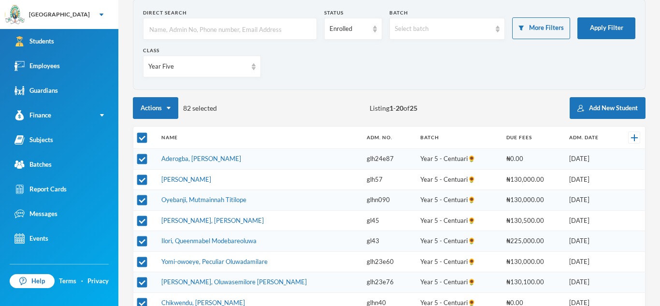
scroll to position [39, 0]
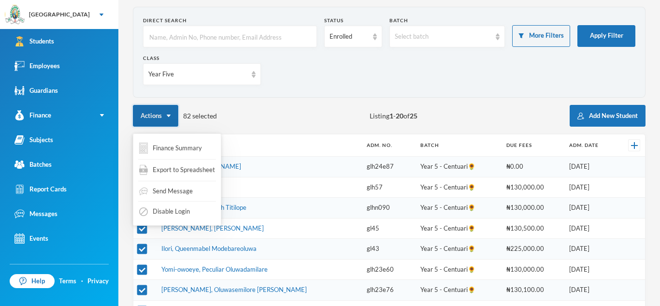
click at [168, 114] on button "Actions" at bounding box center [155, 116] width 45 height 22
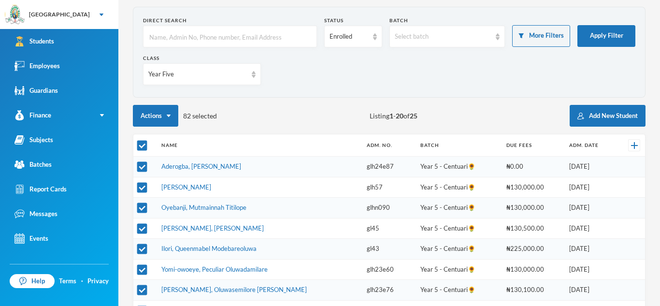
click at [254, 108] on div "Actions 82 selected Listing 1 - 20 of 25 Add New Student" at bounding box center [389, 116] width 512 height 22
click at [146, 144] on input "checkbox" at bounding box center [142, 146] width 10 height 10
checkbox input "false"
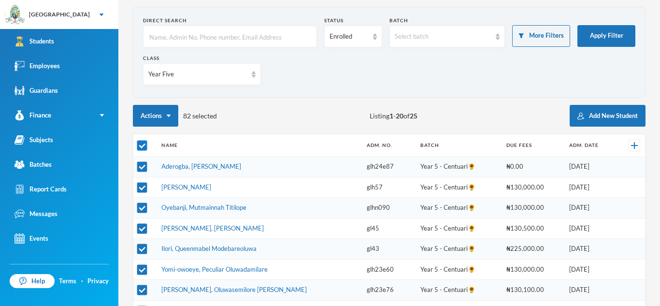
checkbox input "false"
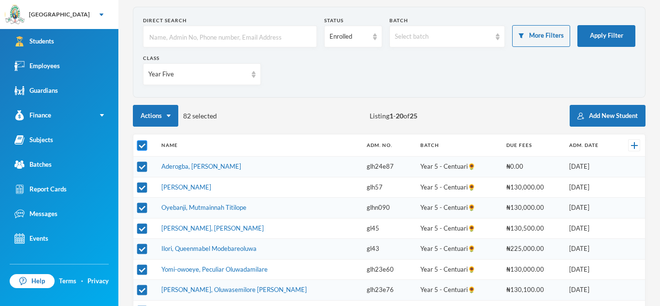
checkbox input "false"
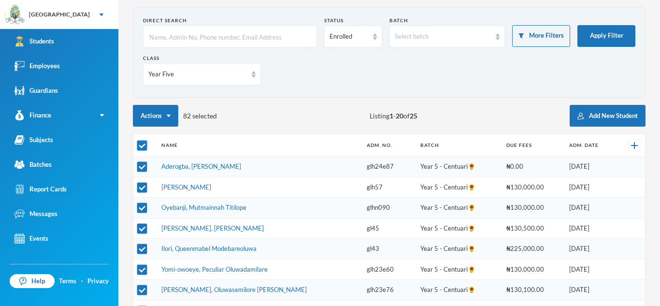
checkbox input "false"
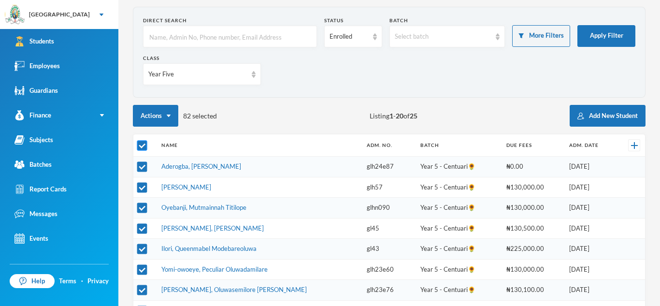
checkbox input "false"
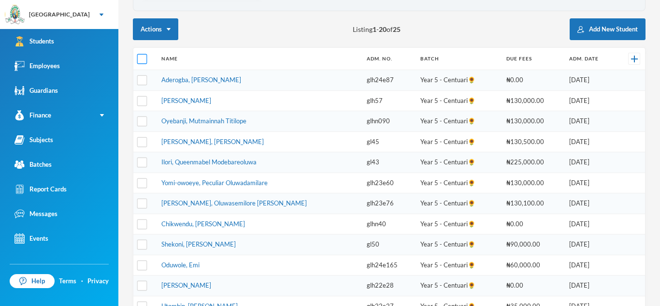
scroll to position [125, 0]
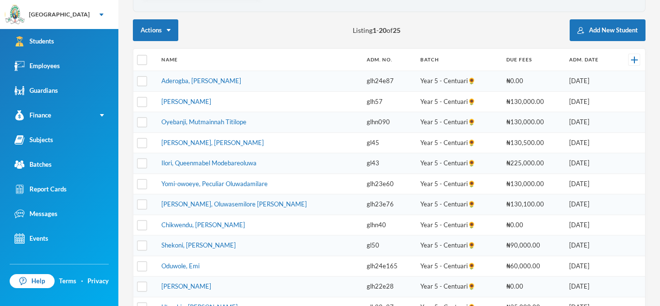
click at [205, 97] on td "[PERSON_NAME]" at bounding box center [258, 101] width 205 height 21
click at [209, 96] on td "[PERSON_NAME]" at bounding box center [258, 101] width 205 height 21
click at [211, 104] on link "[PERSON_NAME]" at bounding box center [186, 102] width 50 height 8
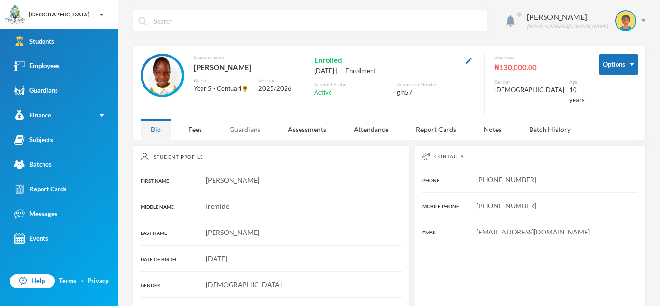
click at [244, 122] on div "Guardians" at bounding box center [244, 129] width 51 height 21
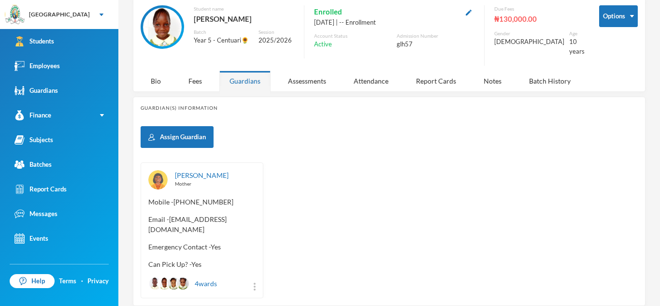
scroll to position [56, 0]
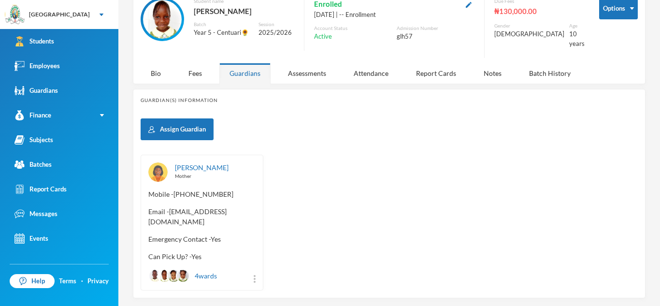
click at [169, 206] on span "Email - [EMAIL_ADDRESS][DOMAIN_NAME]" at bounding box center [201, 216] width 107 height 20
drag, startPoint x: 169, startPoint y: 202, endPoint x: 241, endPoint y: 205, distance: 72.5
click at [241, 206] on span "Email - [EMAIL_ADDRESS][DOMAIN_NAME]" at bounding box center [201, 216] width 107 height 20
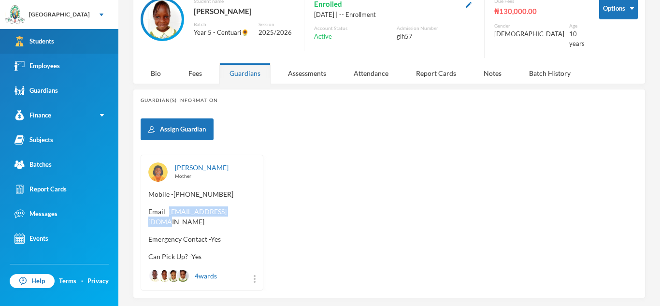
click at [110, 41] on link "Students" at bounding box center [59, 41] width 118 height 25
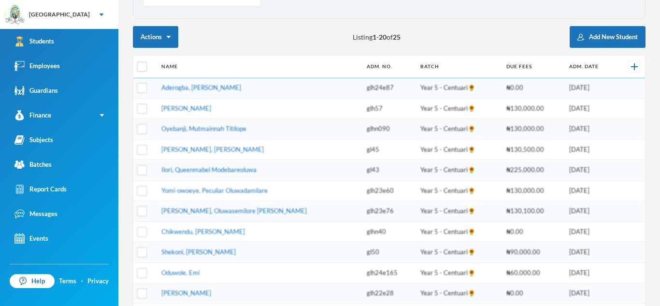
scroll to position [120, 0]
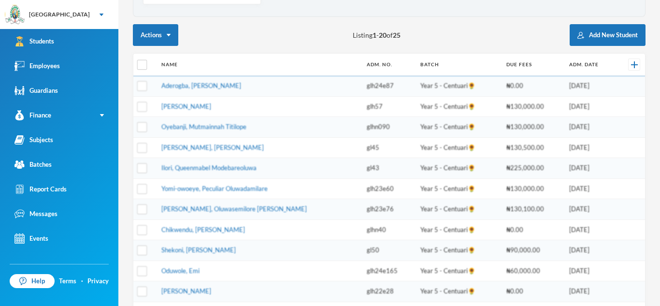
click at [212, 130] on td "Oyebanji, Mutmainnah Titilope" at bounding box center [258, 127] width 205 height 21
click at [211, 128] on link "Oyebanji, Mutmainnah Titilope" at bounding box center [203, 127] width 85 height 8
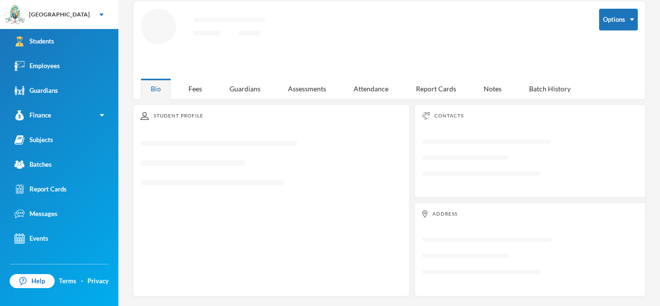
scroll to position [45, 0]
click at [238, 81] on div "Guardians" at bounding box center [244, 88] width 51 height 21
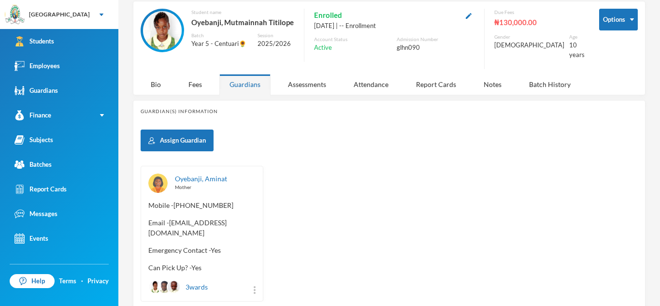
click at [169, 217] on span "Email - [EMAIL_ADDRESS][DOMAIN_NAME]" at bounding box center [201, 227] width 107 height 20
drag, startPoint x: 169, startPoint y: 213, endPoint x: 253, endPoint y: 218, distance: 83.7
click at [253, 218] on span "Email - [EMAIL_ADDRESS][DOMAIN_NAME]" at bounding box center [201, 227] width 107 height 20
click at [171, 218] on span "Email - [EMAIL_ADDRESS][DOMAIN_NAME]" at bounding box center [201, 227] width 107 height 20
drag, startPoint x: 171, startPoint y: 218, endPoint x: 273, endPoint y: 221, distance: 102.4
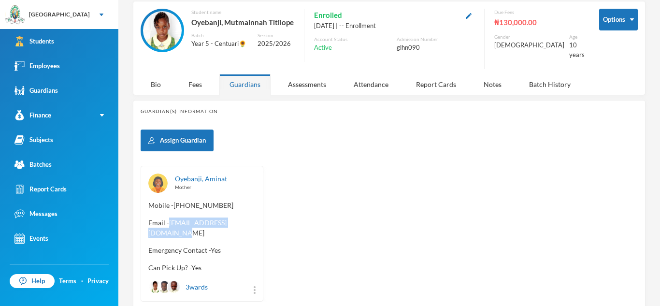
click at [273, 221] on div "[PERSON_NAME] Mother Mobile - [PHONE_NUMBER] Email - [EMAIL_ADDRESS][DOMAIN_NAM…" at bounding box center [389, 234] width 497 height 136
click at [327, 193] on div "[PERSON_NAME] Mother Mobile - [PHONE_NUMBER] Email - [EMAIL_ADDRESS][DOMAIN_NAM…" at bounding box center [389, 234] width 497 height 136
click at [170, 217] on span "Email - [EMAIL_ADDRESS][DOMAIN_NAME]" at bounding box center [201, 227] width 107 height 20
drag, startPoint x: 170, startPoint y: 214, endPoint x: 259, endPoint y: 217, distance: 88.9
click at [259, 217] on div "[PERSON_NAME] Mother Mobile - [PHONE_NUMBER] Email - [EMAIL_ADDRESS][DOMAIN_NAM…" at bounding box center [202, 234] width 123 height 136
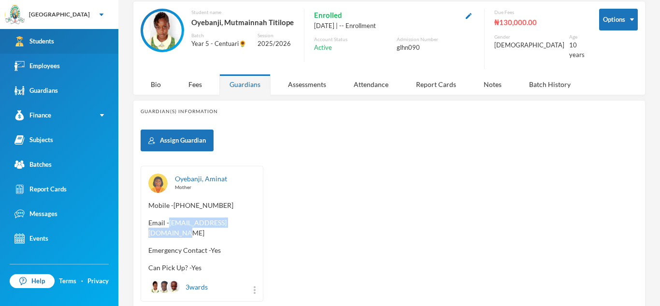
click at [104, 42] on link "Students" at bounding box center [59, 41] width 118 height 25
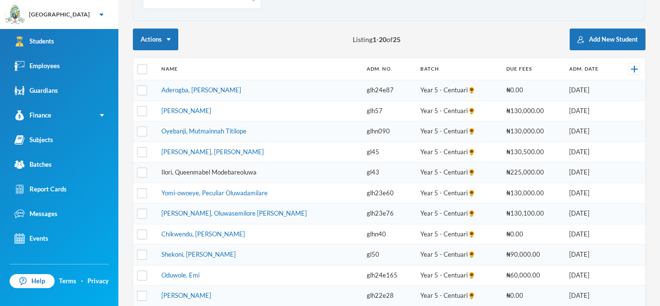
scroll to position [112, 0]
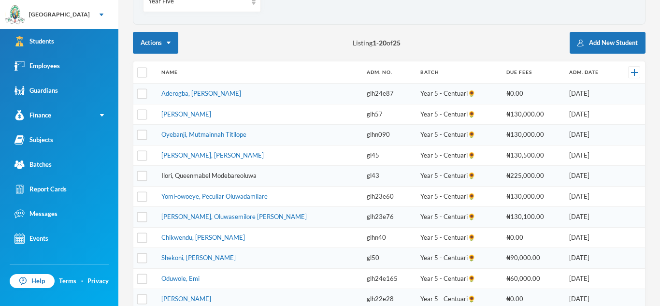
click at [217, 178] on link "Ilori, Queenmabel Modebareoluwa" at bounding box center [208, 175] width 95 height 8
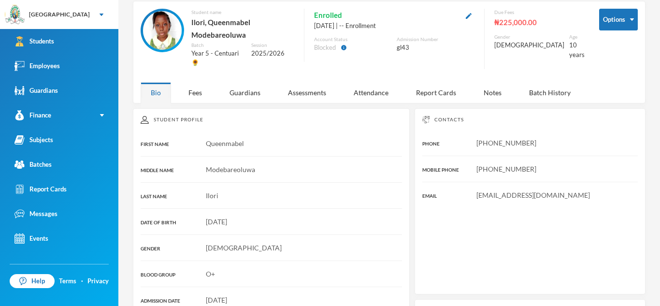
scroll to position [112, 0]
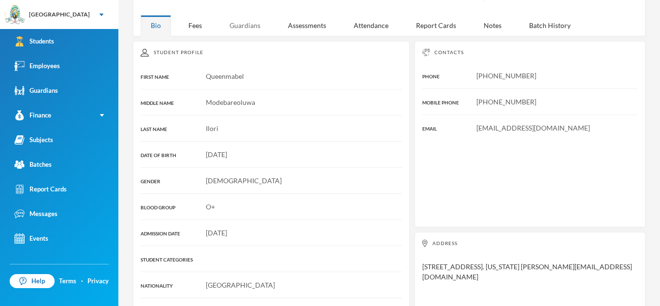
click at [238, 15] on div "Guardians" at bounding box center [244, 25] width 51 height 21
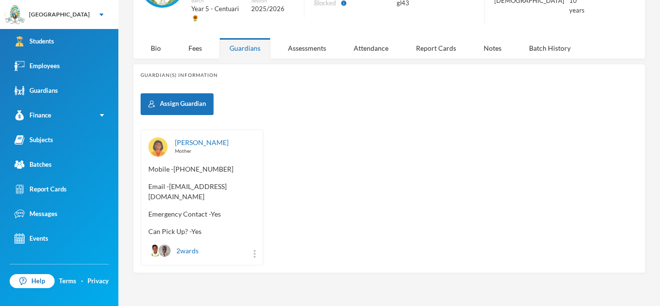
scroll to position [70, 0]
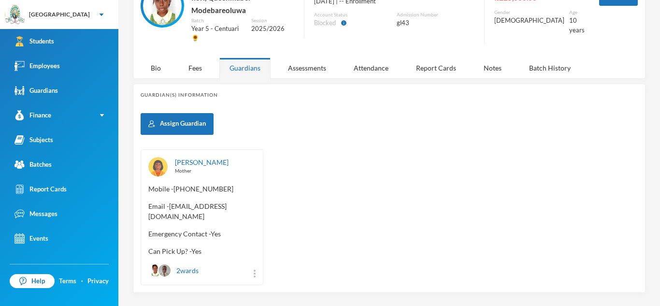
click at [169, 201] on span "Email - [EMAIL_ADDRESS][DOMAIN_NAME]" at bounding box center [201, 211] width 107 height 20
drag, startPoint x: 169, startPoint y: 196, endPoint x: 249, endPoint y: 198, distance: 80.2
click at [249, 201] on span "Email - [EMAIL_ADDRESS][DOMAIN_NAME]" at bounding box center [201, 211] width 107 height 20
click at [158, 57] on div "Bio" at bounding box center [156, 67] width 30 height 21
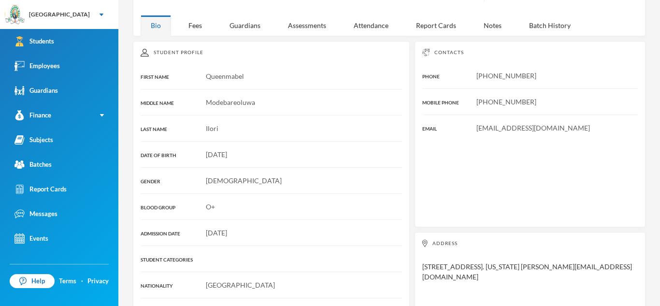
click at [477, 124] on span "[EMAIL_ADDRESS][DOMAIN_NAME]" at bounding box center [533, 128] width 114 height 8
drag, startPoint x: 477, startPoint y: 117, endPoint x: 574, endPoint y: 109, distance: 96.9
click at [574, 109] on div "Contacts PHONE [PHONE_NUMBER] MOBILE PHONE [PHONE_NUMBER] EMAIL [EMAIL_ADDRESS]…" at bounding box center [529, 134] width 231 height 186
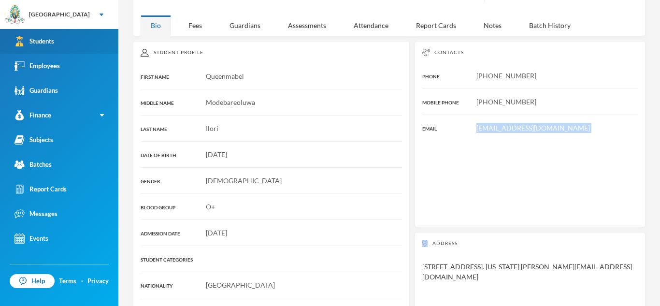
click at [79, 41] on link "Students" at bounding box center [59, 41] width 118 height 25
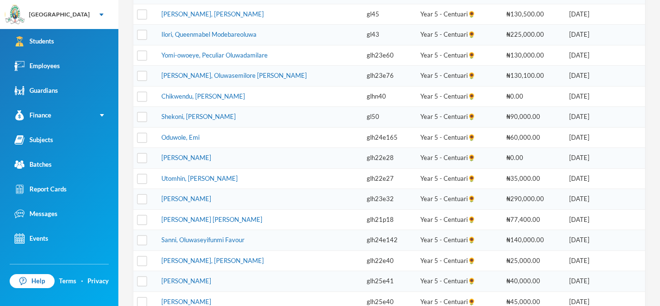
scroll to position [257, 0]
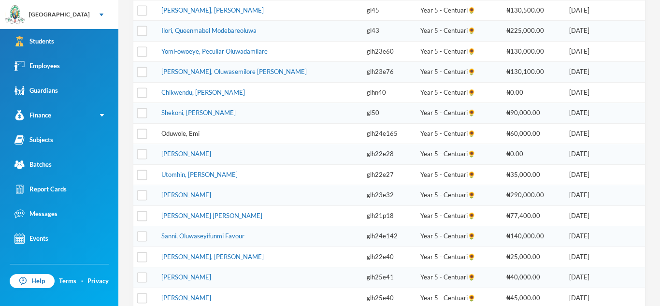
click at [196, 133] on link "Oduwole, Emi" at bounding box center [180, 133] width 38 height 8
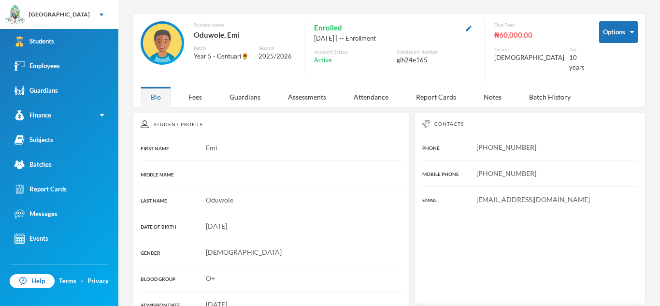
scroll to position [16, 0]
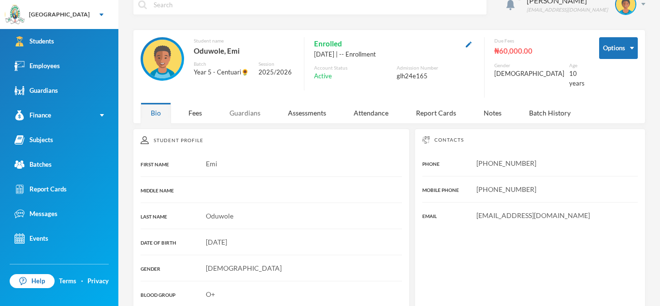
click at [263, 109] on div "Guardians" at bounding box center [244, 112] width 51 height 21
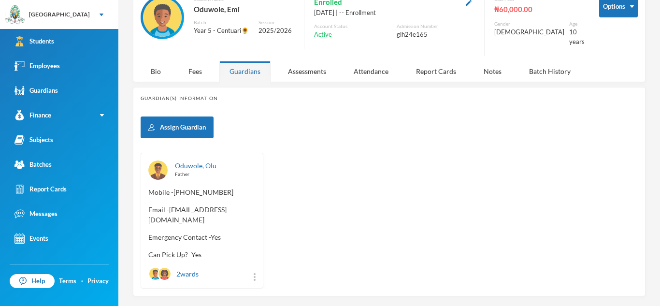
scroll to position [61, 0]
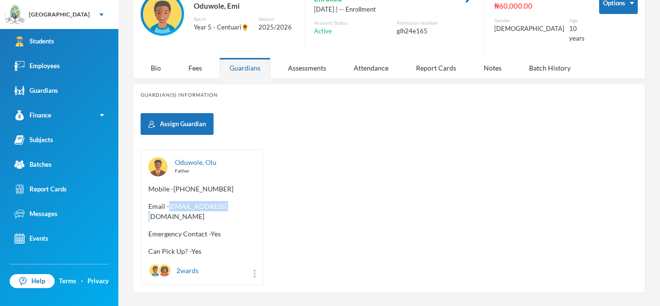
drag, startPoint x: 170, startPoint y: 200, endPoint x: 244, endPoint y: 196, distance: 74.0
click at [244, 201] on span "Email - [EMAIL_ADDRESS][DOMAIN_NAME]" at bounding box center [201, 211] width 107 height 20
click at [298, 190] on div "Oduwole, Olu Father Mobile - [PHONE_NUMBER] Email - [EMAIL_ADDRESS][DOMAIN_NAME…" at bounding box center [389, 217] width 497 height 136
click at [170, 201] on span "Email - [EMAIL_ADDRESS][DOMAIN_NAME]" at bounding box center [201, 211] width 107 height 20
drag, startPoint x: 170, startPoint y: 199, endPoint x: 231, endPoint y: 202, distance: 60.9
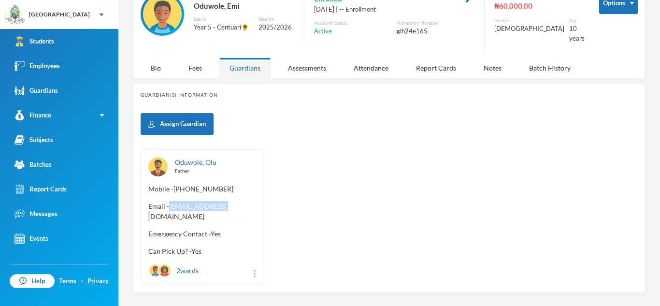
click at [231, 202] on span "Email - [EMAIL_ADDRESS][DOMAIN_NAME]" at bounding box center [201, 211] width 107 height 20
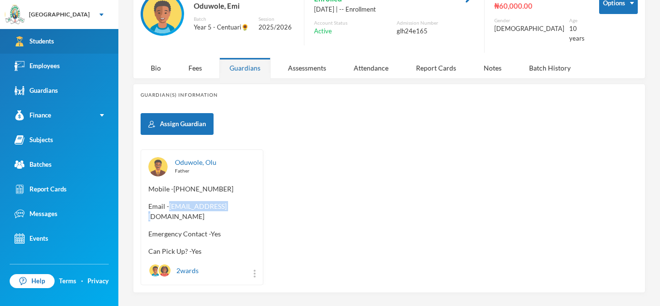
click at [112, 39] on link "Students" at bounding box center [59, 41] width 118 height 25
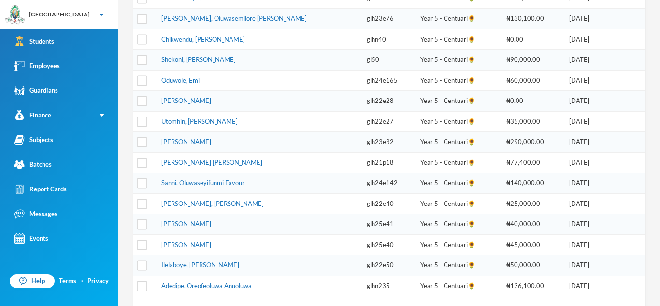
scroll to position [310, 0]
click at [185, 99] on link "[PERSON_NAME]" at bounding box center [186, 101] width 50 height 8
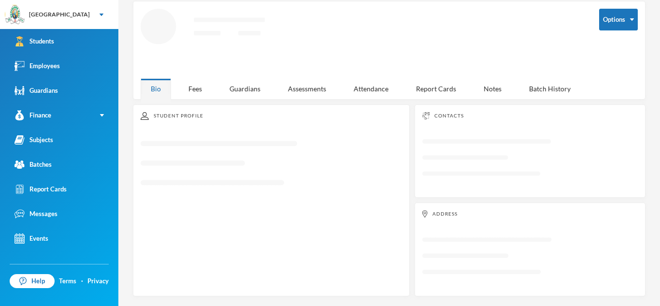
scroll to position [45, 0]
click at [248, 87] on div "Guardians" at bounding box center [244, 88] width 51 height 21
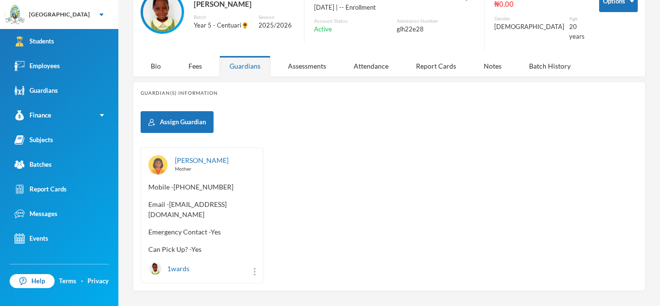
scroll to position [64, 0]
click at [170, 199] on span "Email - [EMAIL_ADDRESS][DOMAIN_NAME]" at bounding box center [201, 209] width 107 height 20
drag, startPoint x: 170, startPoint y: 197, endPoint x: 258, endPoint y: 197, distance: 87.9
click at [258, 197] on div "[PERSON_NAME] Mother Mobile - [PHONE_NUMBER] Email - [EMAIL_ADDRESS][DOMAIN_NAM…" at bounding box center [202, 215] width 123 height 136
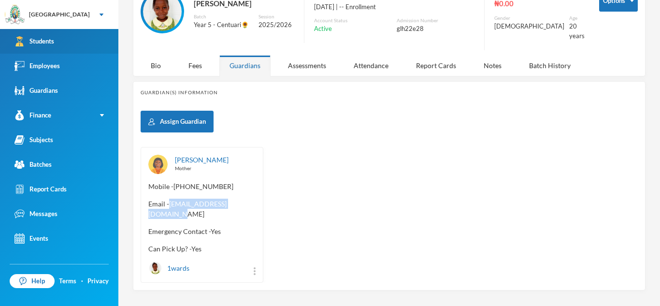
click at [110, 31] on link "Students" at bounding box center [59, 41] width 118 height 25
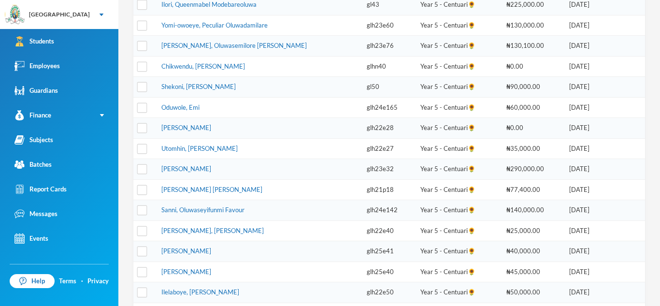
scroll to position [284, 0]
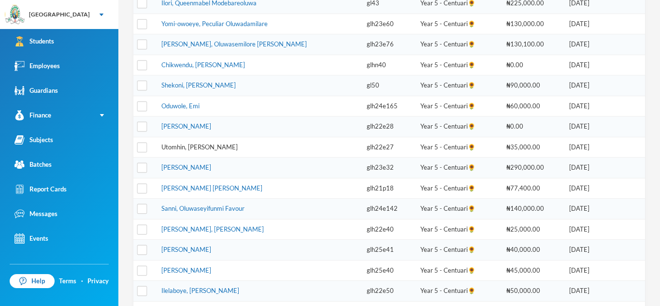
click at [205, 144] on link "Utomhin, [PERSON_NAME]" at bounding box center [199, 147] width 76 height 8
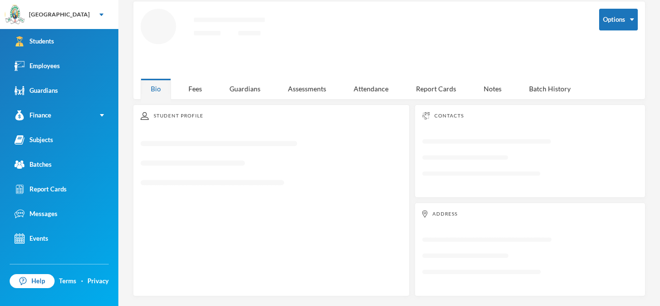
scroll to position [45, 0]
click at [253, 104] on div "Student Profile Loading interface..." at bounding box center [271, 200] width 277 height 192
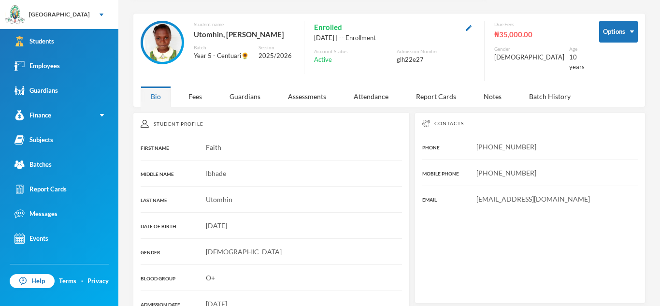
scroll to position [28, 0]
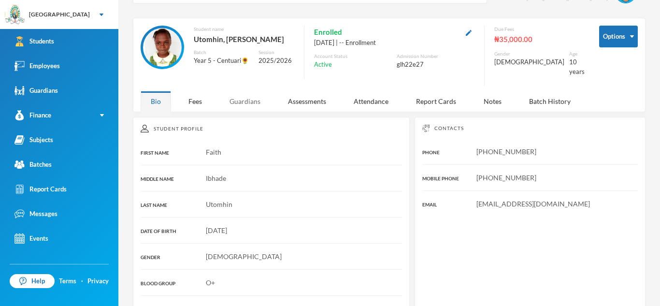
click at [246, 100] on div "Guardians" at bounding box center [244, 101] width 51 height 21
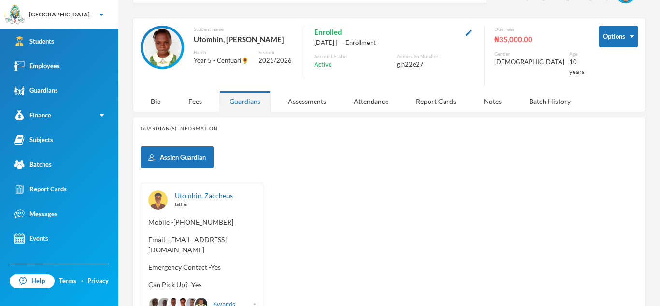
click at [170, 234] on span "Email - [EMAIL_ADDRESS][DOMAIN_NAME]" at bounding box center [201, 244] width 107 height 20
drag, startPoint x: 170, startPoint y: 231, endPoint x: 274, endPoint y: 231, distance: 104.8
click at [274, 231] on div "Utomhin, [PERSON_NAME] father Mobile - [PHONE_NUMBER] Email - [EMAIL_ADDRESS][D…" at bounding box center [389, 251] width 497 height 136
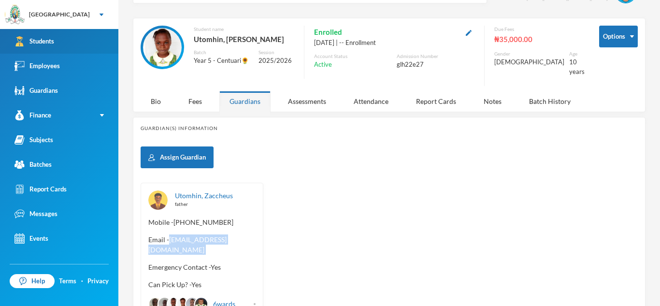
click at [90, 34] on link "Students" at bounding box center [59, 41] width 118 height 25
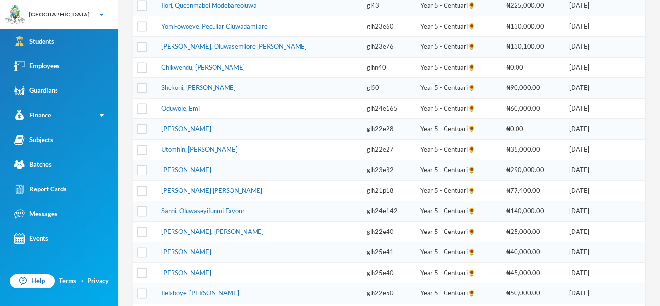
scroll to position [283, 0]
click at [211, 167] on link "[PERSON_NAME]" at bounding box center [186, 169] width 50 height 8
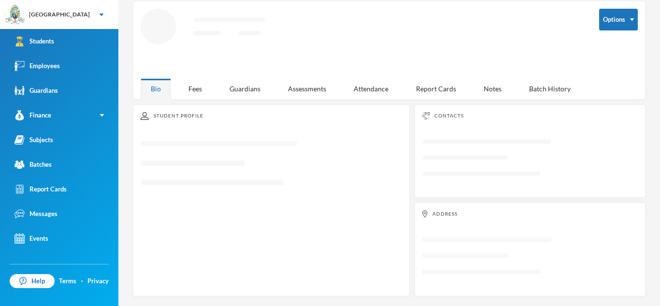
scroll to position [45, 0]
click at [245, 84] on div "Guardians" at bounding box center [244, 88] width 51 height 21
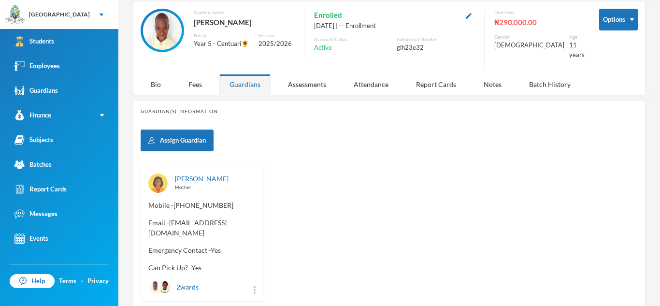
click at [170, 217] on span "Email - [EMAIL_ADDRESS][DOMAIN_NAME]" at bounding box center [201, 227] width 107 height 20
drag, startPoint x: 170, startPoint y: 213, endPoint x: 255, endPoint y: 213, distance: 85.0
click at [255, 213] on div "[PERSON_NAME] Mother Mobile - [PHONE_NUMBER] Email - [EMAIL_ADDRESS][DOMAIN_NAM…" at bounding box center [202, 234] width 123 height 136
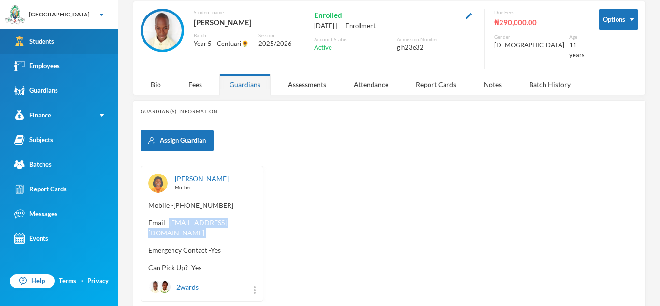
click at [87, 44] on link "Students" at bounding box center [59, 41] width 118 height 25
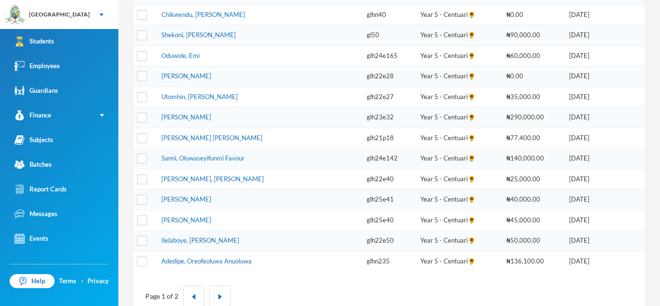
scroll to position [336, 0]
click at [211, 138] on link "[PERSON_NAME] [PERSON_NAME]" at bounding box center [211, 137] width 101 height 8
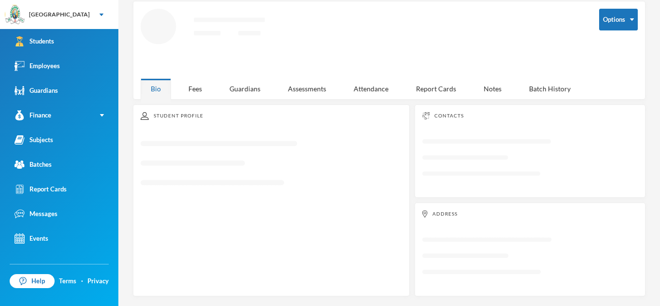
scroll to position [45, 0]
click at [239, 91] on div "Guardians" at bounding box center [244, 88] width 51 height 21
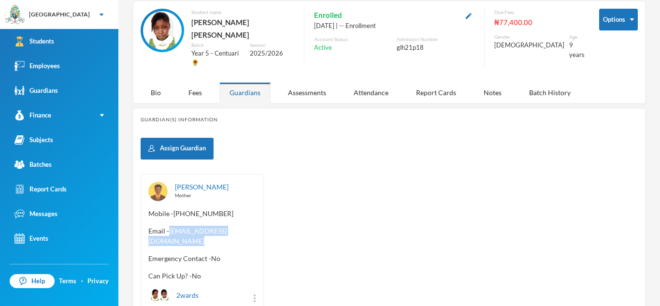
drag, startPoint x: 148, startPoint y: 225, endPoint x: 245, endPoint y: 222, distance: 97.6
click at [245, 226] on span "Email - [EMAIL_ADDRESS][DOMAIN_NAME]" at bounding box center [201, 236] width 107 height 20
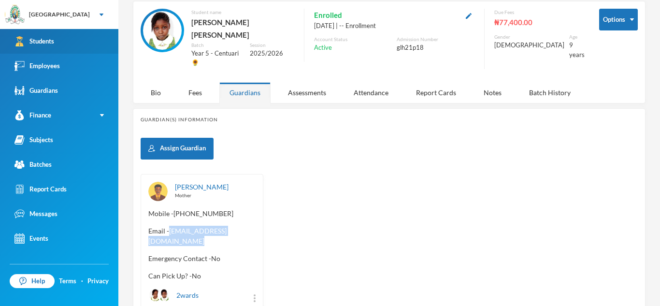
click at [61, 36] on link "Students" at bounding box center [59, 41] width 118 height 25
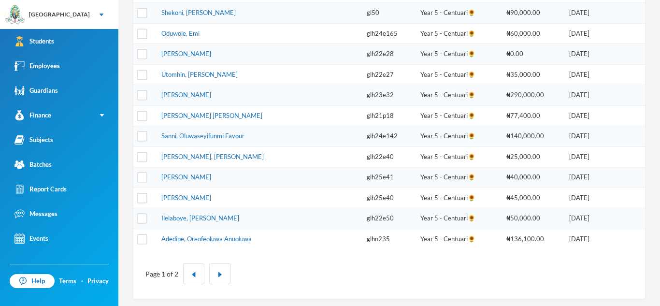
scroll to position [360, 0]
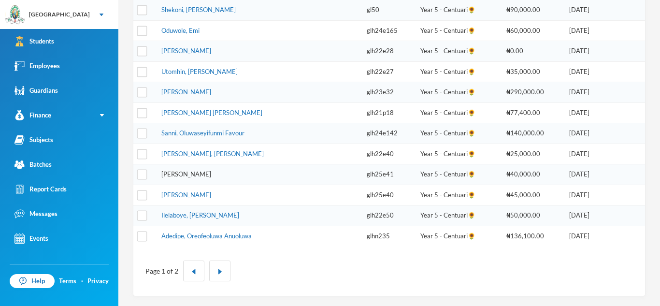
click at [211, 170] on link "[PERSON_NAME]" at bounding box center [186, 174] width 50 height 8
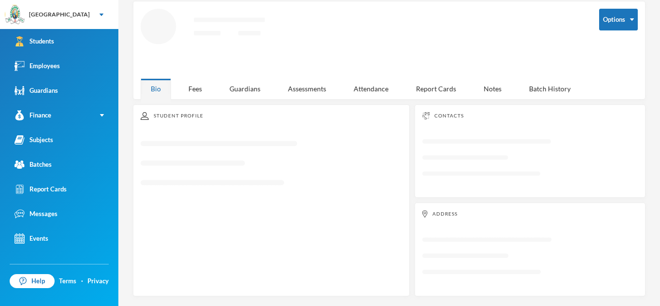
scroll to position [45, 0]
click at [253, 88] on div "Guardians" at bounding box center [244, 88] width 51 height 21
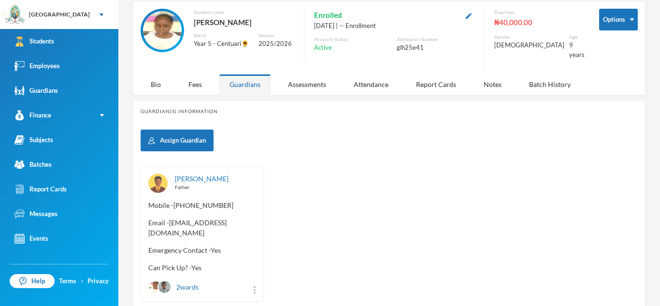
click at [149, 228] on div "[PERSON_NAME] Father Mobile - [PHONE_NUMBER] Email - [EMAIL_ADDRESS][DOMAIN_NAM…" at bounding box center [202, 234] width 123 height 136
drag, startPoint x: 149, startPoint y: 225, endPoint x: 245, endPoint y: 223, distance: 95.7
click at [245, 223] on span "Email - [EMAIL_ADDRESS][DOMAIN_NAME]" at bounding box center [201, 227] width 107 height 20
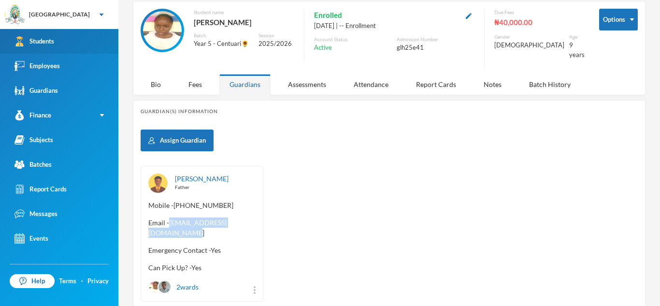
click at [81, 47] on link "Students" at bounding box center [59, 41] width 118 height 25
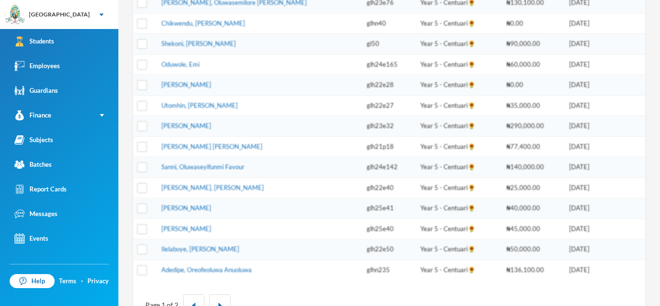
scroll to position [360, 0]
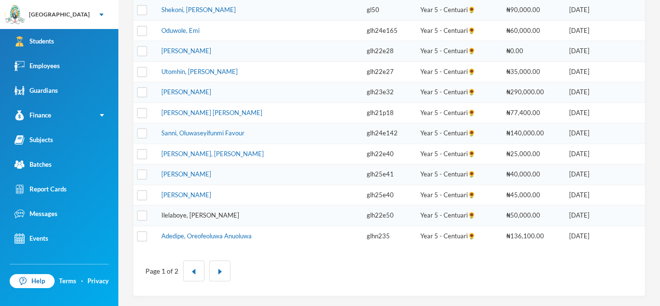
click at [205, 215] on link "Ilelaboye, [PERSON_NAME]" at bounding box center [200, 215] width 78 height 8
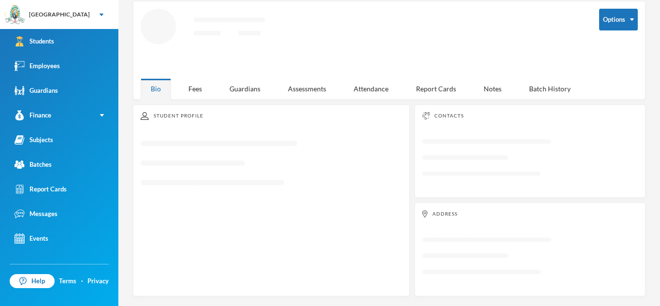
scroll to position [45, 0]
click at [254, 88] on div "Guardians" at bounding box center [244, 88] width 51 height 21
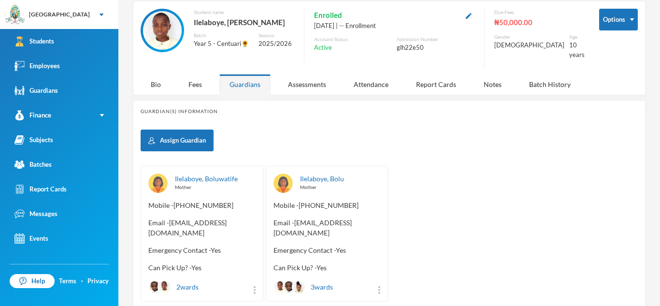
click at [168, 217] on span "Email - [EMAIL_ADDRESS][DOMAIN_NAME]" at bounding box center [201, 227] width 107 height 20
drag, startPoint x: 168, startPoint y: 213, endPoint x: 257, endPoint y: 212, distance: 89.8
click at [257, 212] on div "Ilelaboye, Boluwatife Mother Mobile - [PHONE_NUMBER] Email - [EMAIL_ADDRESS][DO…" at bounding box center [202, 234] width 123 height 136
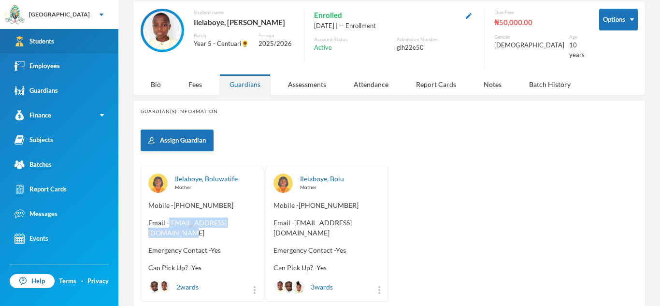
click at [59, 37] on link "Students" at bounding box center [59, 41] width 118 height 25
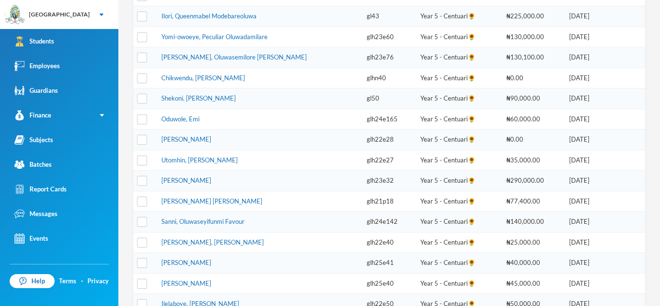
scroll to position [360, 0]
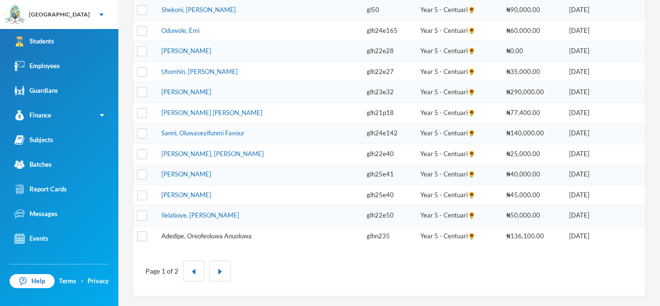
click at [210, 236] on link "Adedipe, Oreofeoluwa Anuoluwa" at bounding box center [206, 236] width 90 height 8
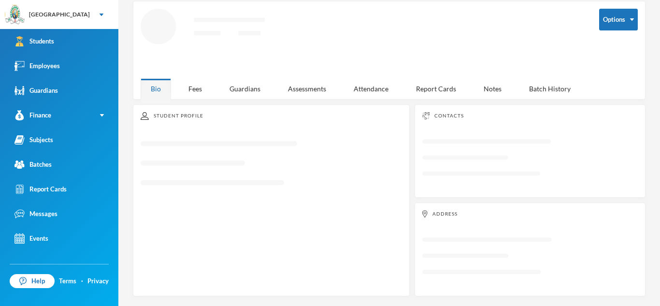
scroll to position [45, 0]
click at [210, 236] on div "Student Profile Loading interface..." at bounding box center [271, 200] width 277 height 192
click at [238, 88] on div "Guardians" at bounding box center [244, 88] width 51 height 21
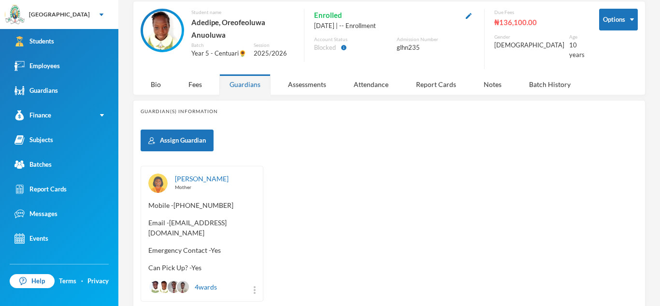
scroll to position [64, 0]
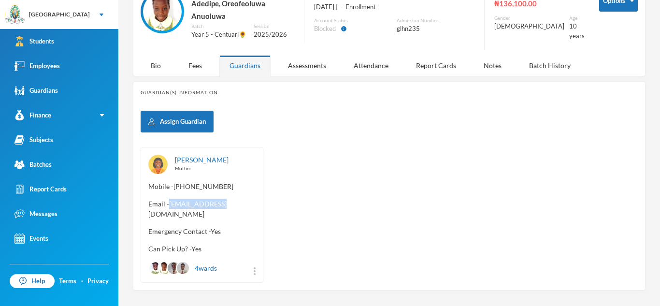
drag, startPoint x: 170, startPoint y: 195, endPoint x: 241, endPoint y: 201, distance: 71.3
click at [241, 201] on div "[PERSON_NAME] Mother Mobile - [PHONE_NUMBER] Email - [EMAIL_ADDRESS][DOMAIN_NAM…" at bounding box center [202, 215] width 123 height 136
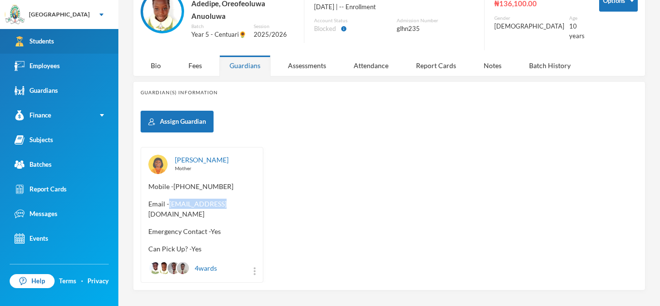
click at [106, 45] on link "Students" at bounding box center [59, 41] width 118 height 25
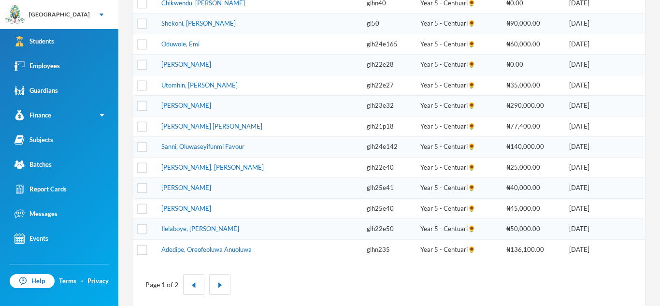
scroll to position [360, 0]
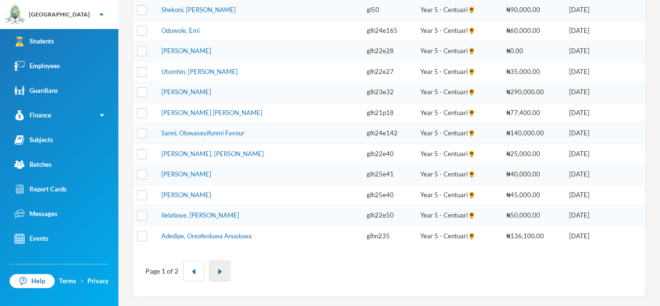
click at [219, 273] on img "button" at bounding box center [220, 272] width 6 height 6
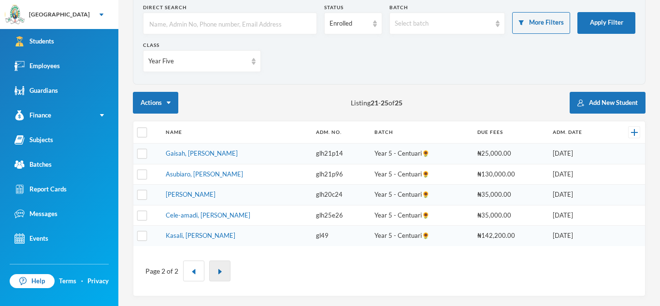
scroll to position [52, 0]
click at [186, 153] on link "Gaisah, [PERSON_NAME]" at bounding box center [202, 153] width 72 height 8
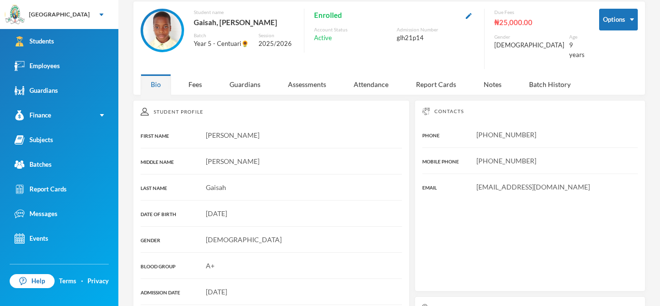
scroll to position [52, 0]
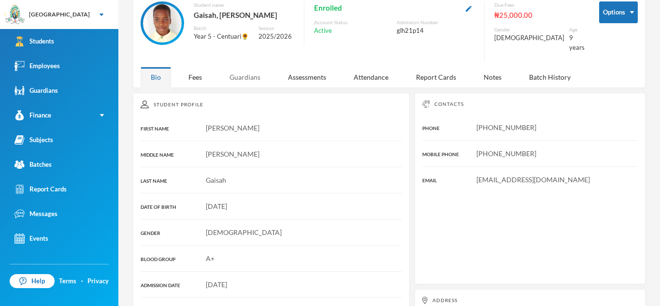
click at [256, 71] on div "Guardians" at bounding box center [244, 77] width 51 height 21
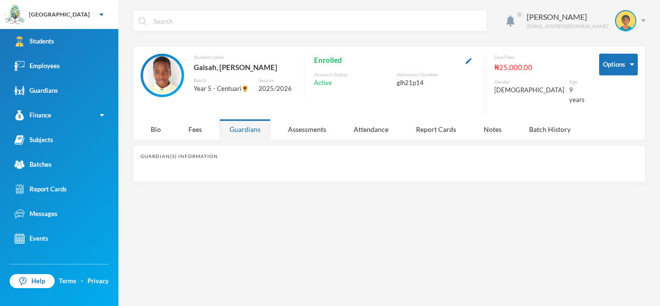
click at [235, 119] on div "Guardians" at bounding box center [244, 129] width 51 height 21
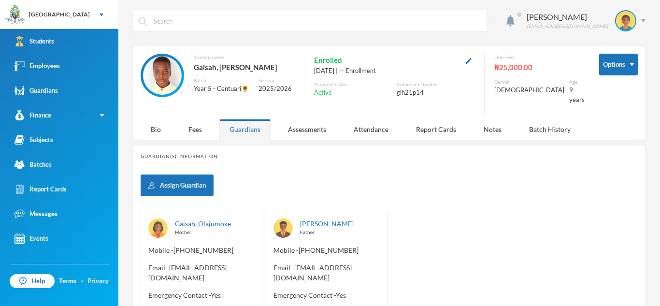
click at [235, 119] on div "Guardians" at bounding box center [244, 129] width 51 height 21
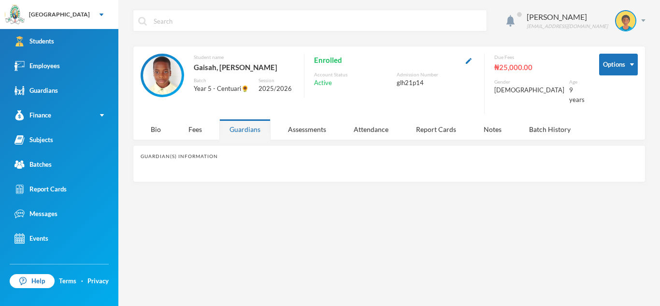
click at [246, 124] on div "Guardians" at bounding box center [244, 129] width 51 height 21
click at [247, 119] on div "Guardians" at bounding box center [244, 129] width 51 height 21
click at [158, 123] on div "Bio" at bounding box center [156, 129] width 30 height 21
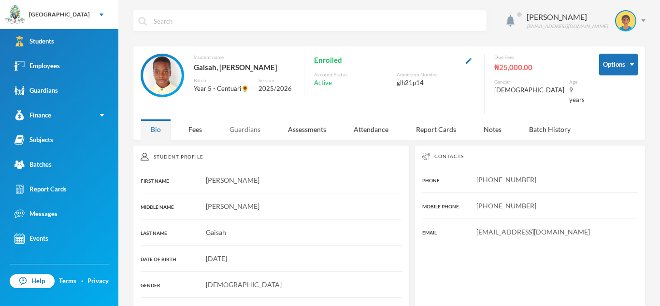
click at [255, 119] on div "Guardians" at bounding box center [244, 129] width 51 height 21
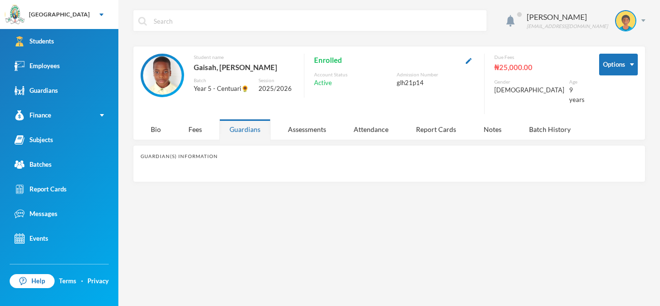
click at [255, 119] on div "Guardians" at bounding box center [244, 129] width 51 height 21
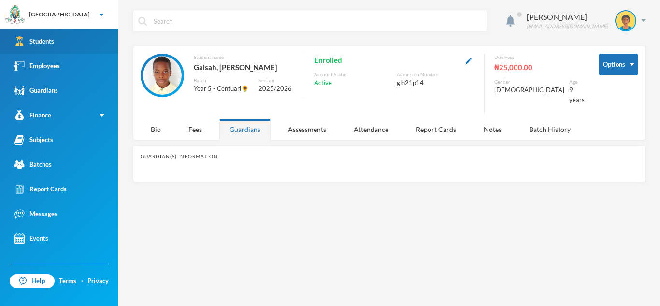
click at [85, 38] on link "Students" at bounding box center [59, 41] width 118 height 25
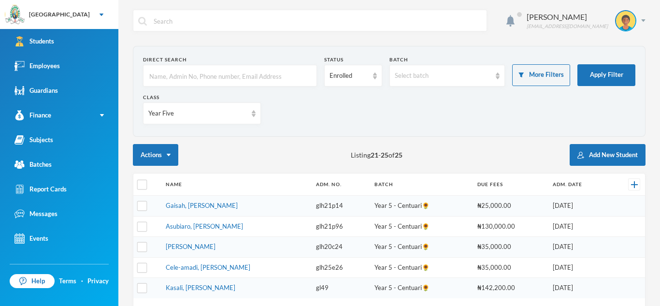
click at [198, 230] on td "Asubiaro, [PERSON_NAME]" at bounding box center [236, 226] width 150 height 21
click at [197, 226] on link "Asubiaro, [PERSON_NAME]" at bounding box center [204, 226] width 77 height 8
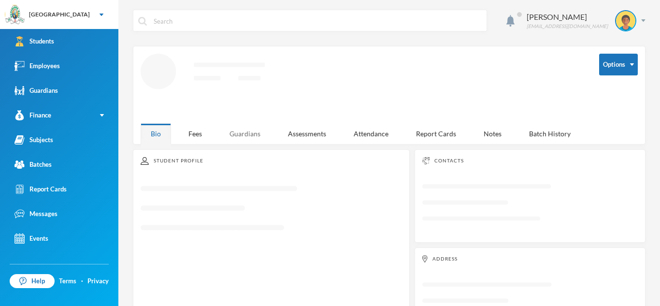
click at [244, 127] on div "Guardians" at bounding box center [244, 133] width 51 height 21
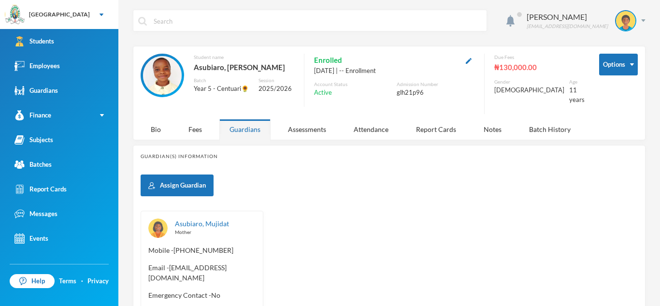
click at [149, 272] on span "Email - [EMAIL_ADDRESS][DOMAIN_NAME]" at bounding box center [201, 272] width 107 height 20
drag, startPoint x: 149, startPoint y: 272, endPoint x: 241, endPoint y: 272, distance: 91.8
click at [241, 272] on span "Email - [EMAIL_ADDRESS][DOMAIN_NAME]" at bounding box center [201, 272] width 107 height 20
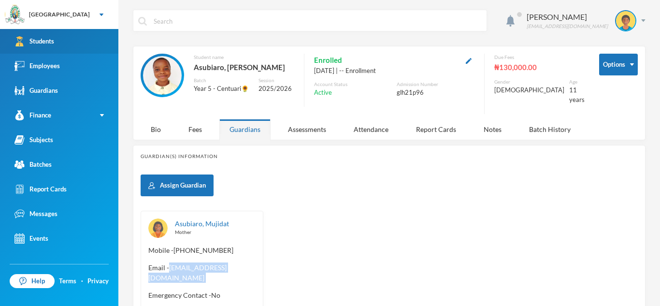
click at [93, 33] on link "Students" at bounding box center [59, 41] width 118 height 25
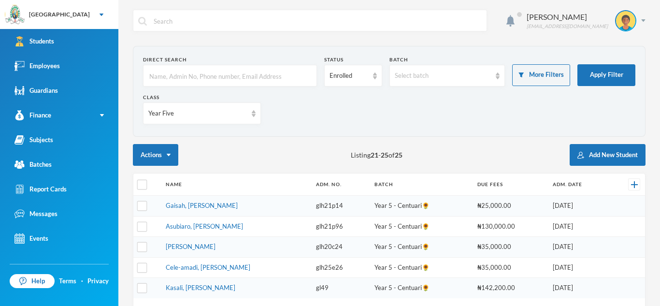
scroll to position [52, 0]
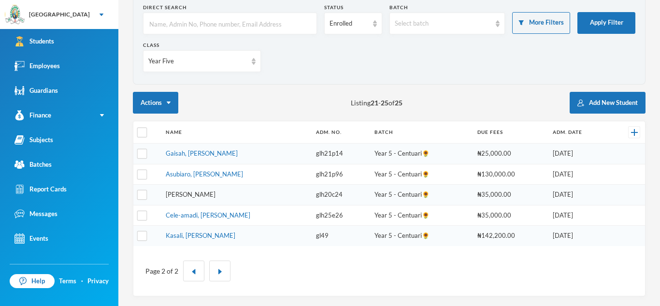
click at [212, 190] on link "[PERSON_NAME]" at bounding box center [191, 194] width 50 height 8
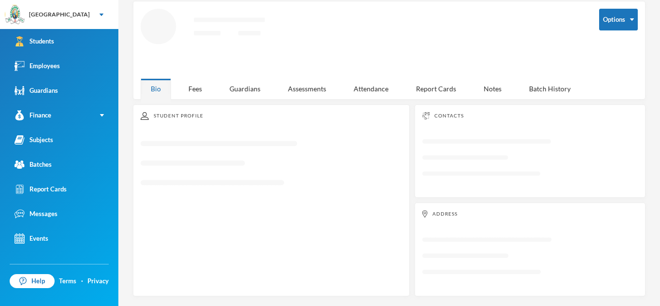
scroll to position [45, 0]
click at [248, 95] on div "Guardians" at bounding box center [244, 88] width 51 height 21
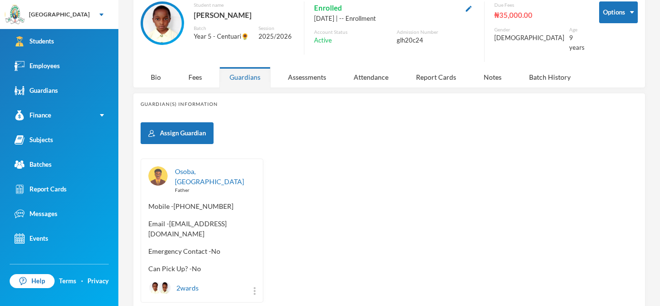
click at [169, 218] on span "Email - [EMAIL_ADDRESS][DOMAIN_NAME]" at bounding box center [201, 228] width 107 height 20
drag, startPoint x: 169, startPoint y: 208, endPoint x: 284, endPoint y: 210, distance: 115.0
click at [284, 210] on div "[PERSON_NAME], Sulaimon Father Mobile - [PHONE_NUMBER] Email - [EMAIL_ADDRESS][…" at bounding box center [389, 230] width 497 height 144
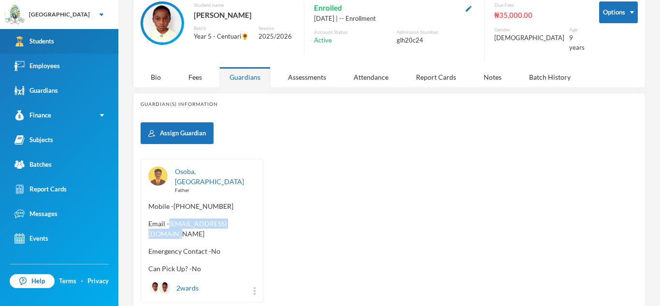
click at [105, 48] on link "Students" at bounding box center [59, 41] width 118 height 25
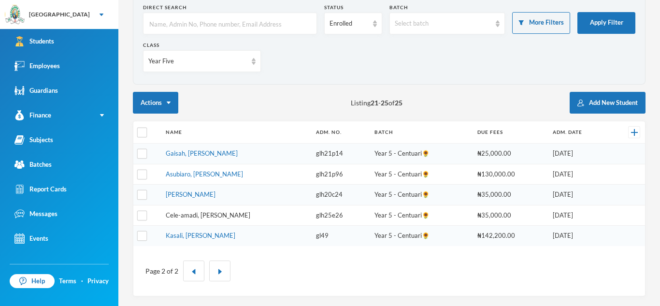
click at [230, 217] on link "Cele-amadi, [PERSON_NAME]" at bounding box center [208, 215] width 85 height 8
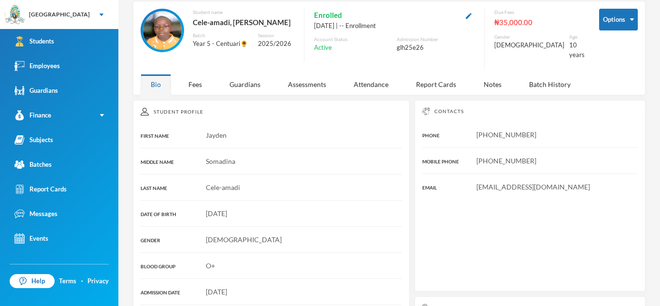
scroll to position [52, 0]
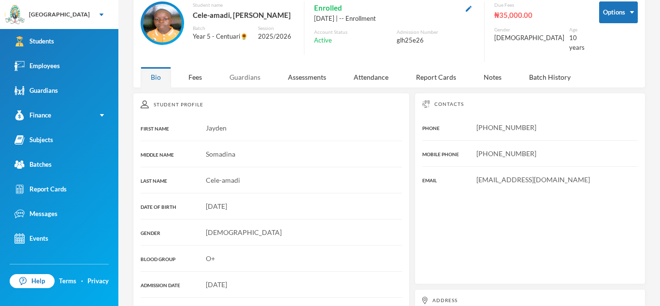
click at [244, 72] on div "Guardians" at bounding box center [244, 77] width 51 height 21
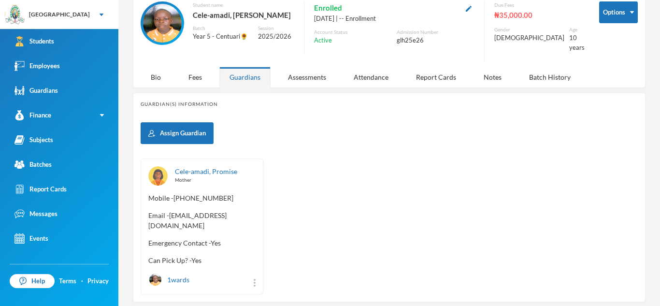
click at [146, 217] on div "Cele-amadi, Promise Mother Mobile - [PHONE_NUMBER] Email - [EMAIL_ADDRESS][DOMA…" at bounding box center [202, 226] width 123 height 136
drag, startPoint x: 146, startPoint y: 217, endPoint x: 239, endPoint y: 220, distance: 92.8
click at [239, 220] on div "Cele-amadi, Promise Mother Mobile - [PHONE_NUMBER] Email - [EMAIL_ADDRESS][DOMA…" at bounding box center [202, 226] width 123 height 136
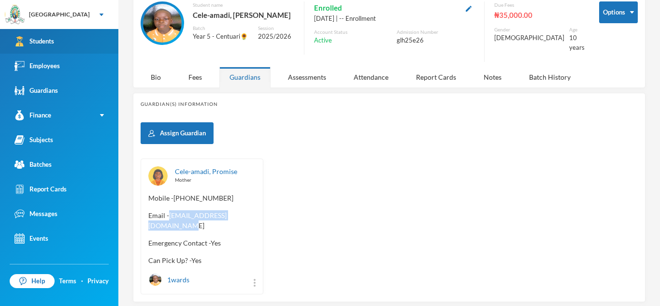
click at [61, 38] on link "Students" at bounding box center [59, 41] width 118 height 25
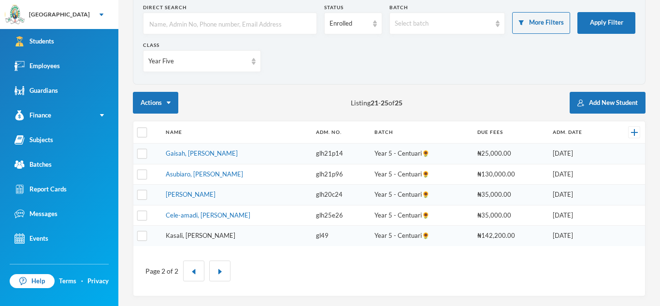
click at [192, 236] on link "Kasali, [PERSON_NAME]" at bounding box center [201, 235] width 70 height 8
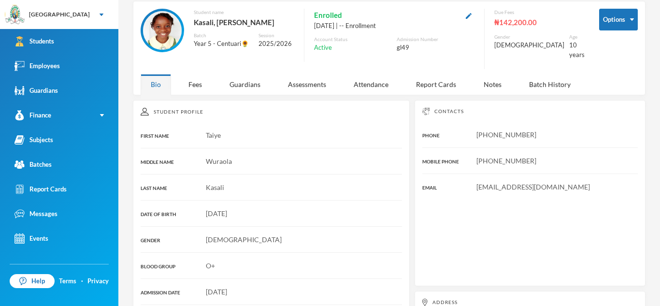
scroll to position [52, 0]
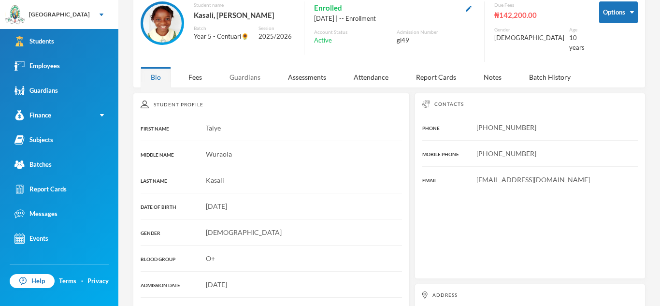
click at [246, 67] on div "Guardians" at bounding box center [244, 77] width 51 height 21
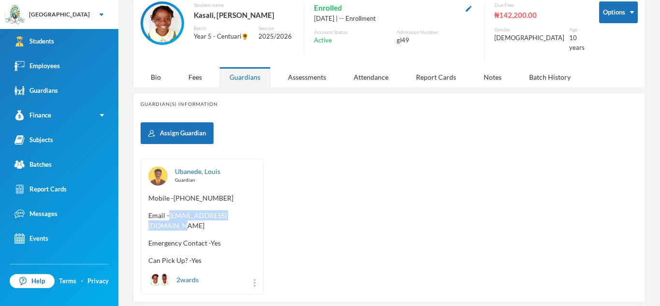
drag, startPoint x: 169, startPoint y: 206, endPoint x: 253, endPoint y: 210, distance: 83.6
click at [253, 210] on span "Email - [EMAIL_ADDRESS][DOMAIN_NAME]" at bounding box center [201, 220] width 107 height 20
click at [168, 210] on span "Email - [EMAIL_ADDRESS][DOMAIN_NAME]" at bounding box center [201, 220] width 107 height 20
drag, startPoint x: 168, startPoint y: 206, endPoint x: 255, endPoint y: 207, distance: 86.5
click at [255, 210] on span "Email - [EMAIL_ADDRESS][DOMAIN_NAME]" at bounding box center [201, 220] width 107 height 20
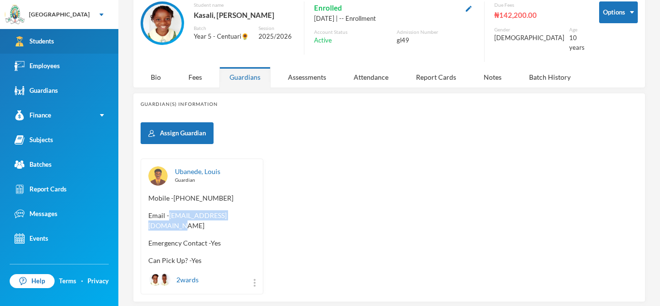
click at [37, 32] on link "Students" at bounding box center [59, 41] width 118 height 25
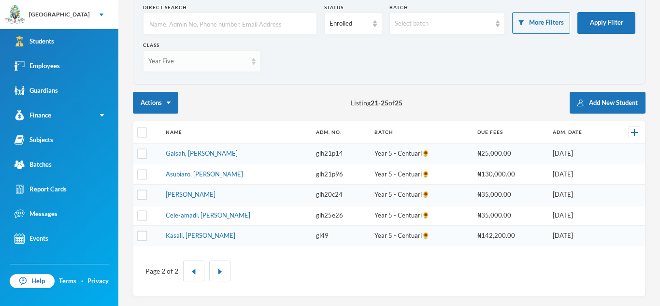
click at [196, 57] on div "Year Five" at bounding box center [197, 62] width 99 height 10
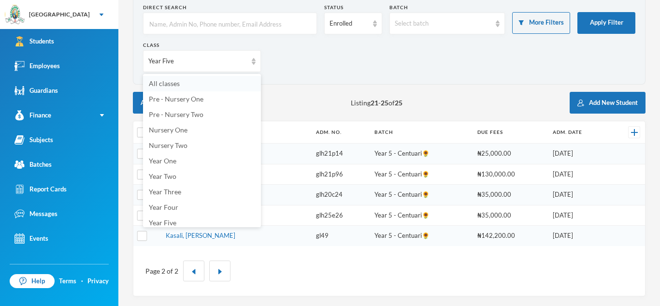
click at [233, 83] on li "All classes" at bounding box center [202, 83] width 118 height 15
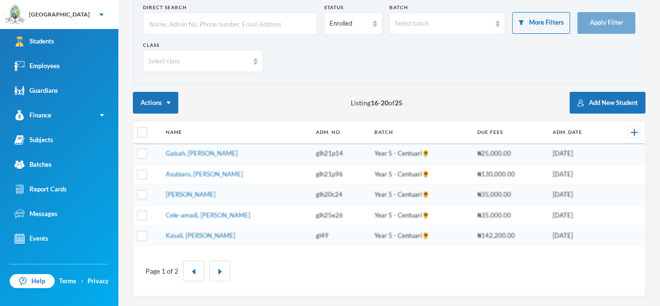
click at [212, 22] on input "text" at bounding box center [229, 24] width 163 height 22
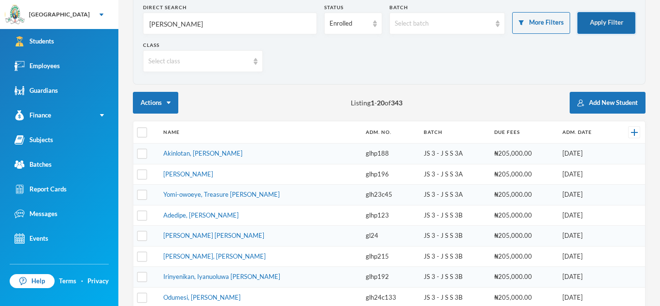
type input "[PERSON_NAME]"
click at [623, 18] on button "Apply Filter" at bounding box center [606, 23] width 58 height 22
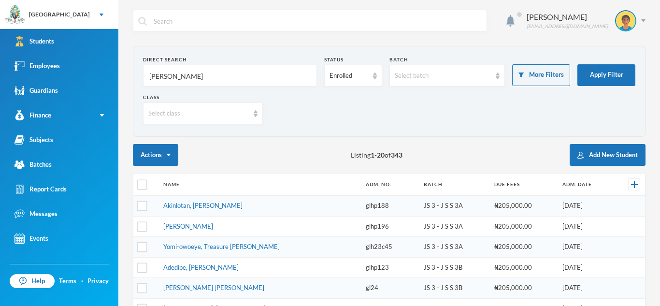
scroll to position [1, 0]
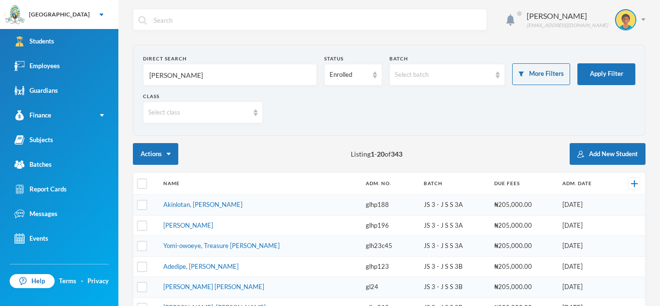
drag, startPoint x: 612, startPoint y: 69, endPoint x: 602, endPoint y: 57, distance: 15.5
click at [602, 57] on form "Direct Search [PERSON_NAME] Status Enrolled Batch Select batch More Filters App…" at bounding box center [389, 90] width 492 height 71
click at [606, 77] on button "Apply Filter" at bounding box center [606, 74] width 58 height 22
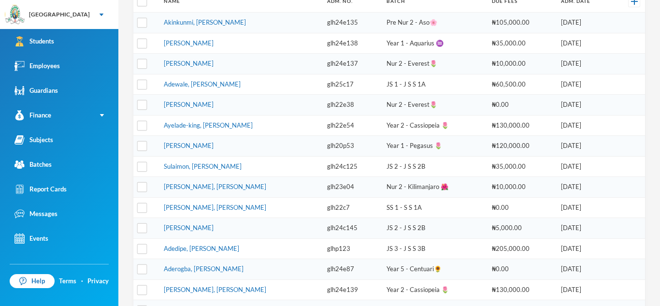
scroll to position [0, 0]
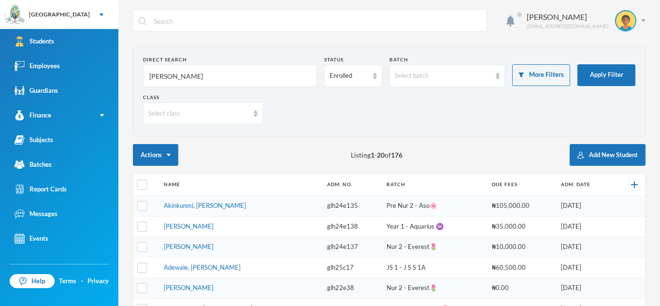
click at [577, 64] on button "Apply Filter" at bounding box center [606, 75] width 58 height 22
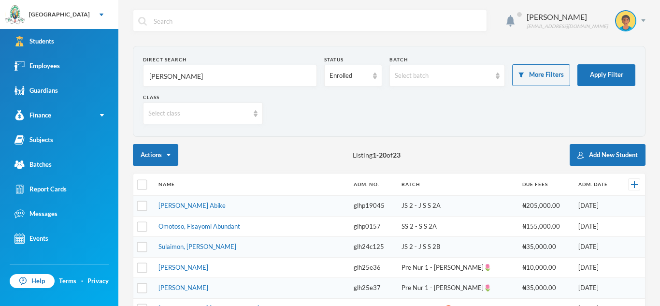
click at [577, 64] on button "Apply Filter" at bounding box center [606, 75] width 58 height 22
click at [173, 76] on input "[PERSON_NAME]" at bounding box center [229, 76] width 163 height 22
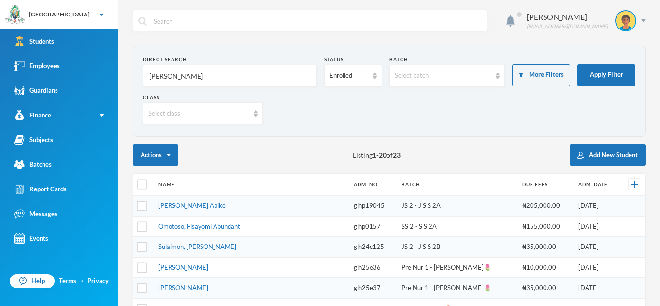
click at [173, 76] on input "[PERSON_NAME]" at bounding box center [229, 76] width 163 height 22
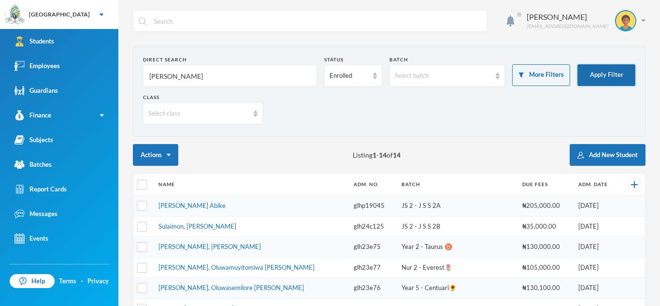
type input "[PERSON_NAME]"
click at [616, 73] on button "Apply Filter" at bounding box center [606, 75] width 58 height 22
click at [221, 248] on link "[PERSON_NAME], [PERSON_NAME]" at bounding box center [209, 246] width 102 height 8
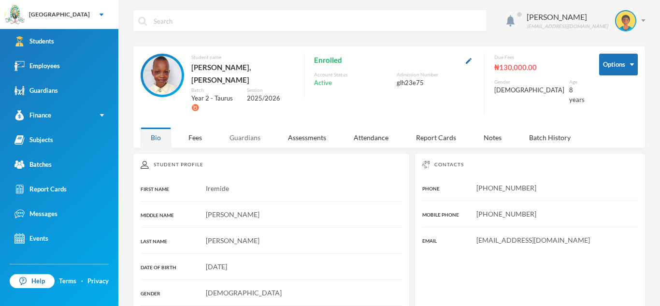
click at [237, 127] on div "Guardians" at bounding box center [244, 137] width 51 height 21
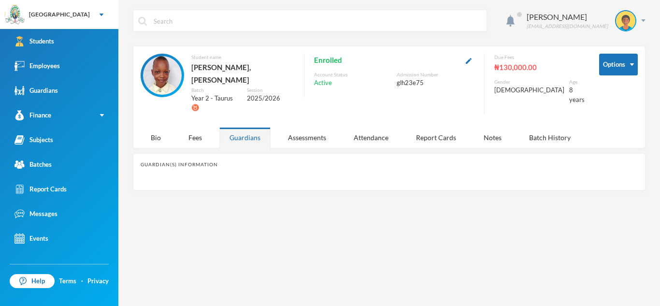
click at [237, 127] on div "Guardians" at bounding box center [244, 137] width 51 height 21
click at [157, 127] on div "Bio" at bounding box center [156, 137] width 30 height 21
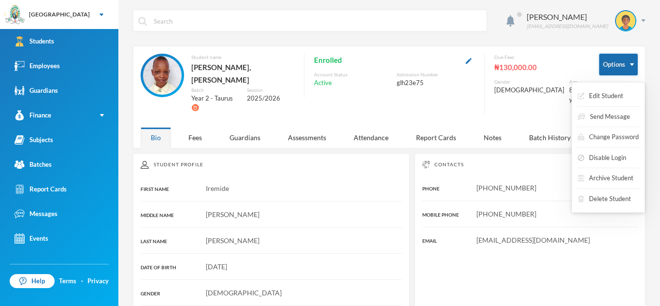
click at [616, 57] on button "Options" at bounding box center [618, 65] width 39 height 22
click at [617, 88] on button "Edit Student" at bounding box center [600, 95] width 47 height 17
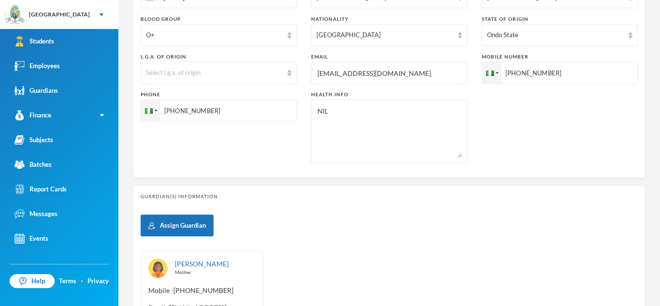
scroll to position [415, 0]
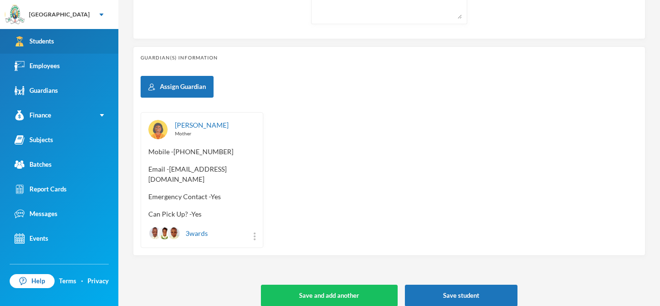
click at [98, 49] on link "Students" at bounding box center [59, 41] width 118 height 25
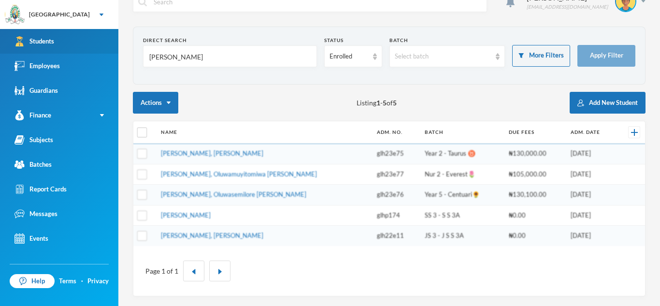
scroll to position [19, 0]
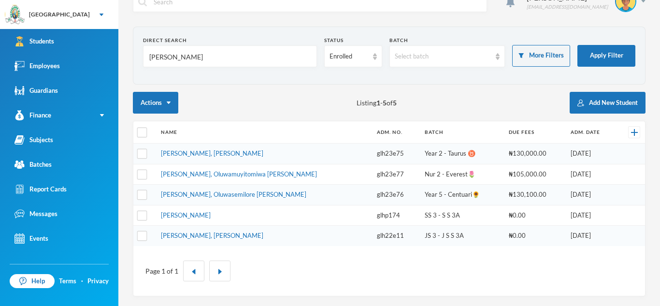
click at [204, 57] on input "[PERSON_NAME]" at bounding box center [229, 57] width 163 height 22
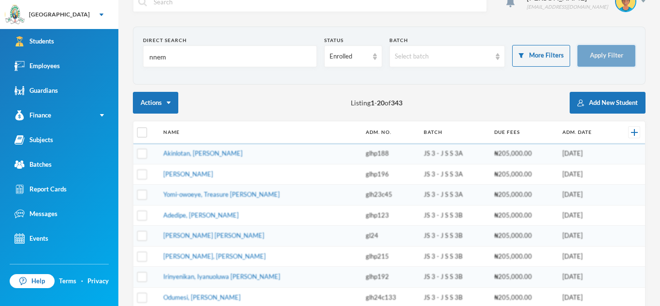
type input "nnem"
click at [613, 56] on button "Apply Filter" at bounding box center [606, 56] width 58 height 22
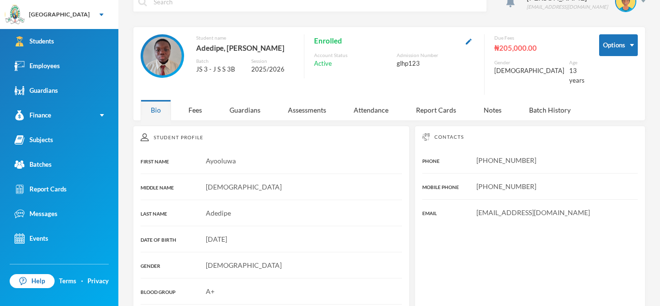
click at [241, 115] on div "[PERSON_NAME] [EMAIL_ADDRESS][DOMAIN_NAME] Options Student name Adedipe, [PERSO…" at bounding box center [388, 153] width 541 height 306
click at [240, 105] on div "Guardians" at bounding box center [244, 109] width 51 height 21
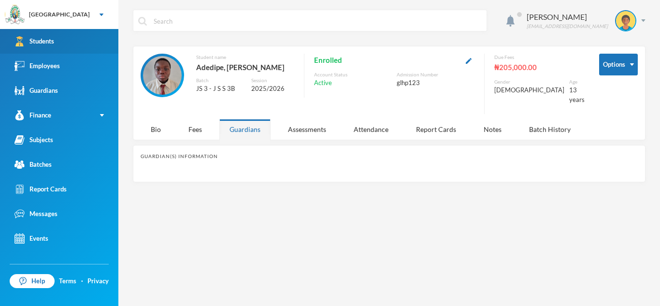
click at [75, 42] on link "Students" at bounding box center [59, 41] width 118 height 25
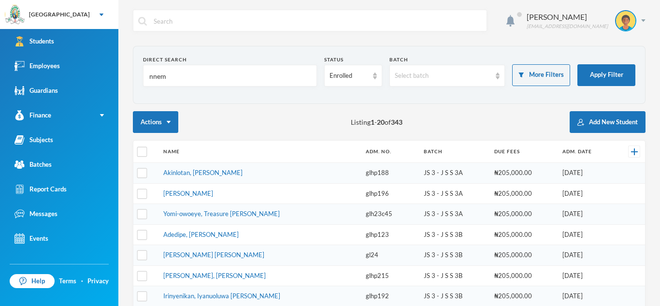
click at [0, 29] on link "Students" at bounding box center [59, 41] width 118 height 25
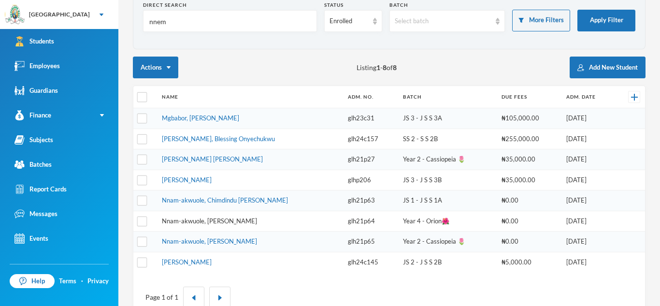
scroll to position [77, 0]
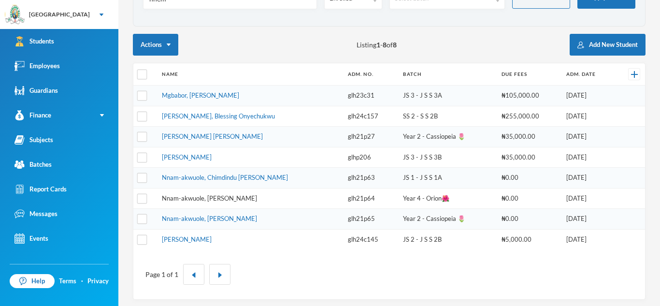
click at [212, 198] on link "Nnam-akwuole, [PERSON_NAME]" at bounding box center [209, 198] width 95 height 8
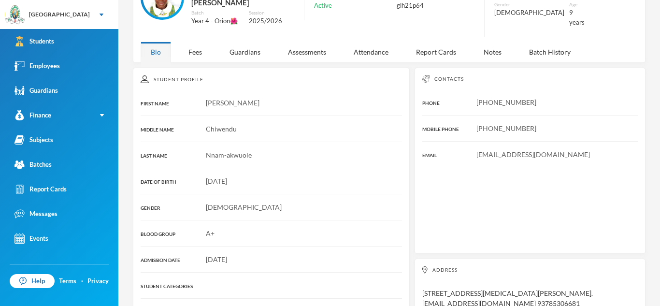
scroll to position [77, 0]
click at [239, 53] on div "Guardians" at bounding box center [244, 52] width 51 height 21
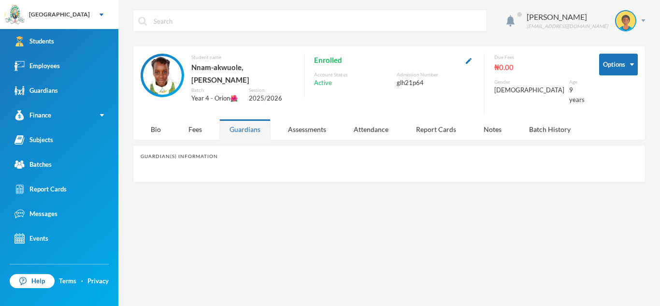
click at [260, 122] on div "Guardians" at bounding box center [244, 129] width 51 height 21
click at [192, 127] on div "Fees" at bounding box center [195, 129] width 34 height 21
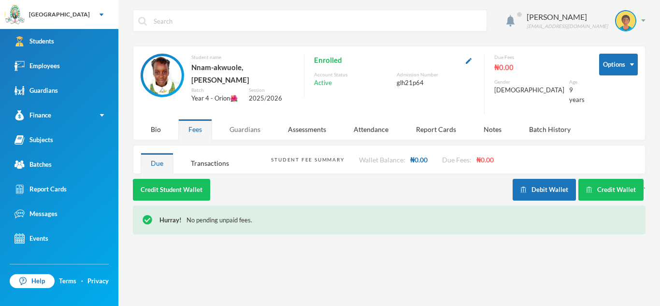
click at [240, 122] on div "Guardians" at bounding box center [244, 129] width 51 height 21
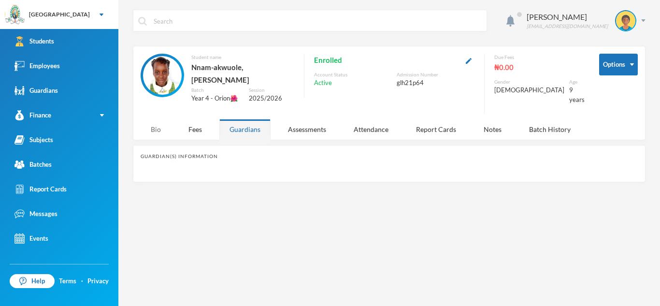
click at [156, 125] on div "Bio" at bounding box center [156, 129] width 30 height 21
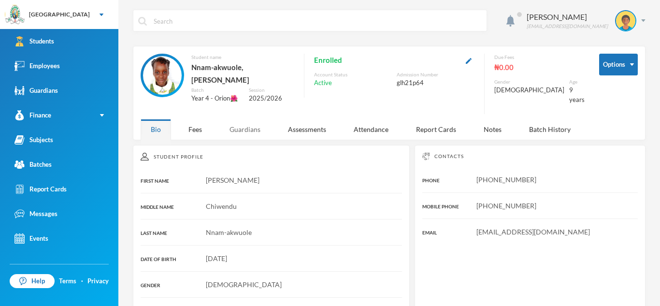
click at [239, 121] on div "Guardians" at bounding box center [244, 129] width 51 height 21
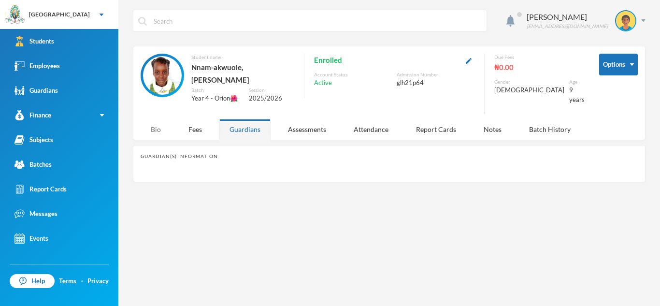
click at [149, 130] on div "Bio" at bounding box center [156, 129] width 30 height 21
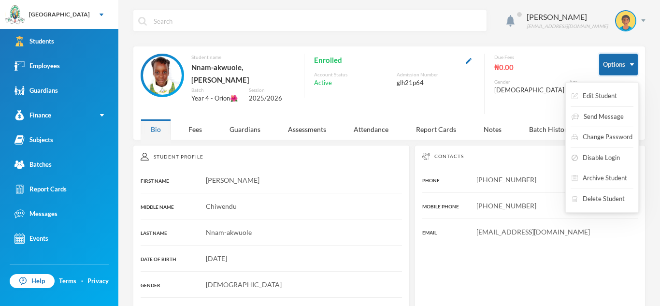
click at [610, 62] on button "Options" at bounding box center [618, 65] width 39 height 22
click at [610, 85] on div "Edit Student Send Message Change Password Disable Login Archive Student Delete …" at bounding box center [601, 147] width 73 height 130
click at [610, 93] on button "Edit Student" at bounding box center [593, 95] width 47 height 17
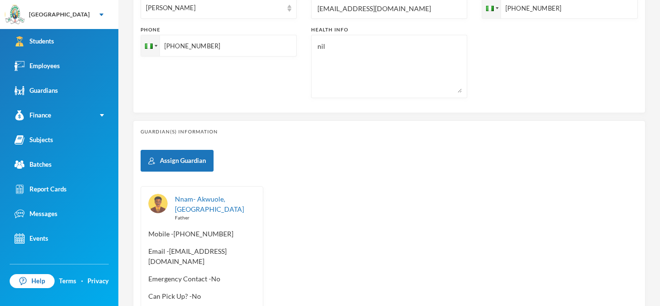
scroll to position [426, 0]
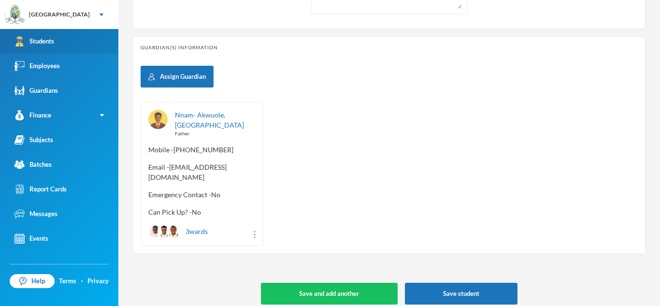
click at [92, 37] on link "Students" at bounding box center [59, 41] width 118 height 25
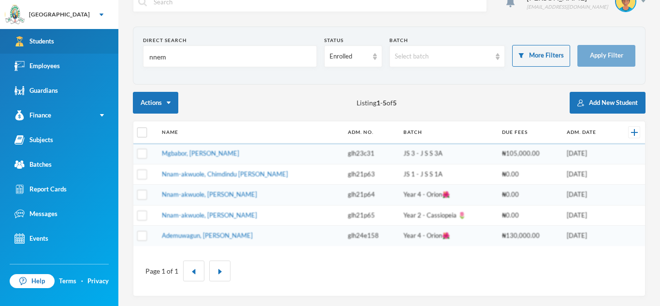
scroll to position [19, 0]
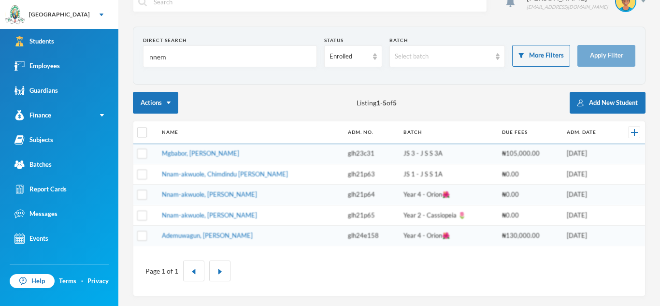
click at [178, 60] on input "nnem" at bounding box center [229, 57] width 163 height 22
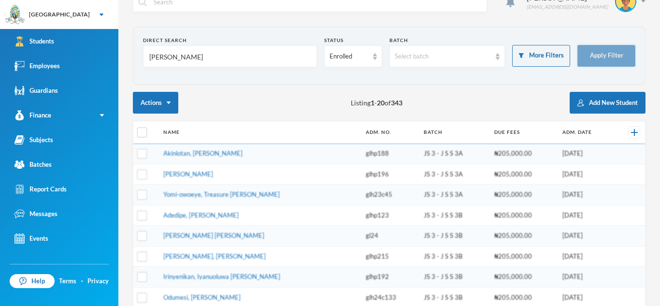
type input "[PERSON_NAME]"
click at [616, 49] on button "Apply Filter" at bounding box center [606, 56] width 58 height 22
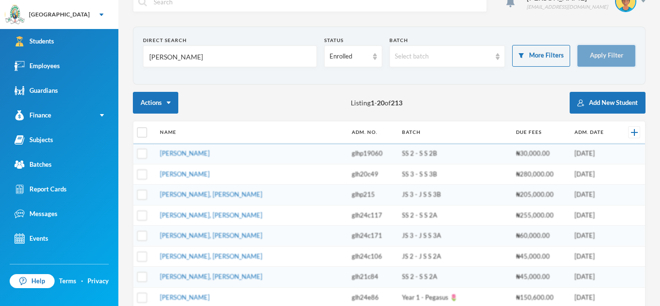
click at [616, 49] on button "Apply Filter" at bounding box center [606, 56] width 58 height 22
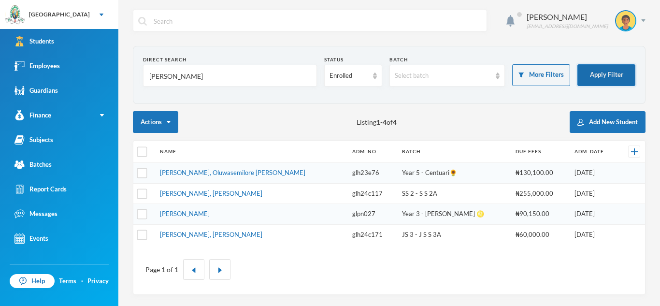
scroll to position [0, 0]
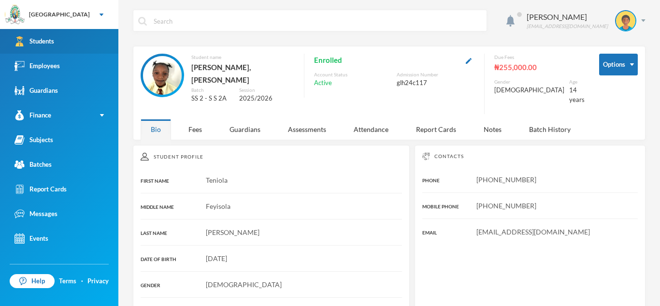
click at [69, 39] on link "Students" at bounding box center [59, 41] width 118 height 25
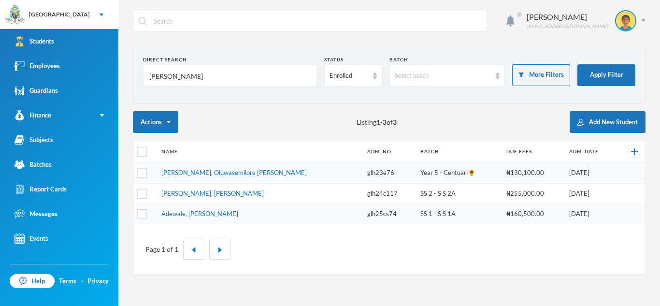
click at [192, 66] on input "[PERSON_NAME]" at bounding box center [229, 76] width 163 height 22
click at [185, 71] on input "[PERSON_NAME]" at bounding box center [229, 76] width 163 height 22
type input "y"
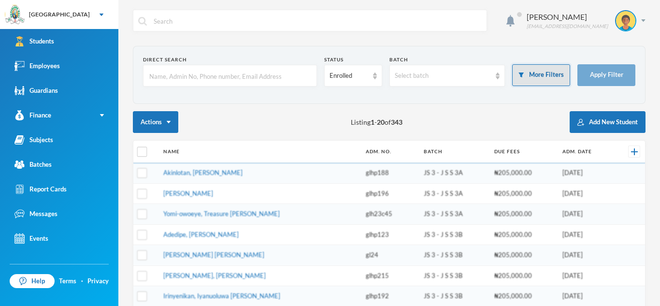
click at [547, 70] on button "More Filters" at bounding box center [541, 75] width 58 height 22
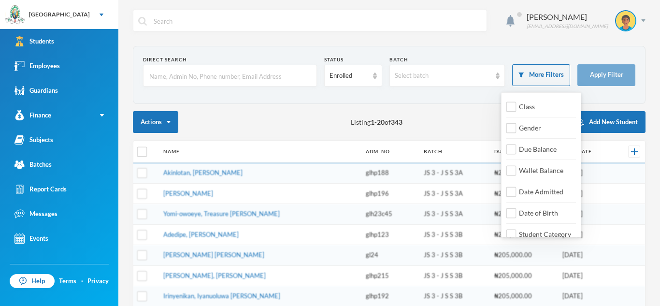
click at [534, 113] on div "Class" at bounding box center [525, 107] width 39 height 18
click at [512, 108] on input "Class" at bounding box center [511, 107] width 10 height 10
checkbox input "true"
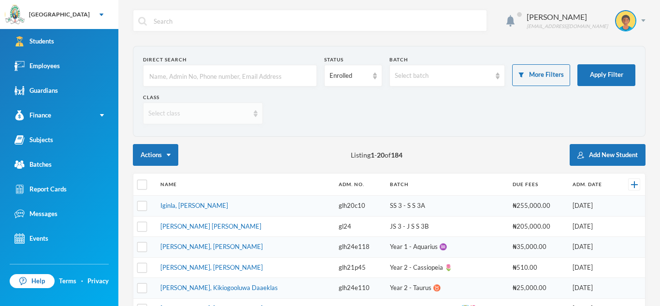
click at [214, 112] on div "Select class" at bounding box center [198, 114] width 100 height 10
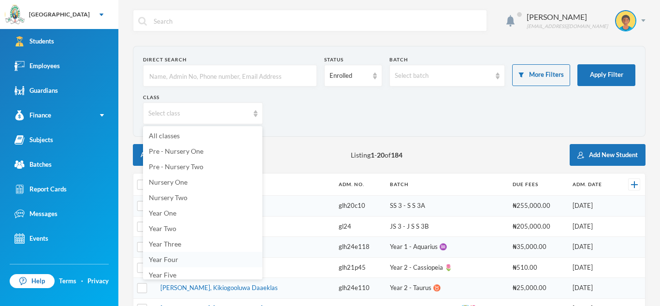
click at [166, 259] on span "Year Four" at bounding box center [163, 259] width 29 height 8
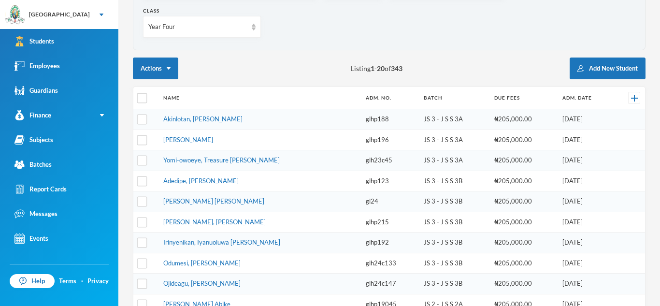
scroll to position [151, 0]
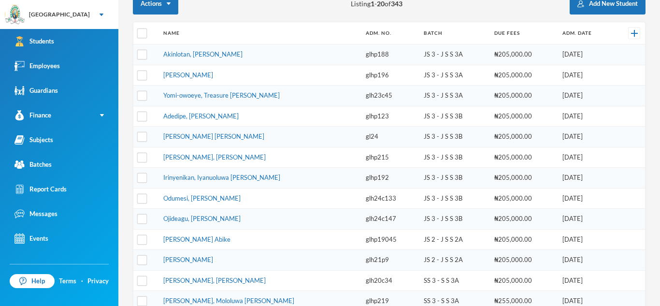
click at [226, 70] on td "[PERSON_NAME]" at bounding box center [259, 75] width 202 height 21
click at [213, 70] on td "[PERSON_NAME]" at bounding box center [259, 75] width 202 height 21
click at [213, 73] on link "[PERSON_NAME]" at bounding box center [188, 75] width 50 height 8
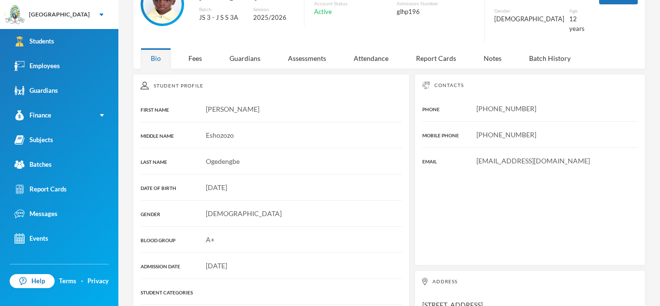
scroll to position [71, 0]
click at [243, 50] on div "Guardians" at bounding box center [244, 58] width 51 height 21
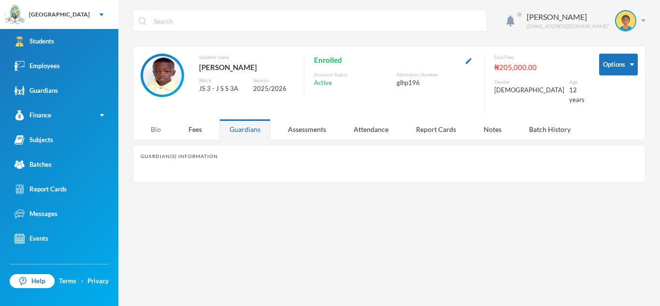
click at [149, 125] on div "Bio" at bounding box center [156, 129] width 30 height 21
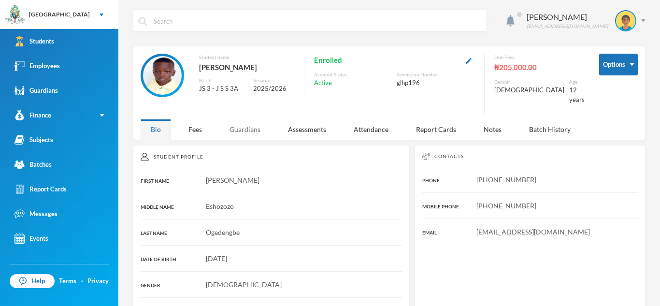
click at [254, 124] on div "Guardians" at bounding box center [244, 129] width 51 height 21
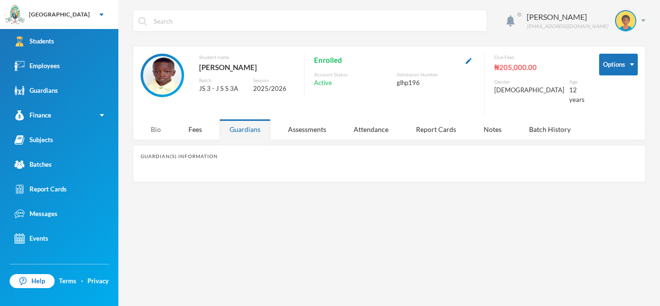
click at [156, 120] on div "Bio" at bounding box center [156, 129] width 30 height 21
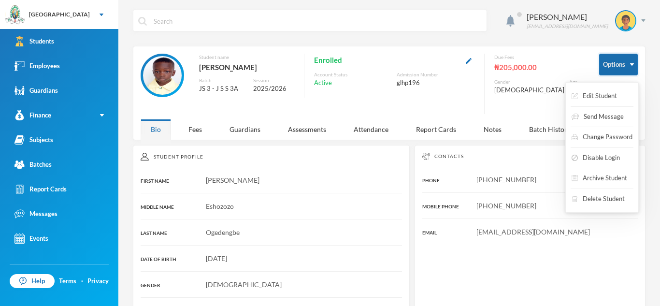
click at [625, 59] on button "Options" at bounding box center [618, 65] width 39 height 22
click at [607, 96] on button "Edit Student" at bounding box center [593, 95] width 47 height 17
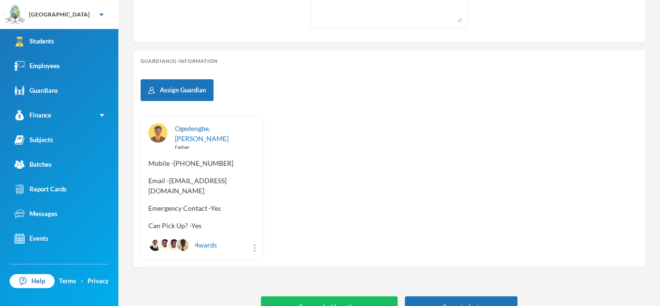
scroll to position [415, 0]
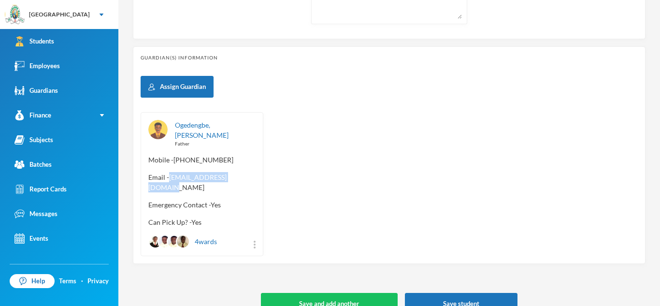
drag, startPoint x: 169, startPoint y: 167, endPoint x: 255, endPoint y: 169, distance: 85.5
click at [255, 172] on span "Email - [EMAIL_ADDRESS][DOMAIN_NAME]" at bounding box center [201, 182] width 107 height 20
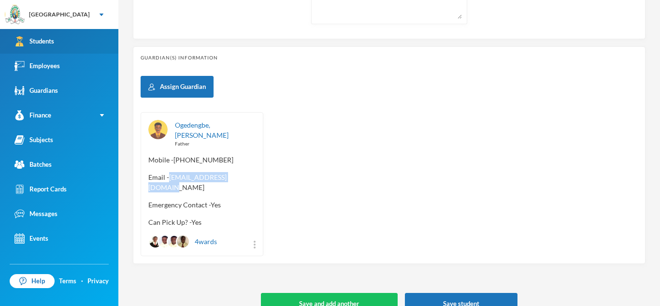
click at [53, 39] on div "Students" at bounding box center [34, 41] width 40 height 10
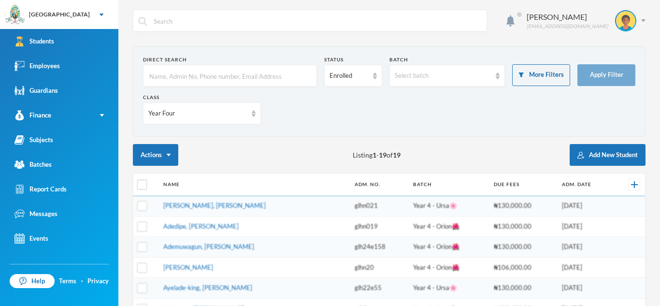
click at [179, 70] on input "text" at bounding box center [229, 76] width 163 height 22
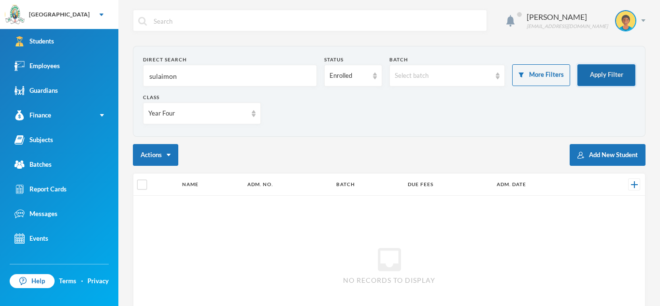
type input "sulaimon"
click at [579, 78] on button "Apply Filter" at bounding box center [606, 75] width 58 height 22
click at [254, 114] on img at bounding box center [254, 113] width 4 height 7
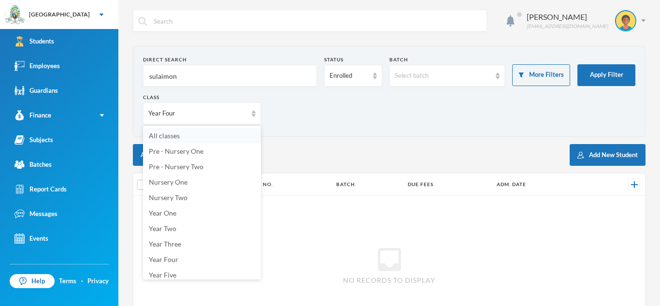
click at [207, 138] on li "All classes" at bounding box center [202, 135] width 118 height 15
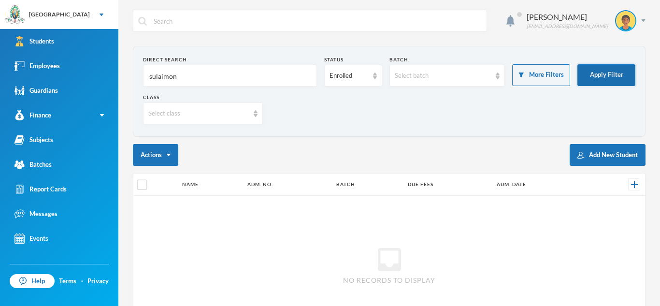
click at [622, 73] on button "Apply Filter" at bounding box center [606, 75] width 58 height 22
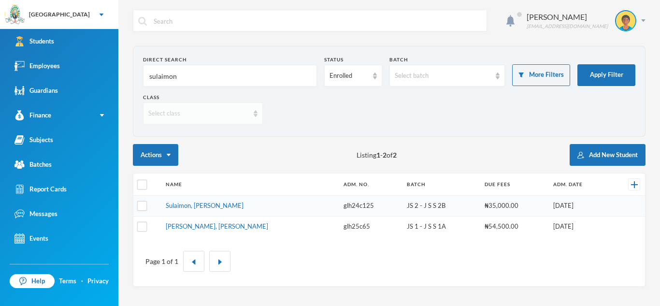
click at [252, 111] on div "Select class" at bounding box center [203, 113] width 120 height 22
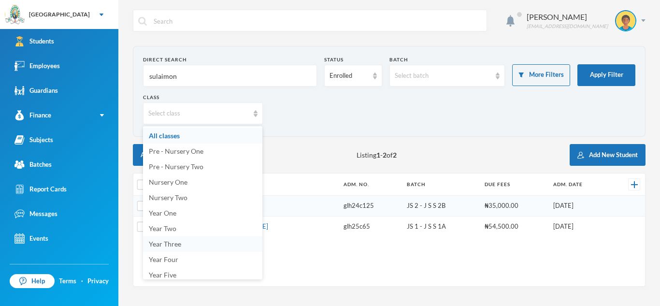
click at [169, 242] on span "Year Three" at bounding box center [165, 244] width 32 height 8
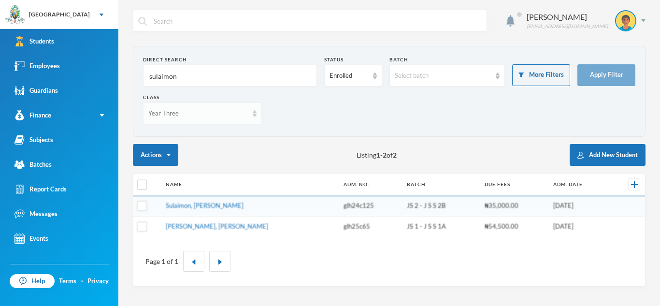
click at [257, 114] on div "Year Three" at bounding box center [202, 113] width 119 height 22
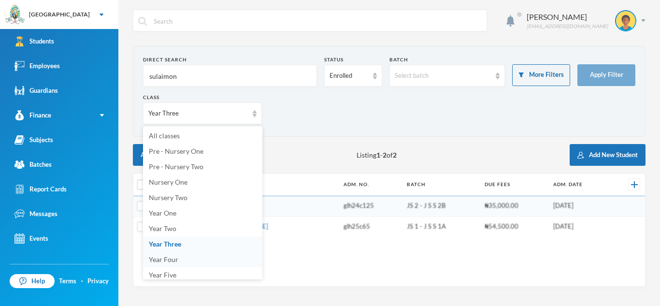
click at [170, 260] on span "Year Four" at bounding box center [163, 259] width 29 height 8
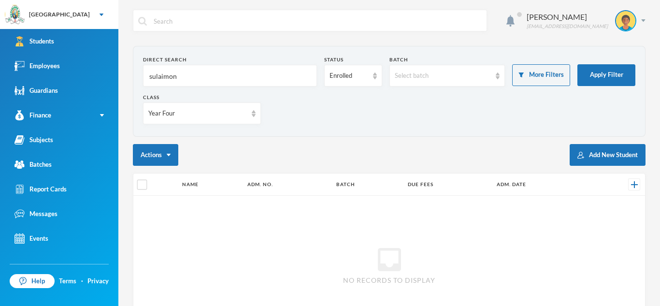
click at [178, 80] on input "sulaimon" at bounding box center [229, 76] width 163 height 22
click at [598, 64] on button "Apply Filter" at bounding box center [606, 75] width 58 height 22
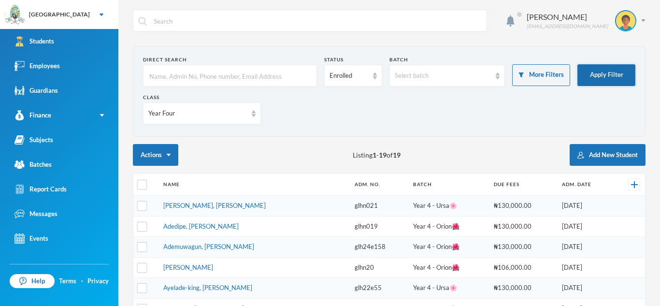
click at [595, 76] on button "Apply Filter" at bounding box center [606, 75] width 58 height 22
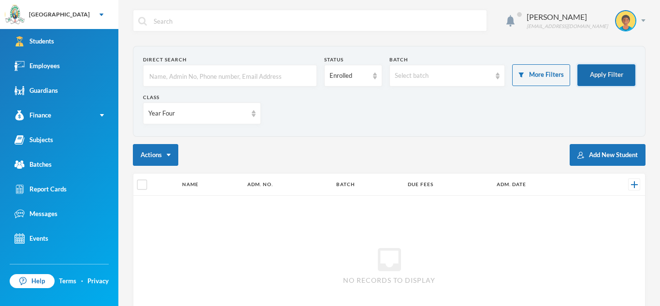
click at [590, 75] on button "Apply Filter" at bounding box center [606, 75] width 58 height 22
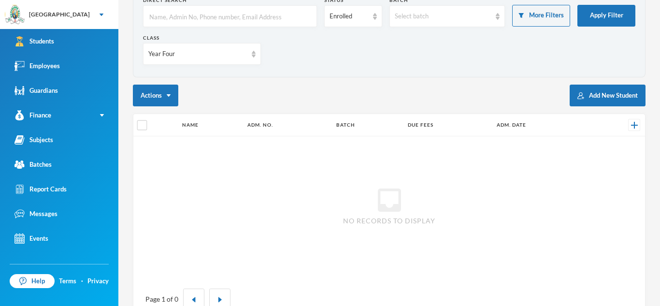
scroll to position [87, 0]
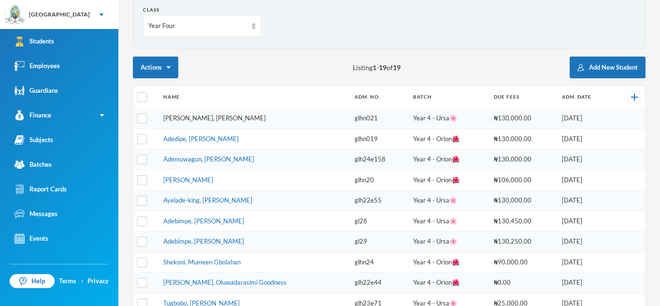
click at [221, 120] on link "[PERSON_NAME], [PERSON_NAME]" at bounding box center [214, 118] width 102 height 8
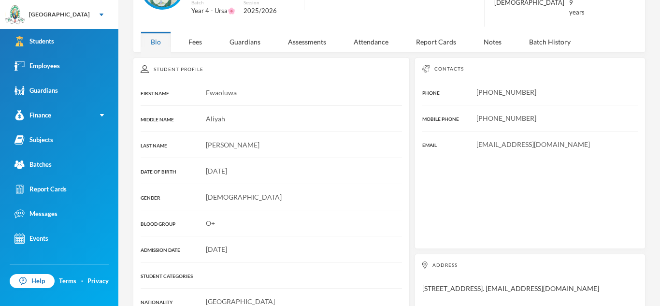
scroll to position [87, 0]
click at [251, 31] on div "Guardians" at bounding box center [244, 41] width 51 height 21
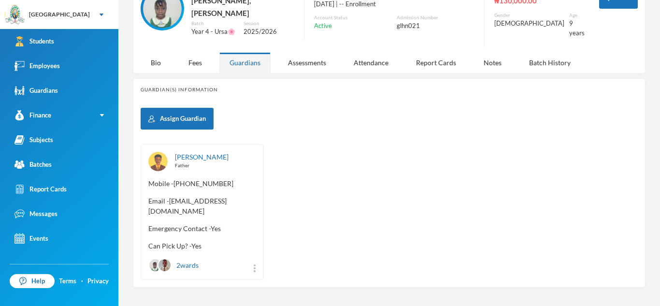
scroll to position [71, 0]
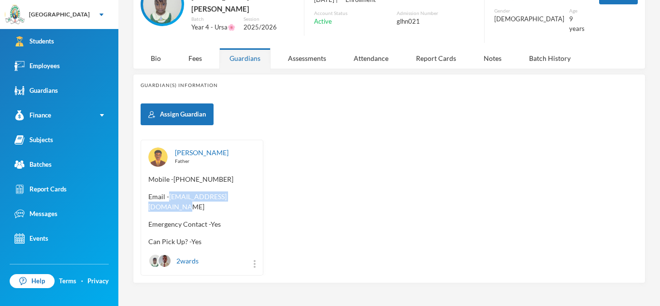
drag, startPoint x: 148, startPoint y: 197, endPoint x: 239, endPoint y: 198, distance: 90.8
click at [239, 198] on span "Email - [EMAIL_ADDRESS][DOMAIN_NAME]" at bounding box center [201, 201] width 107 height 20
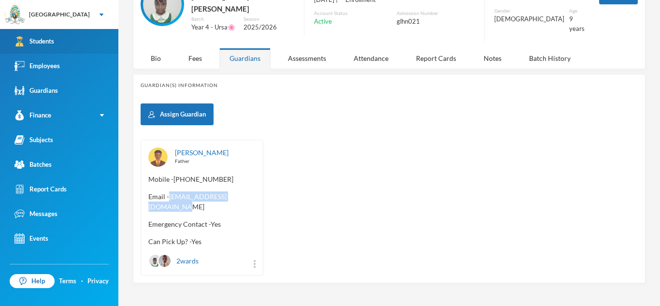
click at [67, 36] on link "Students" at bounding box center [59, 41] width 118 height 25
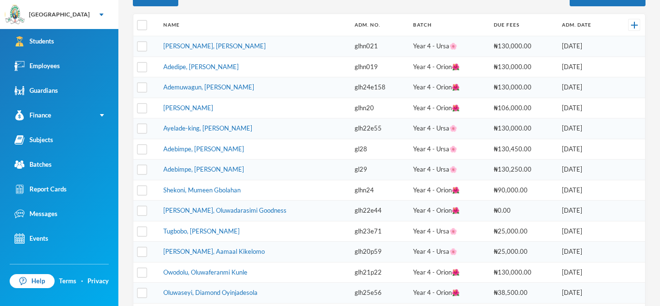
scroll to position [153, 0]
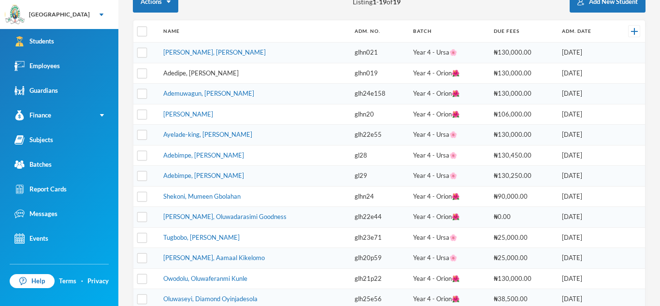
click at [204, 74] on link "Adedipe, [PERSON_NAME]" at bounding box center [200, 73] width 75 height 8
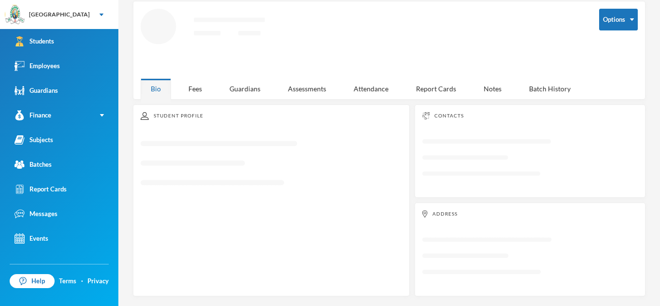
scroll to position [45, 0]
click at [234, 85] on div "Guardians" at bounding box center [244, 88] width 51 height 21
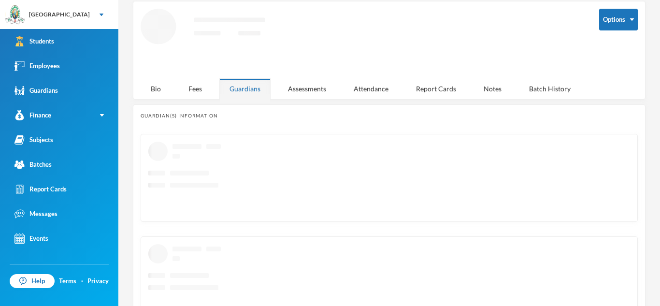
click at [234, 85] on div "Guardians" at bounding box center [244, 88] width 51 height 21
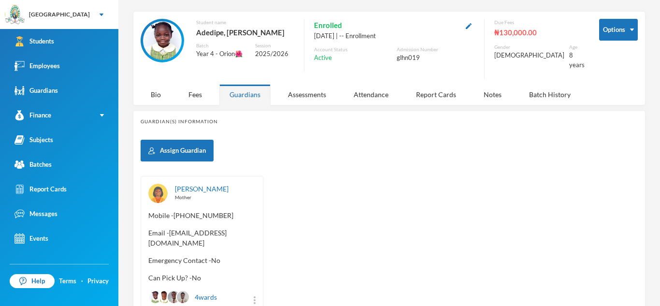
scroll to position [33, 0]
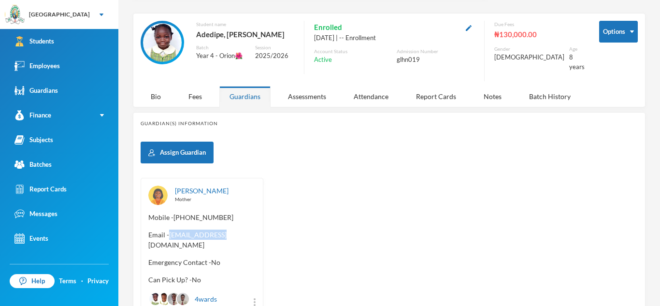
drag, startPoint x: 170, startPoint y: 227, endPoint x: 284, endPoint y: 229, distance: 113.5
click at [284, 229] on div "[PERSON_NAME] Mother Mobile - [PHONE_NUMBER] Email - [EMAIL_ADDRESS][DOMAIN_NAM…" at bounding box center [389, 246] width 497 height 136
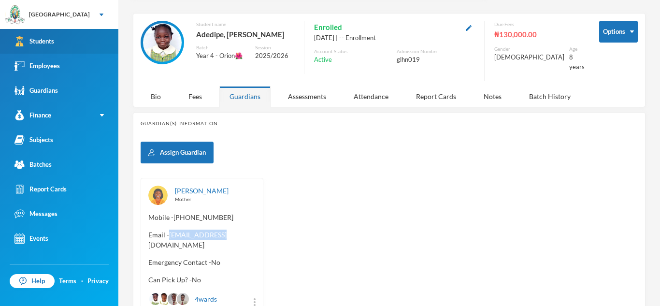
click at [86, 37] on link "Students" at bounding box center [59, 41] width 118 height 25
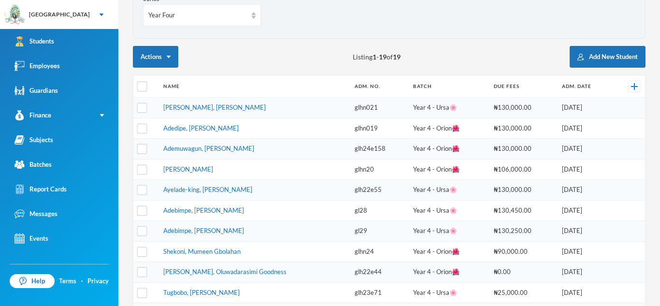
scroll to position [99, 0]
click at [197, 151] on link "Ademuwagun, [PERSON_NAME]" at bounding box center [208, 148] width 91 height 8
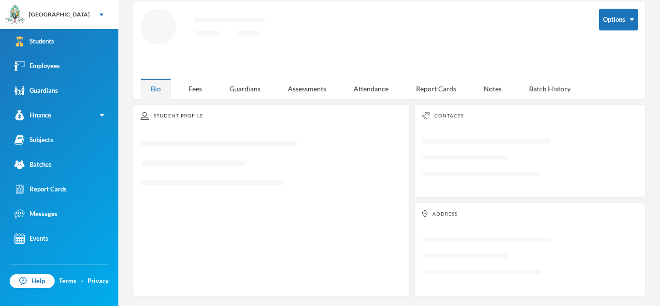
scroll to position [45, 0]
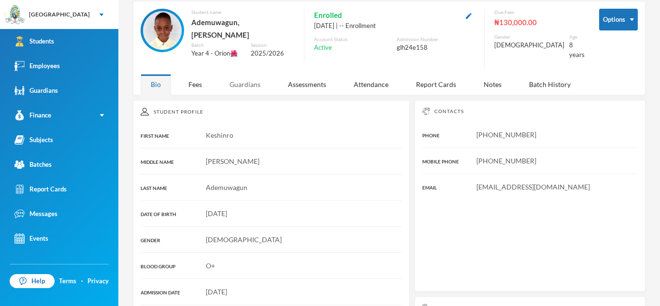
click at [248, 148] on div at bounding box center [271, 148] width 261 height 0
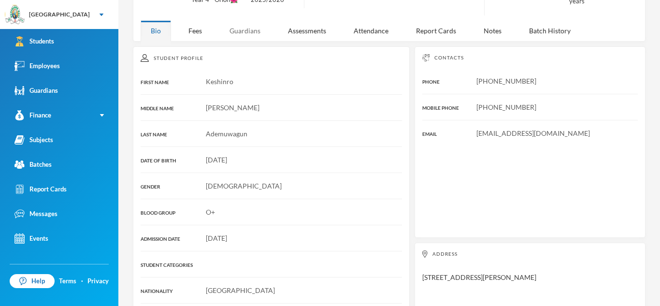
click at [245, 25] on div "Guardians" at bounding box center [244, 30] width 51 height 21
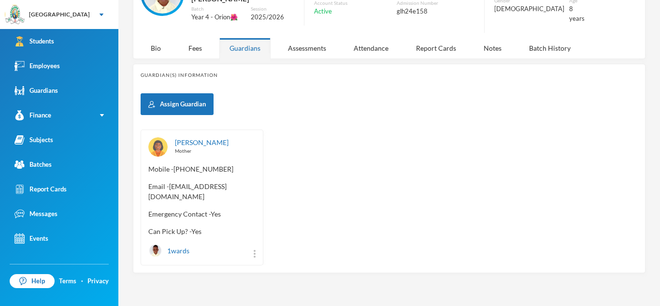
scroll to position [64, 0]
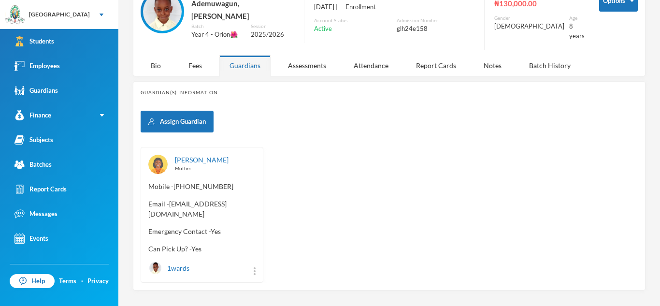
click at [169, 199] on span "Email - [EMAIL_ADDRESS][DOMAIN_NAME]" at bounding box center [201, 209] width 107 height 20
drag, startPoint x: 169, startPoint y: 197, endPoint x: 233, endPoint y: 197, distance: 63.8
click at [233, 199] on span "Email - [EMAIL_ADDRESS][DOMAIN_NAME]" at bounding box center [201, 209] width 107 height 20
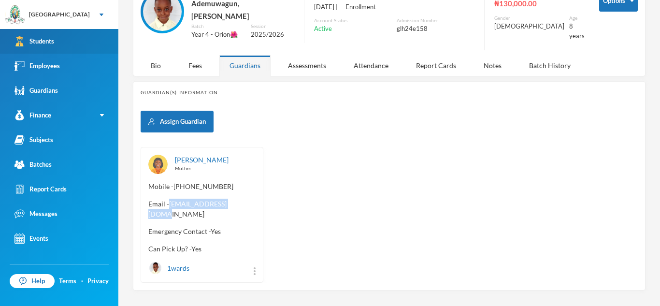
click at [71, 34] on link "Students" at bounding box center [59, 41] width 118 height 25
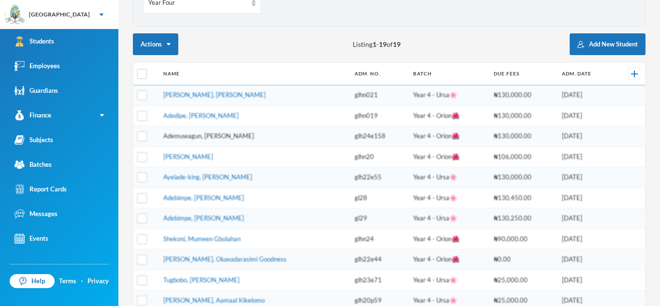
scroll to position [112, 0]
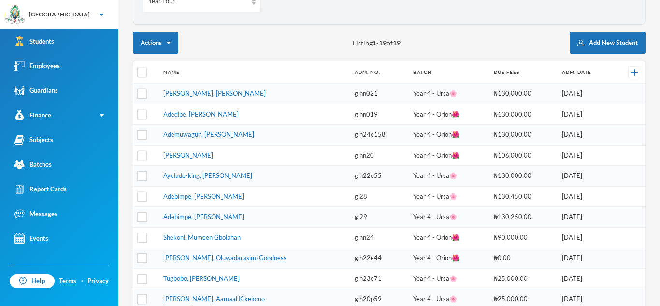
click at [192, 160] on td "[PERSON_NAME]" at bounding box center [253, 155] width 191 height 21
click at [191, 158] on link "[PERSON_NAME]" at bounding box center [188, 155] width 50 height 8
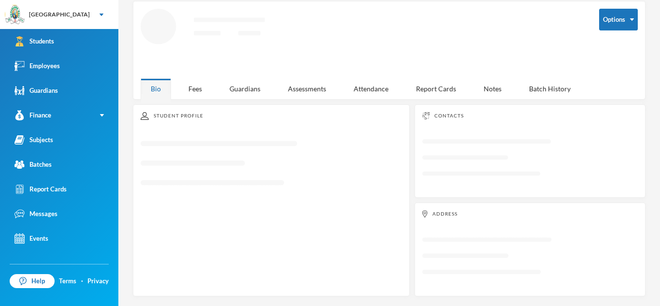
scroll to position [45, 0]
click at [242, 95] on div "Guardians" at bounding box center [244, 88] width 51 height 21
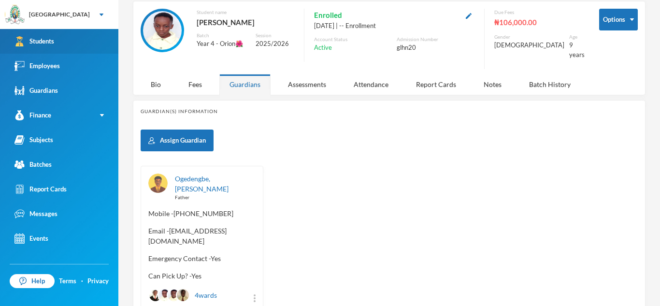
click at [64, 47] on link "Students" at bounding box center [59, 41] width 118 height 25
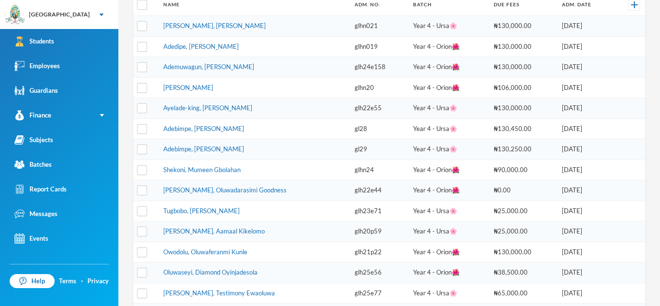
scroll to position [182, 0]
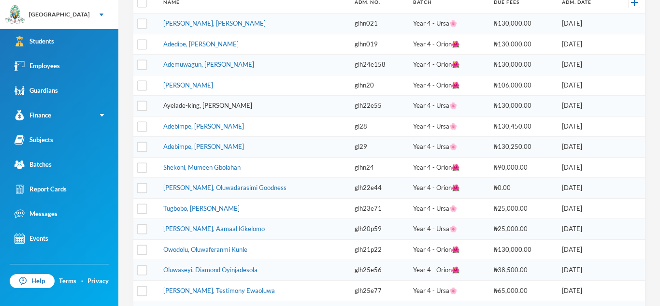
click at [213, 106] on link "Ayelade-king, [PERSON_NAME]" at bounding box center [207, 105] width 89 height 8
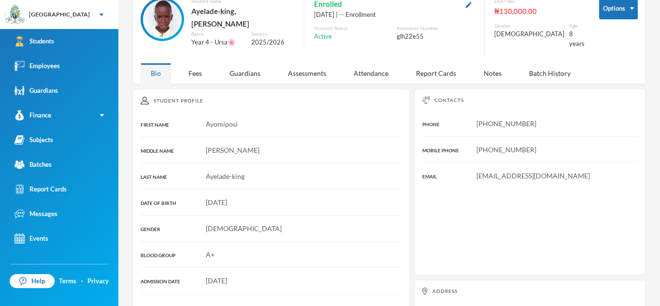
scroll to position [54, 0]
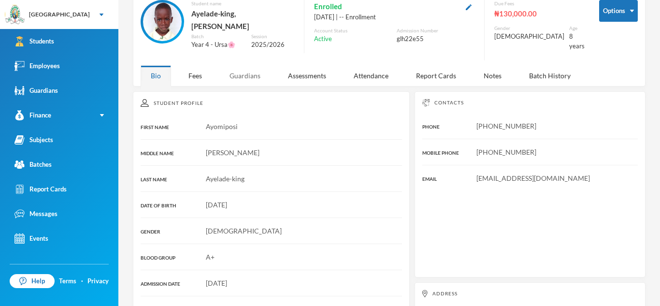
click at [241, 65] on div "Guardians" at bounding box center [244, 75] width 51 height 21
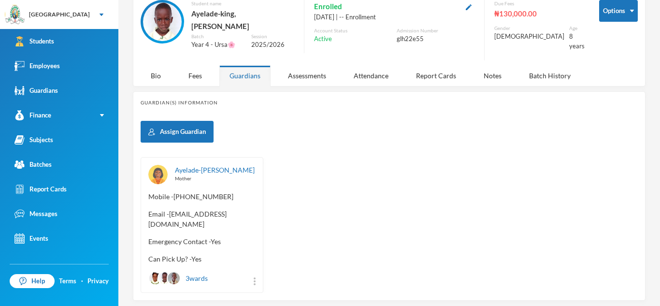
click at [170, 209] on span "Email - [EMAIL_ADDRESS][DOMAIN_NAME]" at bounding box center [201, 219] width 107 height 20
click at [231, 218] on div "Ayelade-[PERSON_NAME] Mother Mobile - [PHONE_NUMBER] Email - [EMAIL_ADDRESS][DO…" at bounding box center [202, 225] width 123 height 136
click at [172, 209] on span "Email - [EMAIL_ADDRESS][DOMAIN_NAME]" at bounding box center [201, 219] width 107 height 20
drag, startPoint x: 170, startPoint y: 207, endPoint x: 244, endPoint y: 208, distance: 73.9
click at [244, 209] on span "Email - [EMAIL_ADDRESS][DOMAIN_NAME]" at bounding box center [201, 219] width 107 height 20
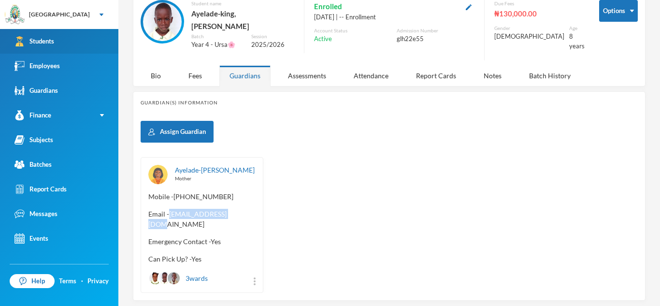
click at [105, 48] on link "Students" at bounding box center [59, 41] width 118 height 25
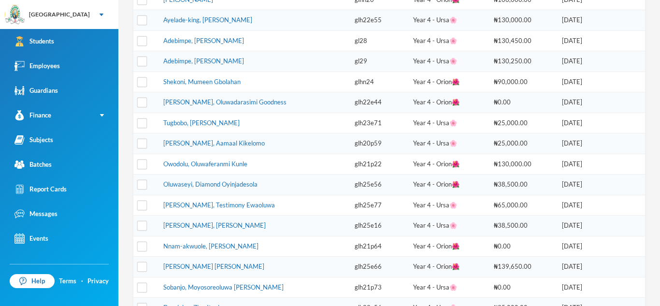
scroll to position [271, 0]
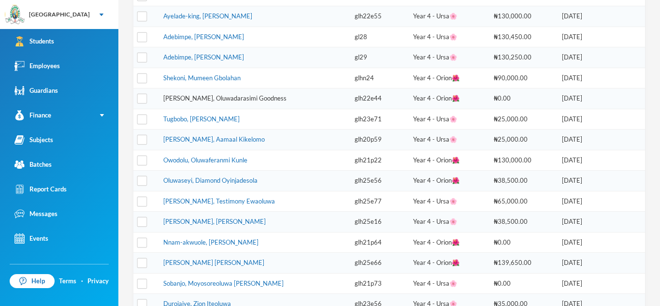
click at [222, 96] on link "[PERSON_NAME], Oluwadarasimi Goodness" at bounding box center [224, 98] width 123 height 8
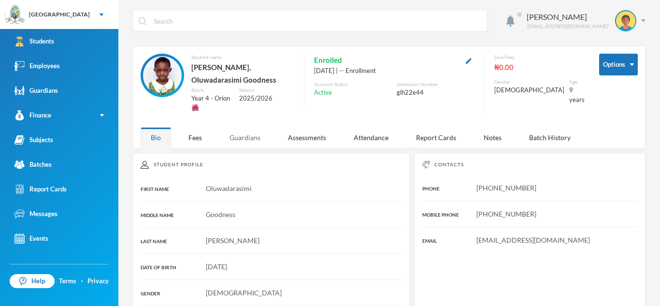
click at [246, 127] on div "Guardians" at bounding box center [244, 137] width 51 height 21
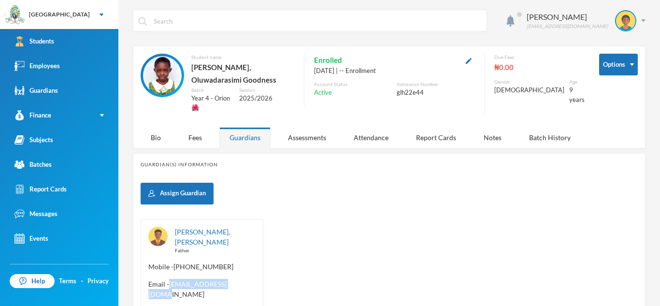
drag, startPoint x: 170, startPoint y: 265, endPoint x: 257, endPoint y: 270, distance: 87.1
click at [257, 270] on div "[PERSON_NAME], [PERSON_NAME] Father Mobile - [PHONE_NUMBER] Email - [EMAIL_ADDR…" at bounding box center [202, 291] width 123 height 144
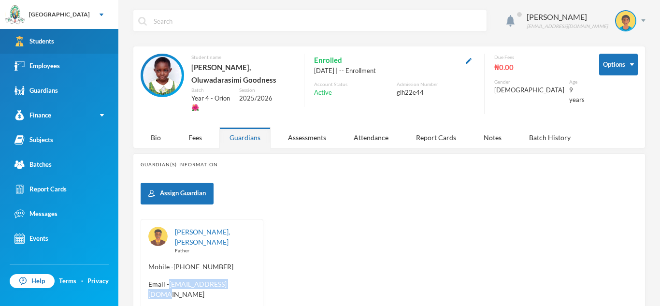
click at [80, 32] on link "Students" at bounding box center [59, 41] width 118 height 25
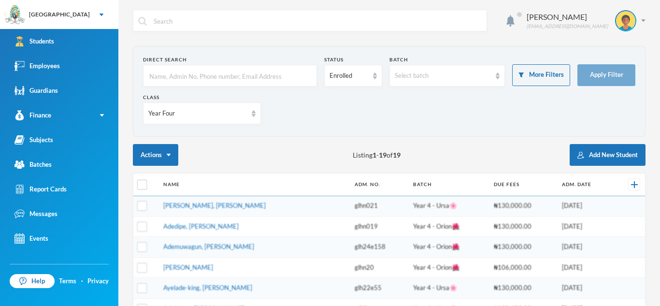
scroll to position [340, 0]
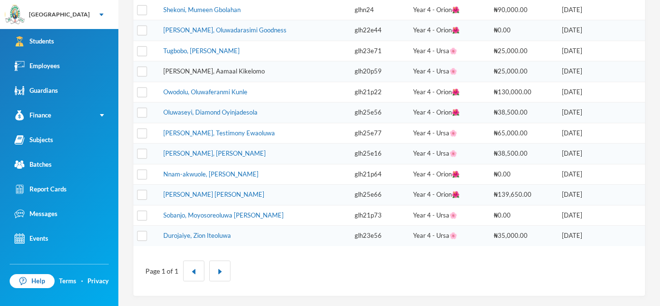
click at [171, 70] on link "[PERSON_NAME], Aamaal Kikelomo" at bounding box center [213, 71] width 101 height 8
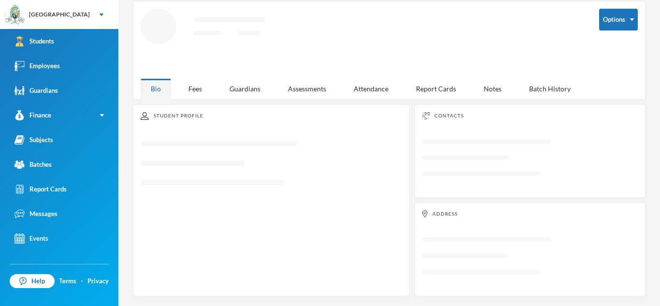
scroll to position [45, 0]
click at [252, 85] on div "Guardians" at bounding box center [244, 88] width 51 height 21
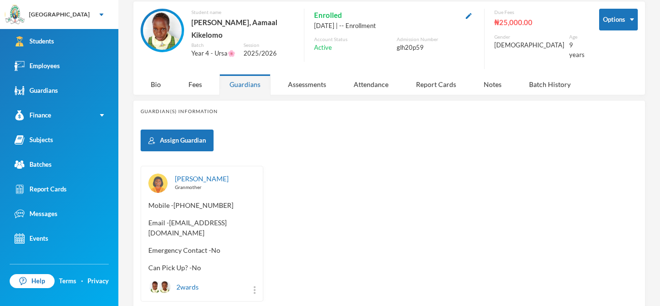
drag, startPoint x: 169, startPoint y: 217, endPoint x: 233, endPoint y: 212, distance: 64.5
click at [233, 217] on span "Email - [EMAIL_ADDRESS][DOMAIN_NAME]" at bounding box center [201, 227] width 107 height 20
click at [170, 217] on span "Email - [EMAIL_ADDRESS][DOMAIN_NAME]" at bounding box center [201, 227] width 107 height 20
drag, startPoint x: 170, startPoint y: 213, endPoint x: 232, endPoint y: 212, distance: 61.4
click at [232, 217] on span "Email - [EMAIL_ADDRESS][DOMAIN_NAME]" at bounding box center [201, 227] width 107 height 20
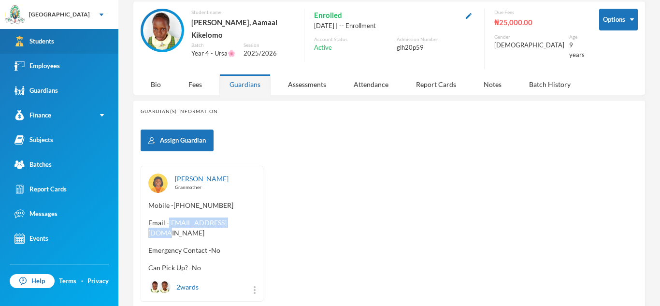
click at [61, 44] on link "Students" at bounding box center [59, 41] width 118 height 25
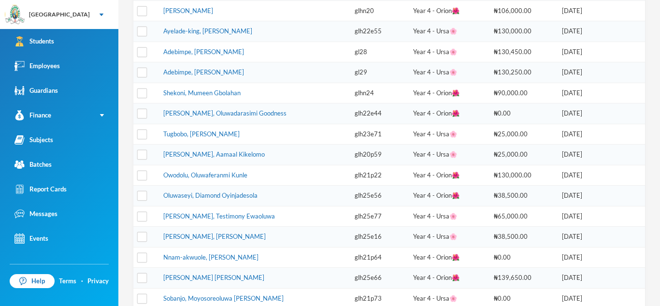
scroll to position [259, 0]
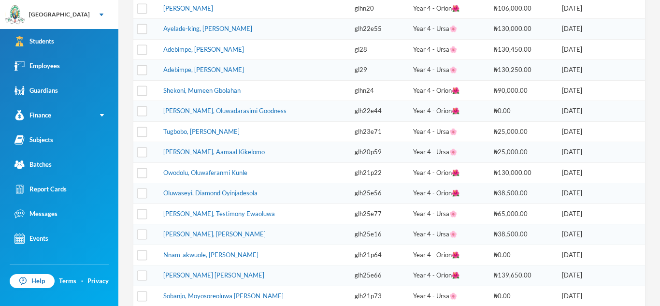
click at [198, 123] on td "Tugbobo, [PERSON_NAME]" at bounding box center [253, 131] width 191 height 21
click at [181, 128] on link "Tugbobo, [PERSON_NAME]" at bounding box center [201, 132] width 76 height 8
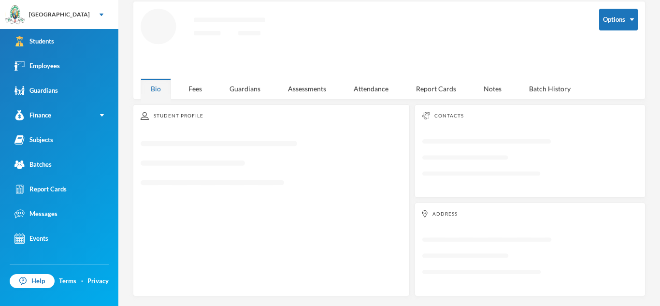
scroll to position [45, 0]
click at [250, 91] on div "Guardians" at bounding box center [244, 88] width 51 height 21
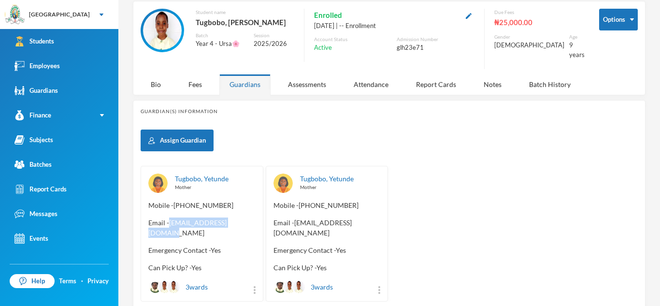
drag, startPoint x: 169, startPoint y: 214, endPoint x: 248, endPoint y: 213, distance: 78.7
click at [248, 217] on span "Email - [EMAIL_ADDRESS][DOMAIN_NAME]" at bounding box center [201, 227] width 107 height 20
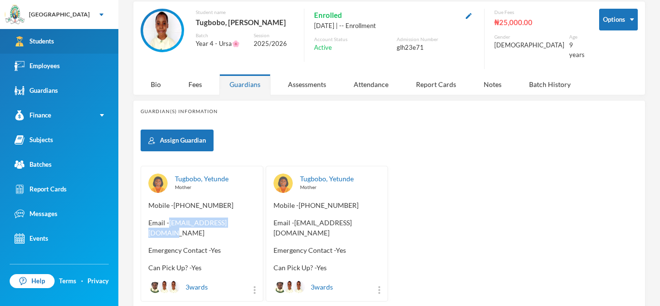
click at [112, 39] on link "Students" at bounding box center [59, 41] width 118 height 25
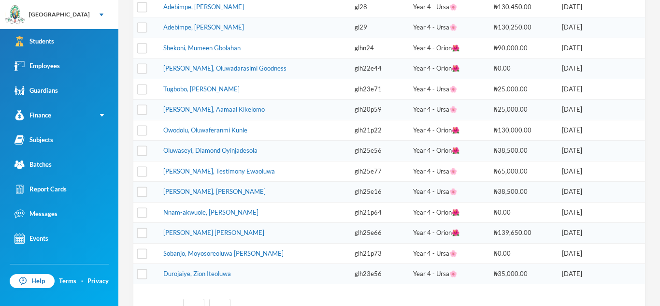
scroll to position [303, 0]
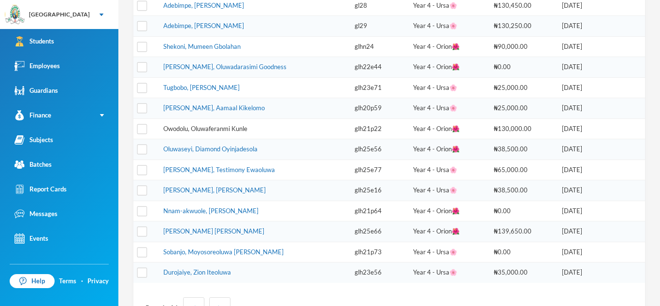
click at [171, 125] on link "Owodolu, Oluwaferanmi Kunle" at bounding box center [205, 129] width 84 height 8
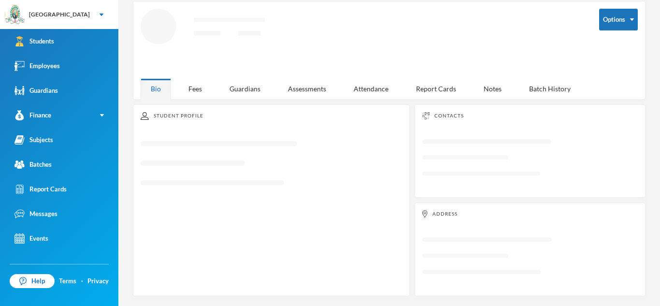
scroll to position [45, 0]
click at [249, 87] on div "Guardians" at bounding box center [244, 88] width 51 height 21
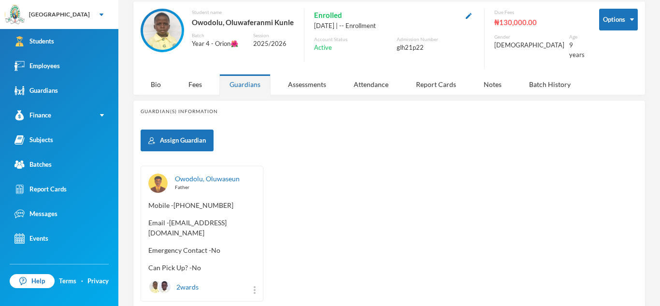
click at [147, 226] on div "Owodolu, Oluwaseun Father Mobile - [PHONE_NUMBER] Email - [EMAIL_ADDRESS][DOMAI…" at bounding box center [202, 234] width 123 height 136
drag, startPoint x: 147, startPoint y: 226, endPoint x: 241, endPoint y: 227, distance: 94.7
click at [241, 227] on div "Owodolu, Oluwaseun Father Mobile - [PHONE_NUMBER] Email - [EMAIL_ADDRESS][DOMAI…" at bounding box center [202, 234] width 123 height 136
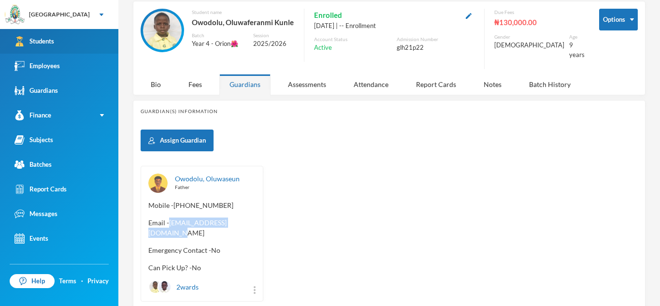
click at [47, 38] on div "Students" at bounding box center [34, 41] width 40 height 10
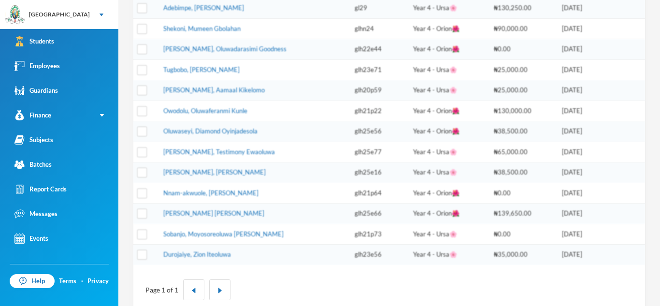
scroll to position [339, 0]
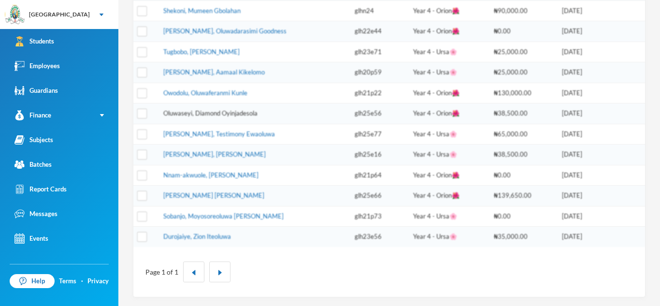
click at [197, 116] on link "Oluwaseyi, Diamond Oyinjadesola" at bounding box center [210, 113] width 94 height 8
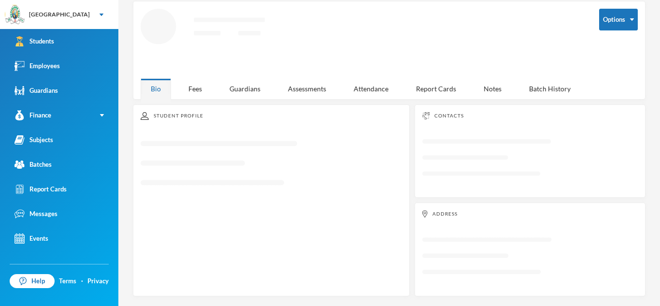
scroll to position [45, 0]
click at [236, 92] on div "Guardians" at bounding box center [244, 88] width 51 height 21
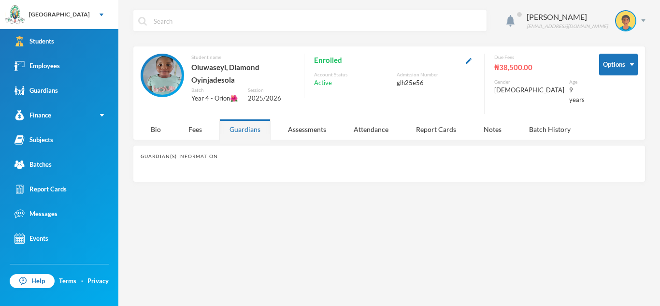
scroll to position [0, 0]
drag, startPoint x: 170, startPoint y: 220, endPoint x: 224, endPoint y: 224, distance: 54.2
click at [224, 224] on div "[PERSON_NAME] [EMAIL_ADDRESS][DOMAIN_NAME] Options Student name Oluwaseyi, Diam…" at bounding box center [388, 153] width 541 height 306
click at [241, 128] on div "Guardians" at bounding box center [244, 129] width 51 height 21
click at [204, 132] on div "Fees" at bounding box center [195, 129] width 34 height 21
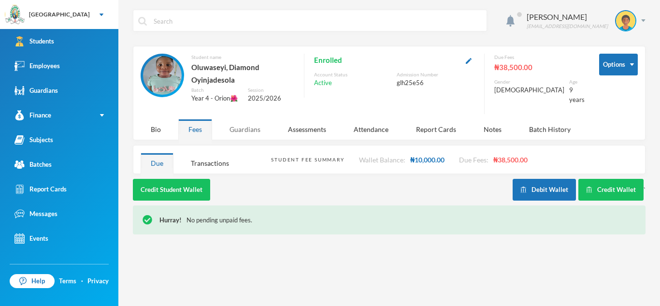
click at [224, 133] on div "Guardians" at bounding box center [244, 129] width 51 height 21
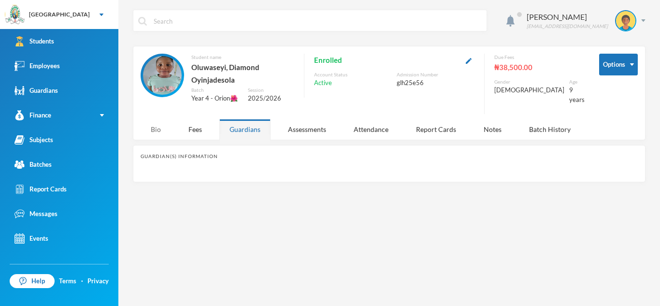
click at [153, 128] on div "Bio" at bounding box center [156, 129] width 30 height 21
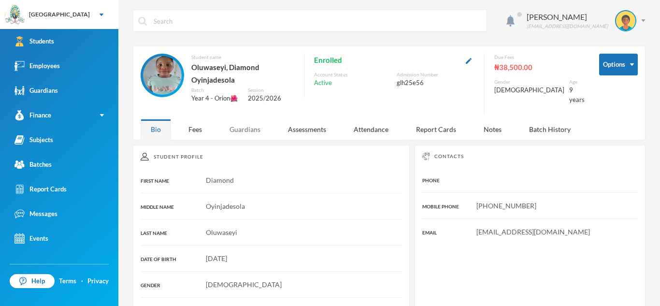
click at [237, 121] on div "Guardians" at bounding box center [244, 129] width 51 height 21
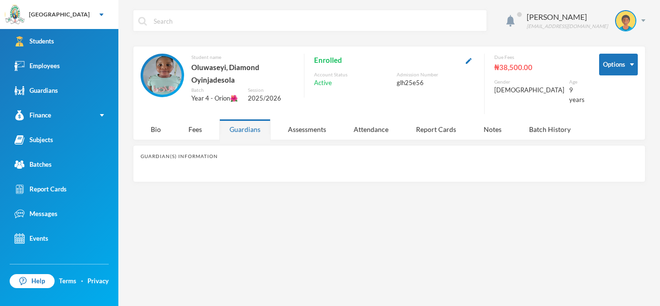
click at [237, 121] on div "Guardians" at bounding box center [244, 129] width 51 height 21
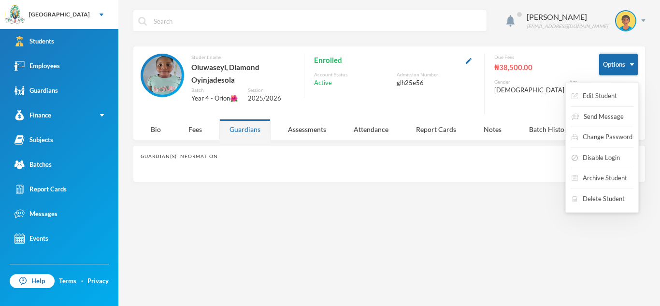
click at [624, 58] on button "Options" at bounding box center [618, 65] width 39 height 22
click at [616, 90] on button "Edit Student" at bounding box center [593, 95] width 47 height 17
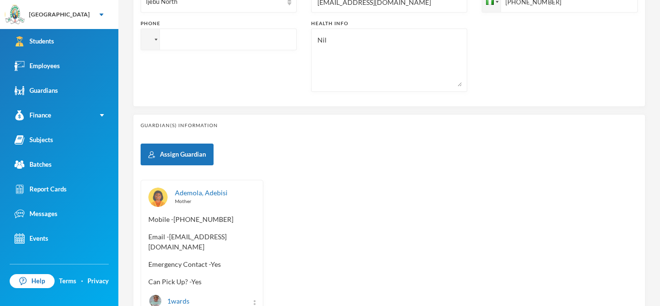
scroll to position [377, 0]
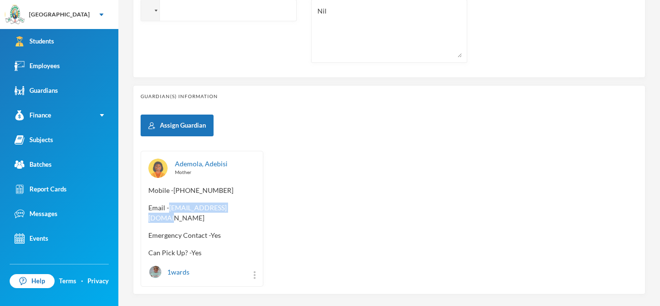
drag, startPoint x: 170, startPoint y: 206, endPoint x: 245, endPoint y: 209, distance: 74.9
click at [245, 209] on span "Email - [EMAIL_ADDRESS][DOMAIN_NAME]" at bounding box center [201, 212] width 107 height 20
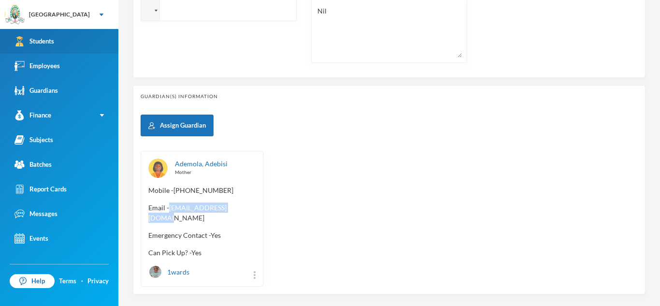
click at [93, 35] on link "Students" at bounding box center [59, 41] width 118 height 25
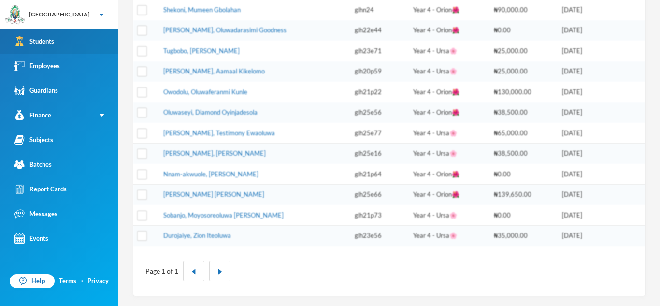
scroll to position [340, 0]
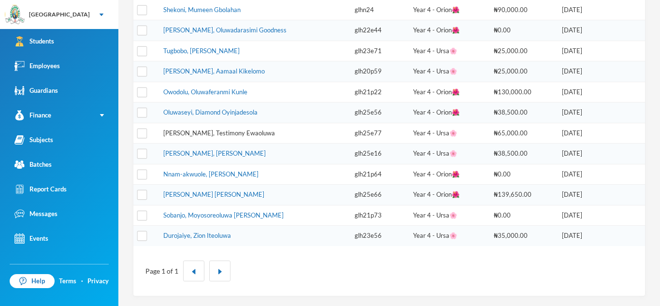
click at [231, 129] on link "[PERSON_NAME], Testimony Ewaoluwa" at bounding box center [219, 133] width 112 height 8
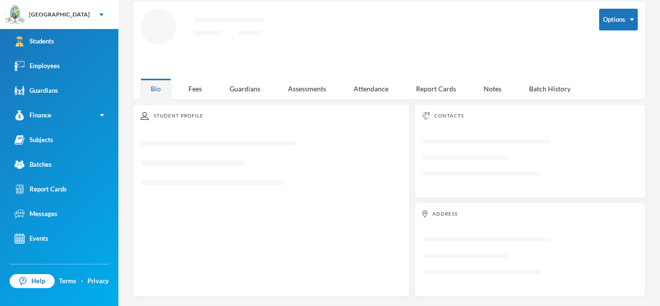
scroll to position [45, 0]
click at [237, 85] on div "Guardians" at bounding box center [244, 88] width 51 height 21
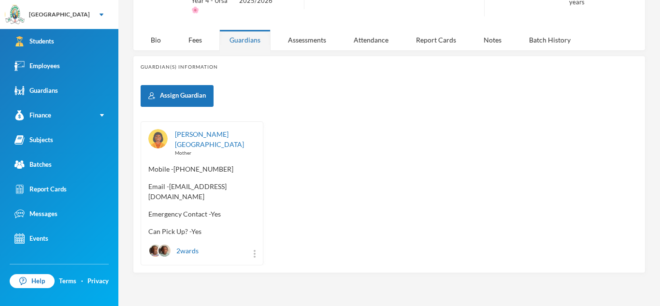
scroll to position [88, 0]
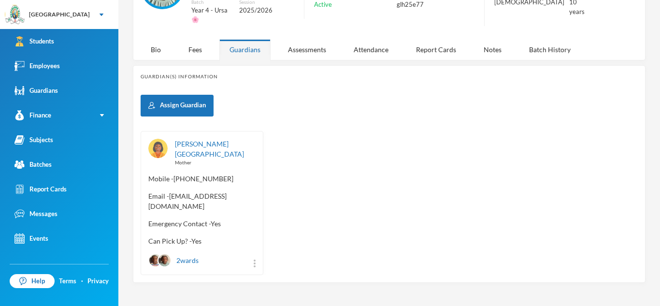
click at [147, 199] on div "[PERSON_NAME] Mother Mobile - [PHONE_NUMBER] Email - [EMAIL_ADDRESS][DOMAIN_NAM…" at bounding box center [202, 203] width 123 height 144
drag, startPoint x: 147, startPoint y: 199, endPoint x: 235, endPoint y: 201, distance: 87.9
click at [235, 201] on div "[PERSON_NAME] Mother Mobile - [PHONE_NUMBER] Email - [EMAIL_ADDRESS][DOMAIN_NAM…" at bounding box center [202, 203] width 123 height 144
click at [309, 185] on div "[PERSON_NAME] Mother Mobile - [PHONE_NUMBER] Email - [EMAIL_ADDRESS][DOMAIN_NAM…" at bounding box center [389, 203] width 497 height 144
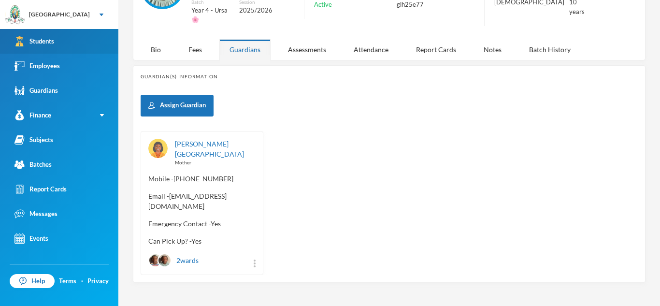
click at [114, 48] on link "Students" at bounding box center [59, 41] width 118 height 25
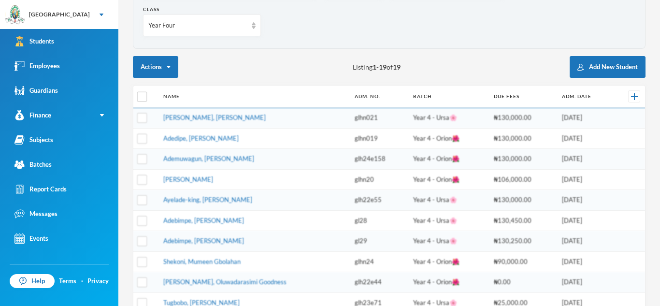
scroll to position [340, 0]
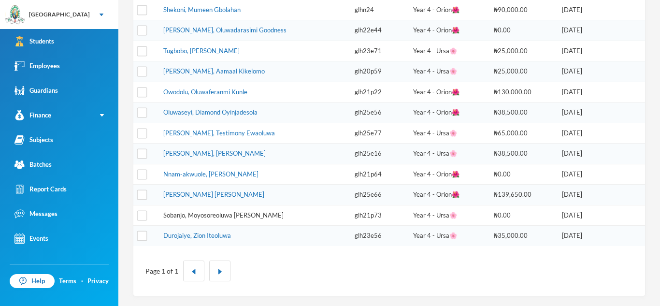
click at [248, 214] on link "Sobanjo, Moyosoreoluwa [PERSON_NAME]" at bounding box center [223, 215] width 120 height 8
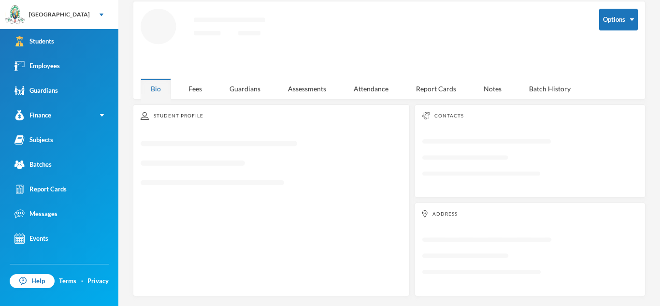
scroll to position [45, 0]
click at [240, 89] on div "Guardians" at bounding box center [244, 88] width 51 height 21
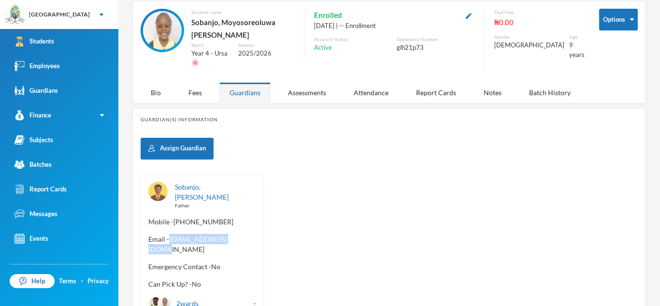
drag, startPoint x: 169, startPoint y: 218, endPoint x: 249, endPoint y: 220, distance: 80.2
click at [249, 234] on span "Email - [EMAIL_ADDRESS][DOMAIN_NAME]" at bounding box center [201, 244] width 107 height 20
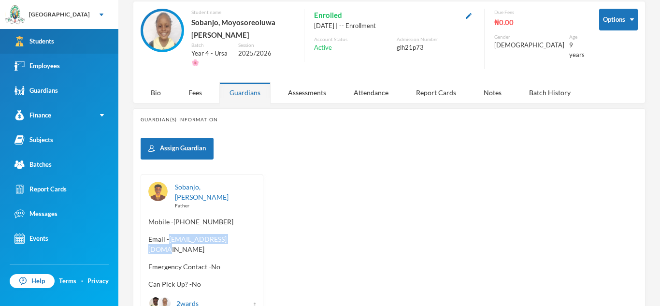
click at [101, 35] on link "Students" at bounding box center [59, 41] width 118 height 25
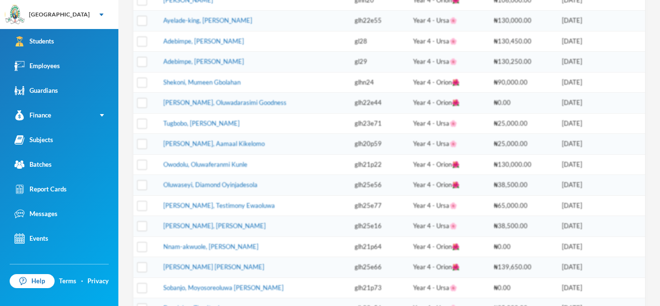
scroll to position [340, 0]
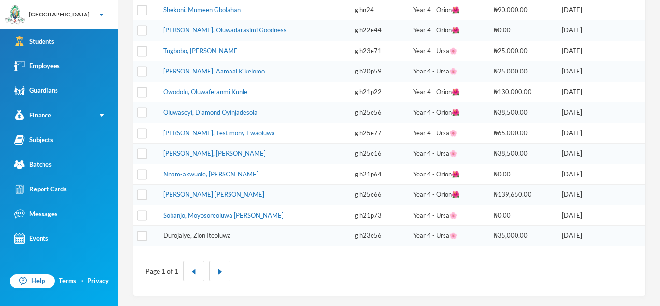
click at [230, 234] on link "Durojaiye, Zion Iteoluwa" at bounding box center [197, 235] width 68 height 8
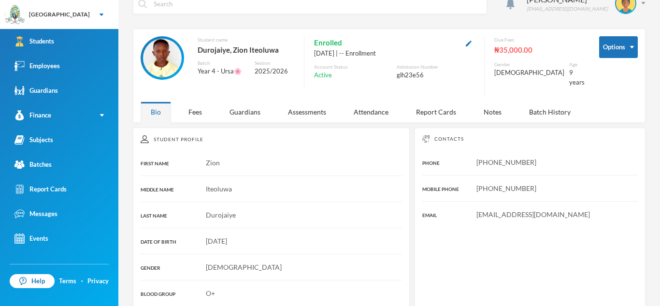
scroll to position [9, 0]
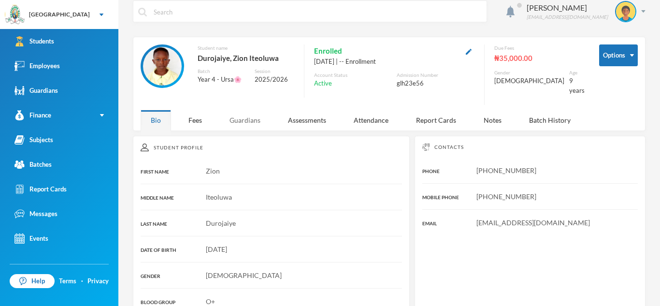
click at [246, 114] on div "Guardians" at bounding box center [244, 120] width 51 height 21
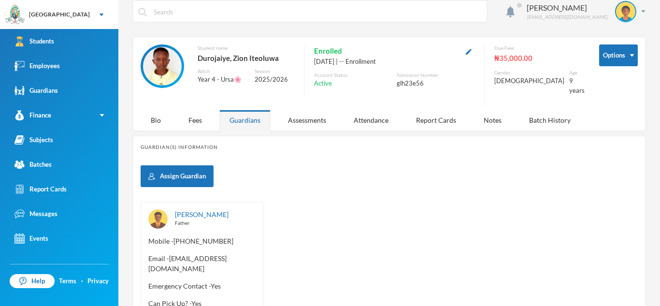
scroll to position [74, 0]
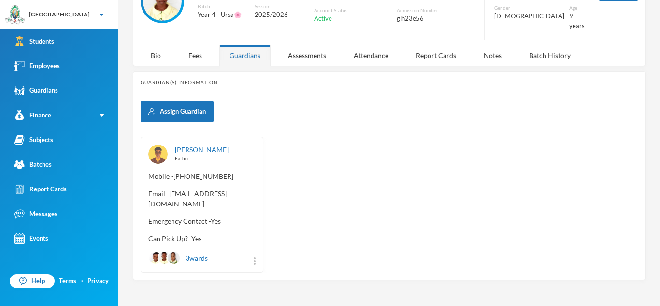
click at [149, 195] on span "Email - [EMAIL_ADDRESS][DOMAIN_NAME]" at bounding box center [201, 198] width 107 height 20
drag, startPoint x: 149, startPoint y: 195, endPoint x: 255, endPoint y: 199, distance: 106.8
click at [255, 199] on div "[PERSON_NAME] Father Mobile - [PHONE_NUMBER] Email - [EMAIL_ADDRESS][DOMAIN_NAM…" at bounding box center [202, 205] width 123 height 136
